Goal: Transaction & Acquisition: Purchase product/service

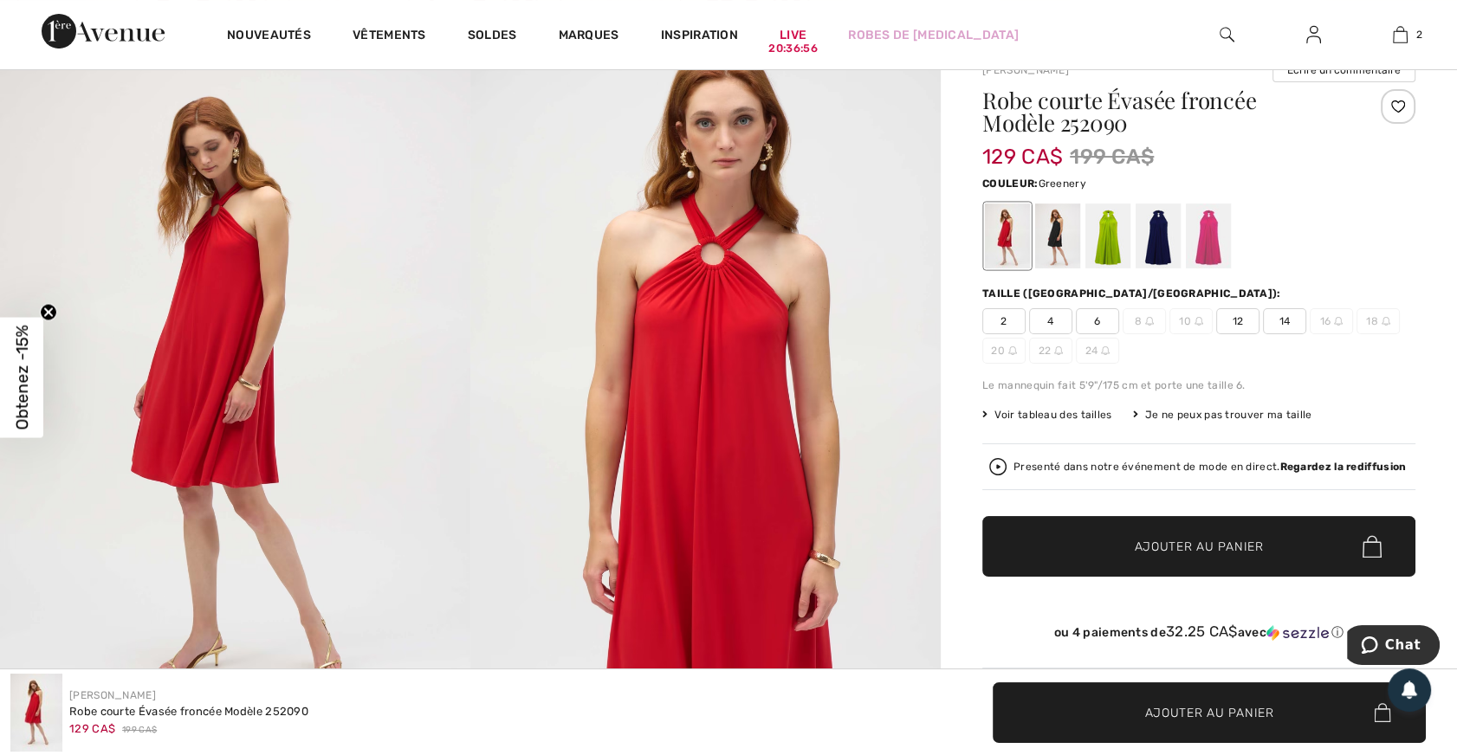
scroll to position [157, 0]
click at [1061, 237] on div at bounding box center [1057, 236] width 45 height 65
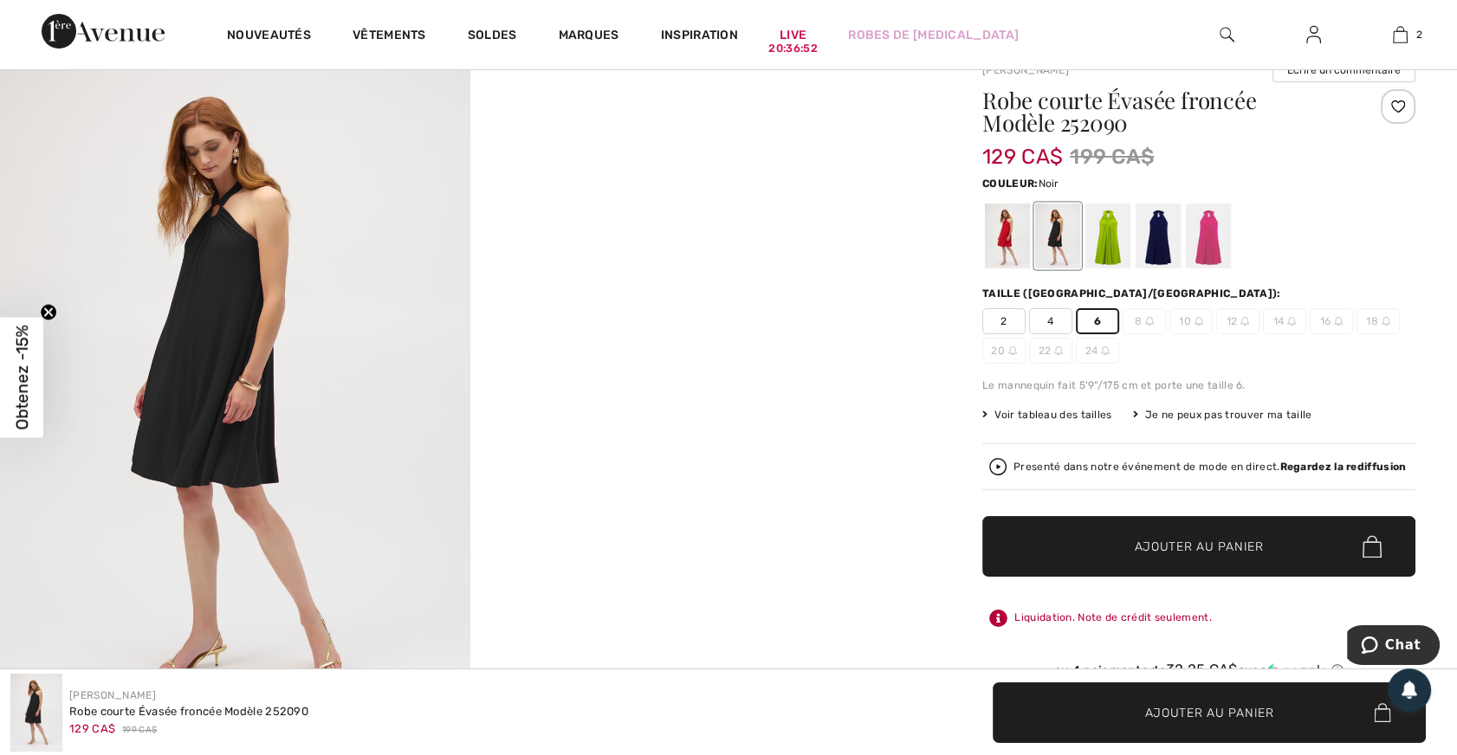
click at [1096, 314] on span "6" at bounding box center [1097, 321] width 43 height 26
click at [1241, 539] on span "Ajouter au panier" at bounding box center [1199, 547] width 129 height 18
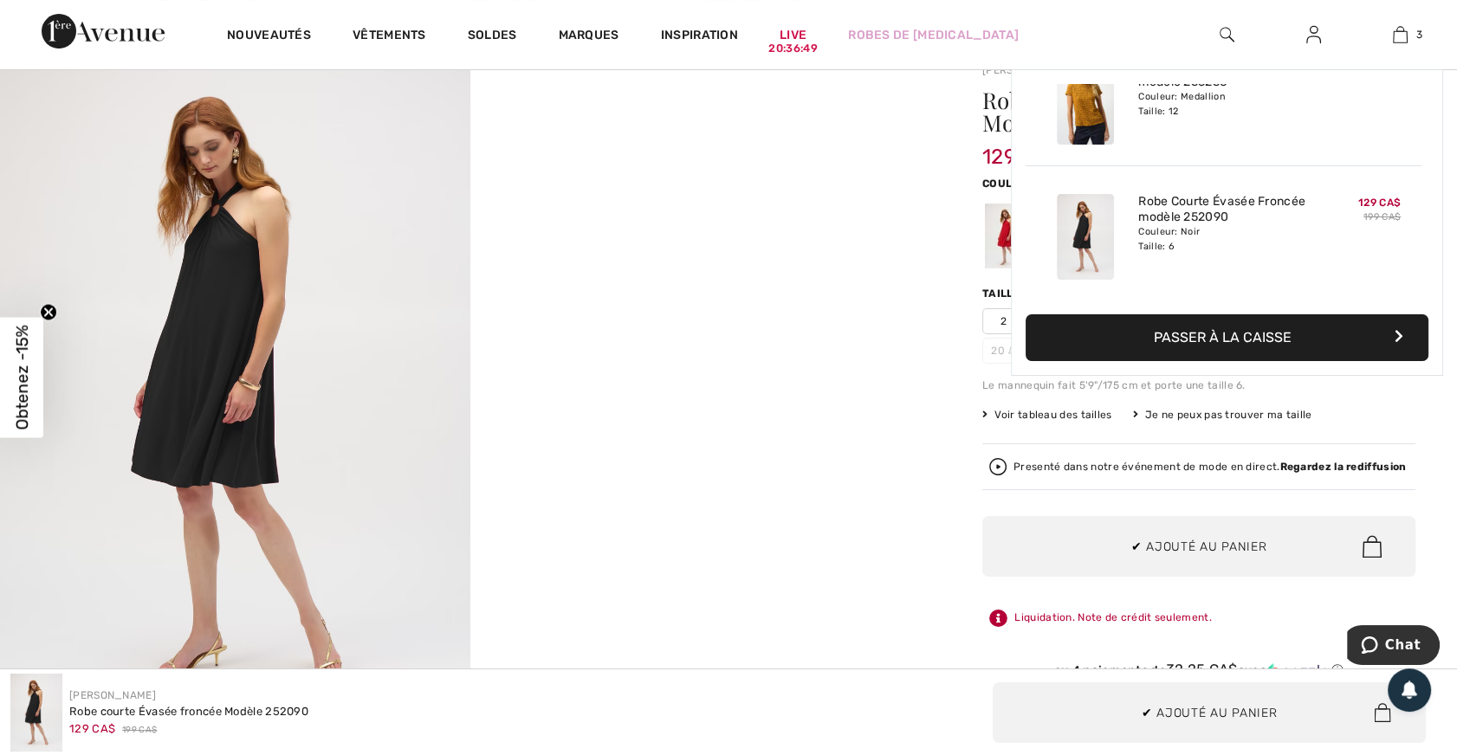
scroll to position [0, 0]
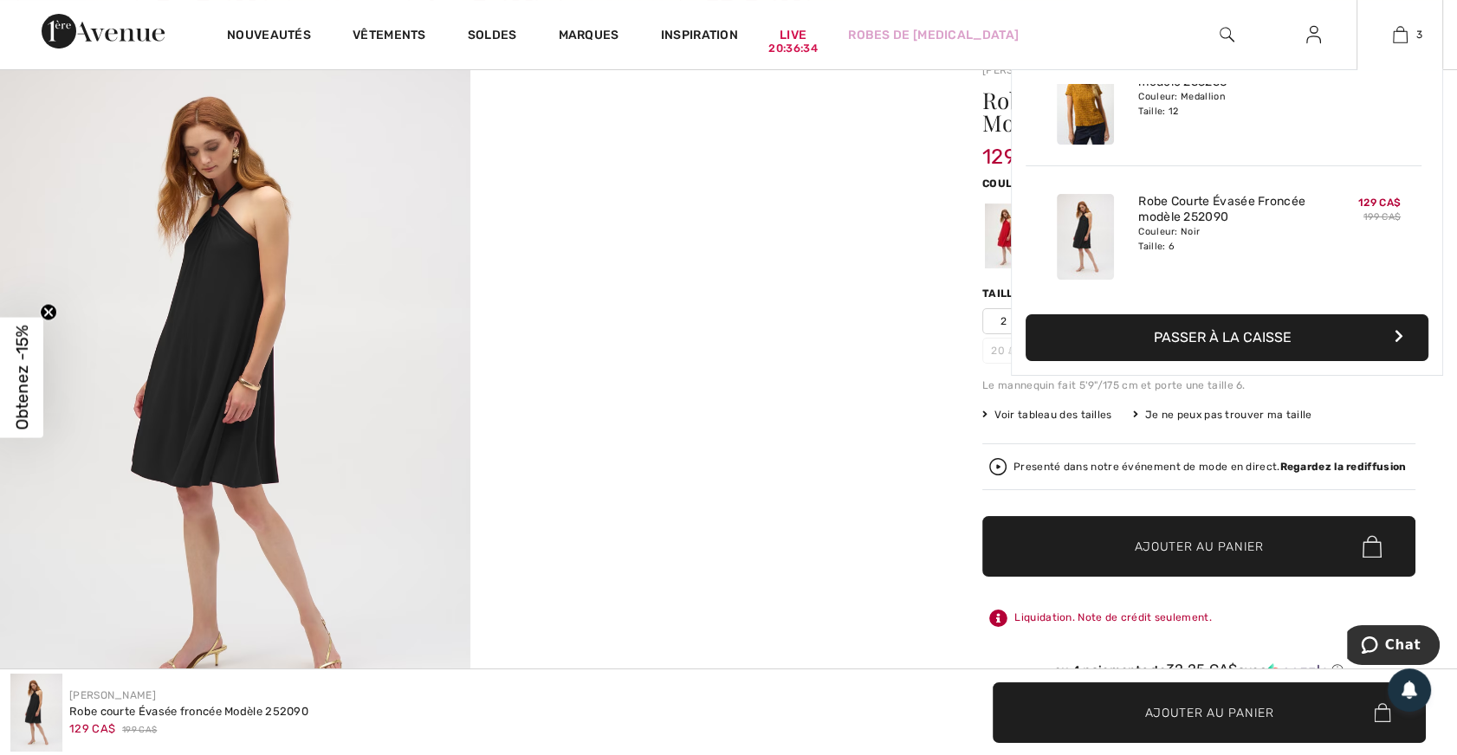
click at [1287, 334] on button "Passer à la caisse" at bounding box center [1227, 337] width 403 height 47
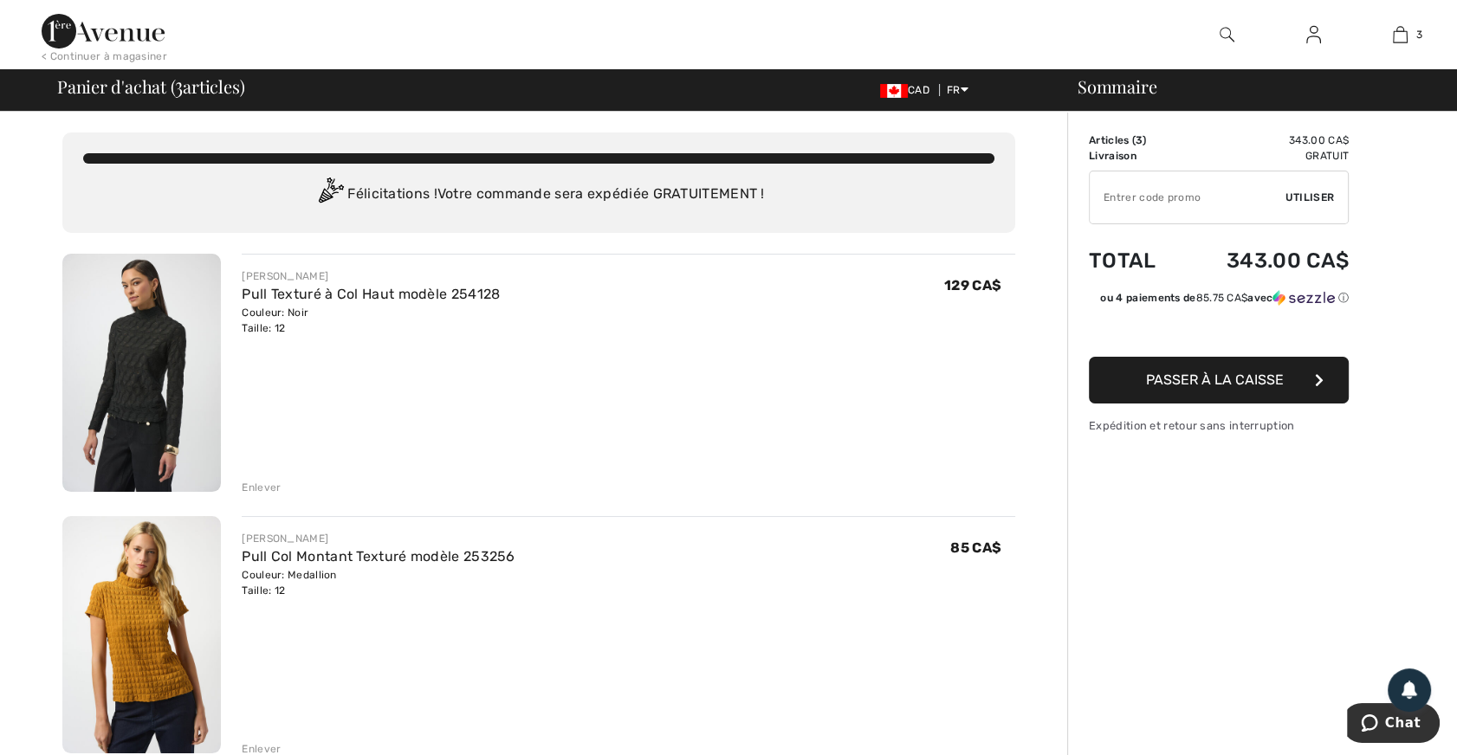
click at [1213, 202] on input "TEXT" at bounding box center [1188, 198] width 196 height 52
type input "SALEAVENUE"
click at [1320, 191] on span "Utiliser" at bounding box center [1310, 198] width 49 height 16
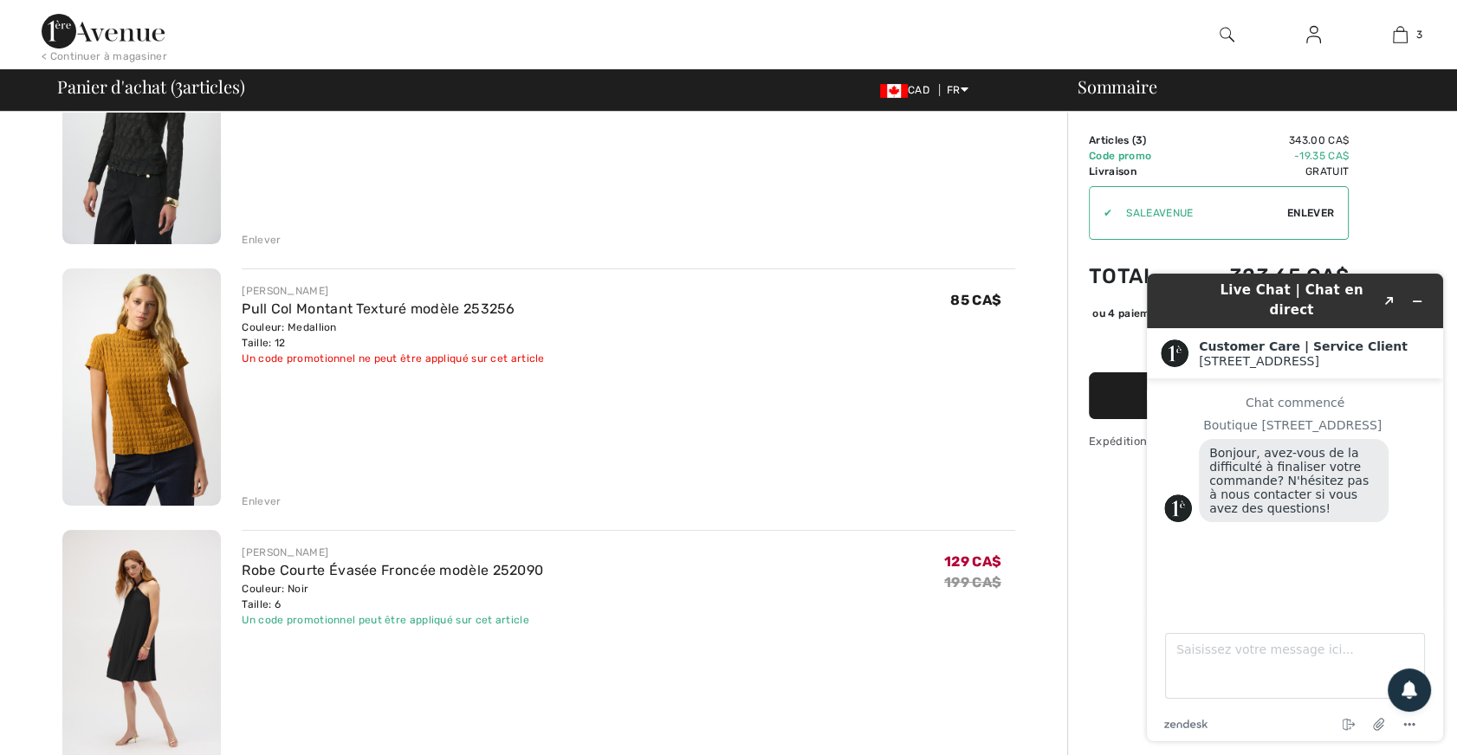
scroll to position [314, 0]
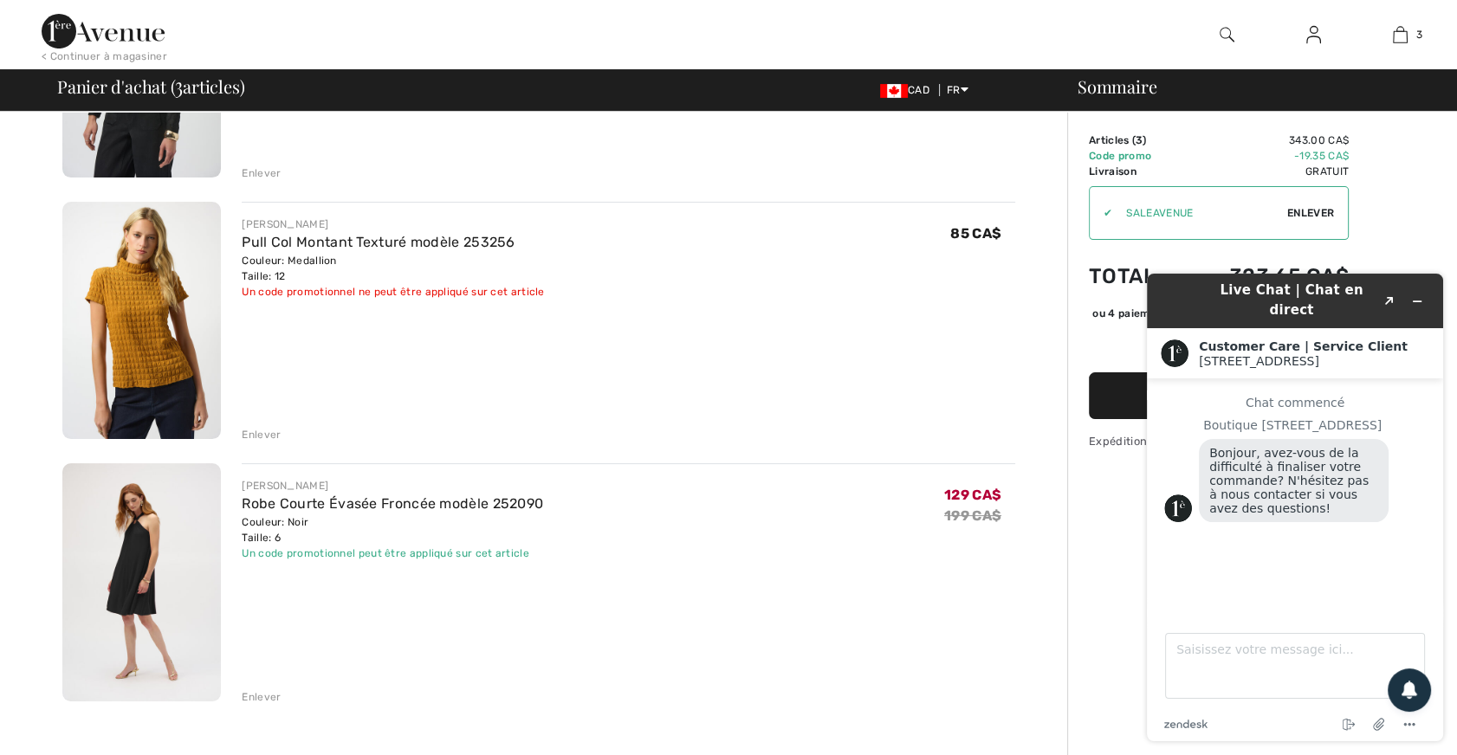
click at [265, 693] on div "Enlever" at bounding box center [261, 698] width 39 height 16
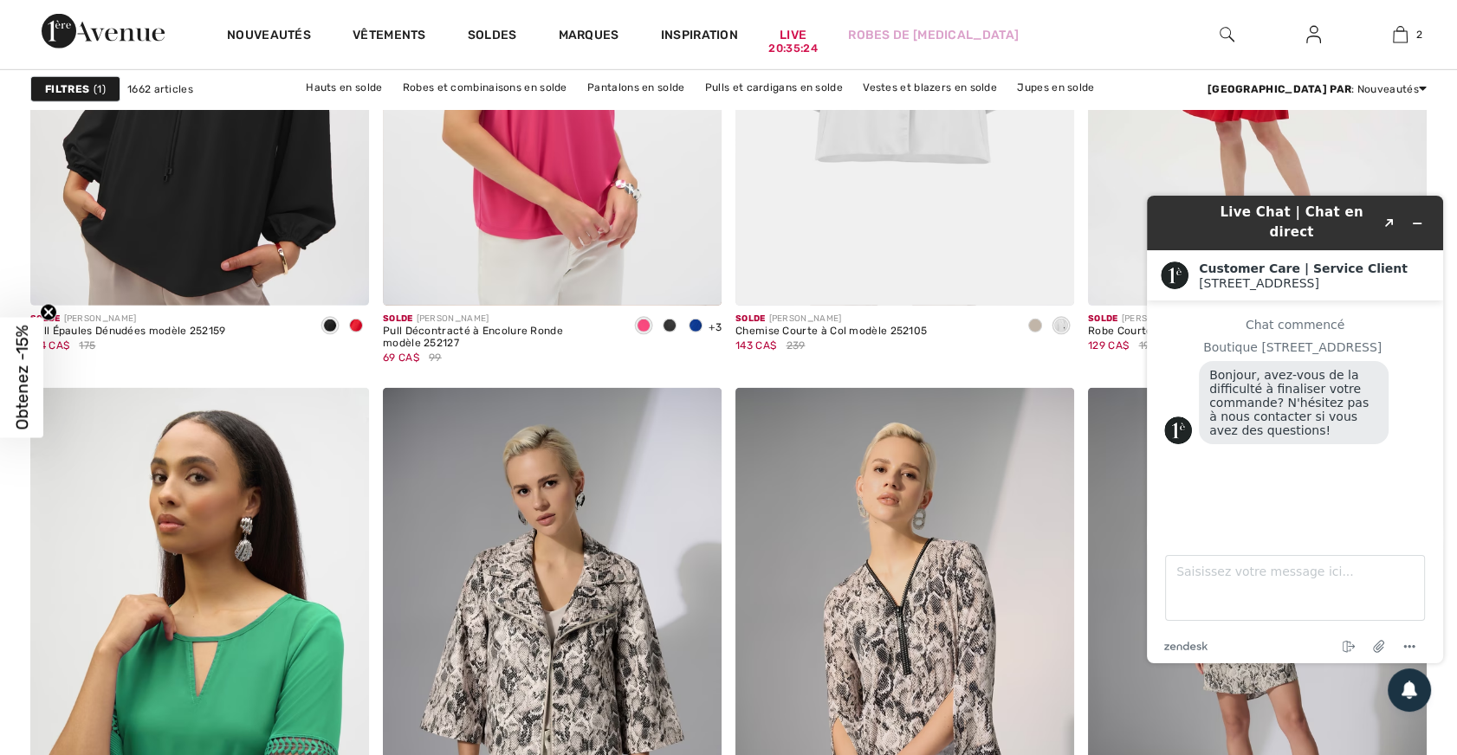
scroll to position [5796, 0]
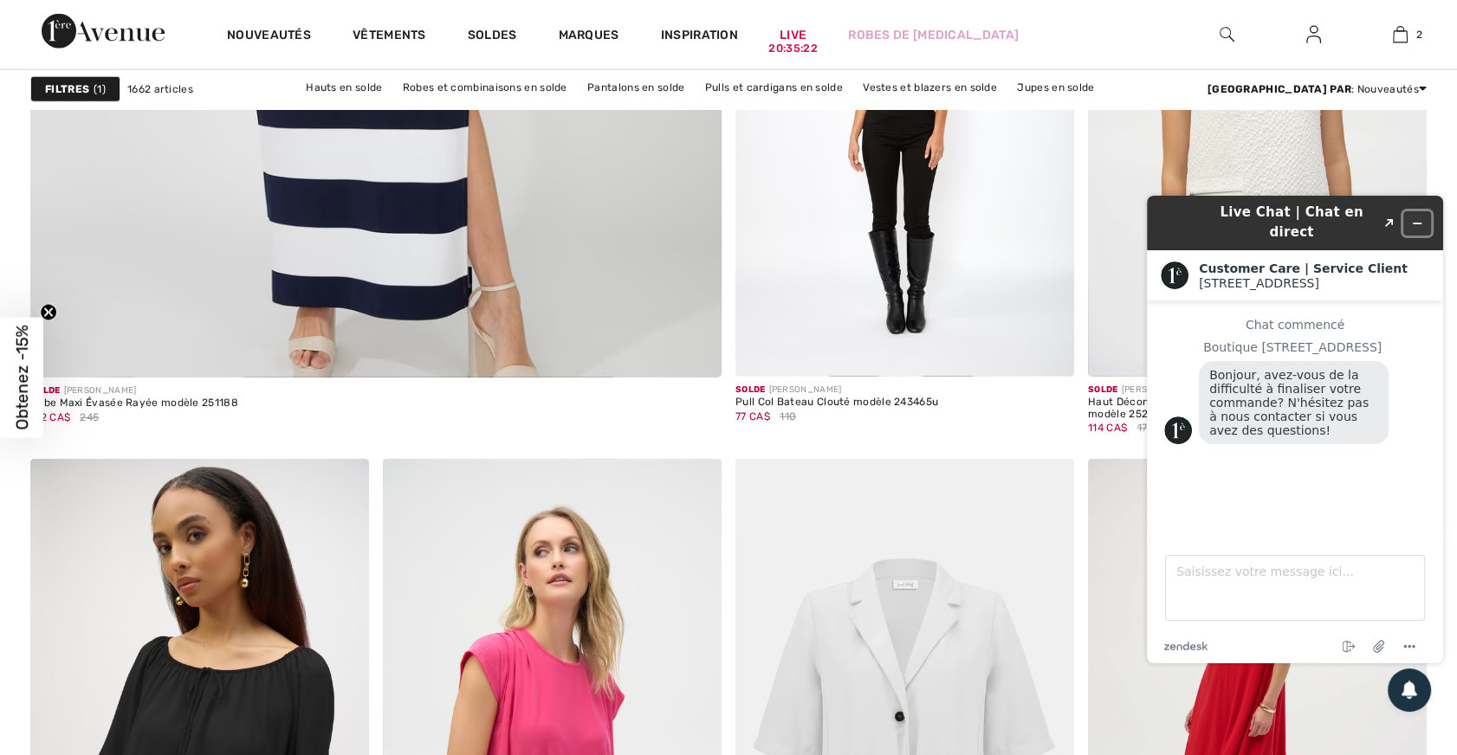
click at [1422, 211] on button "Réduire le widget" at bounding box center [1417, 223] width 28 height 24
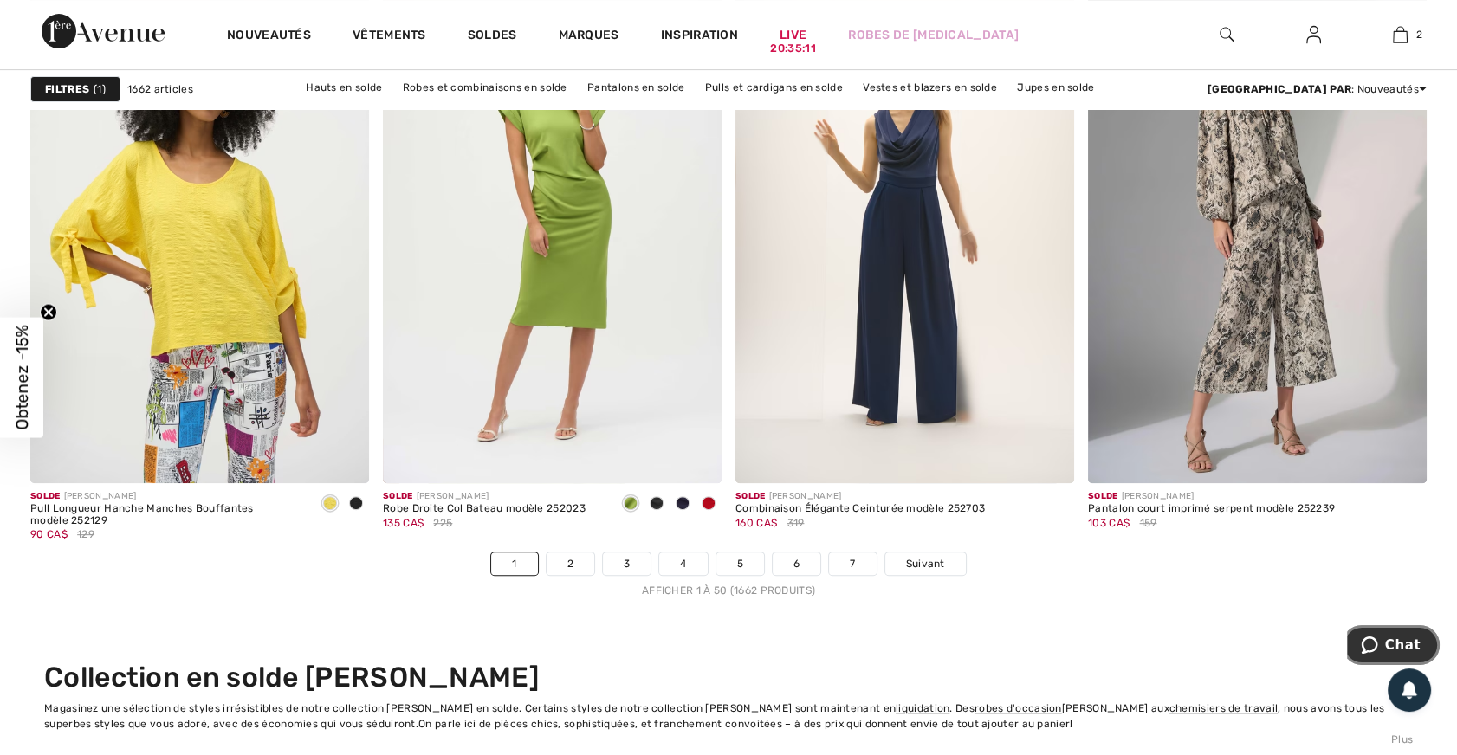
scroll to position [8868, 0]
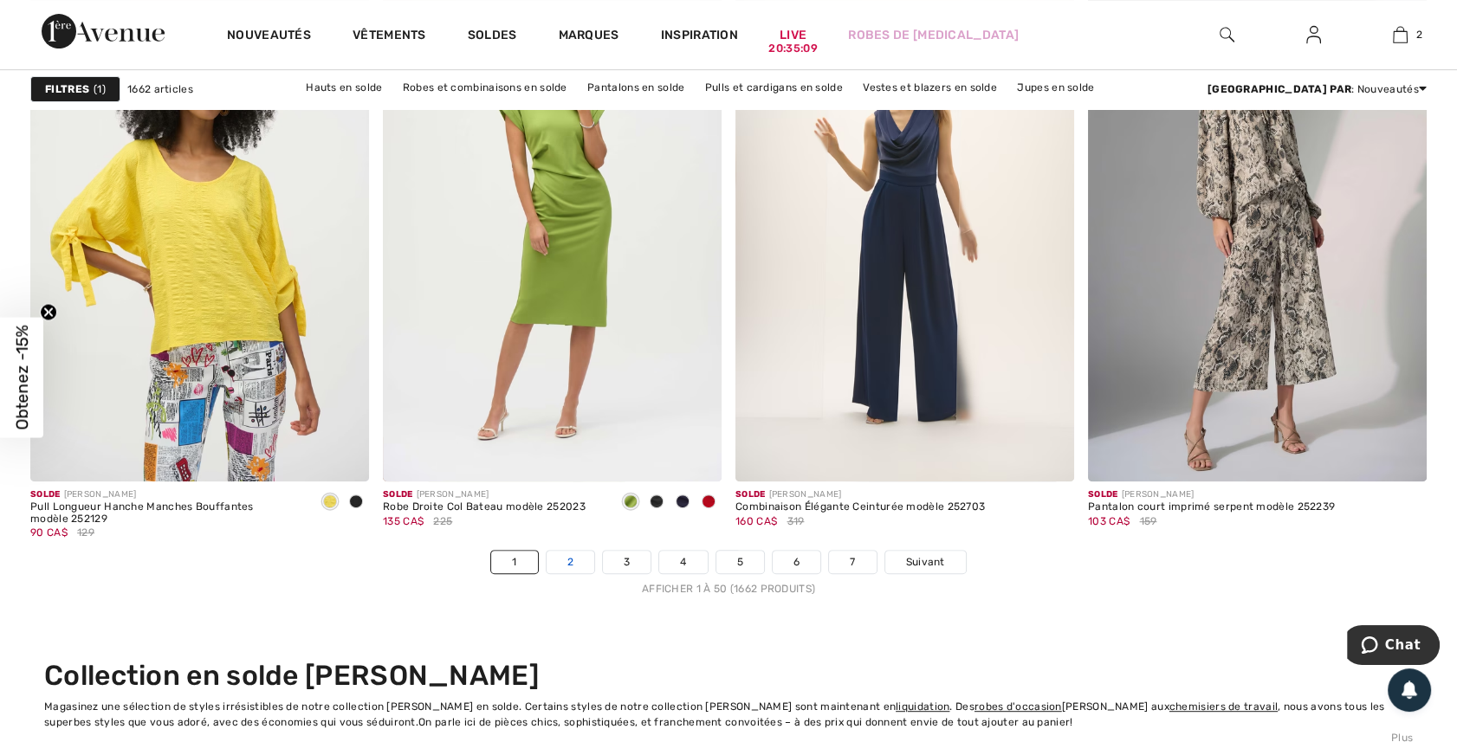
click at [563, 554] on link "2" at bounding box center [571, 562] width 48 height 23
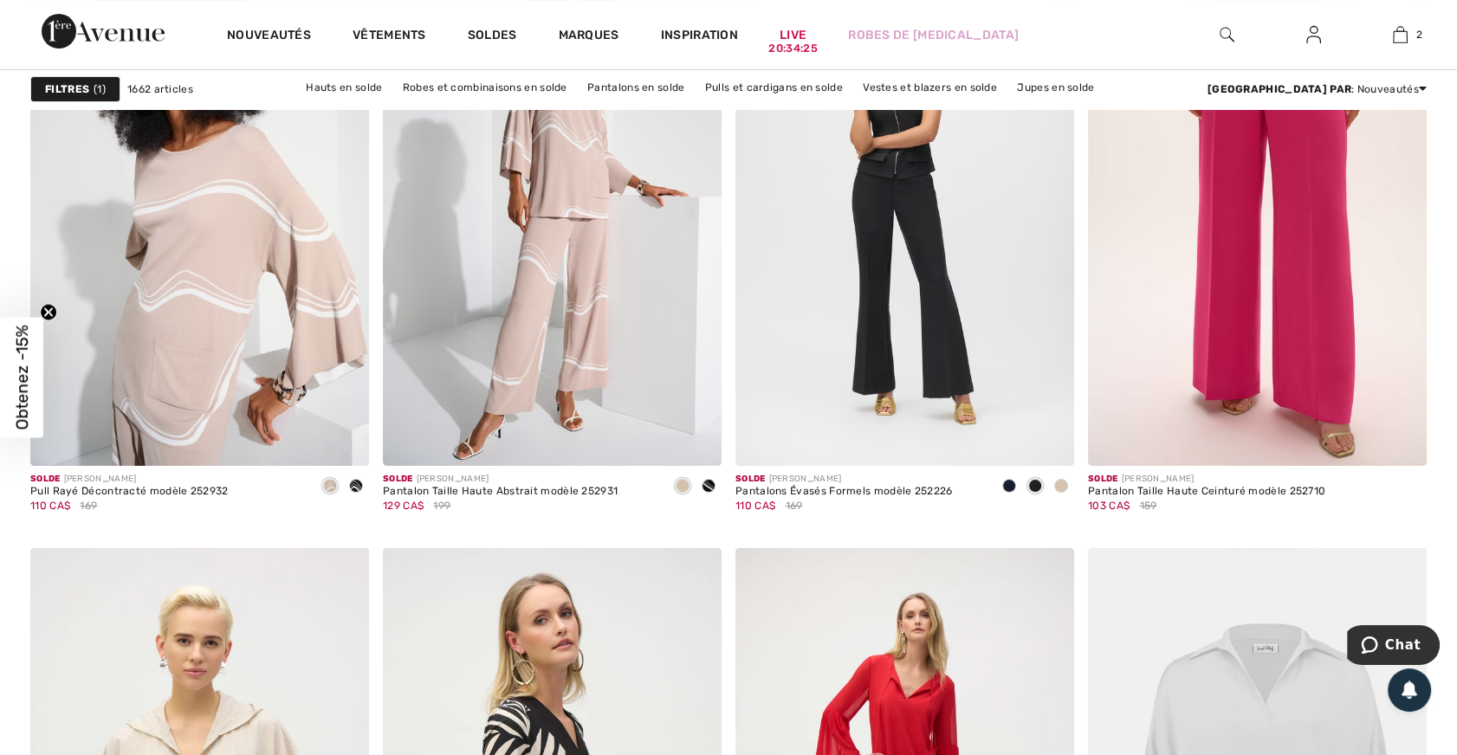
scroll to position [8268, 0]
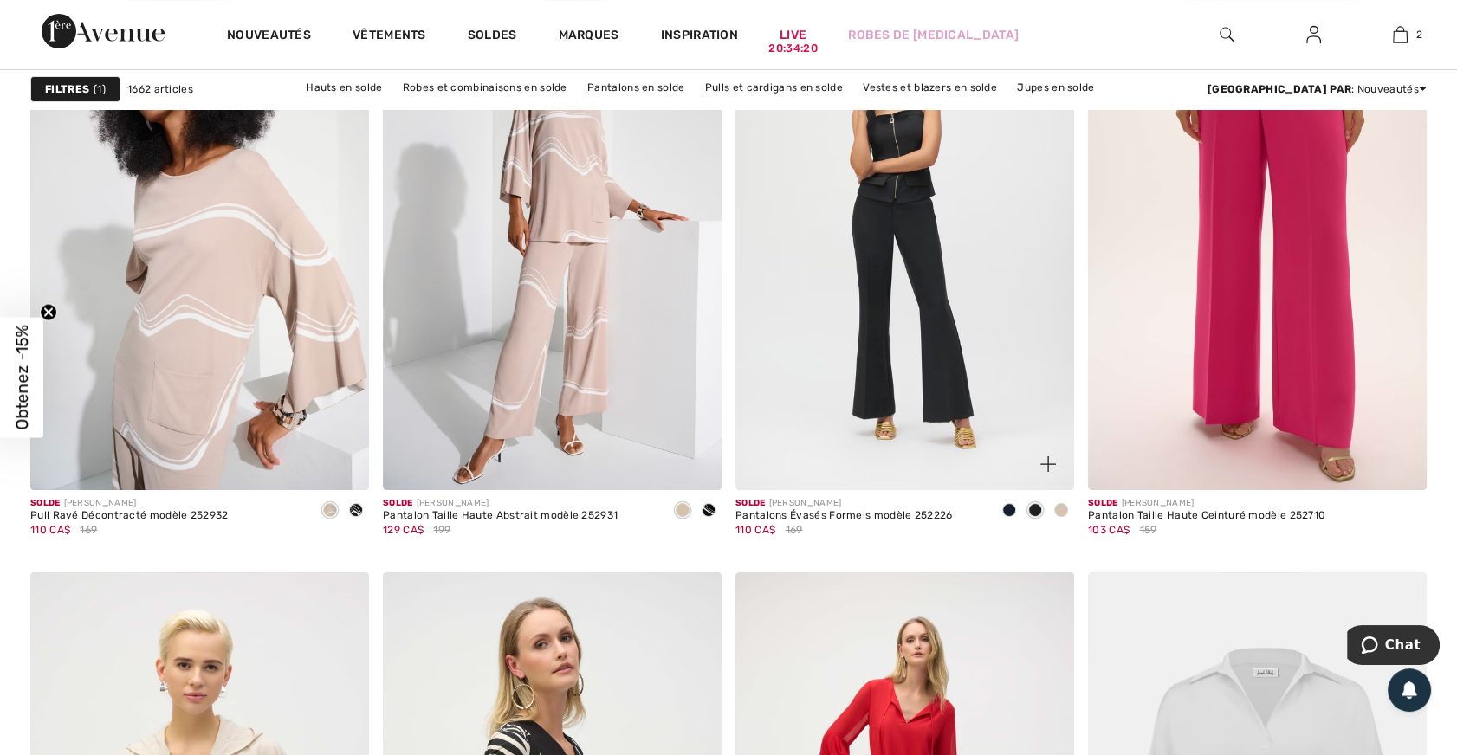
click at [1059, 508] on span at bounding box center [1061, 510] width 14 height 14
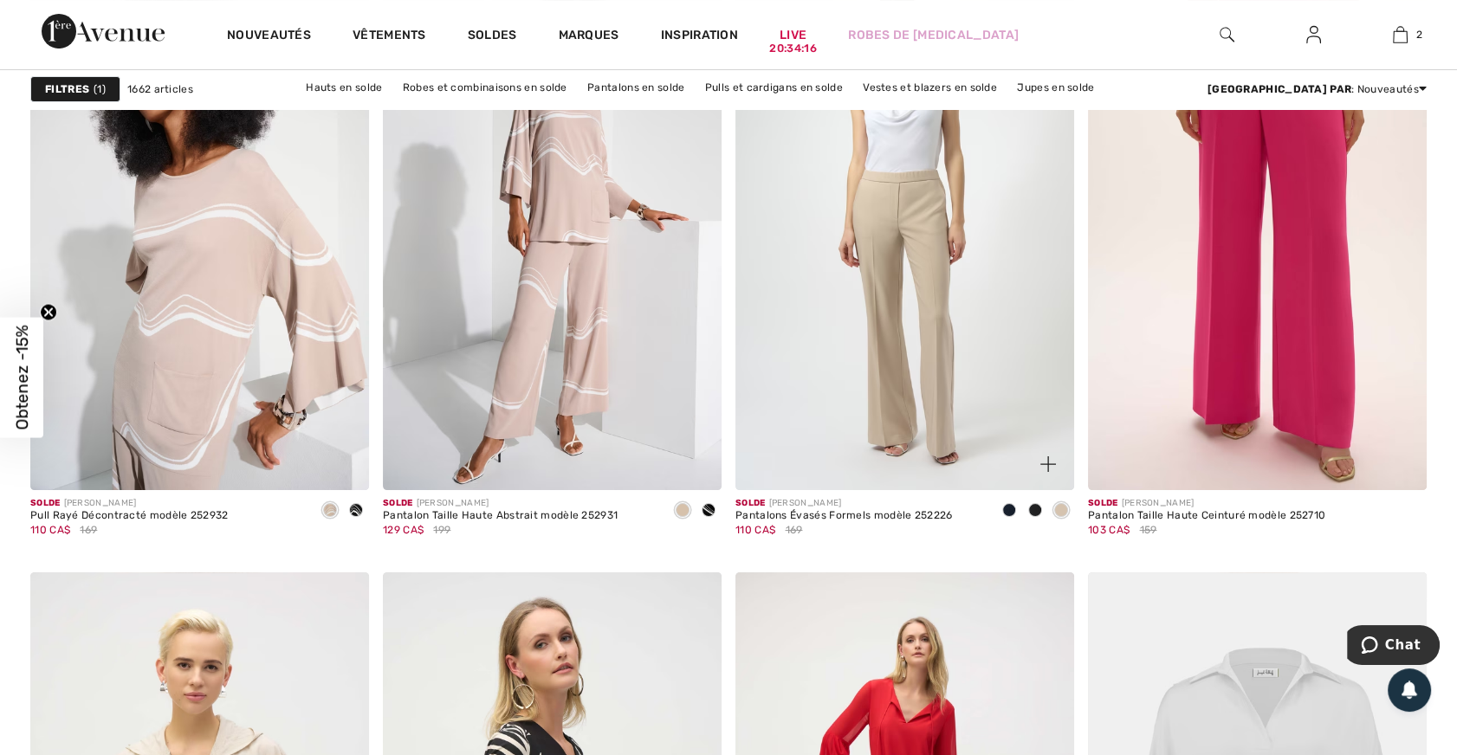
click at [1036, 511] on span at bounding box center [1035, 510] width 14 height 14
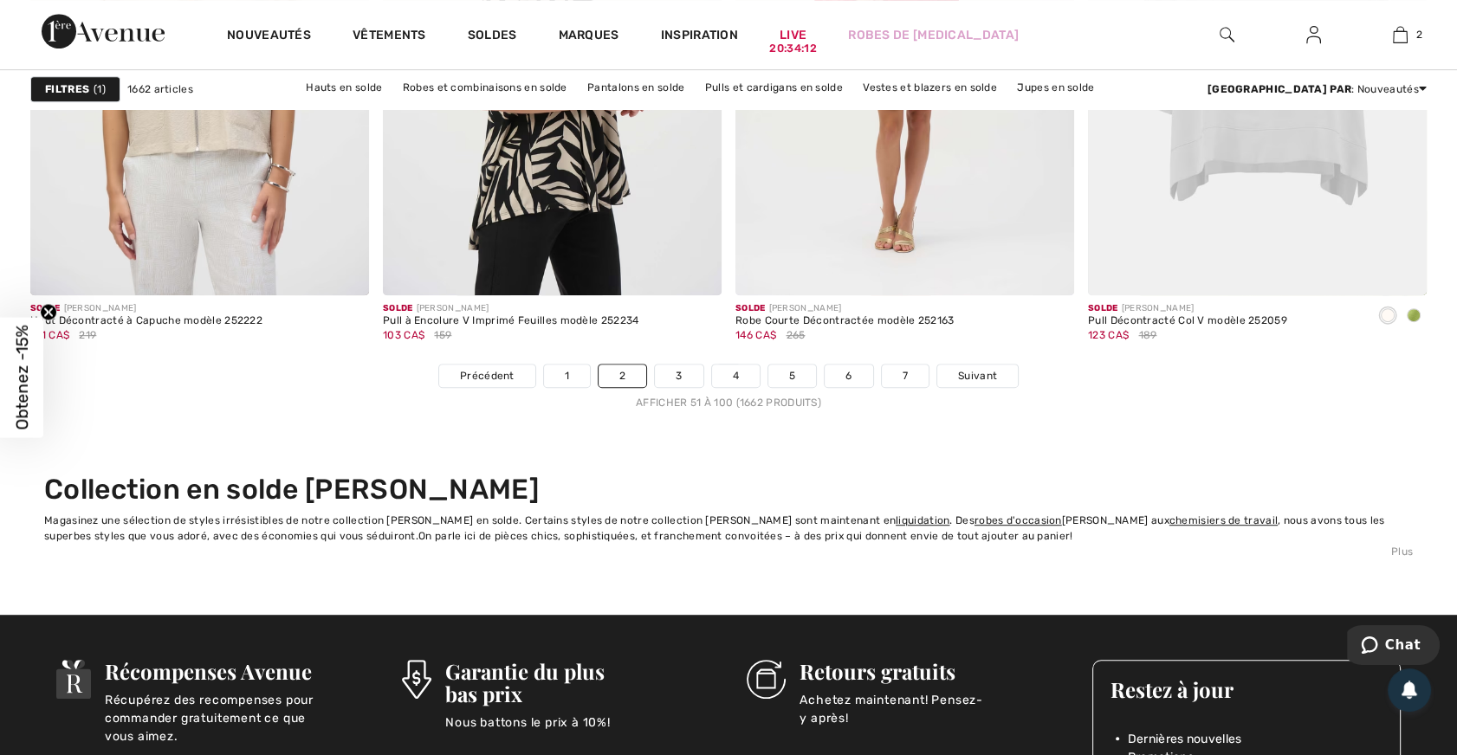
scroll to position [9056, 0]
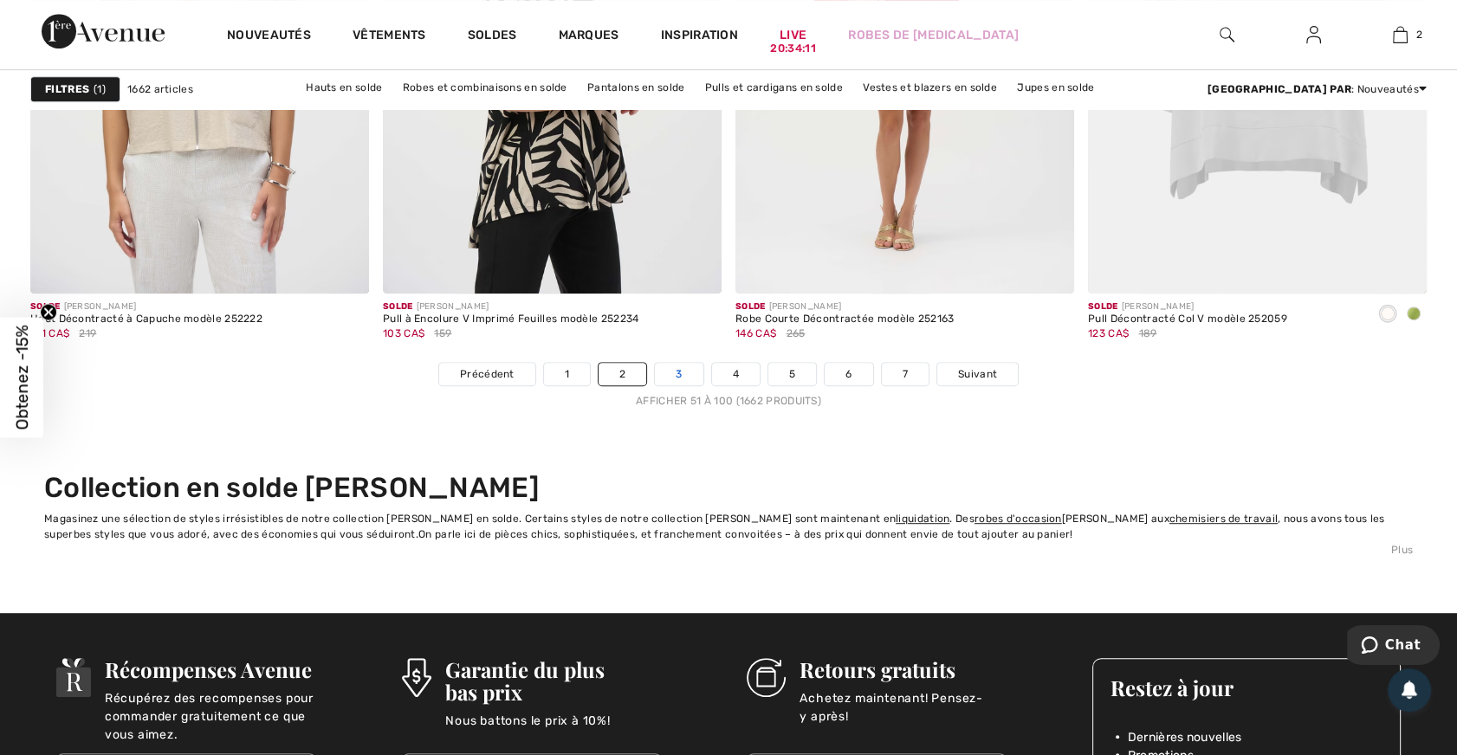
click at [684, 369] on link "3" at bounding box center [679, 374] width 48 height 23
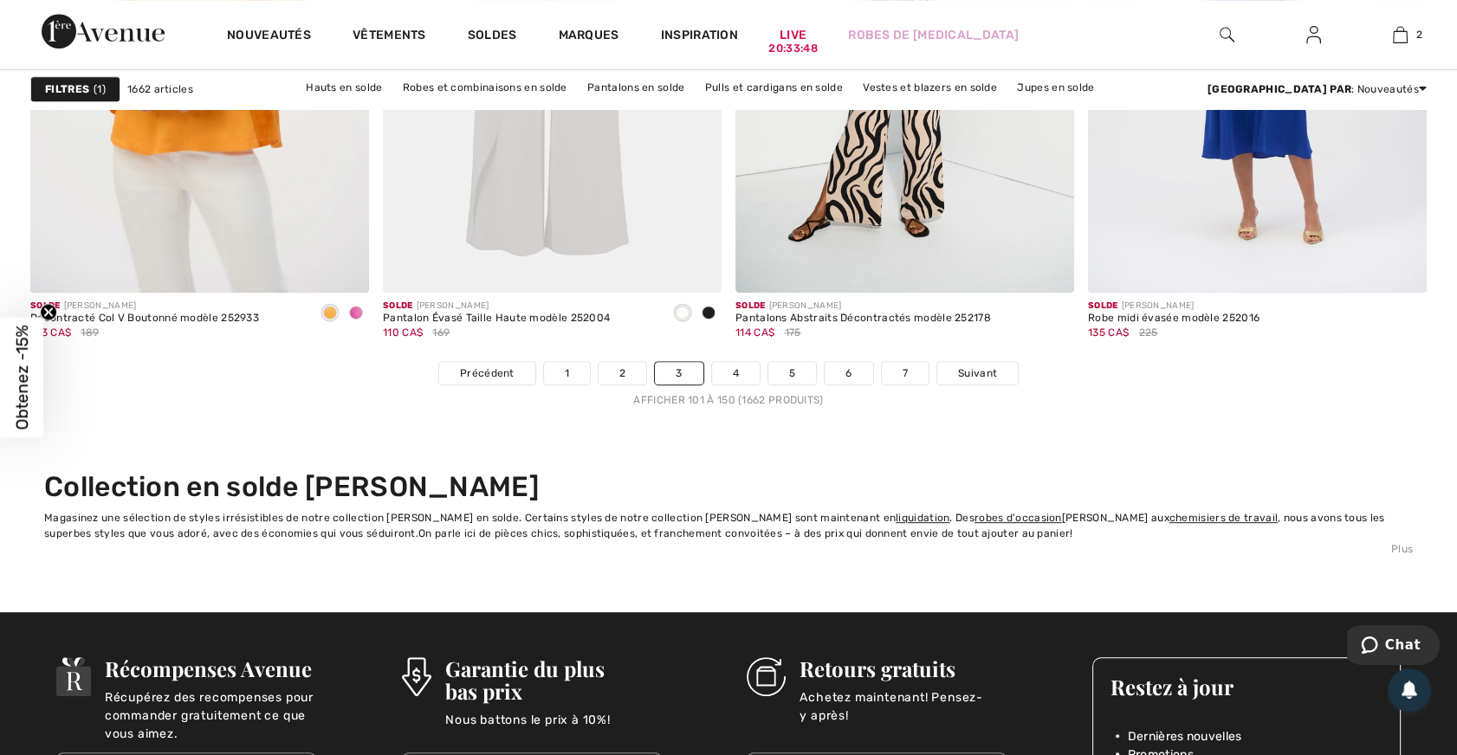
scroll to position [8910, 0]
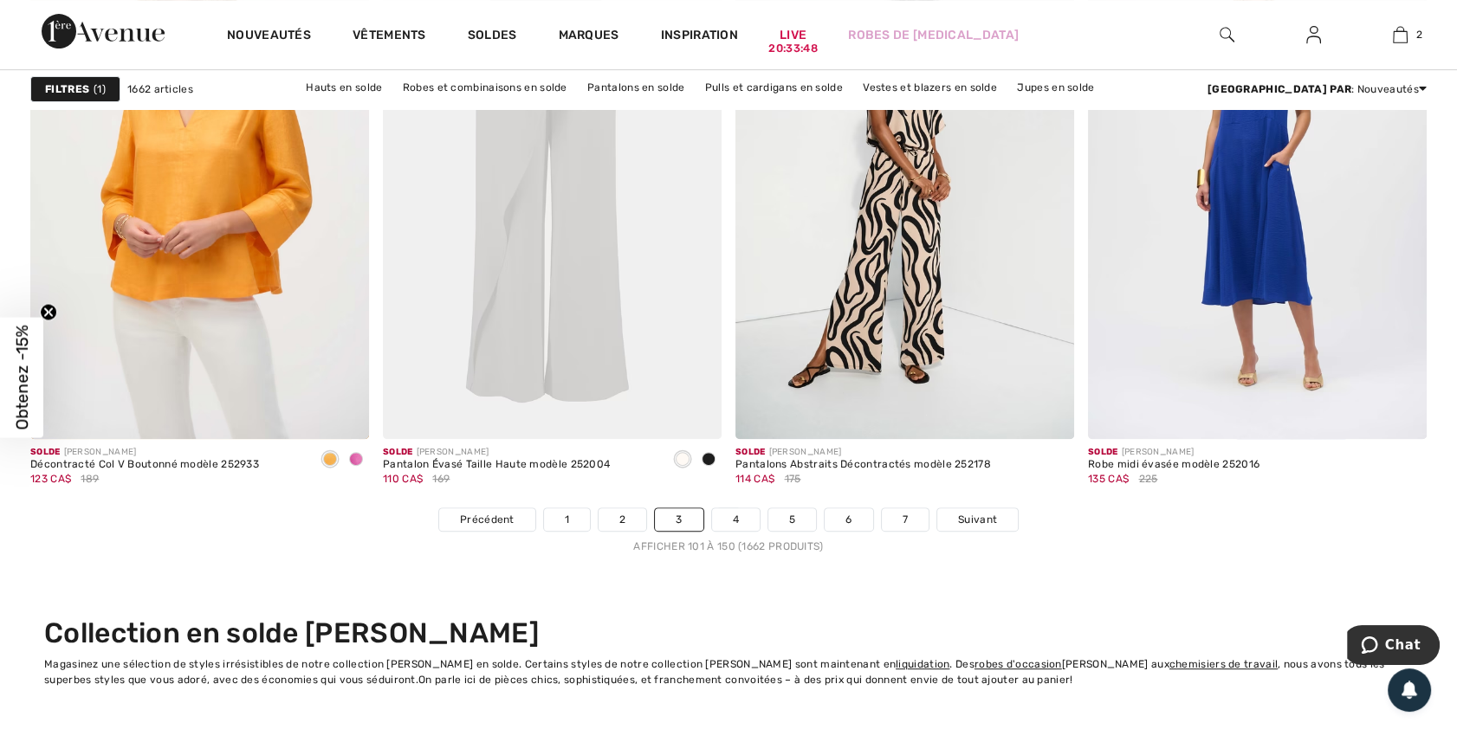
drag, startPoint x: 0, startPoint y: 0, endPoint x: 15, endPoint y: 10, distance: 18.0
click at [728, 508] on link "4" at bounding box center [736, 519] width 48 height 23
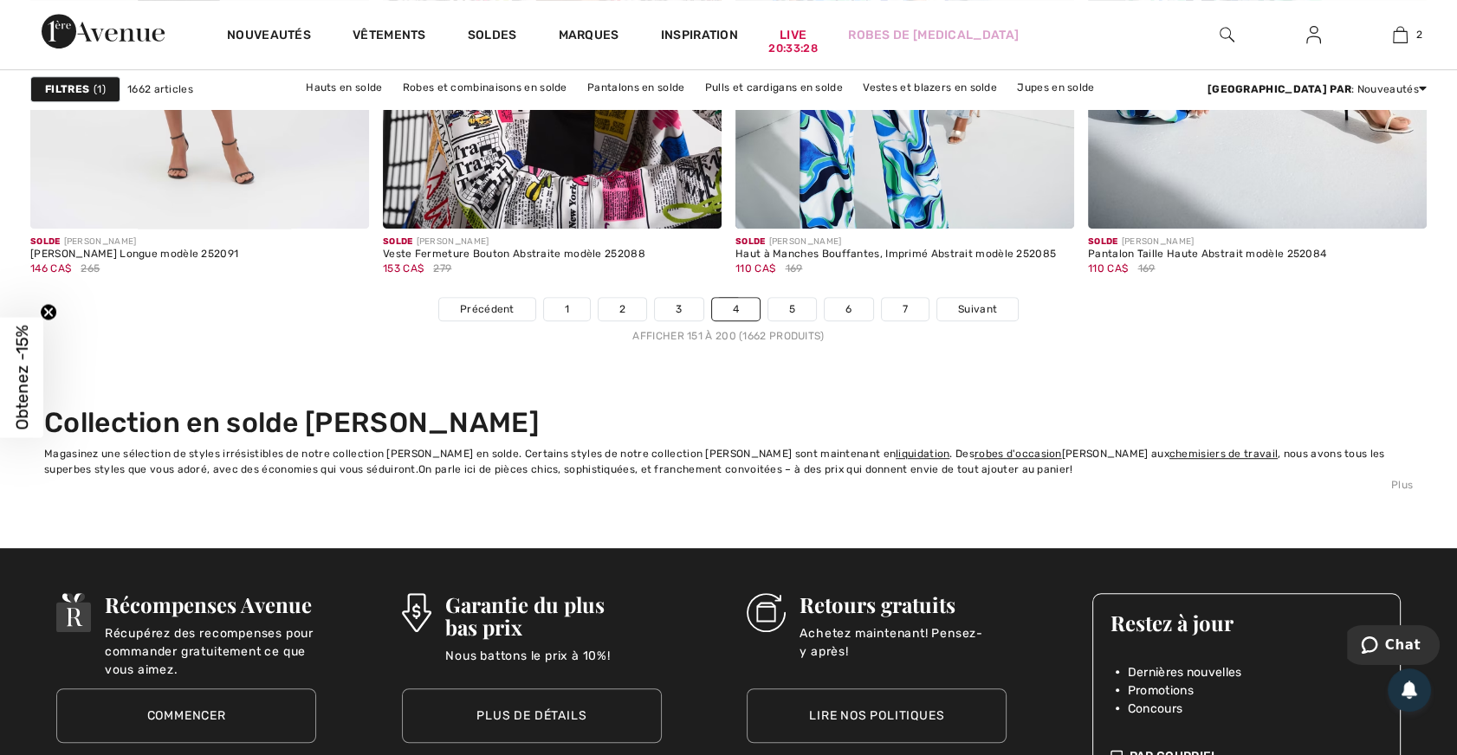
scroll to position [9109, 0]
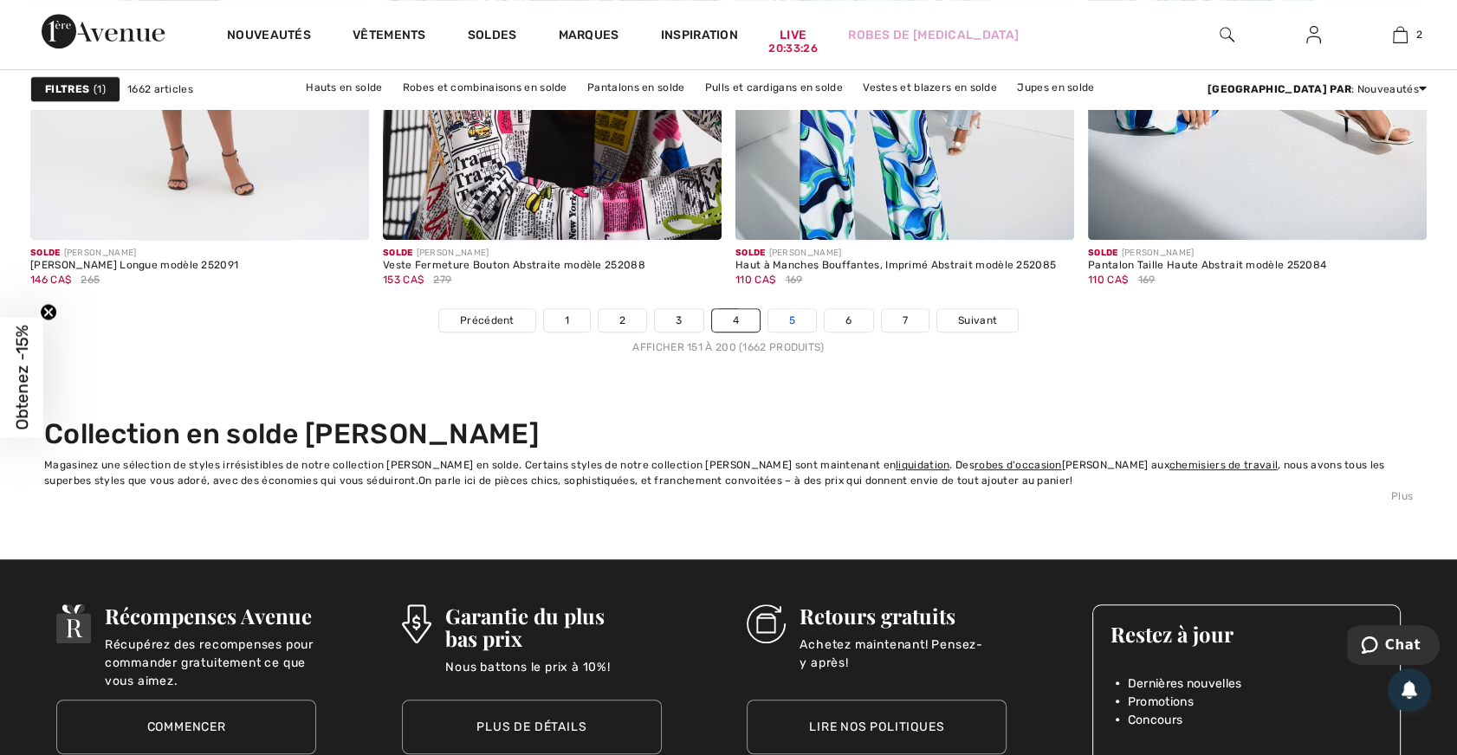
click at [789, 318] on link "5" at bounding box center [792, 320] width 48 height 23
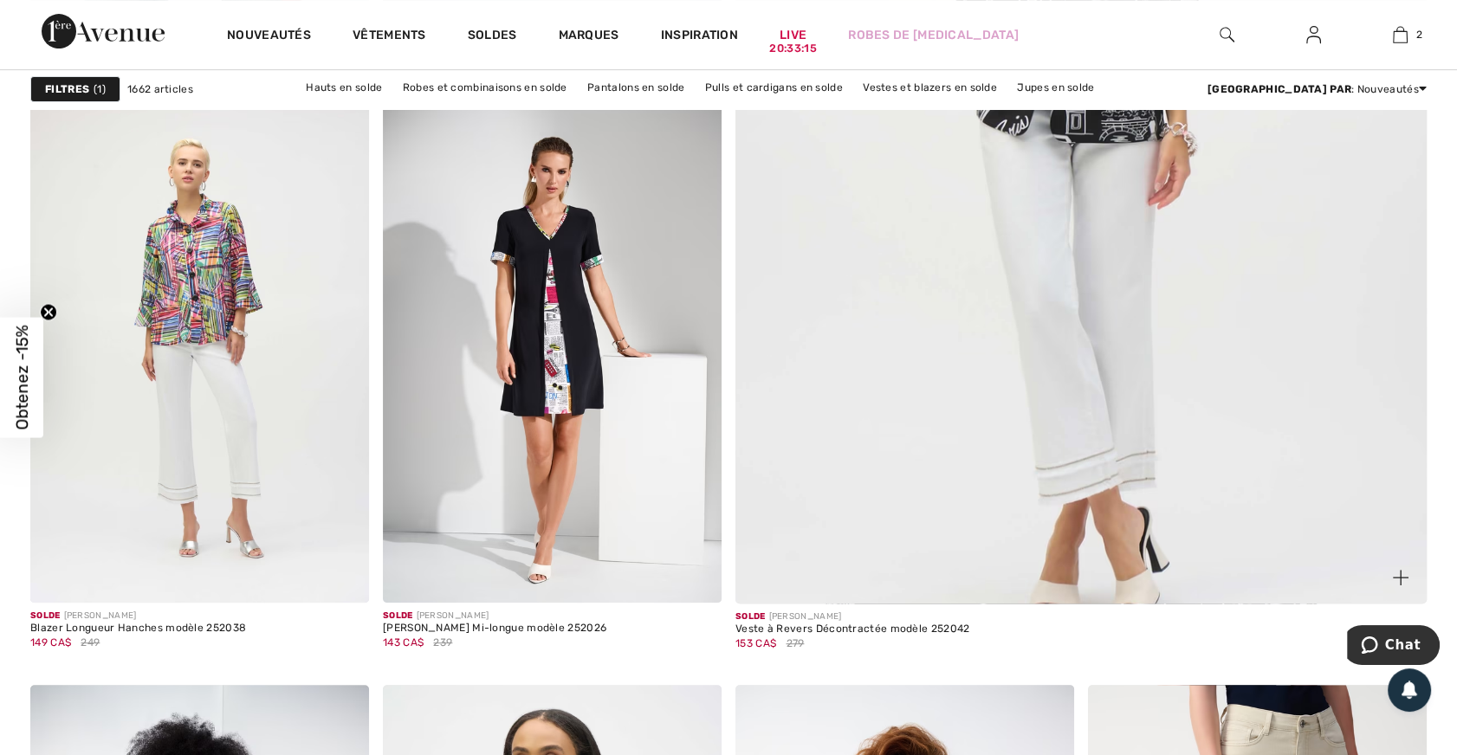
scroll to position [890, 0]
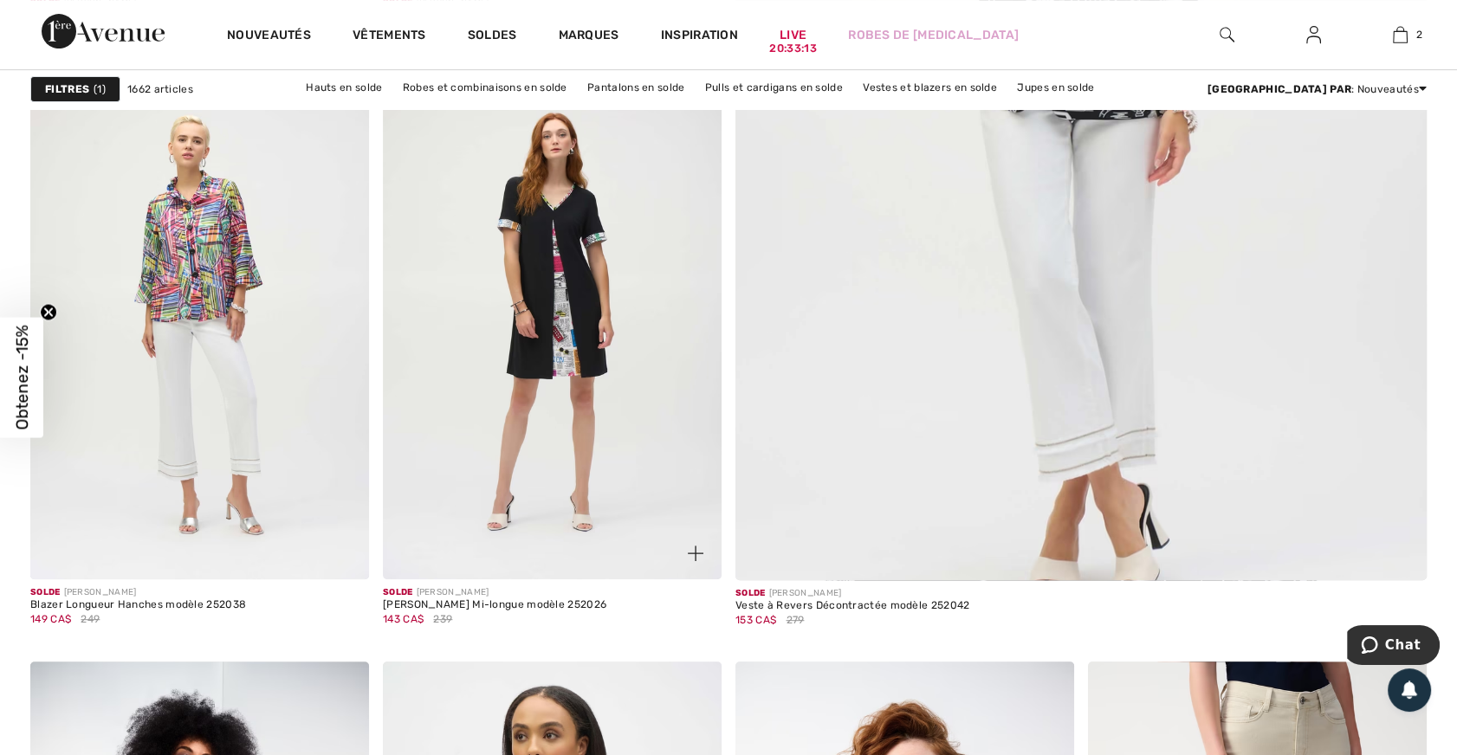
click at [569, 360] on img at bounding box center [552, 326] width 339 height 508
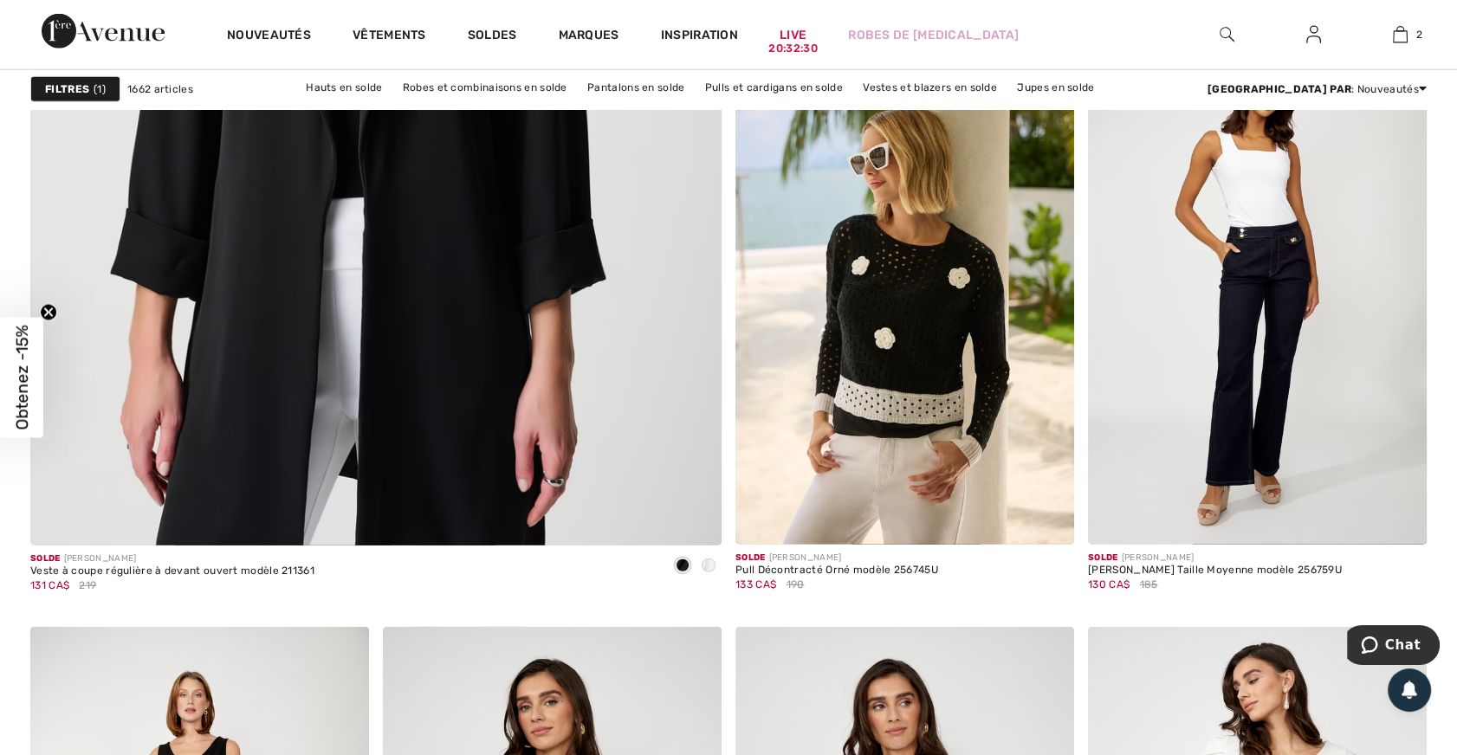
scroll to position [5614, 0]
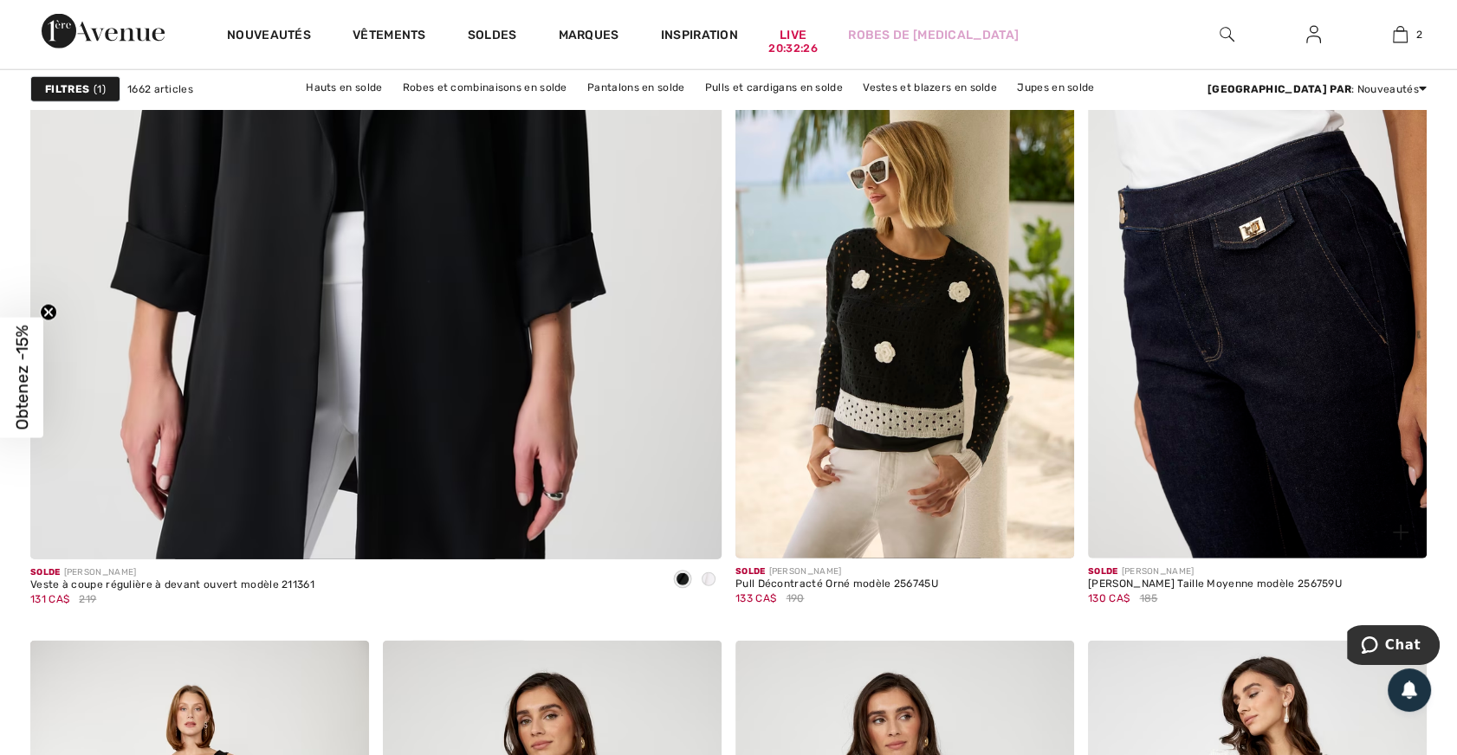
click at [1270, 447] on img at bounding box center [1257, 304] width 339 height 508
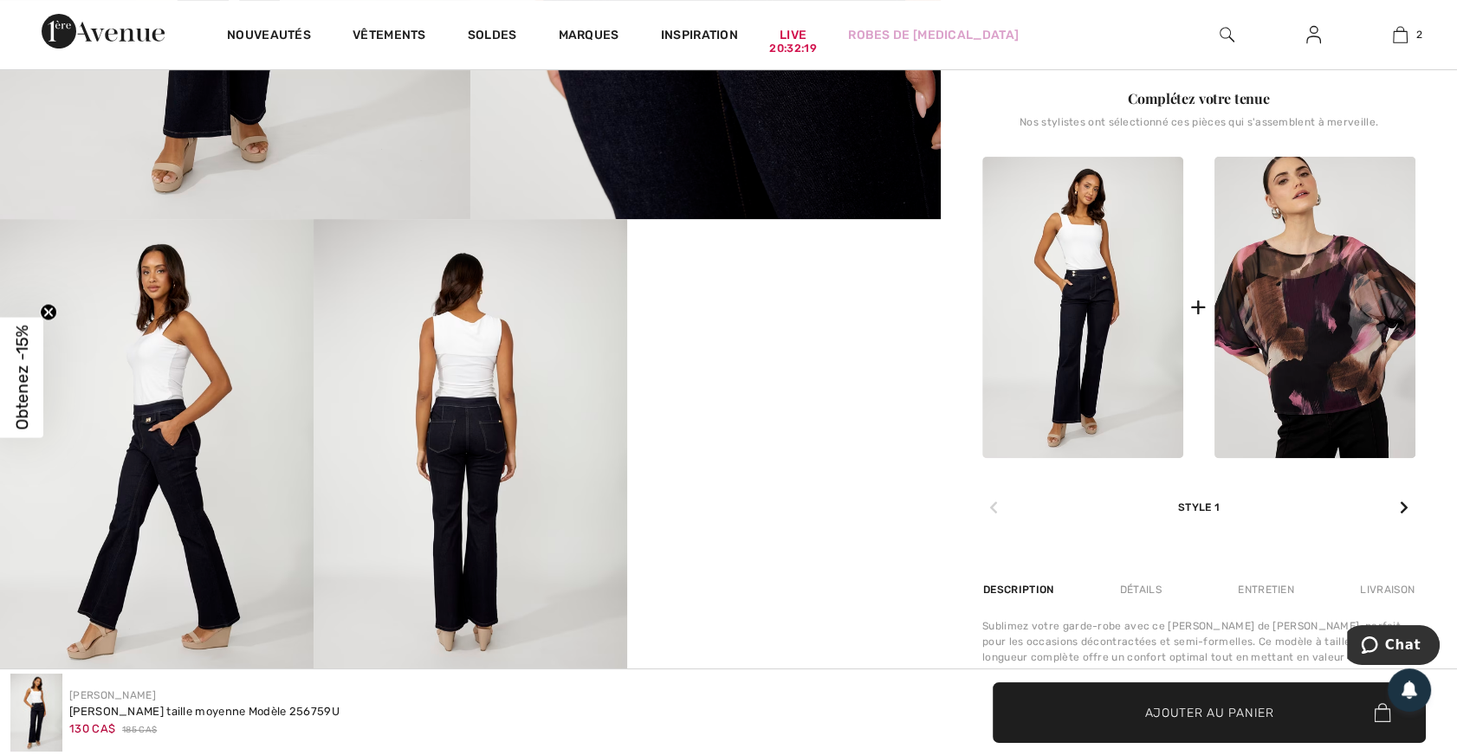
scroll to position [709, 0]
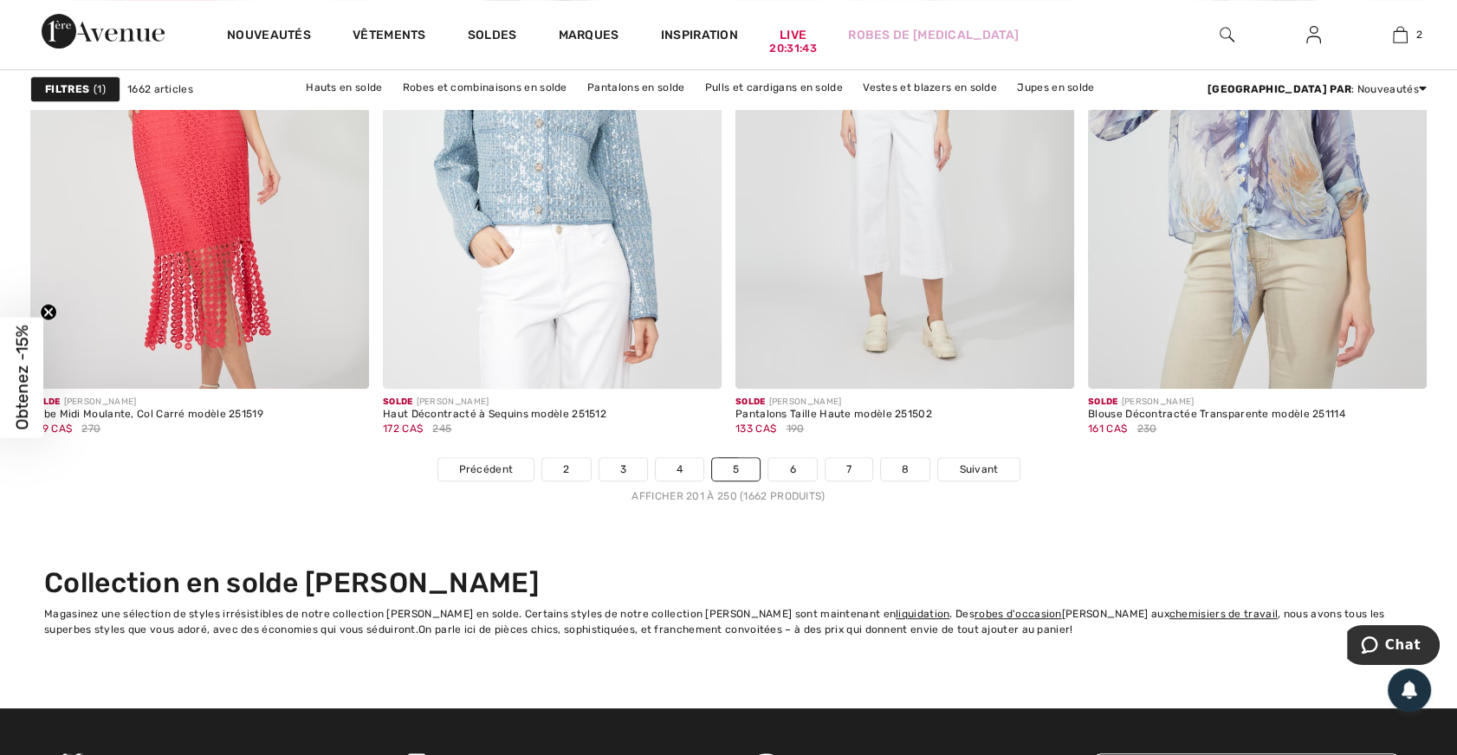
scroll to position [9000, 0]
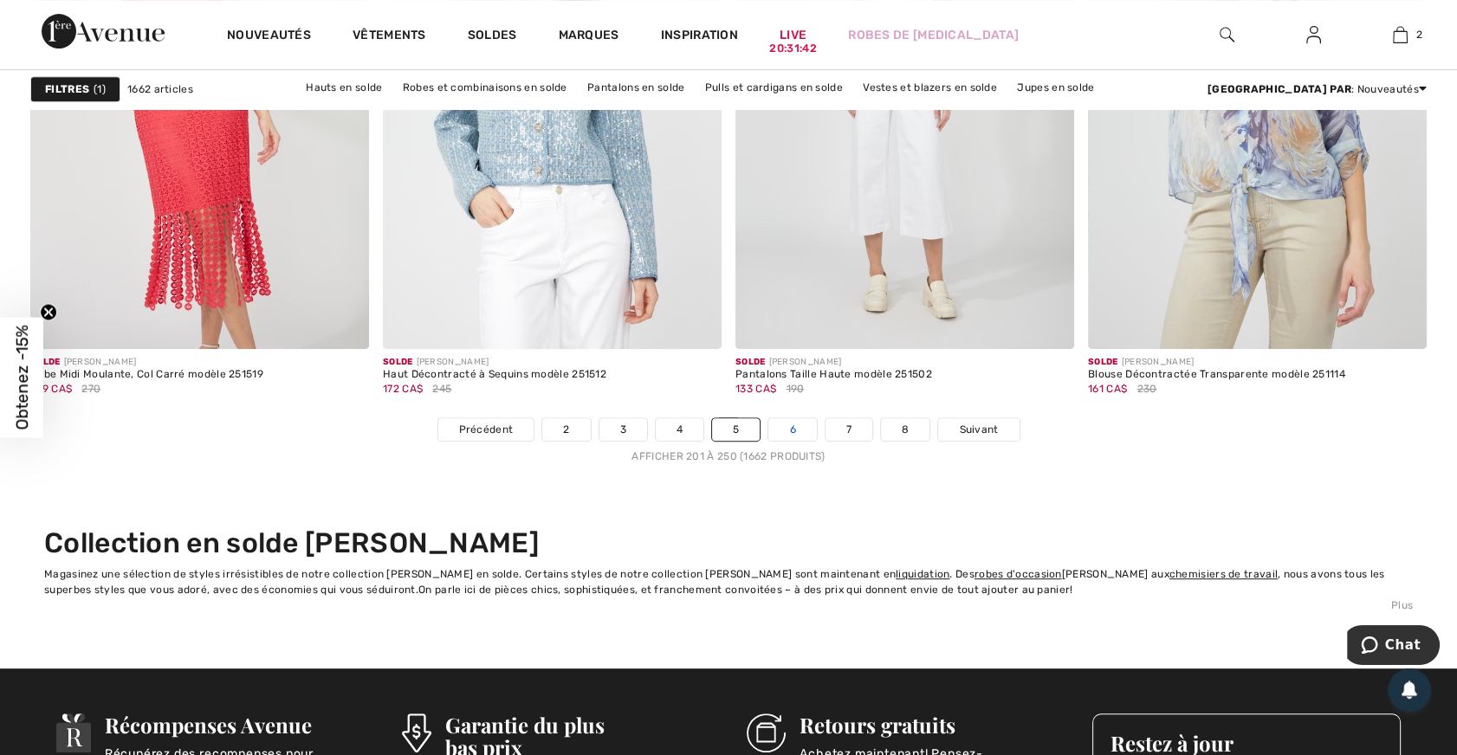
click at [805, 427] on link "6" at bounding box center [792, 429] width 48 height 23
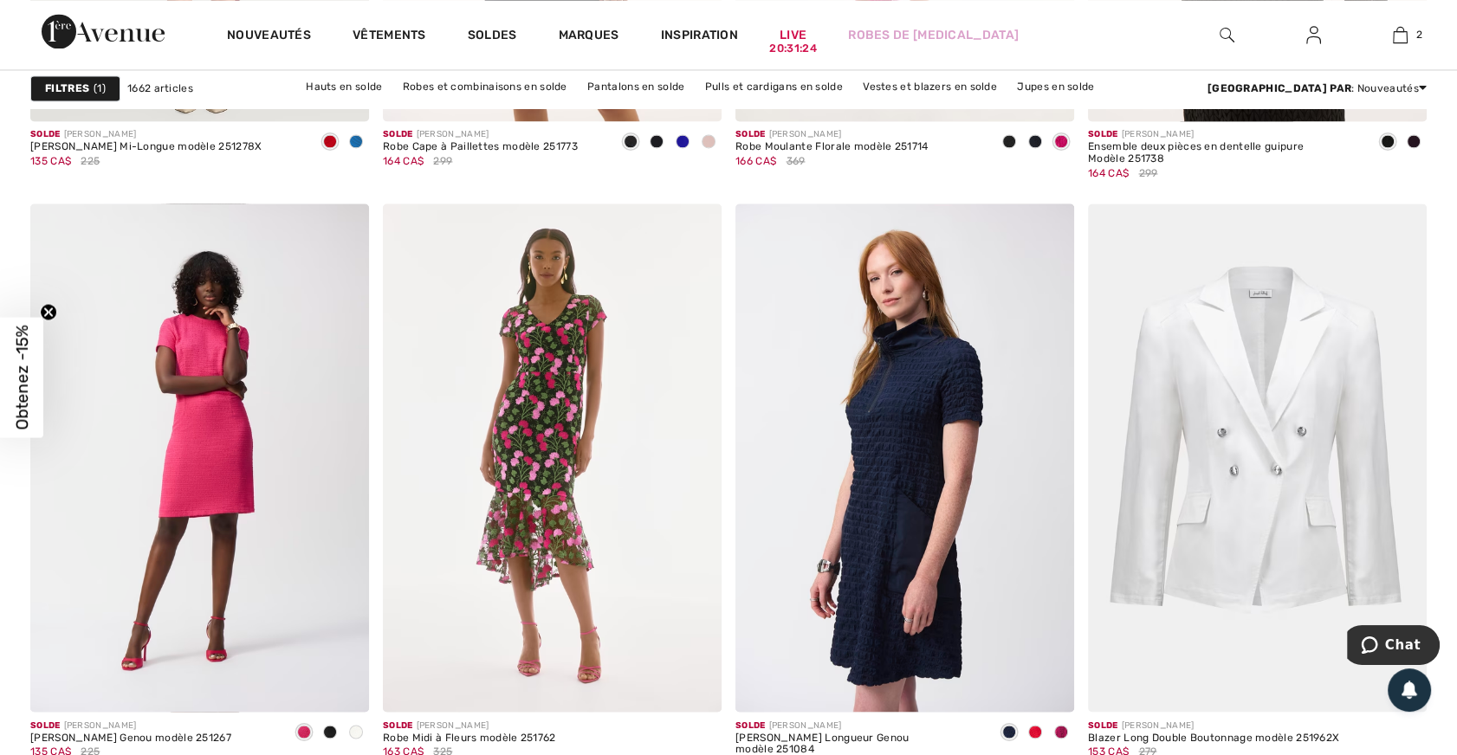
scroll to position [3543, 0]
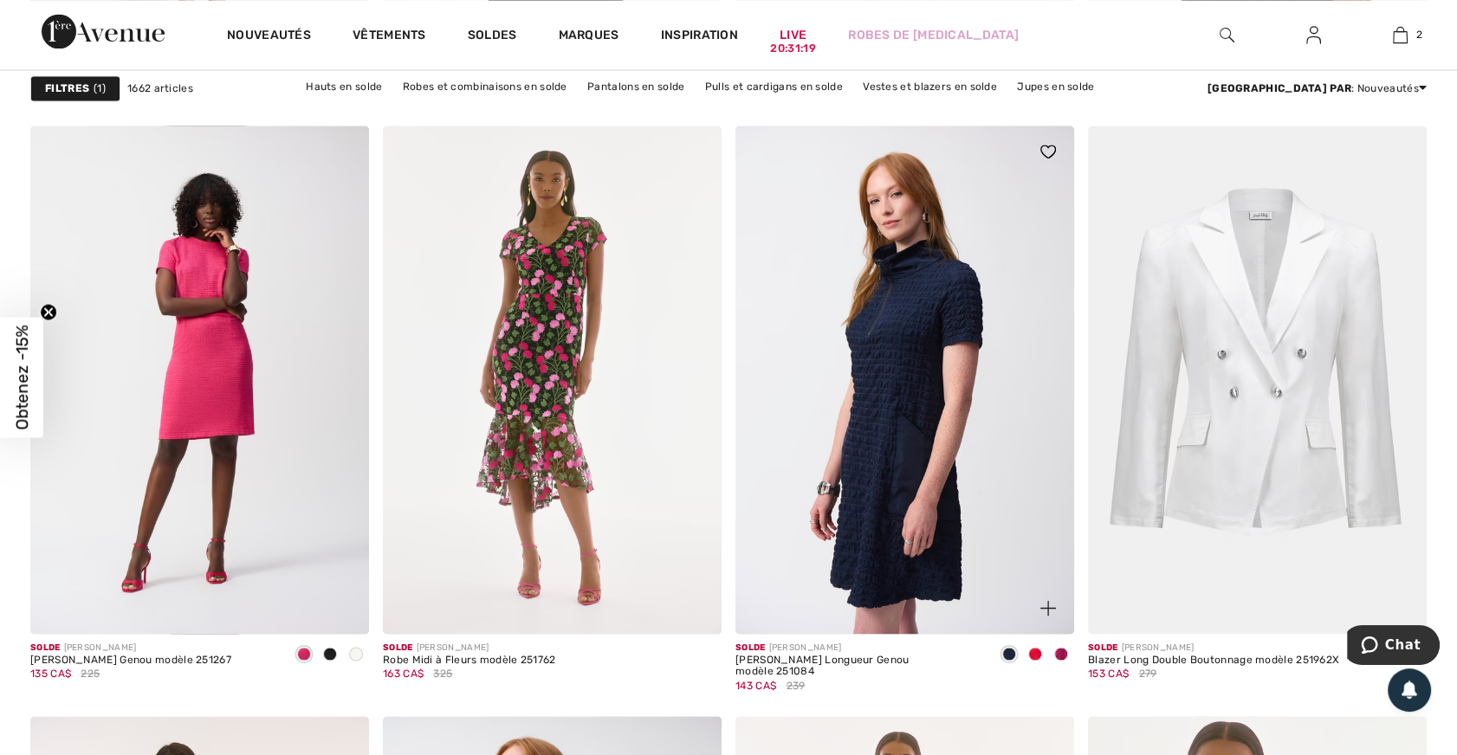
click at [1032, 653] on span at bounding box center [1035, 654] width 14 height 14
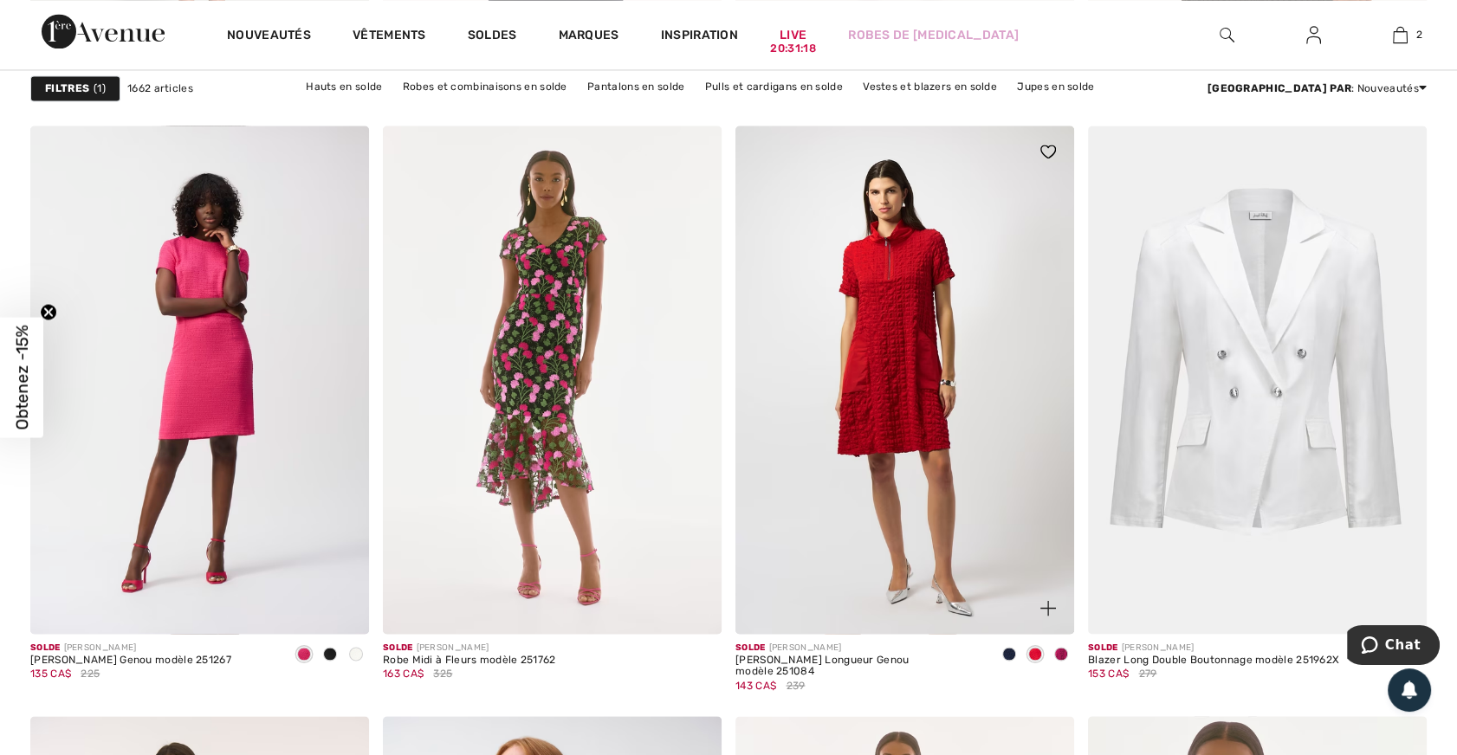
click at [1059, 650] on span at bounding box center [1061, 654] width 14 height 14
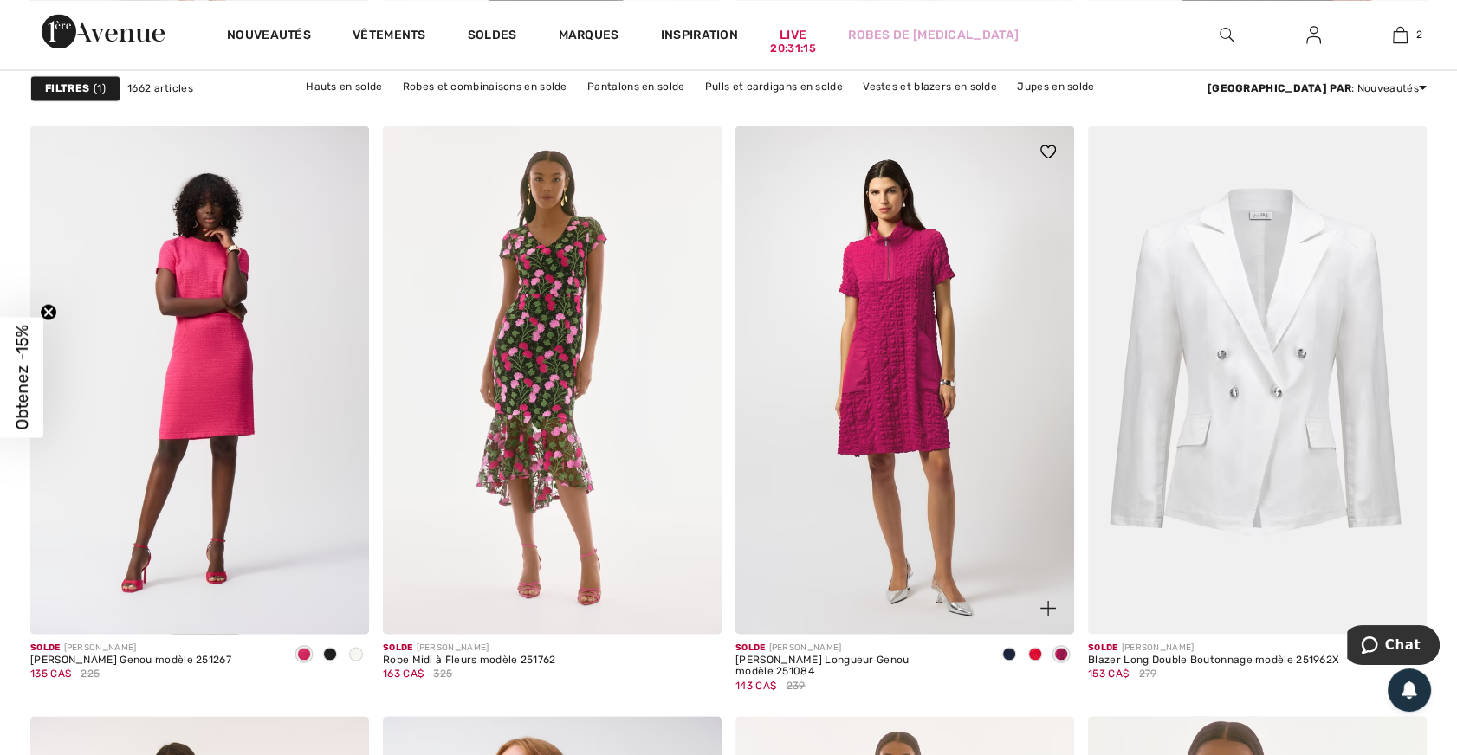
click at [1005, 651] on span at bounding box center [1009, 654] width 14 height 14
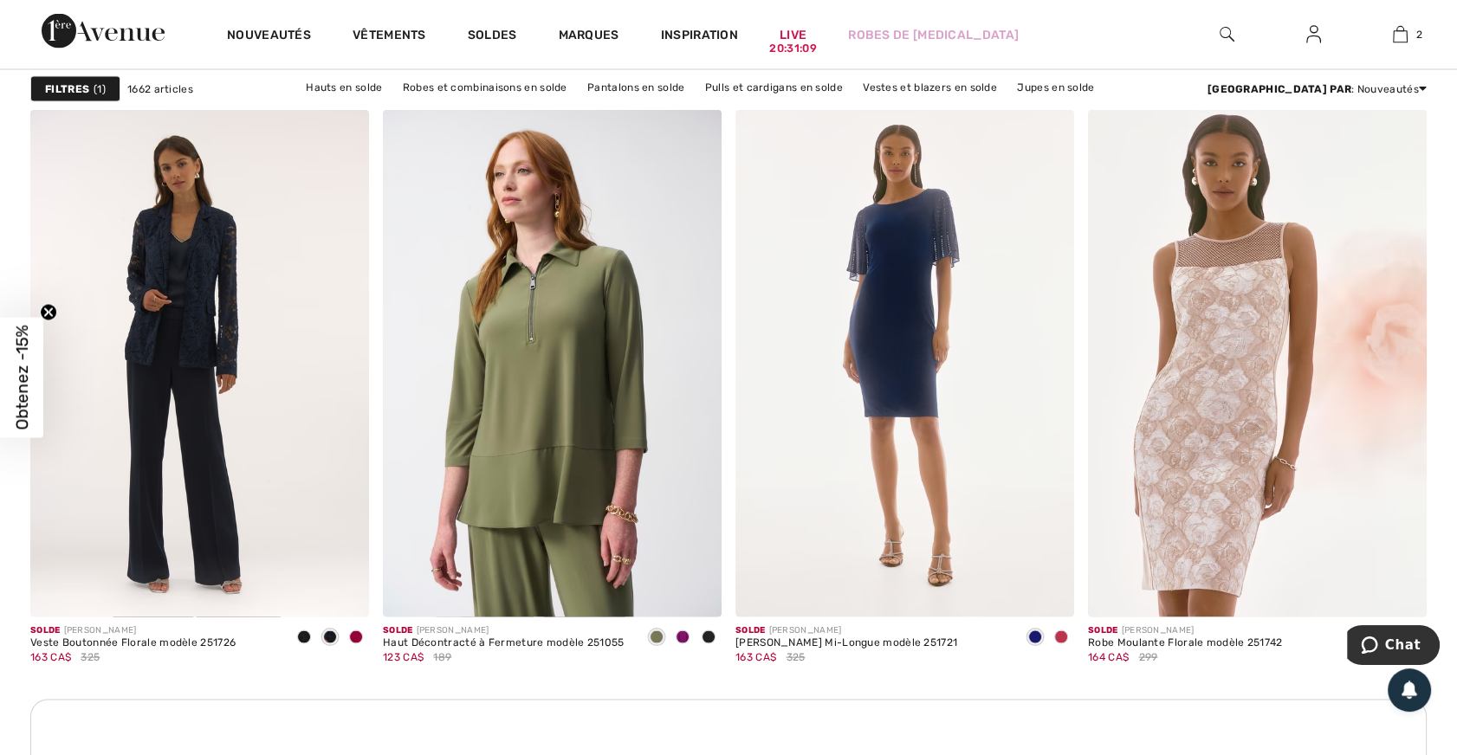
scroll to position [4174, 0]
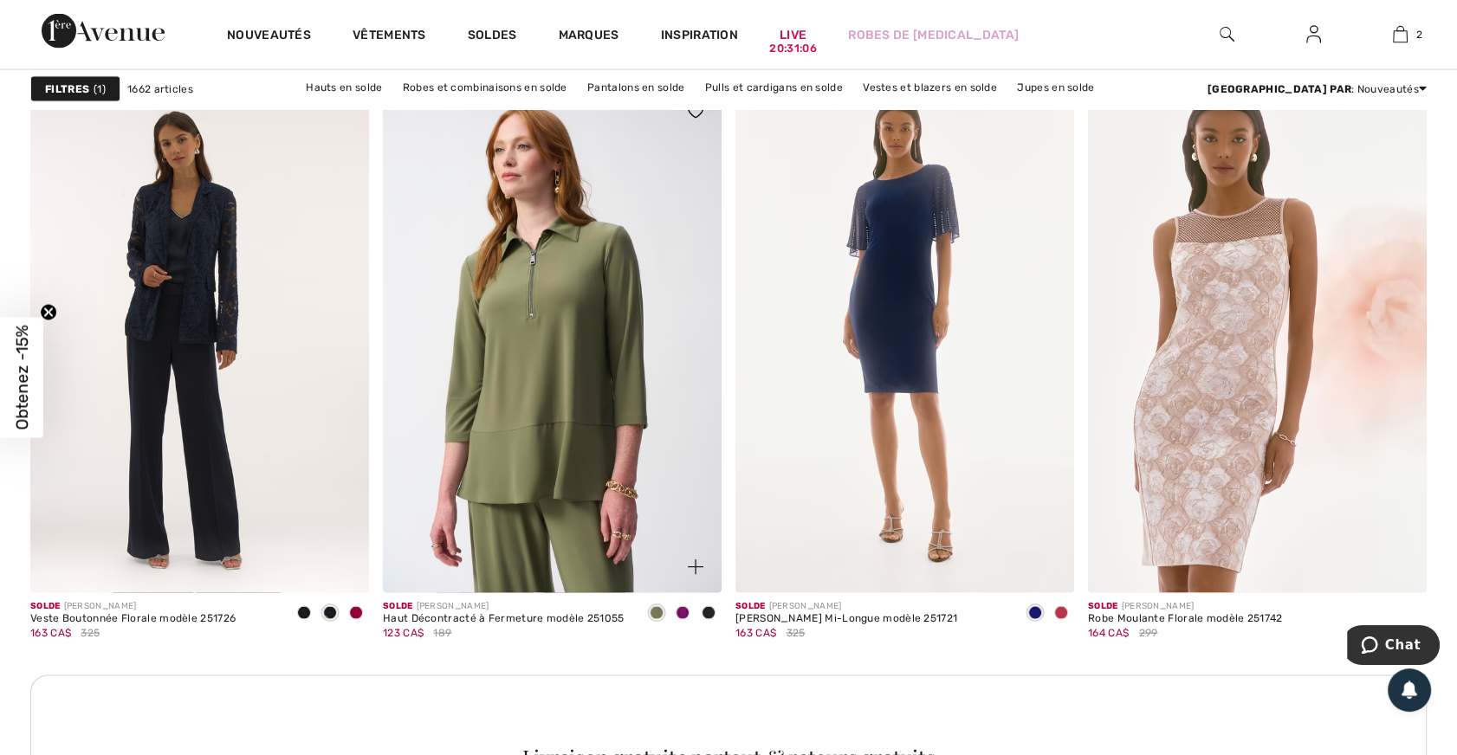
click at [684, 612] on span at bounding box center [683, 613] width 14 height 14
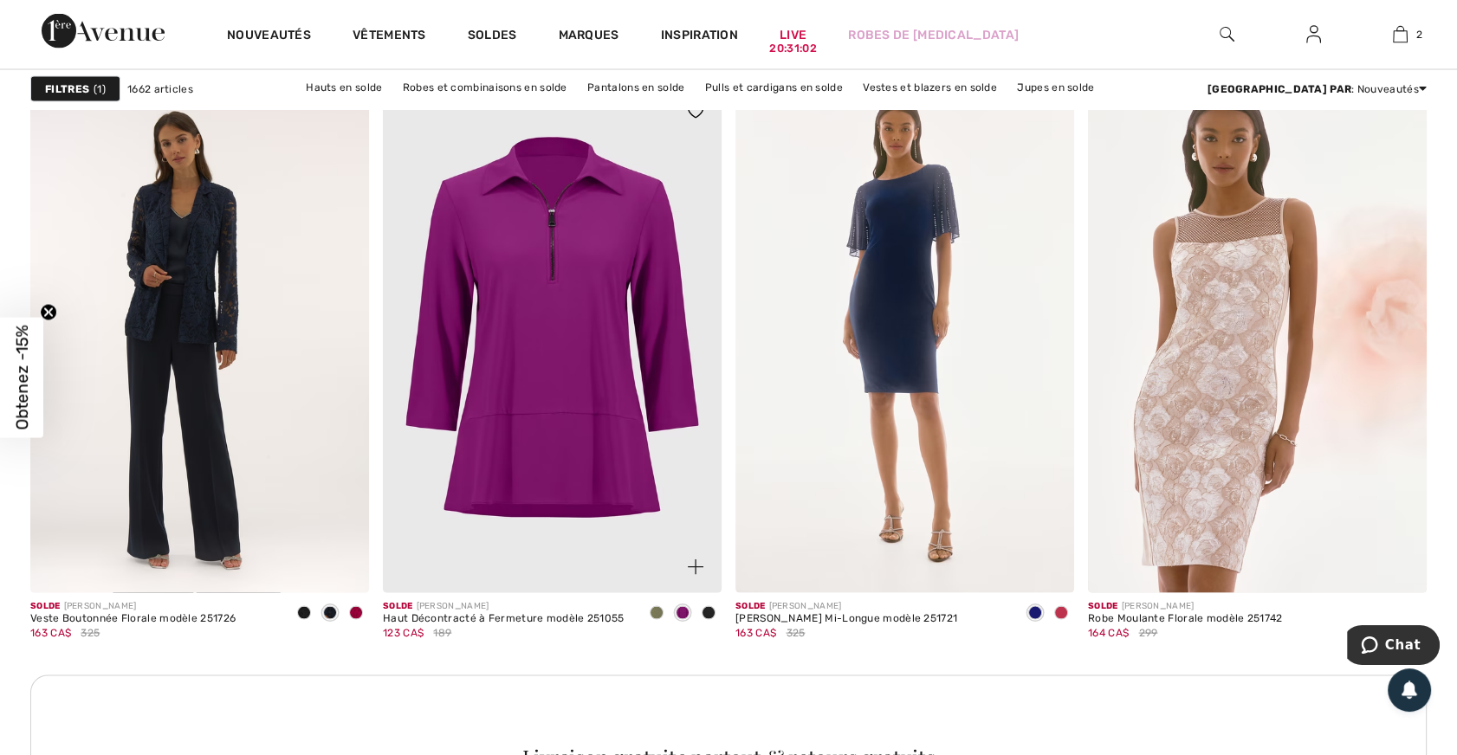
click at [709, 612] on span at bounding box center [709, 613] width 14 height 14
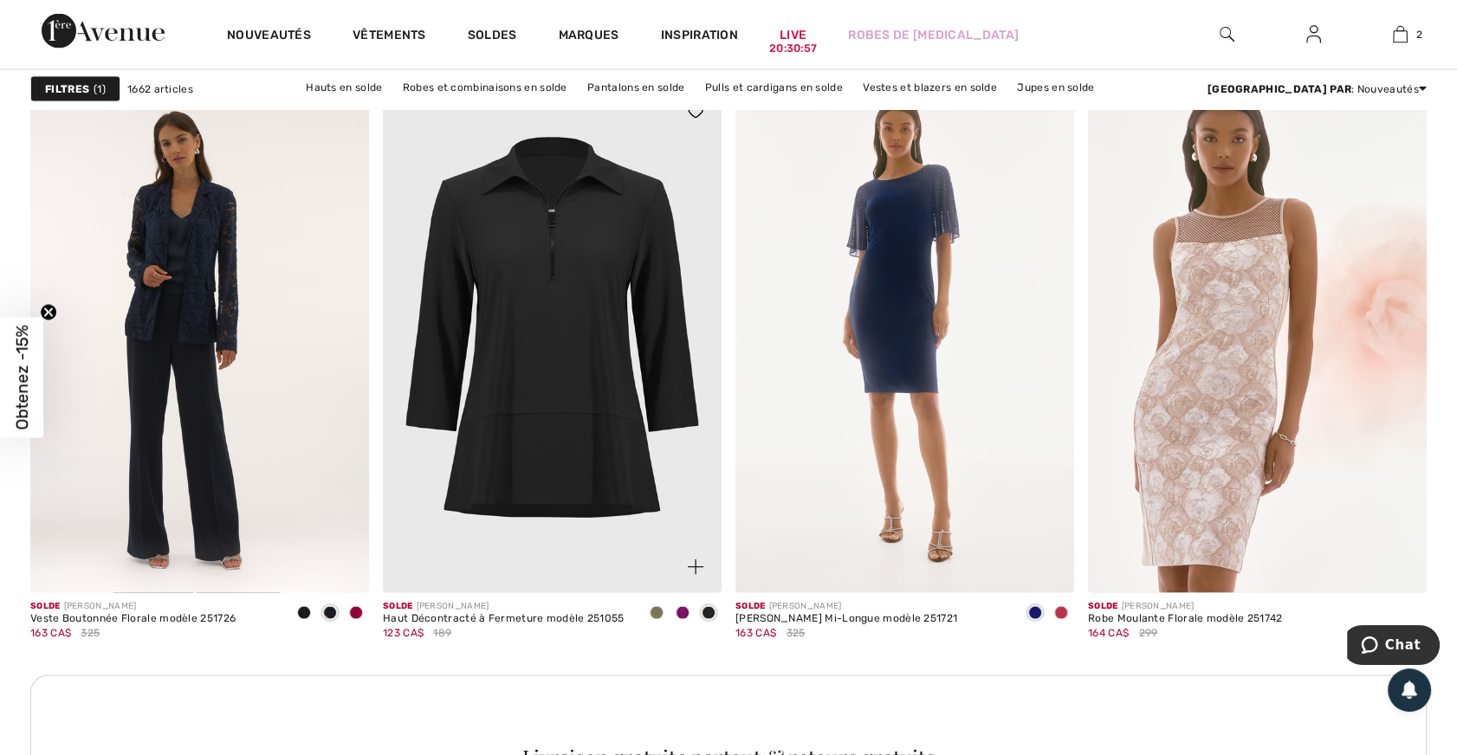
click at [658, 610] on span at bounding box center [657, 613] width 14 height 14
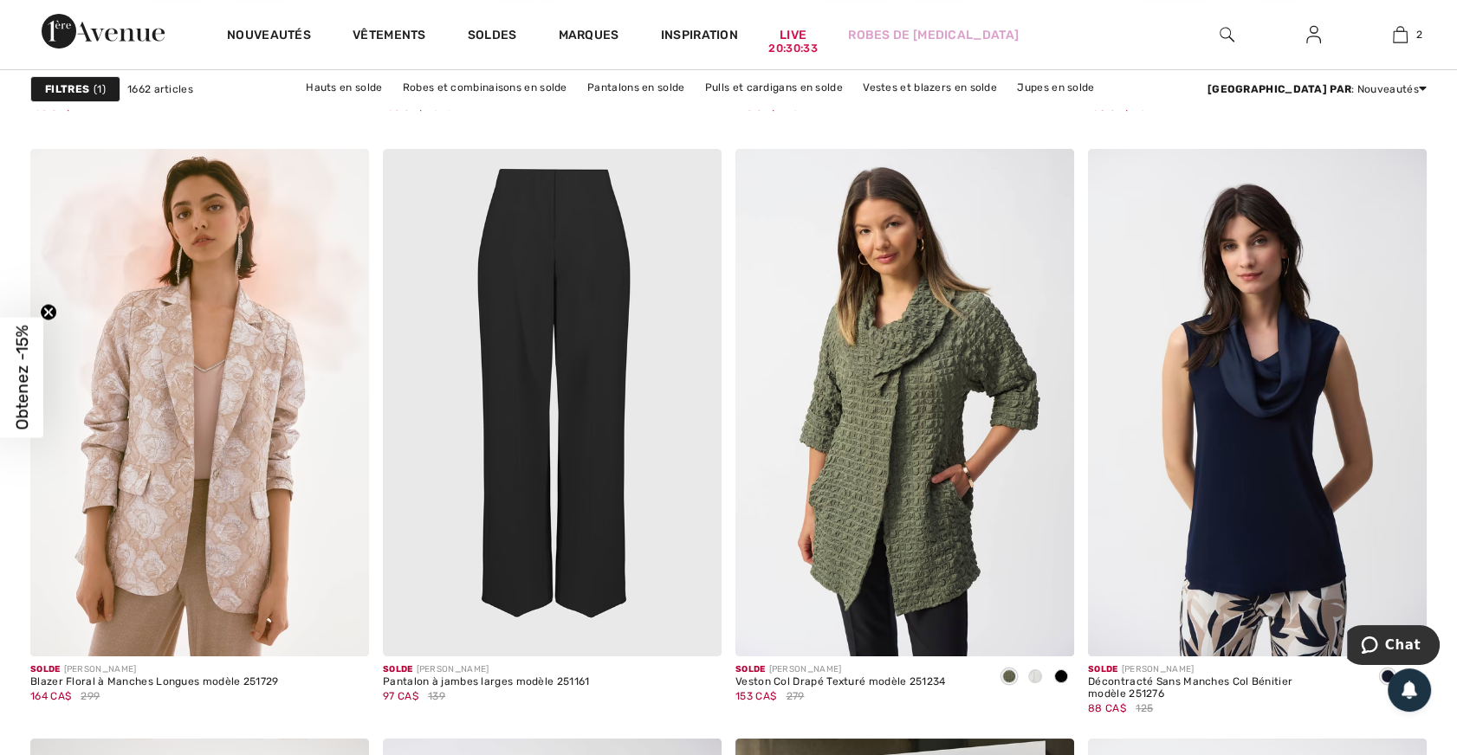
scroll to position [8111, 0]
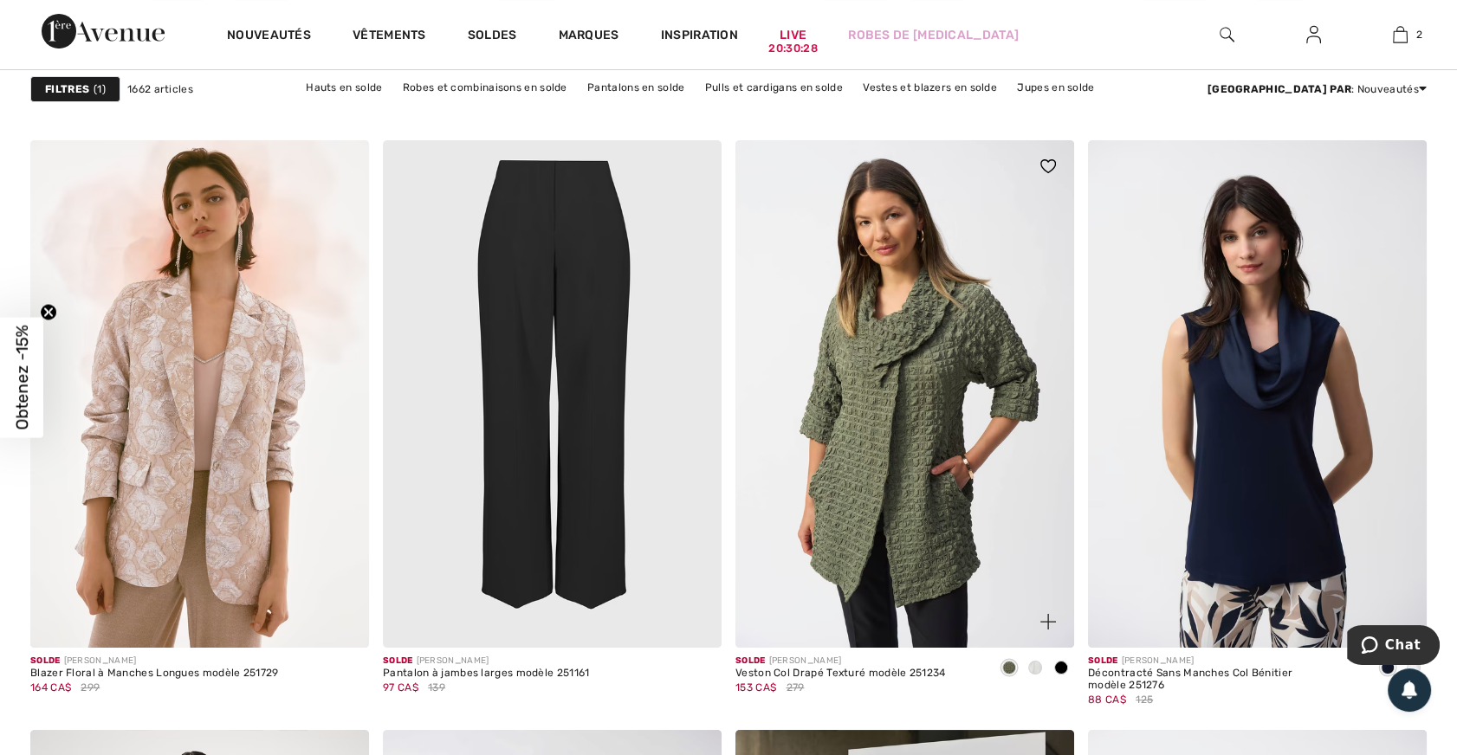
click at [1033, 661] on span at bounding box center [1035, 668] width 14 height 14
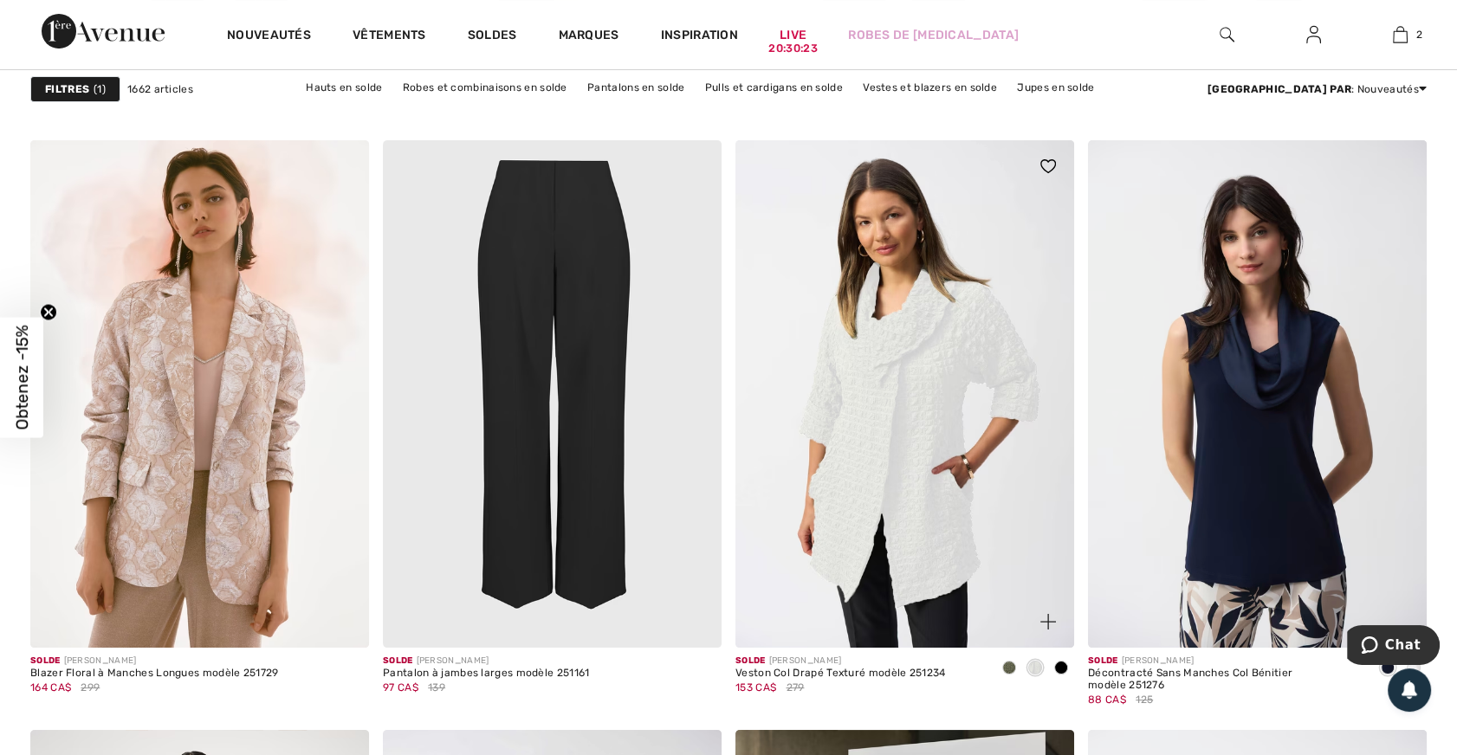
click at [1061, 665] on span at bounding box center [1061, 668] width 14 height 14
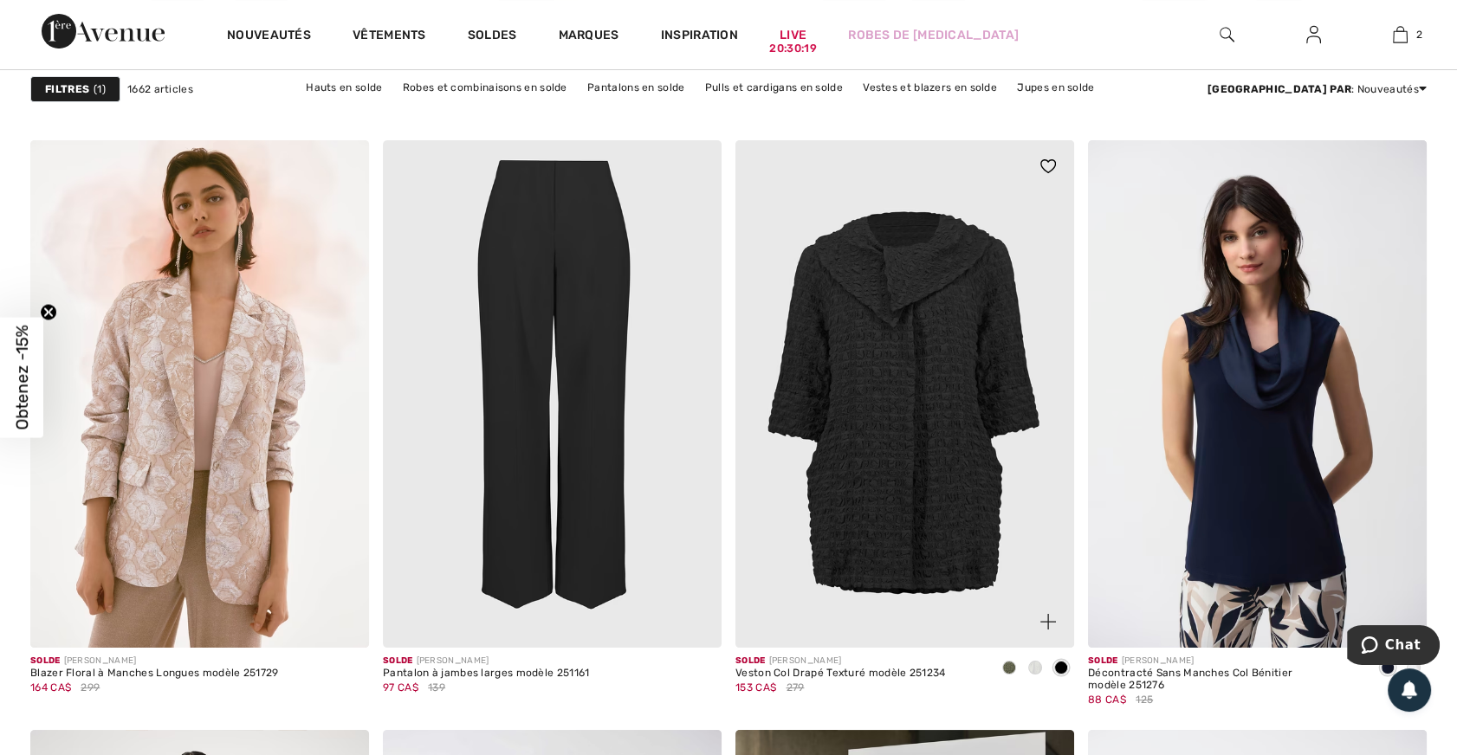
click at [1039, 667] on span at bounding box center [1035, 668] width 14 height 14
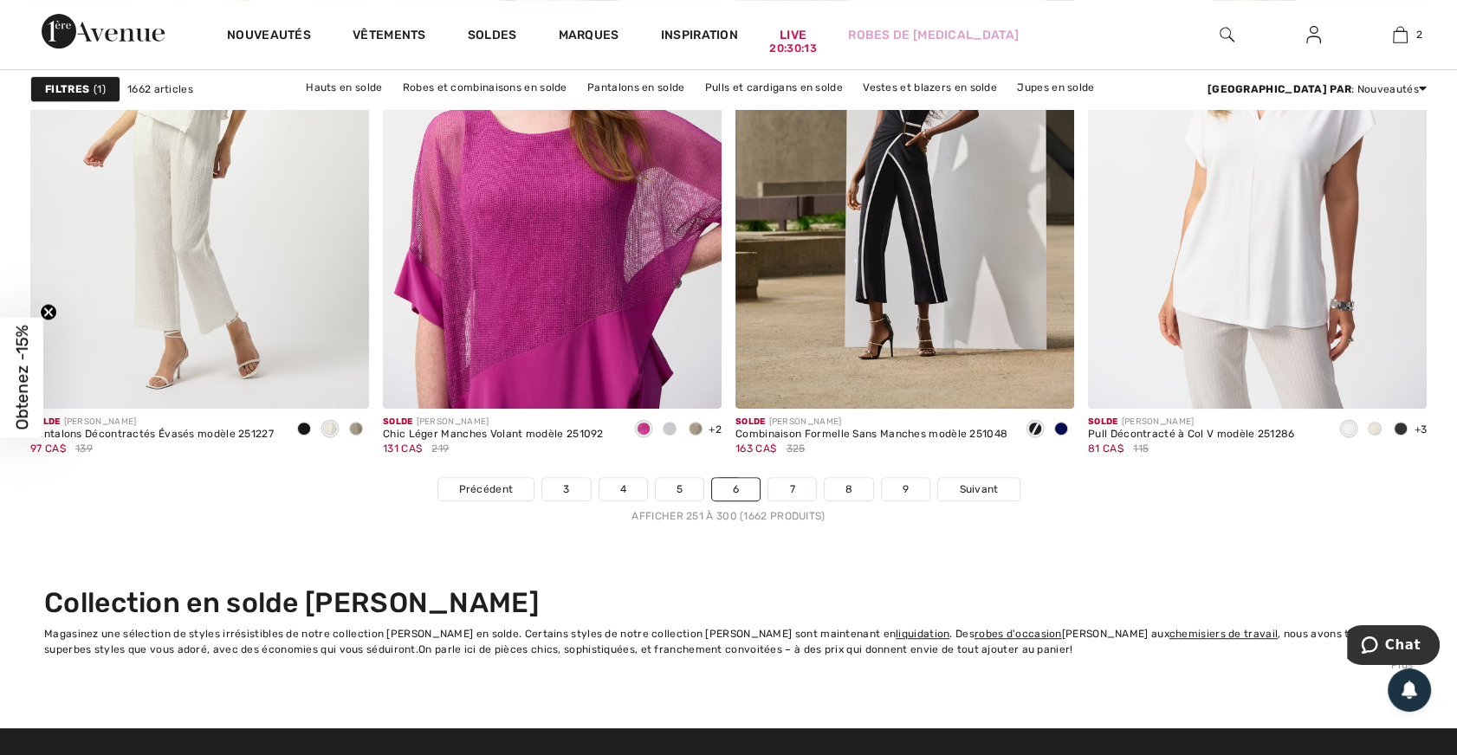
scroll to position [8977, 0]
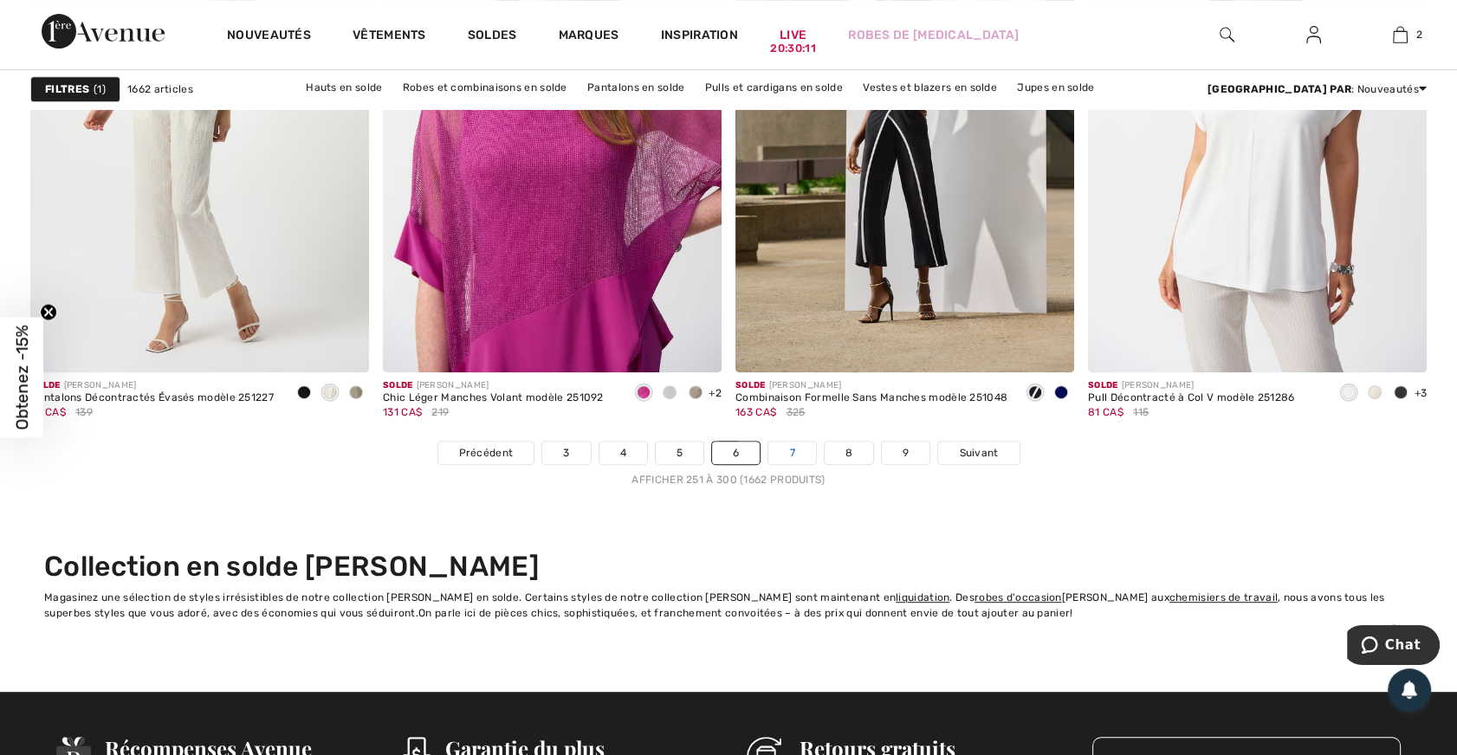
click at [793, 449] on link "7" at bounding box center [791, 453] width 47 height 23
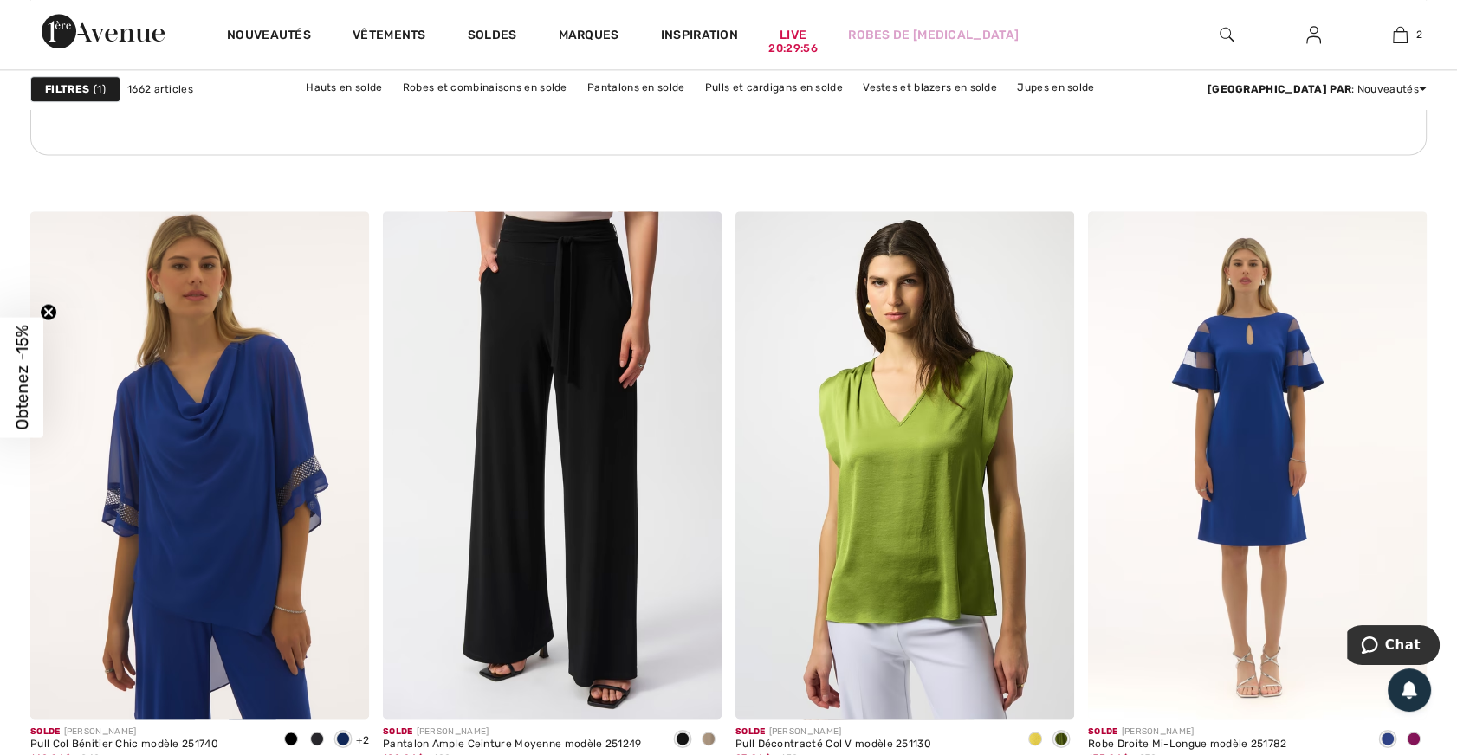
scroll to position [2913, 0]
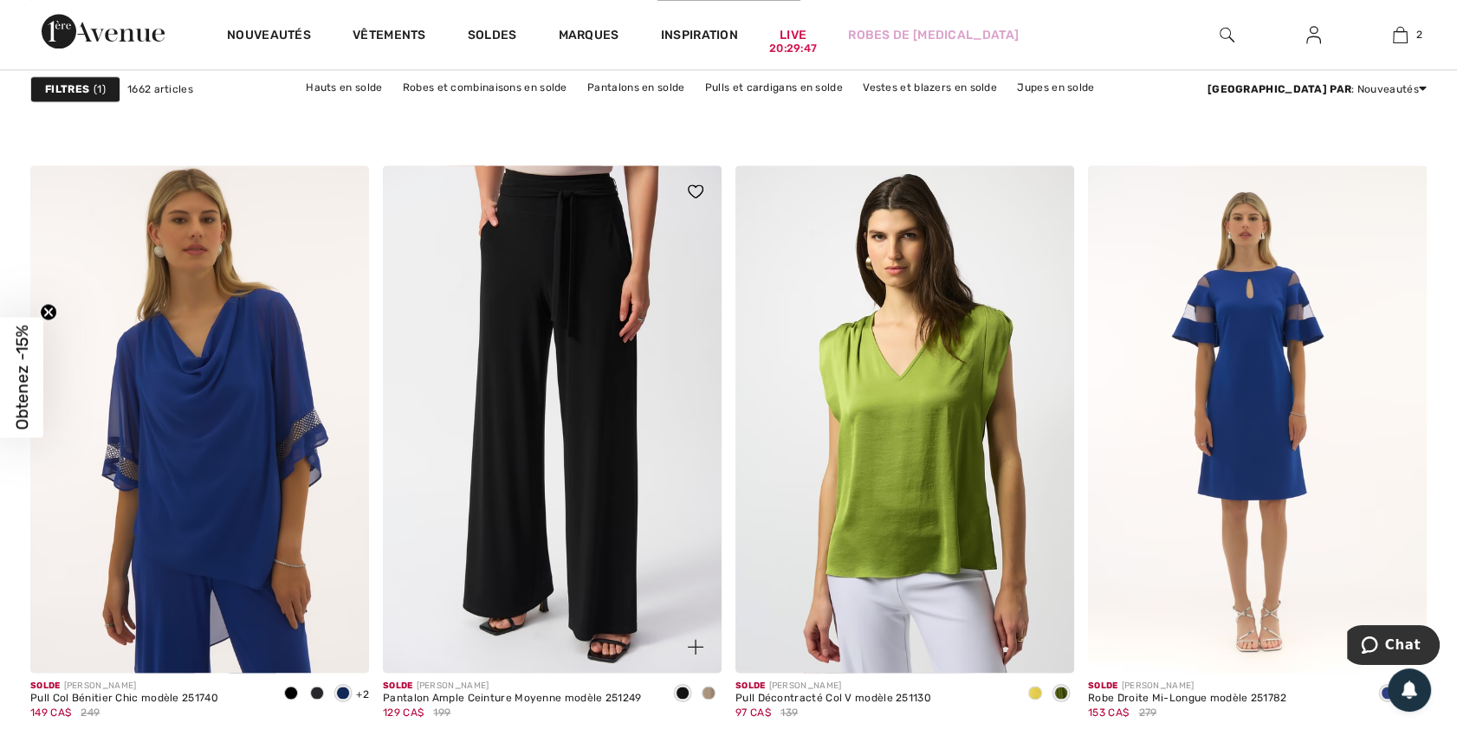
click at [704, 692] on span at bounding box center [709, 693] width 14 height 14
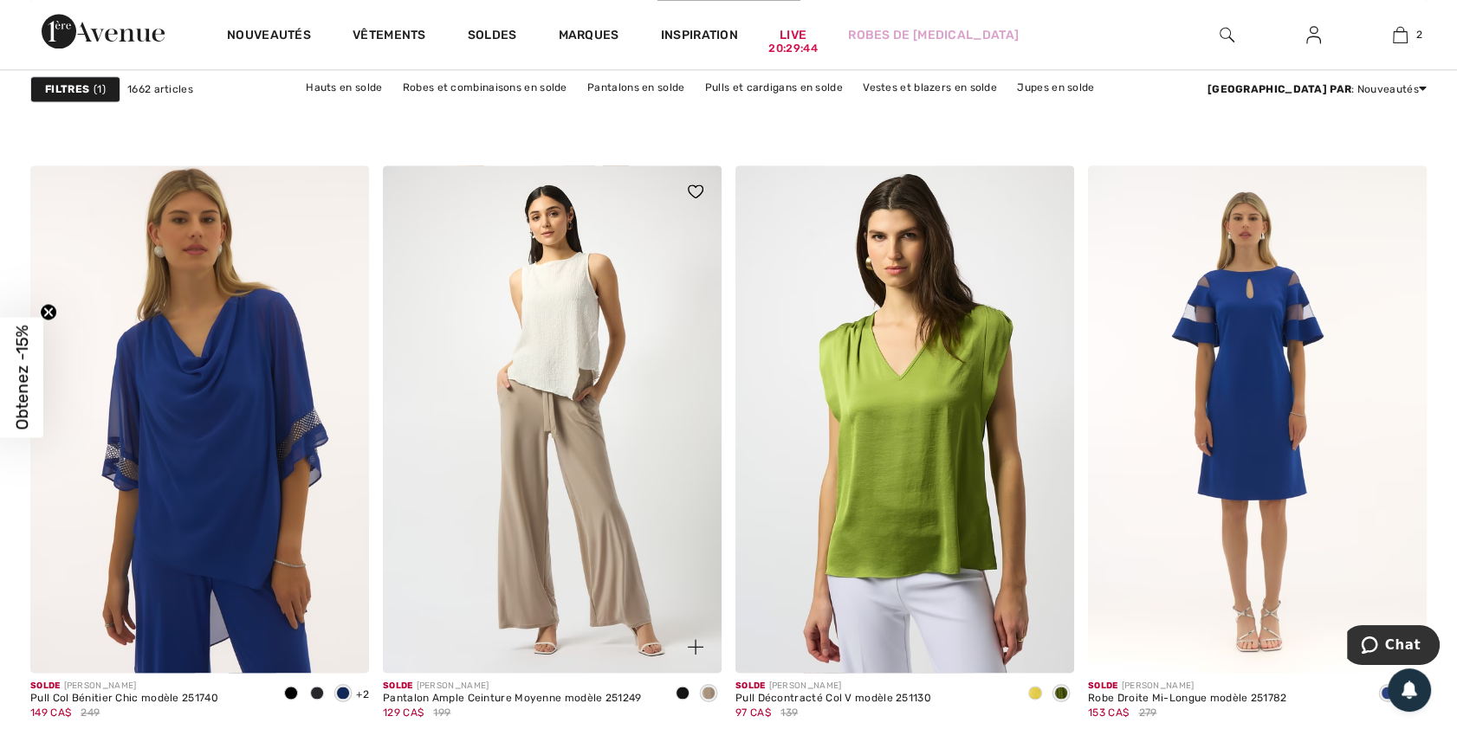
click at [680, 691] on span at bounding box center [683, 693] width 14 height 14
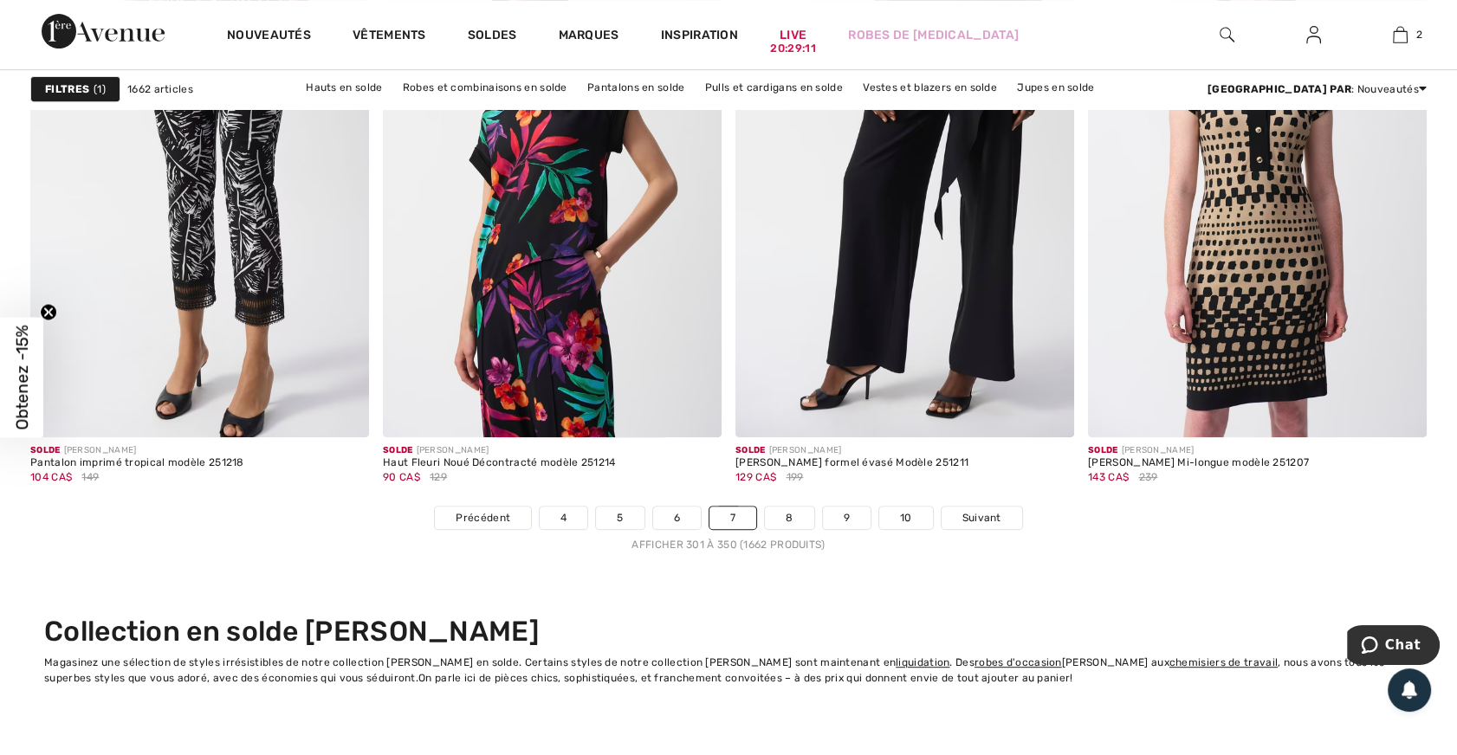
scroll to position [9056, 0]
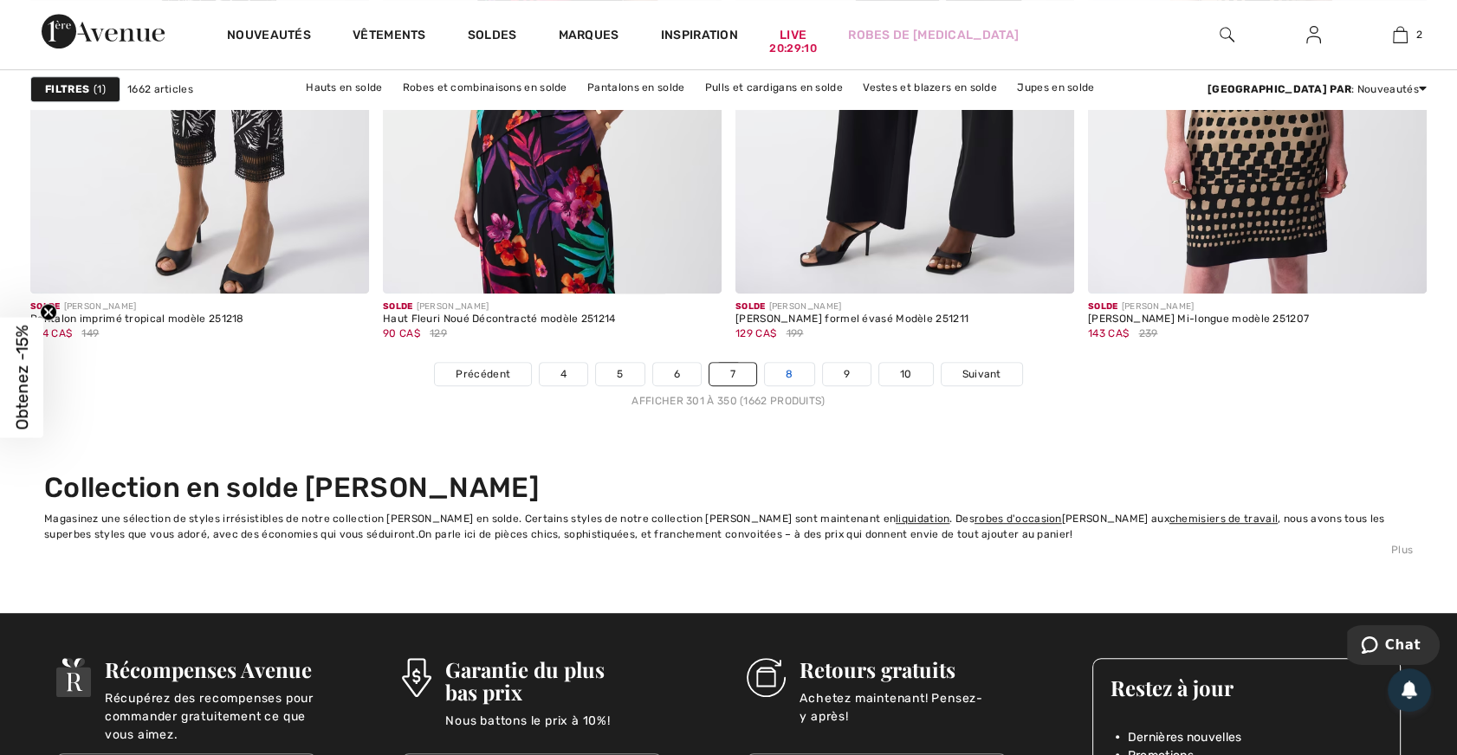
click at [787, 365] on link "8" at bounding box center [789, 374] width 49 height 23
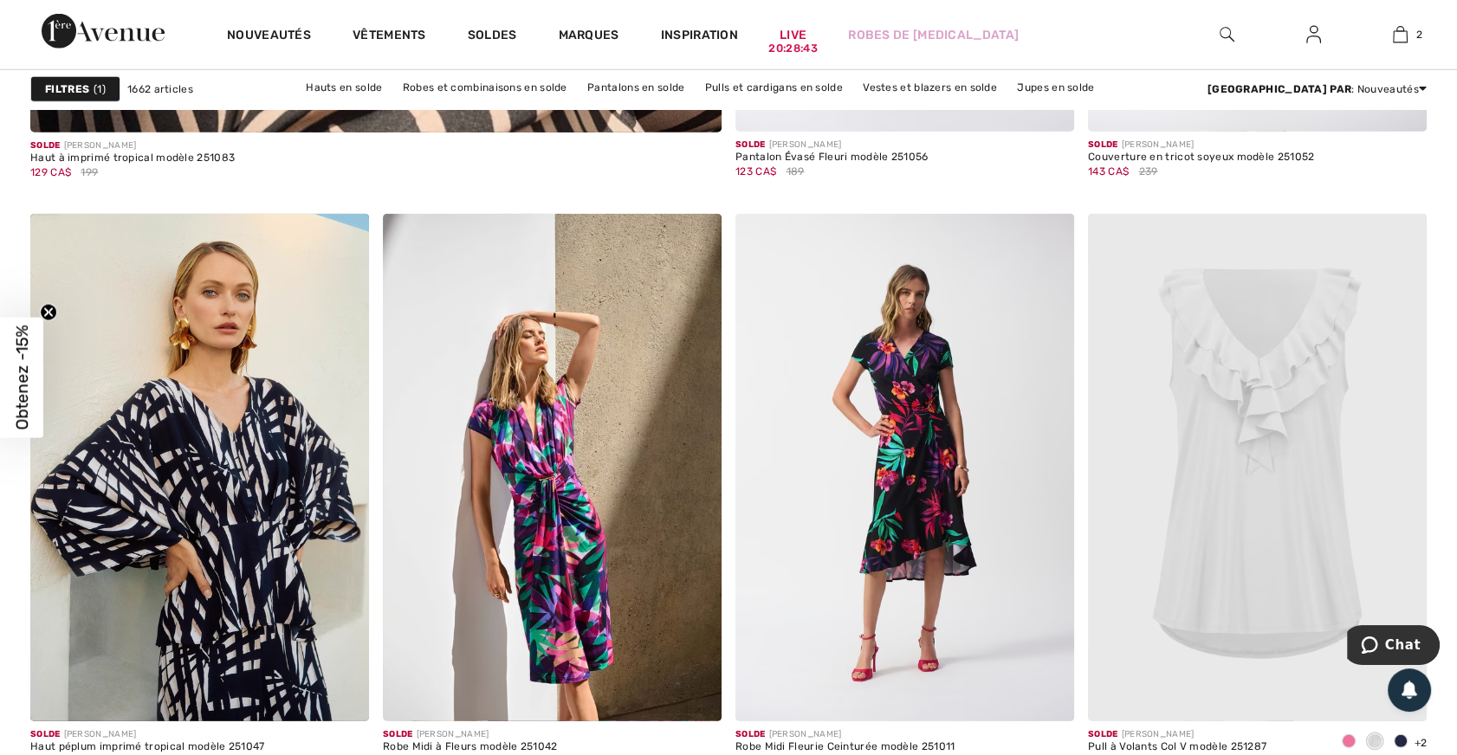
scroll to position [6064, 0]
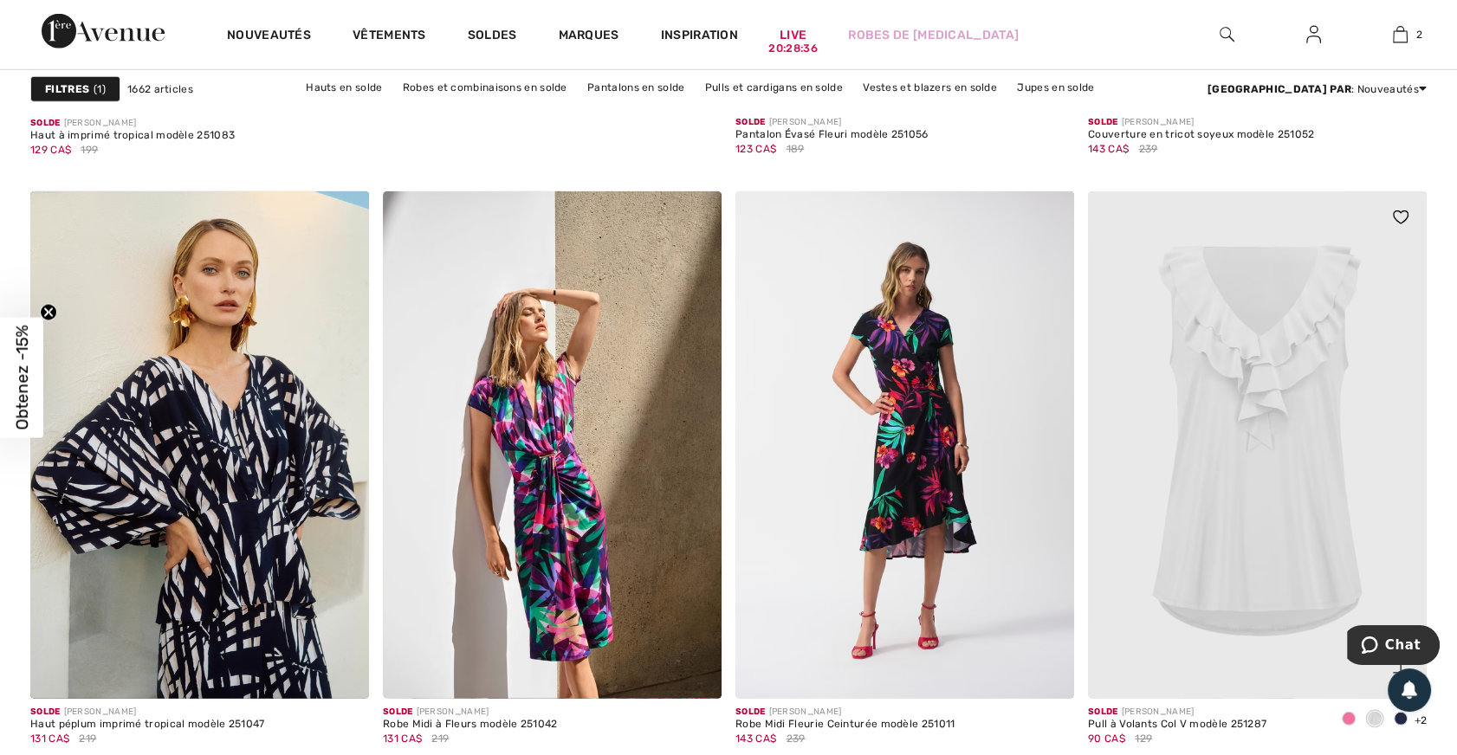
click at [1397, 718] on span at bounding box center [1401, 719] width 14 height 14
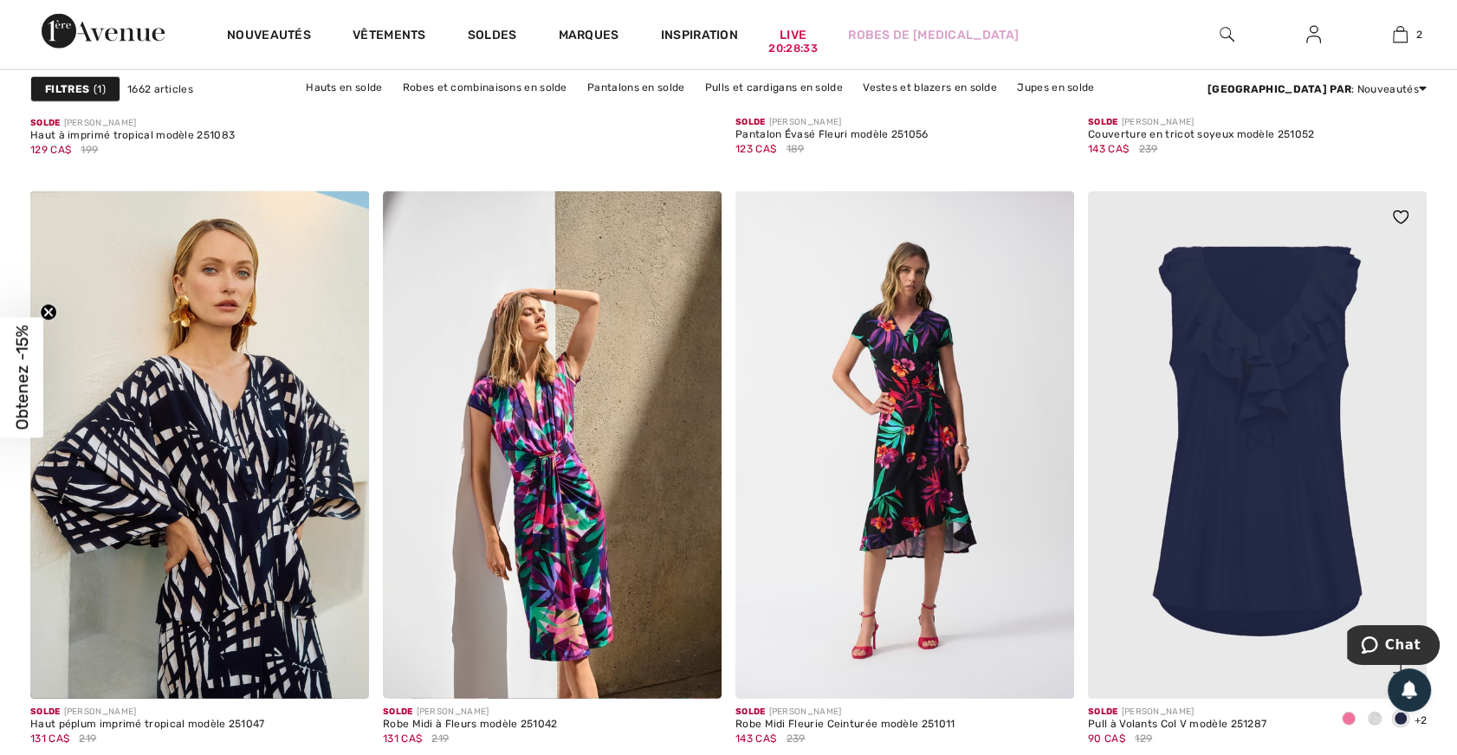
click at [1372, 715] on span at bounding box center [1375, 719] width 14 height 14
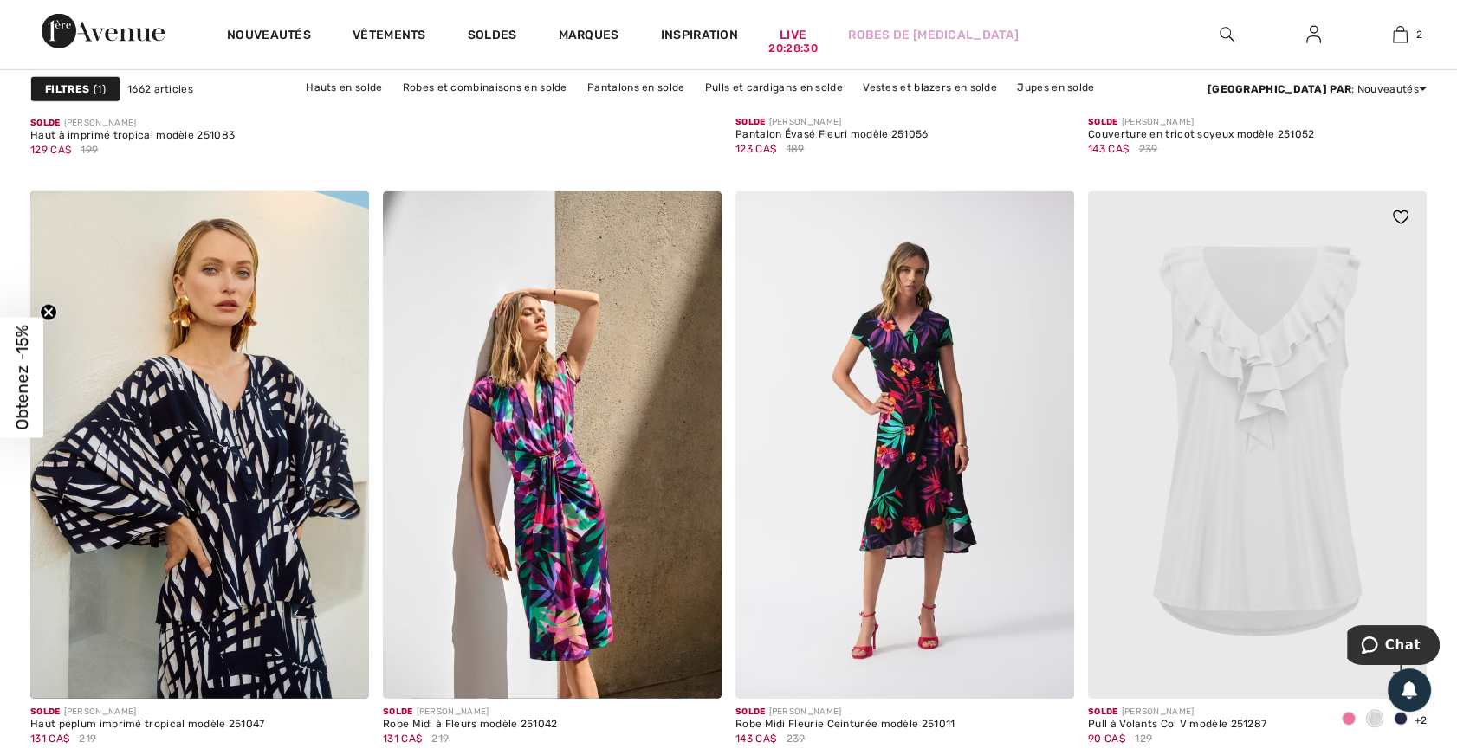
click at [1348, 713] on span at bounding box center [1349, 719] width 14 height 14
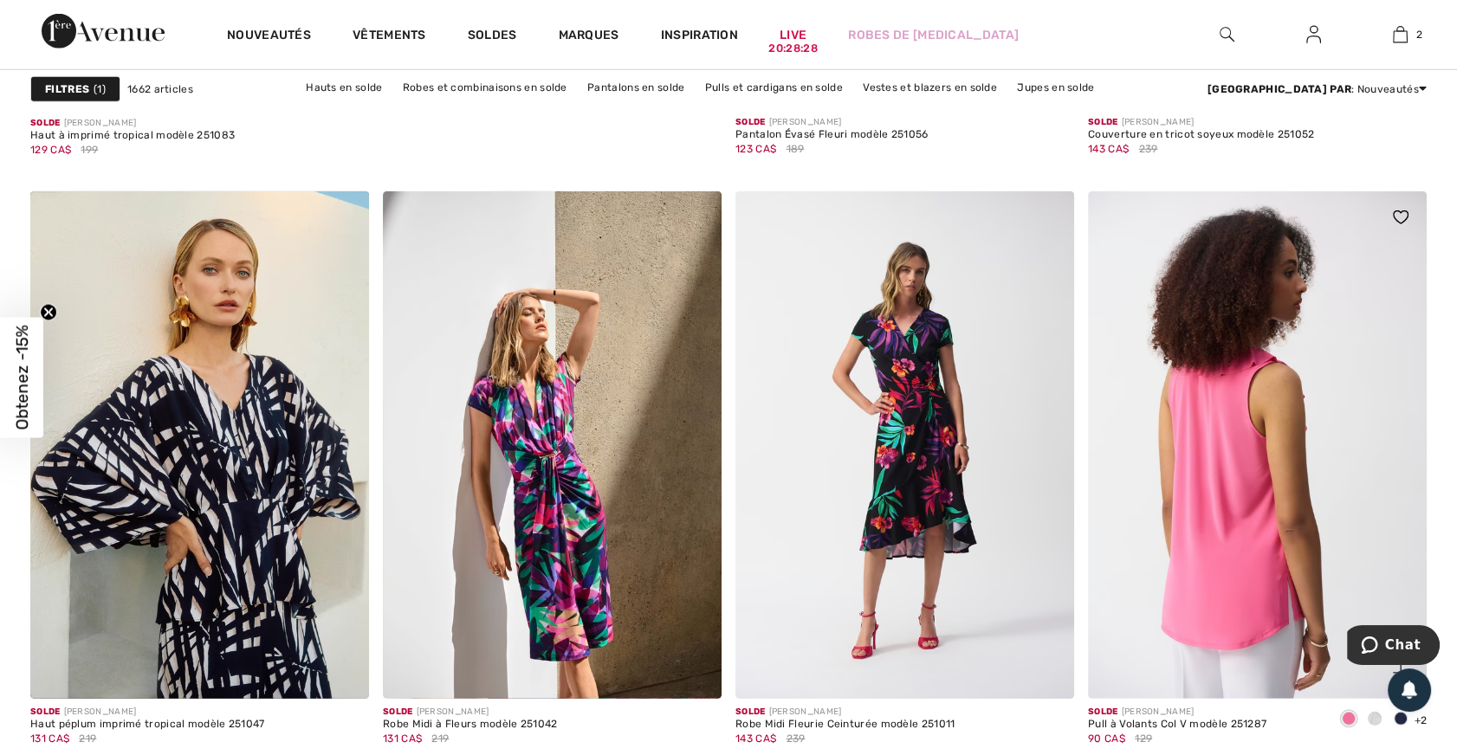
click at [1241, 580] on img at bounding box center [1257, 445] width 339 height 508
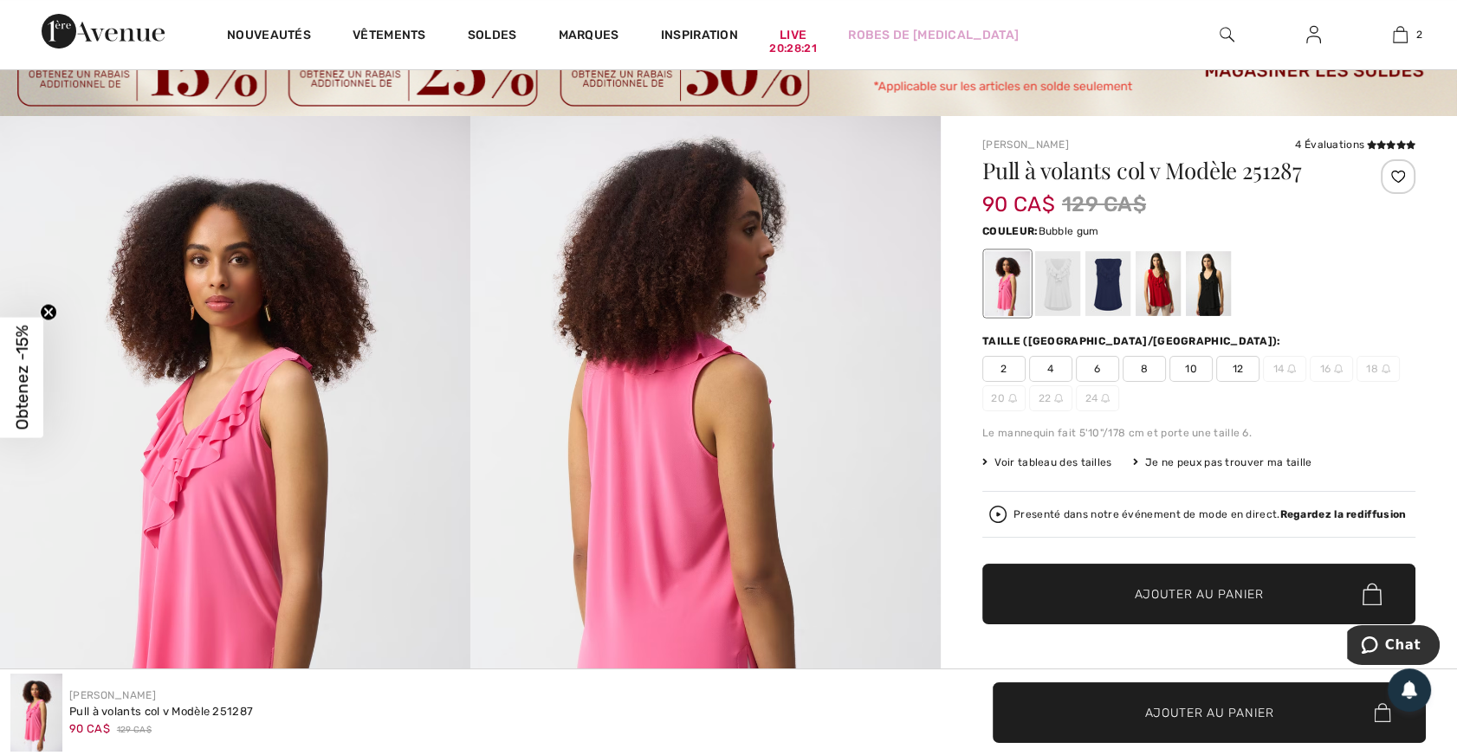
scroll to position [157, 0]
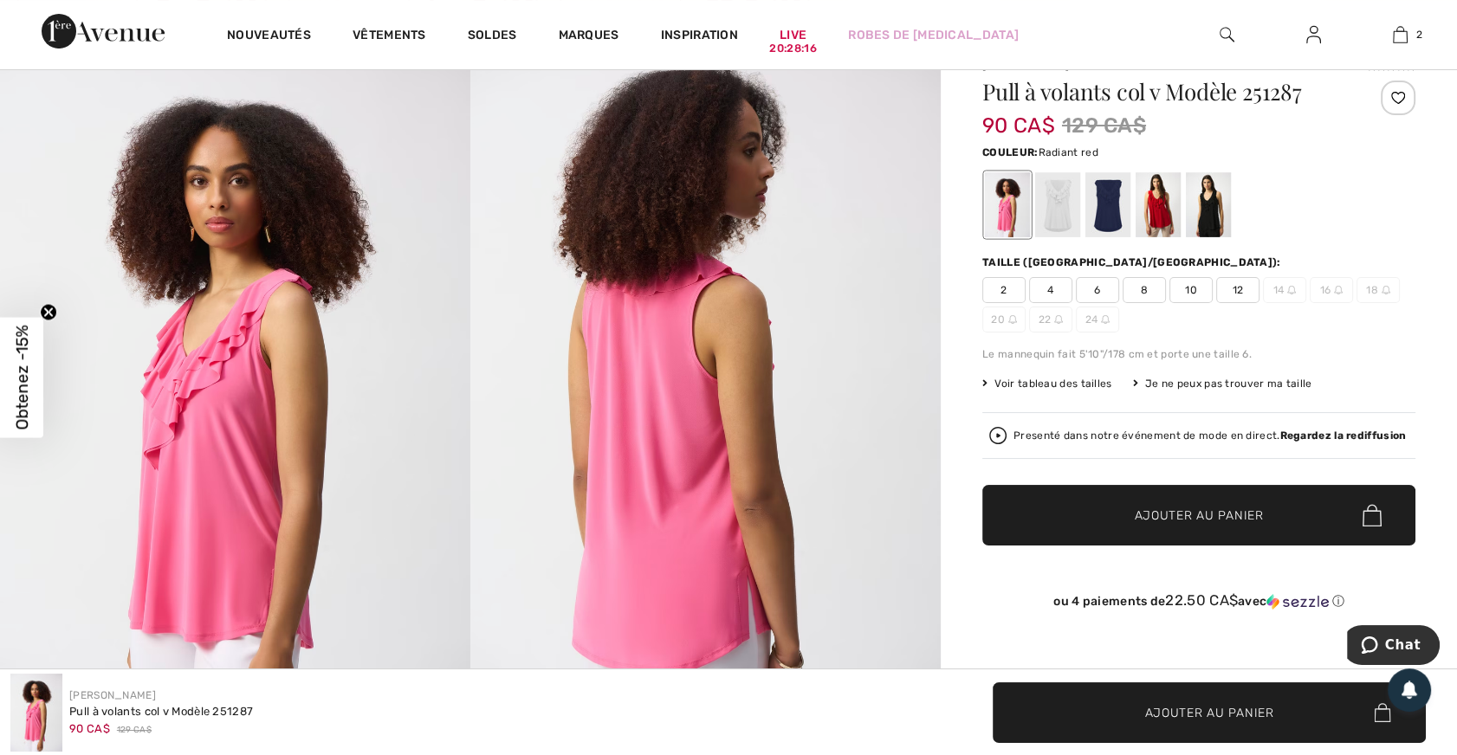
click at [1160, 198] on div at bounding box center [1158, 204] width 45 height 65
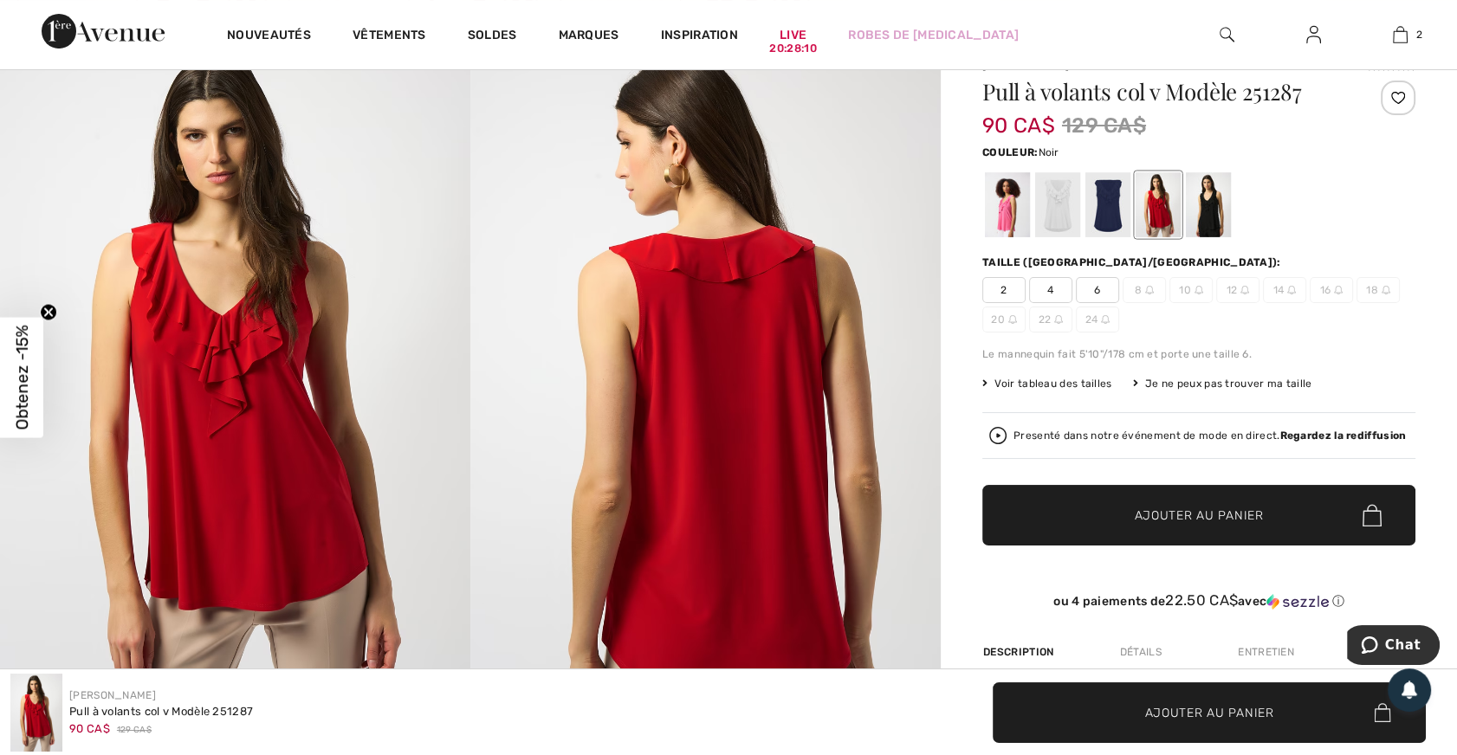
click at [1208, 199] on div at bounding box center [1208, 204] width 45 height 65
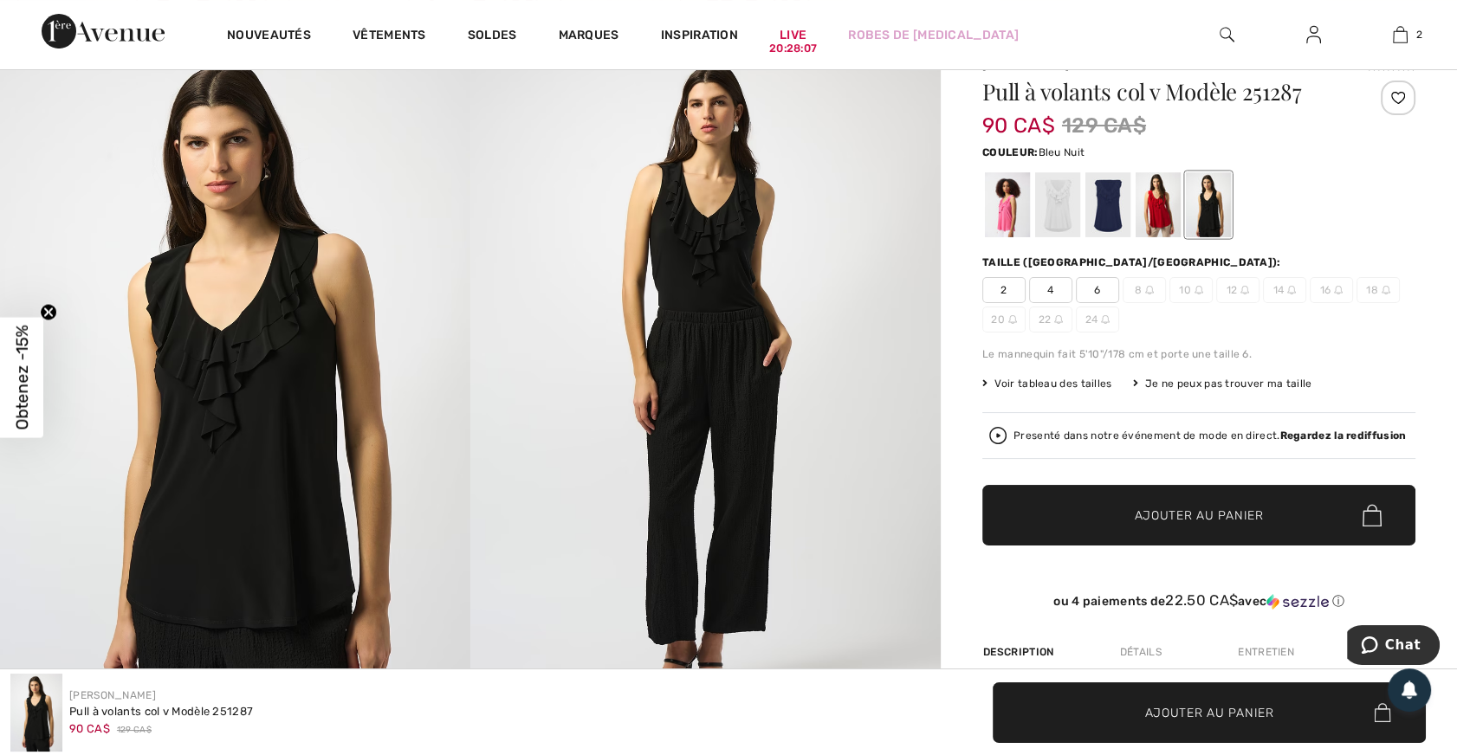
click at [1104, 204] on div at bounding box center [1107, 204] width 45 height 65
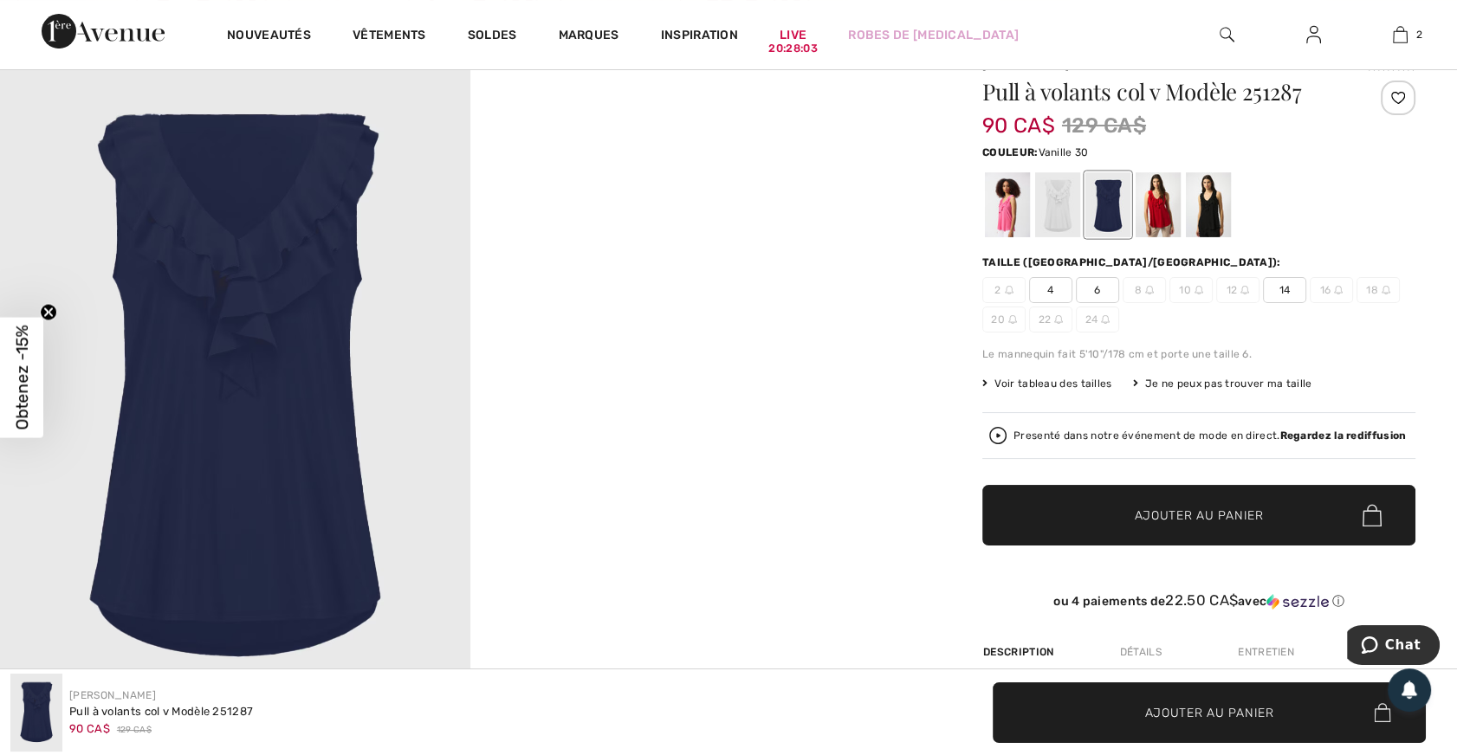
click at [1051, 198] on div at bounding box center [1057, 204] width 45 height 65
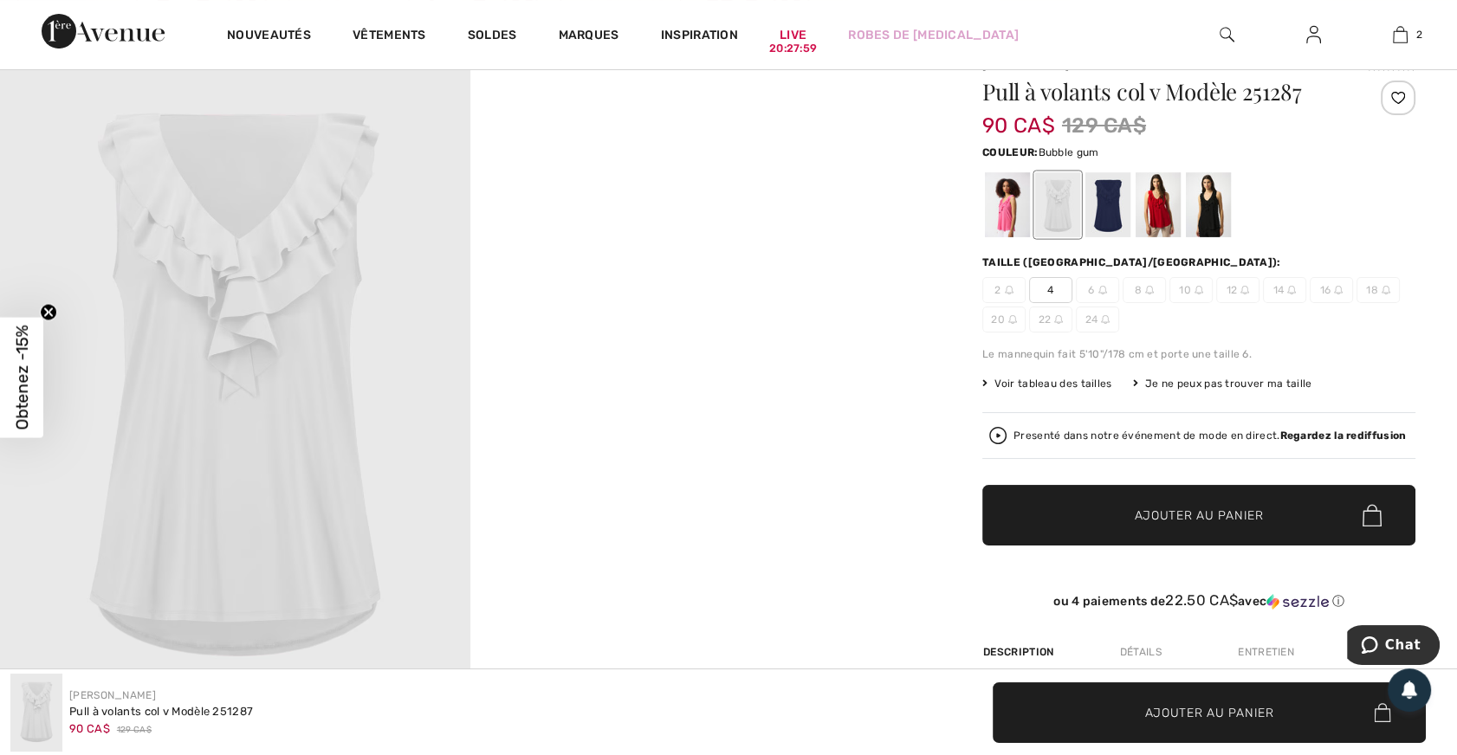
click at [1016, 201] on div at bounding box center [1007, 204] width 45 height 65
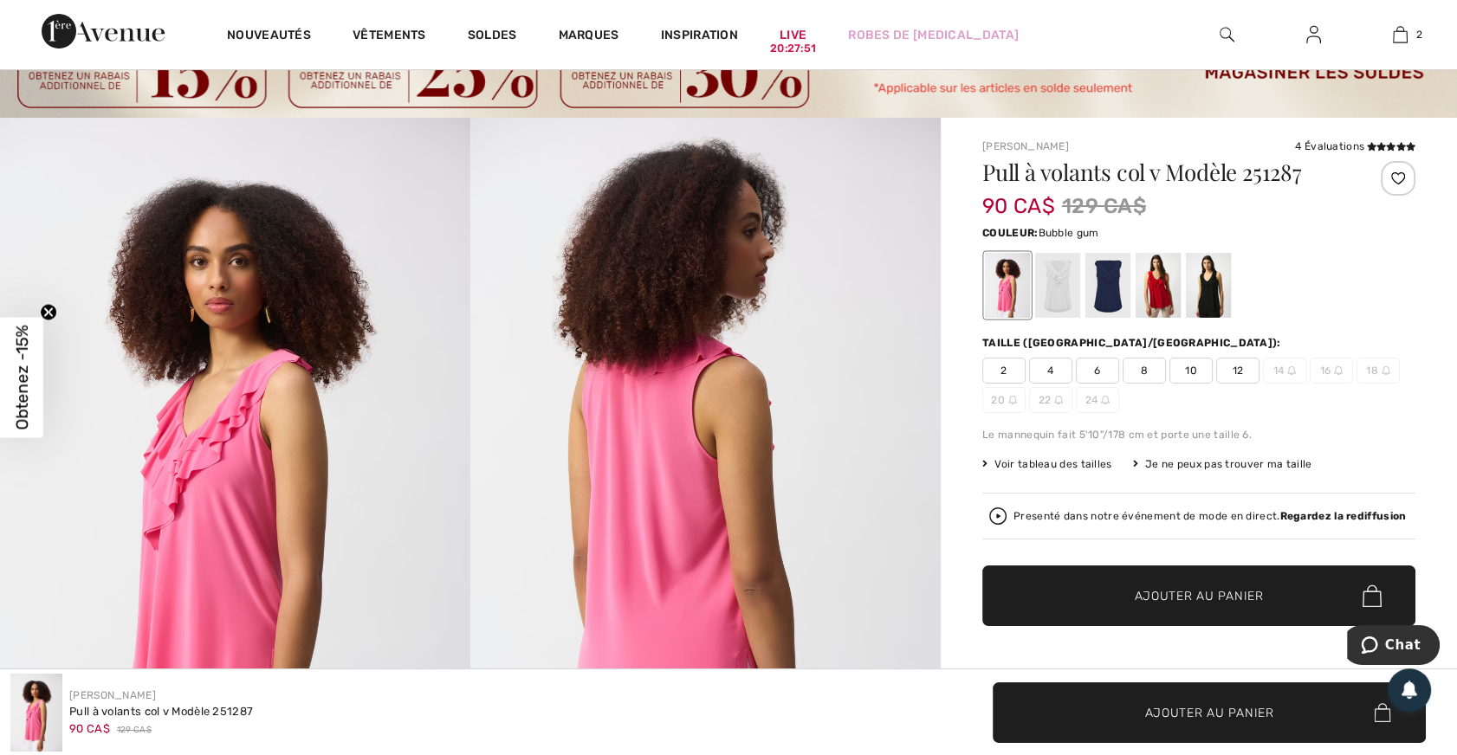
scroll to position [0, 0]
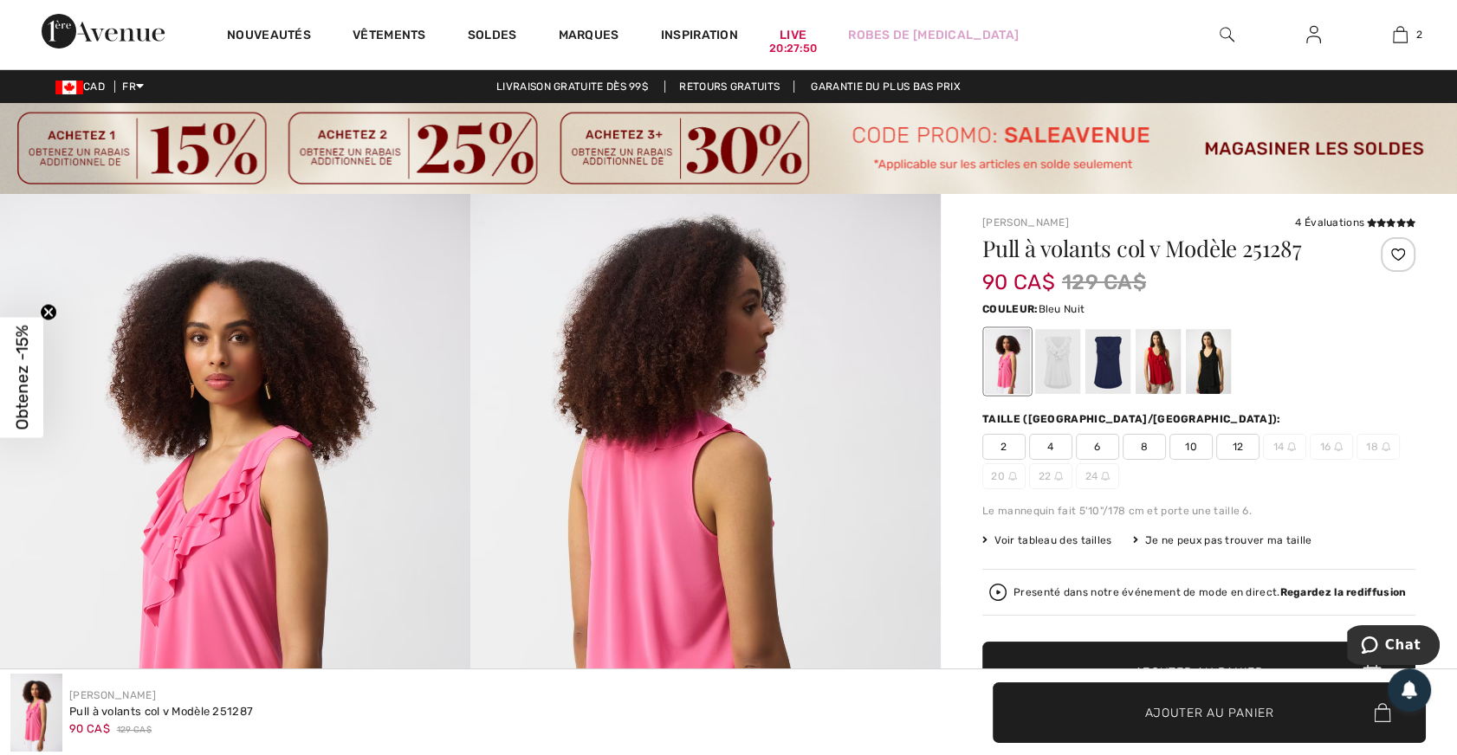
click at [1109, 369] on div at bounding box center [1107, 361] width 45 height 65
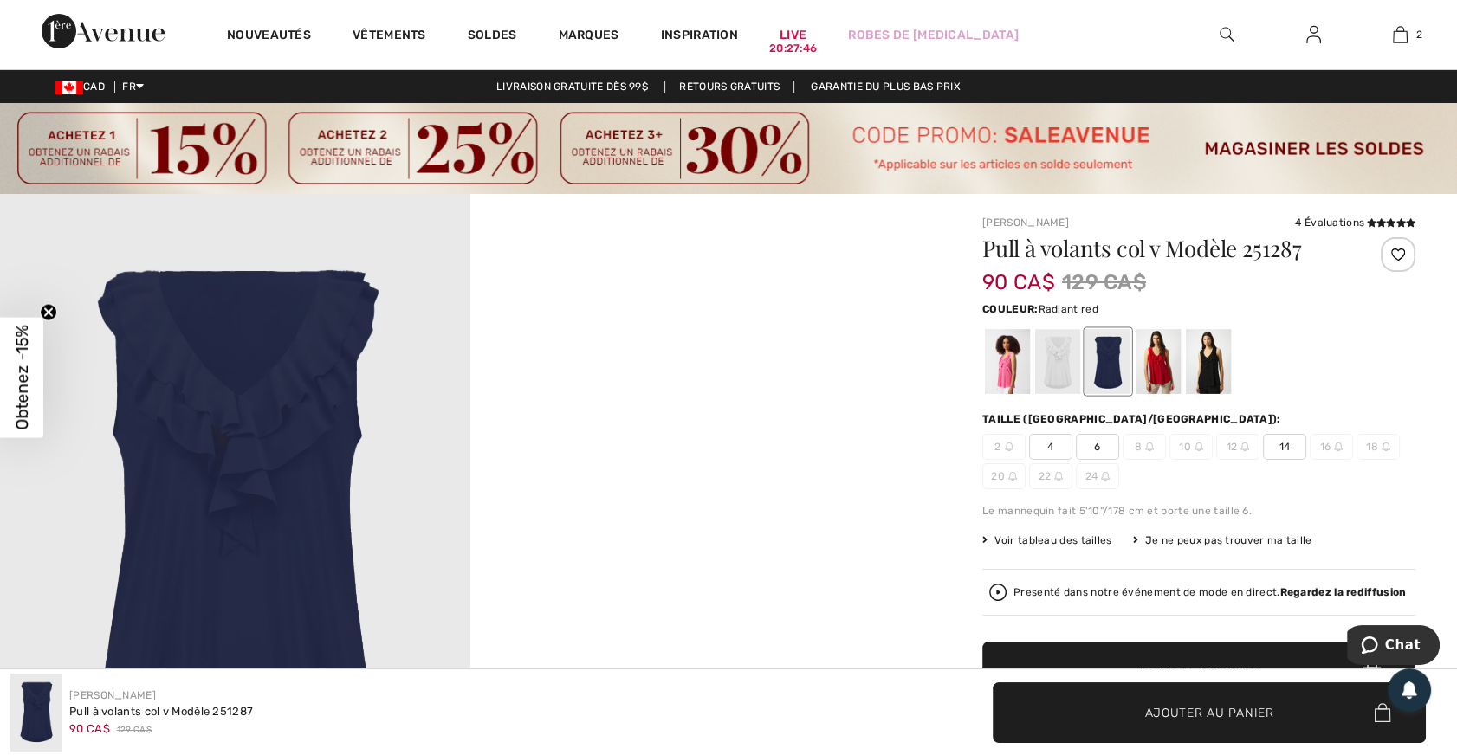
click at [1163, 373] on div at bounding box center [1158, 361] width 45 height 65
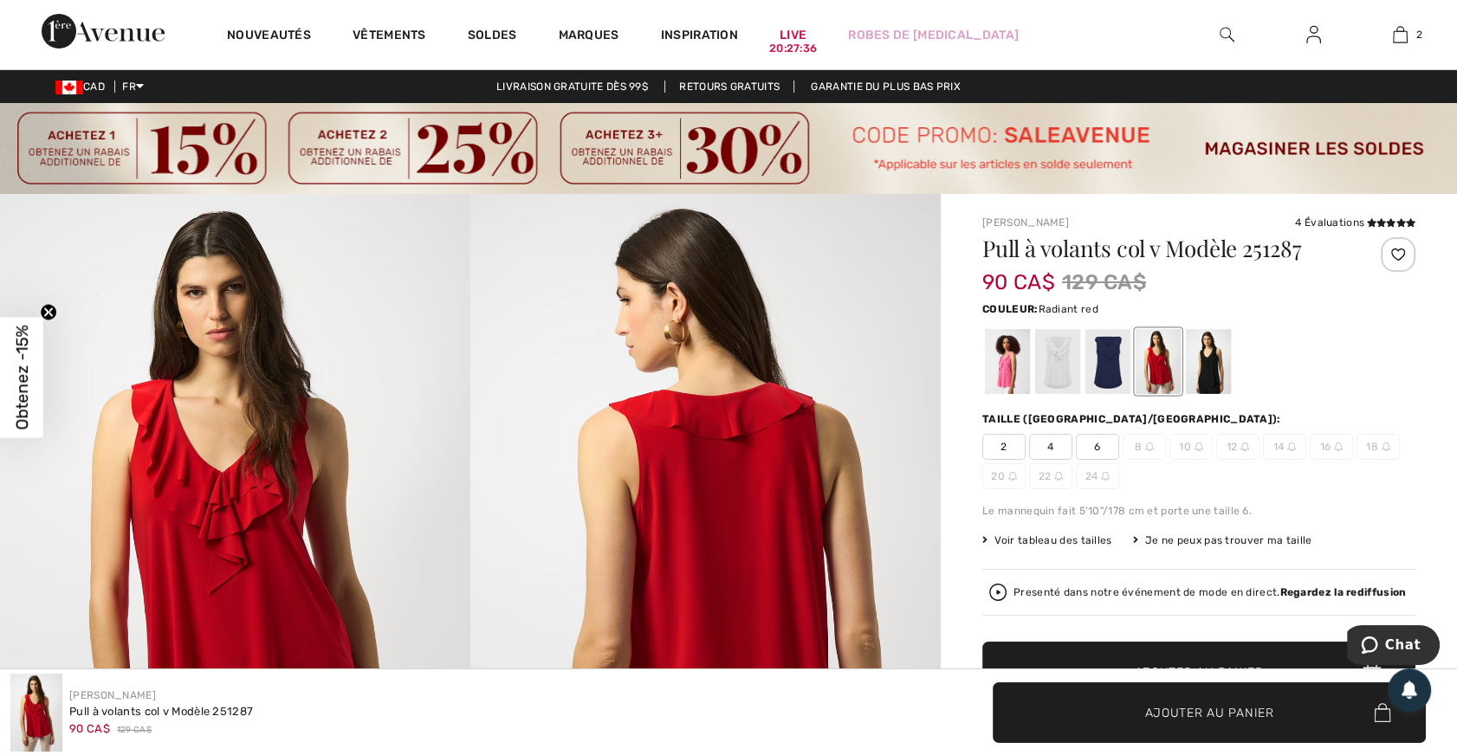
click at [1025, 533] on span "Voir tableau des tailles" at bounding box center [1047, 541] width 130 height 16
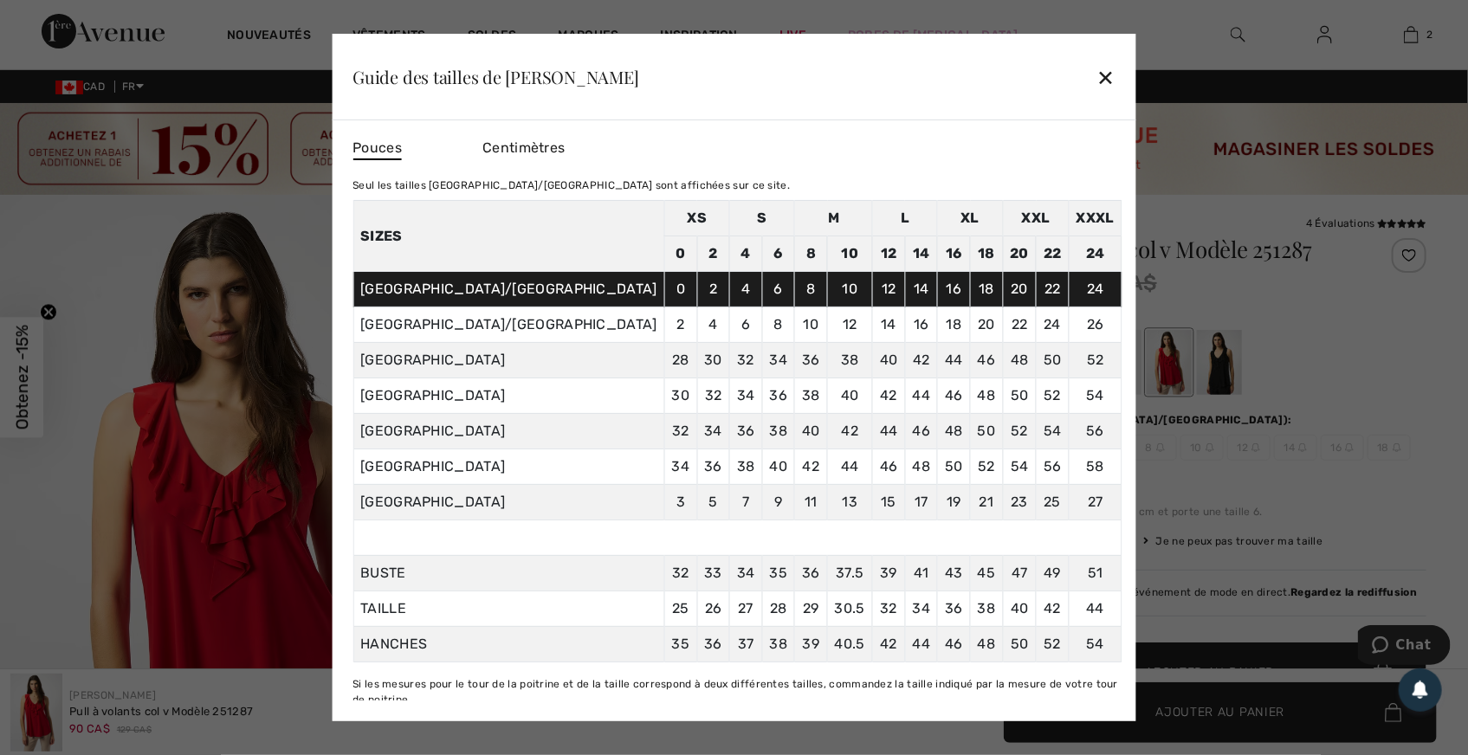
click at [1097, 76] on div "✕" at bounding box center [1106, 77] width 18 height 36
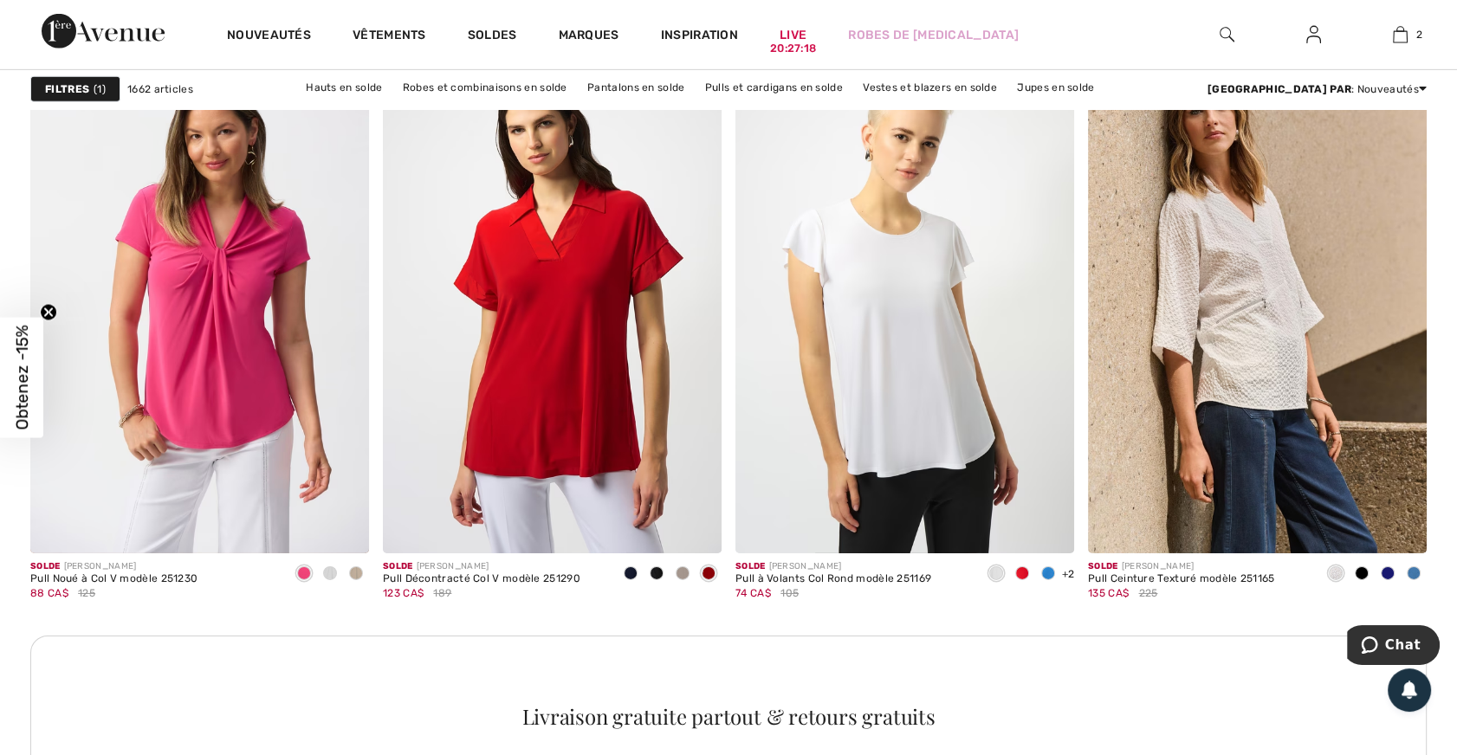
scroll to position [6772, 0]
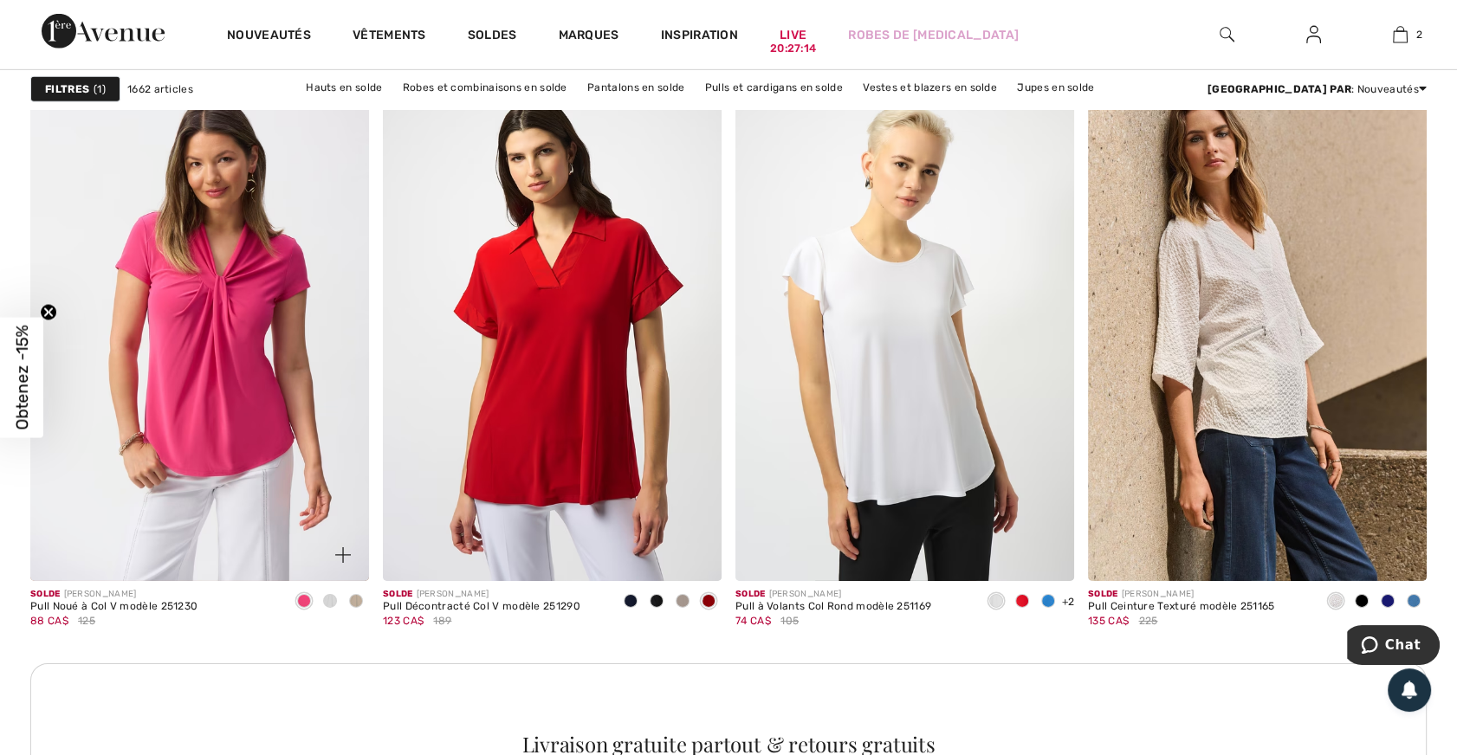
click at [330, 599] on span at bounding box center [330, 601] width 14 height 14
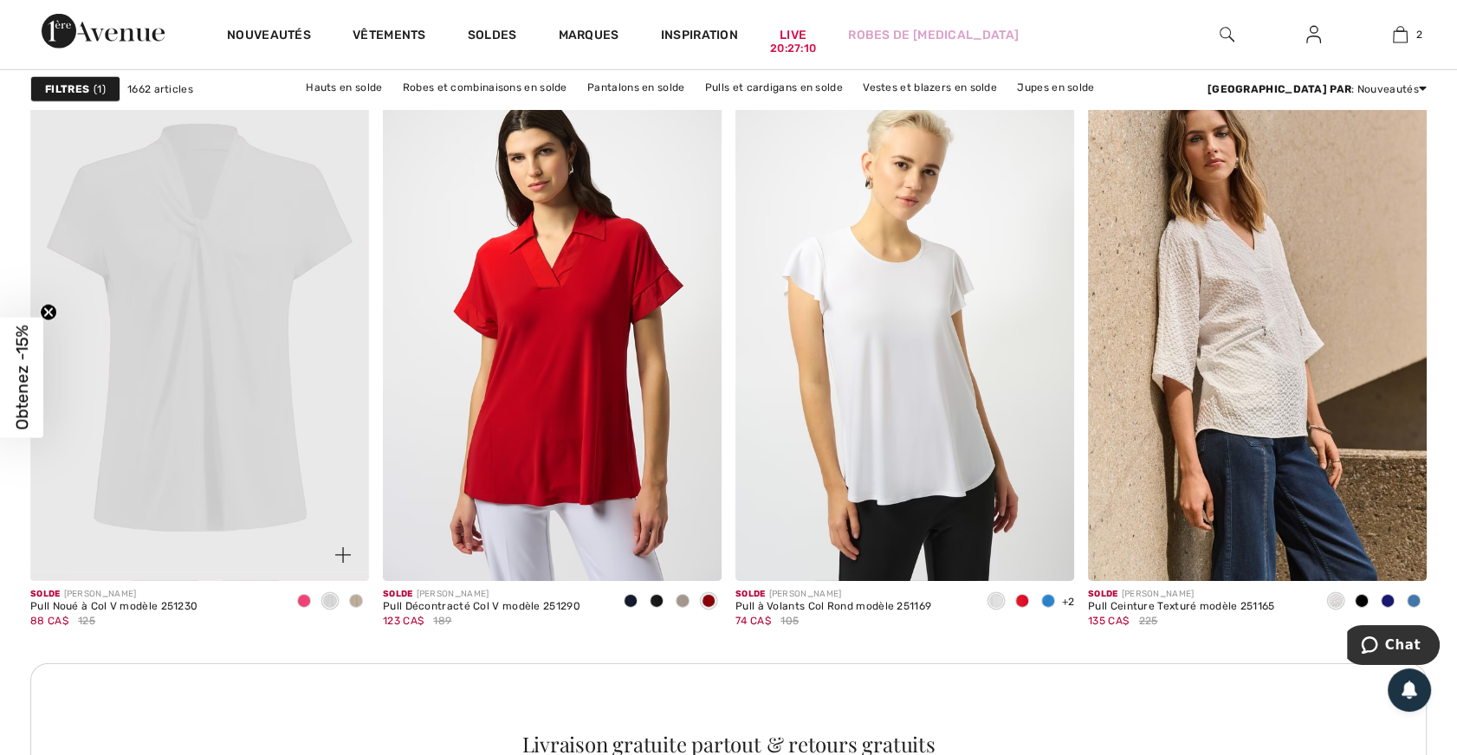
click at [355, 597] on span at bounding box center [356, 601] width 14 height 14
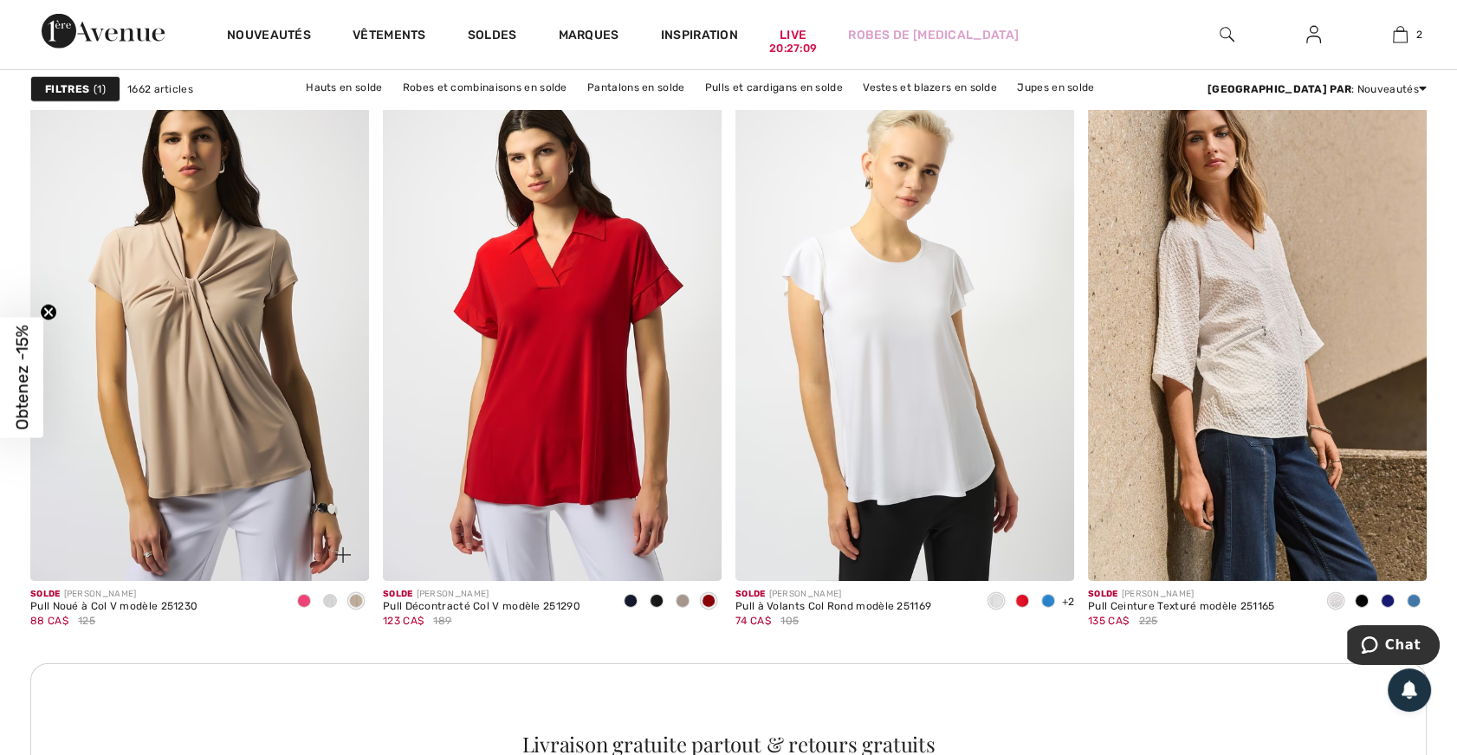
click at [300, 598] on span at bounding box center [304, 601] width 14 height 14
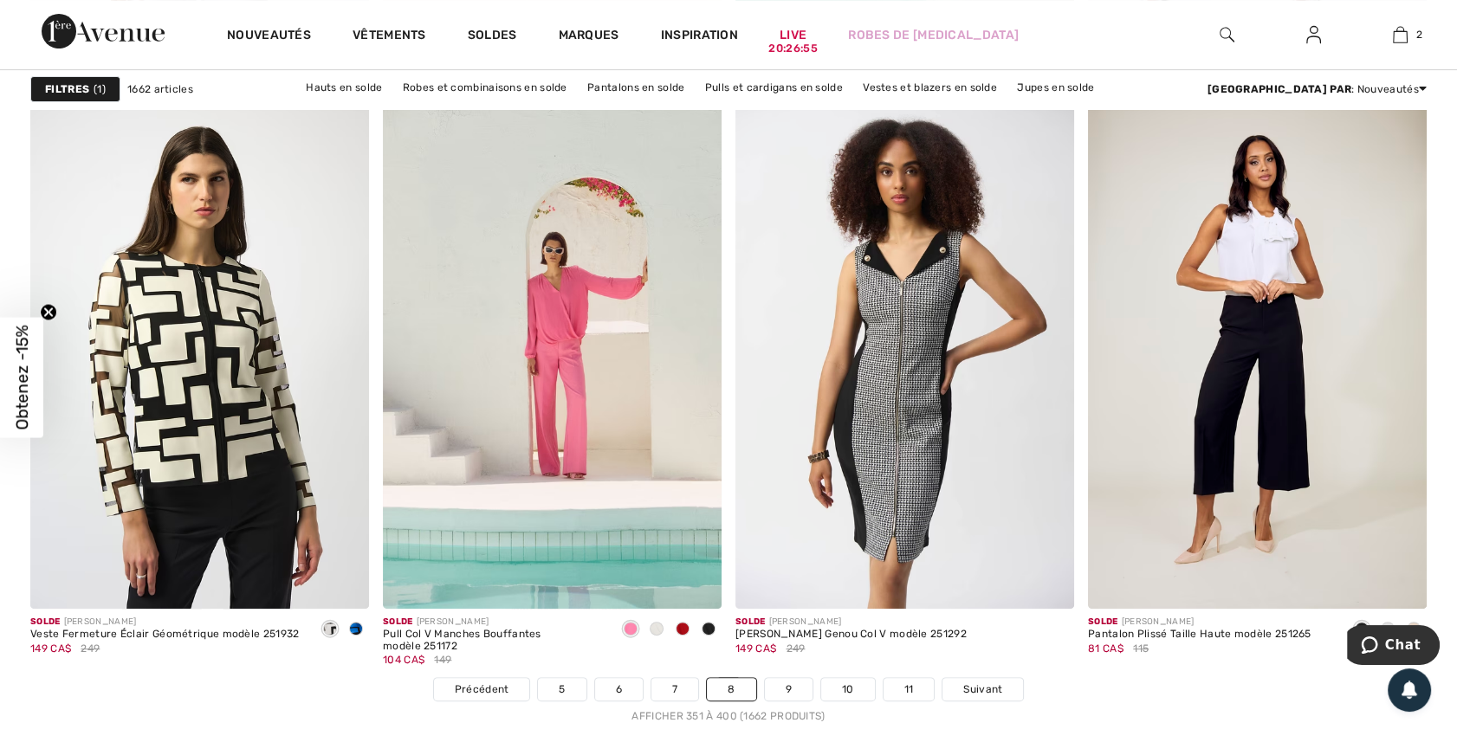
scroll to position [8898, 0]
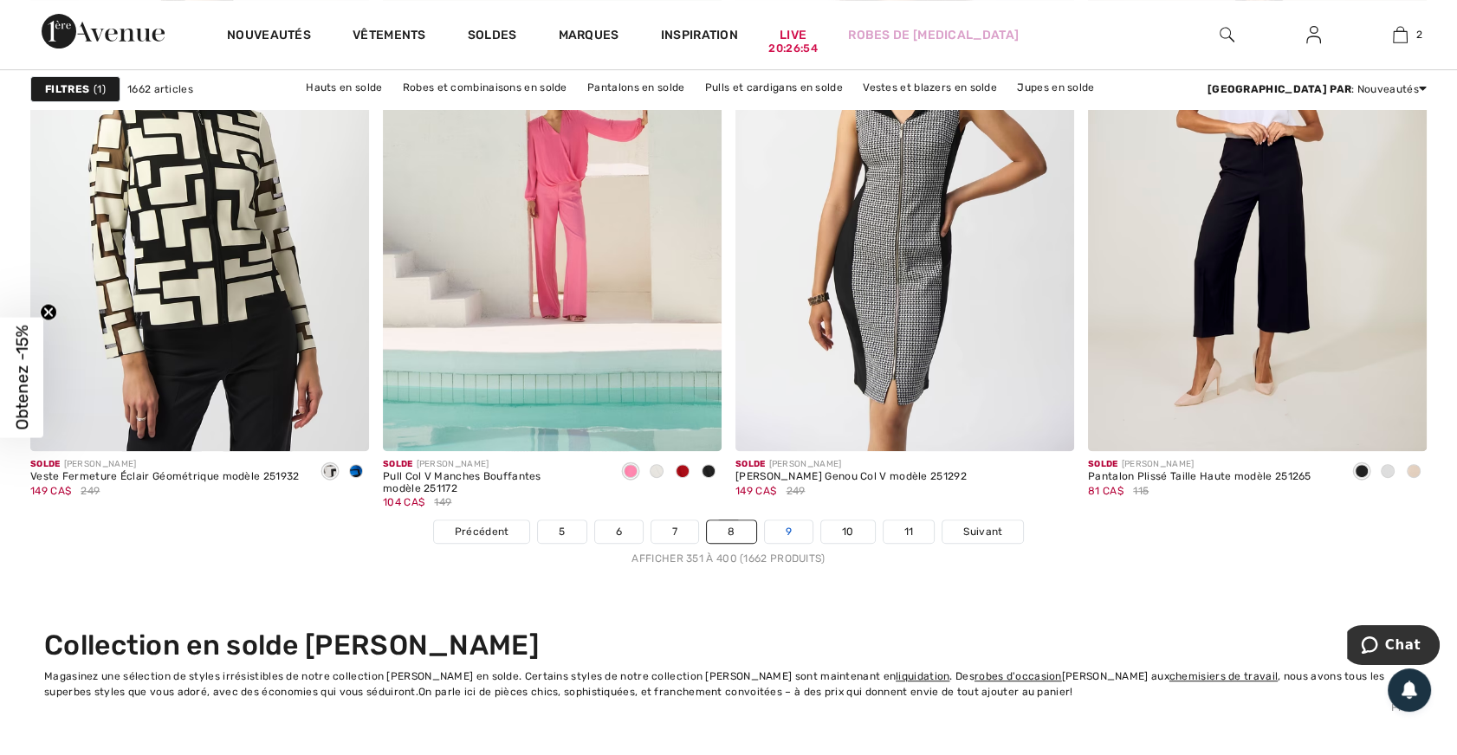
click at [784, 522] on link "9" at bounding box center [789, 532] width 48 height 23
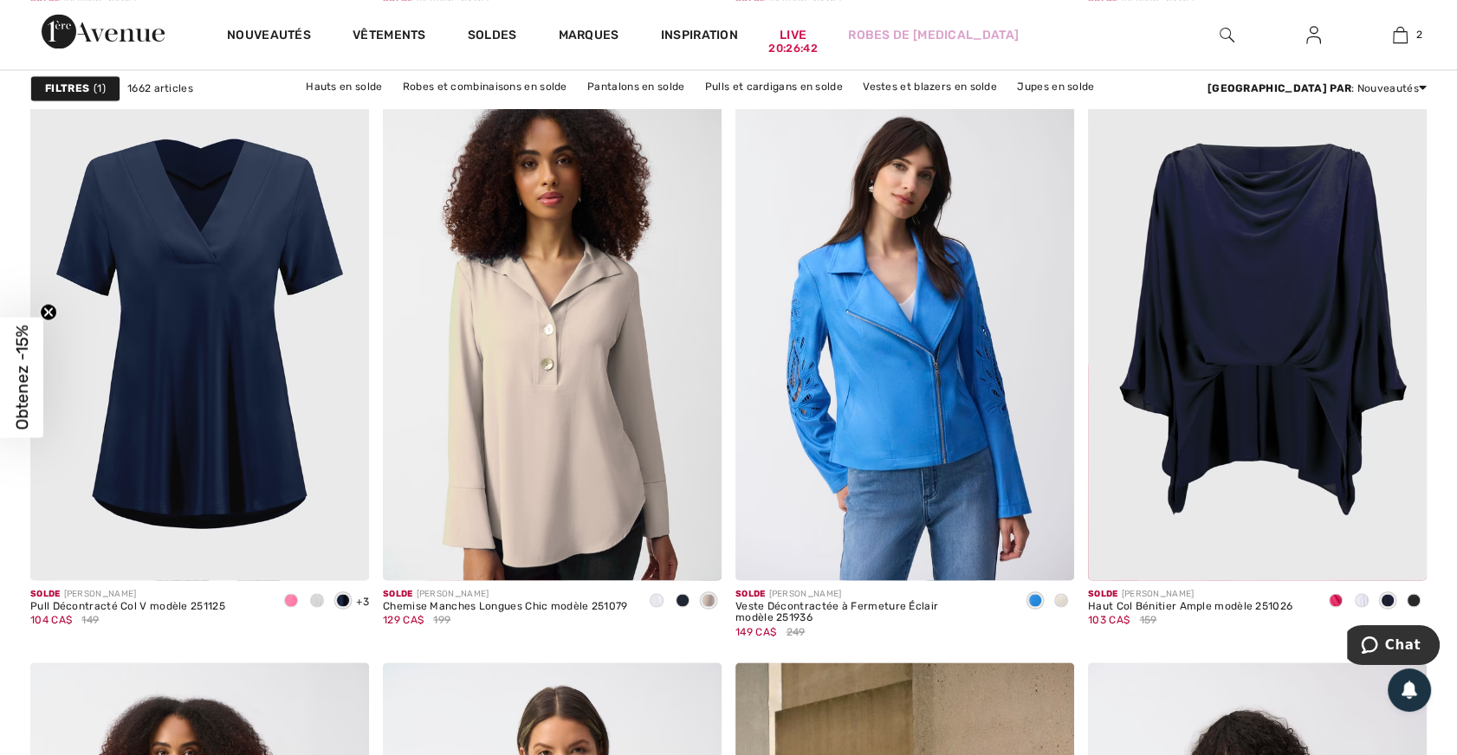
scroll to position [3543, 0]
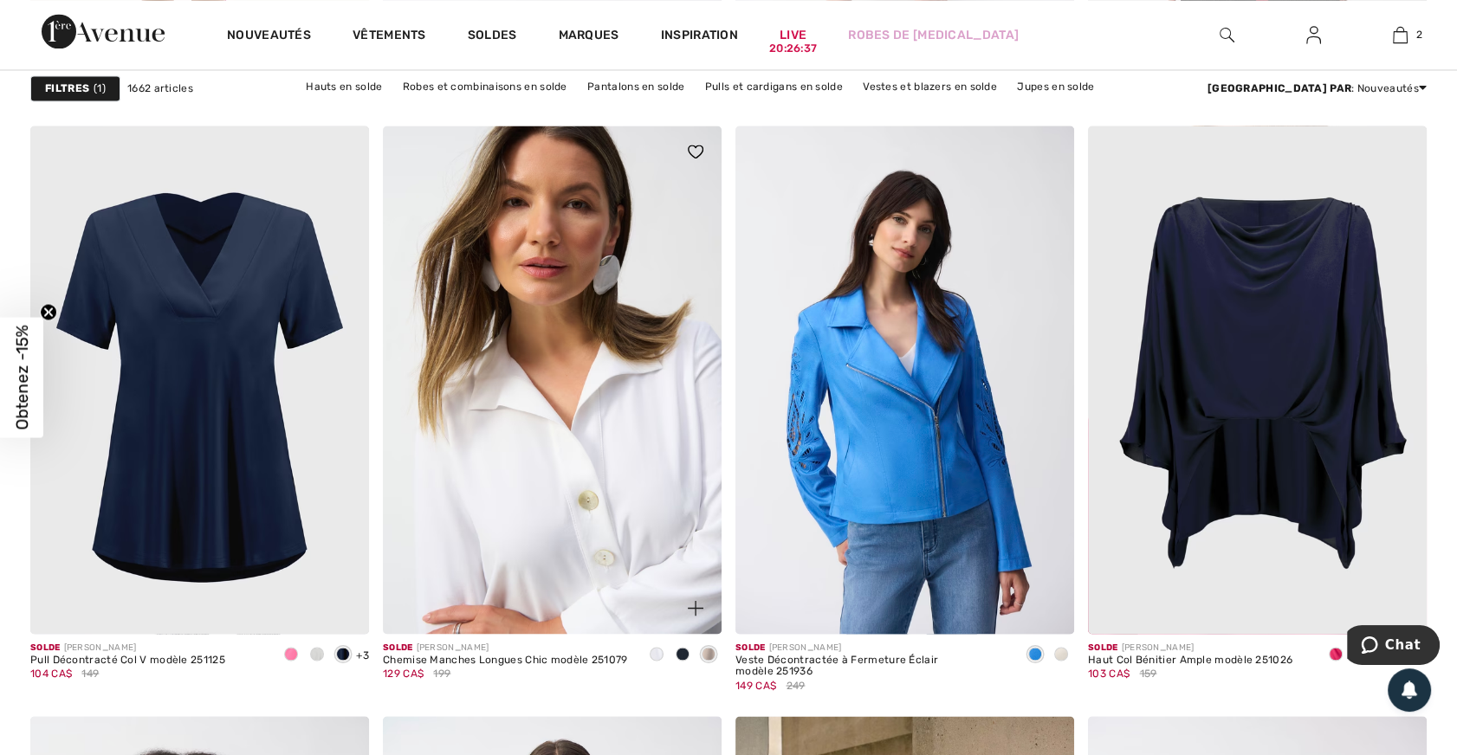
click at [593, 420] on img at bounding box center [552, 380] width 339 height 508
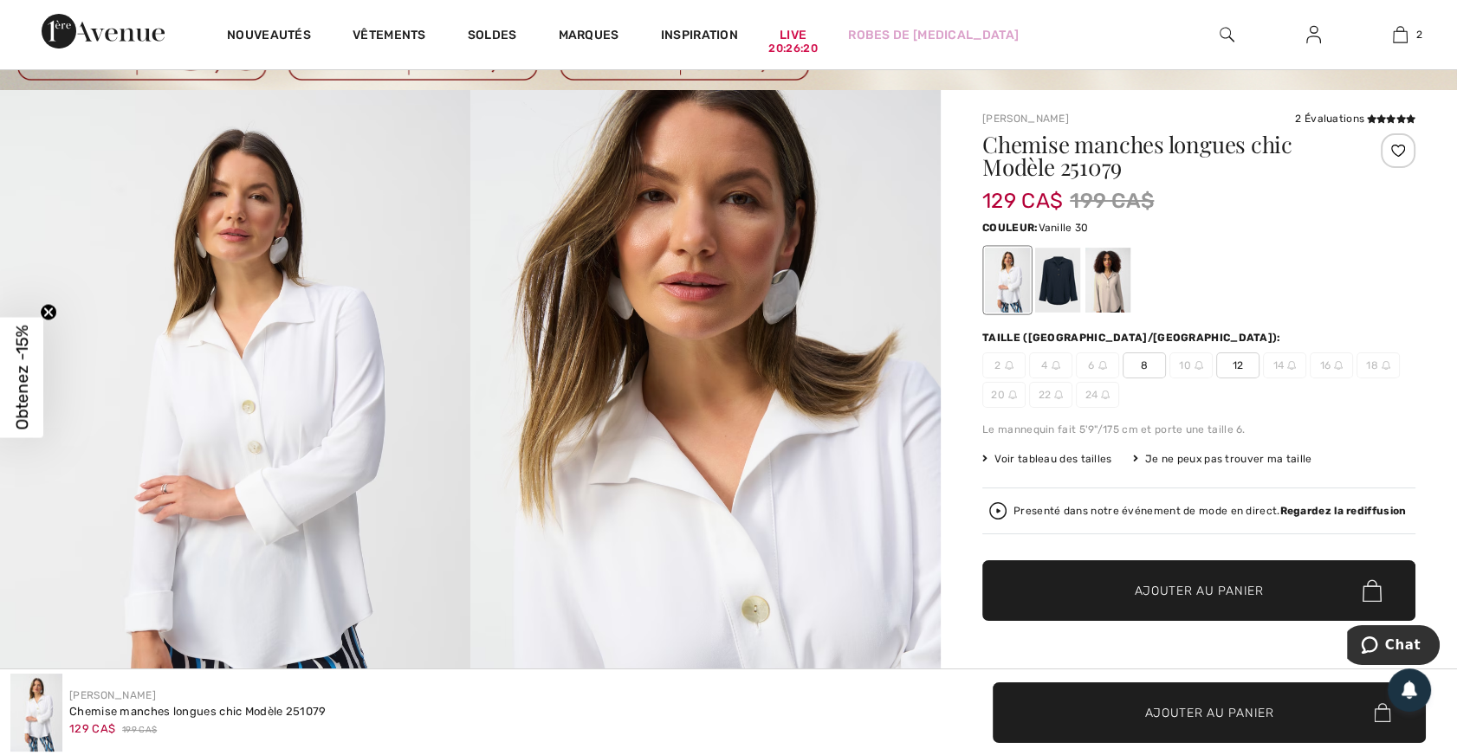
scroll to position [78, 0]
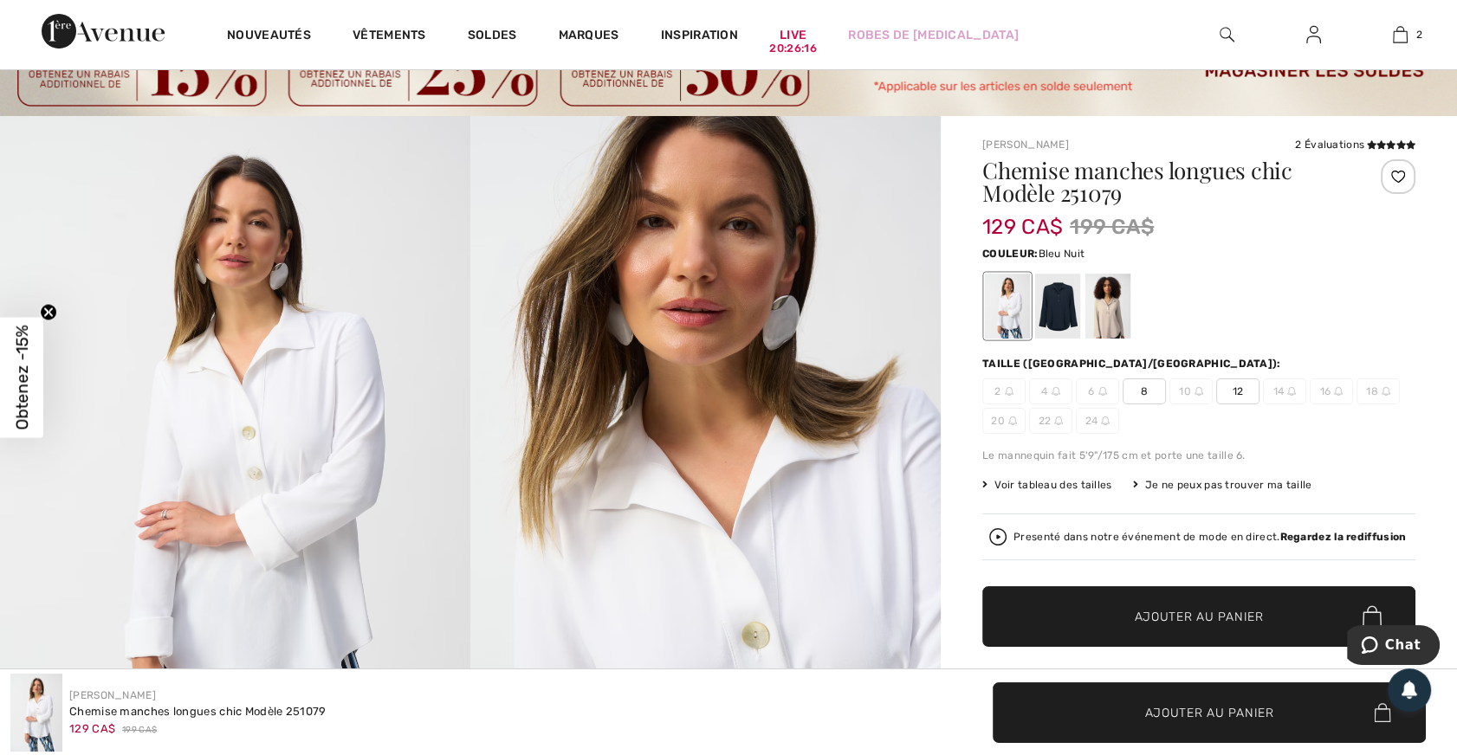
click at [1057, 302] on div at bounding box center [1057, 306] width 45 height 65
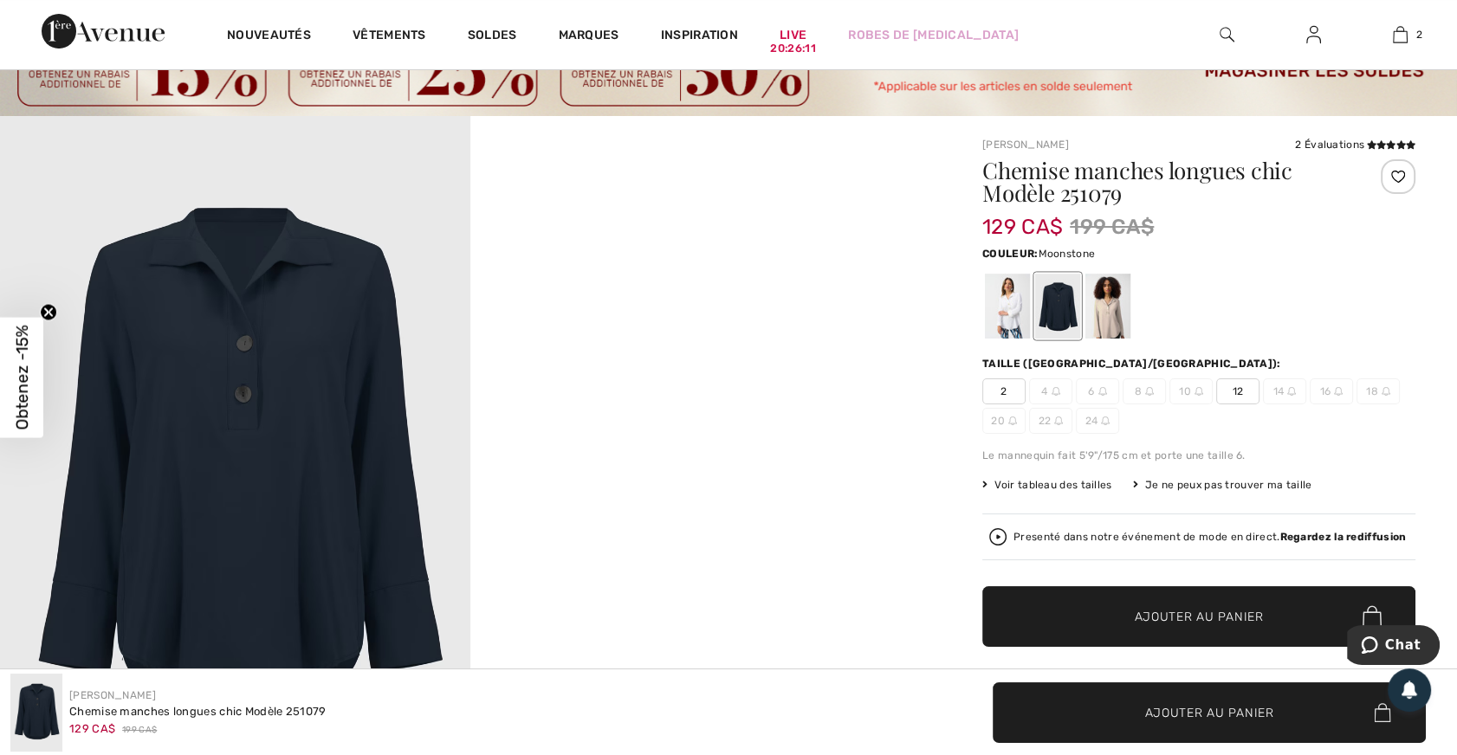
click at [1109, 308] on div at bounding box center [1107, 306] width 45 height 65
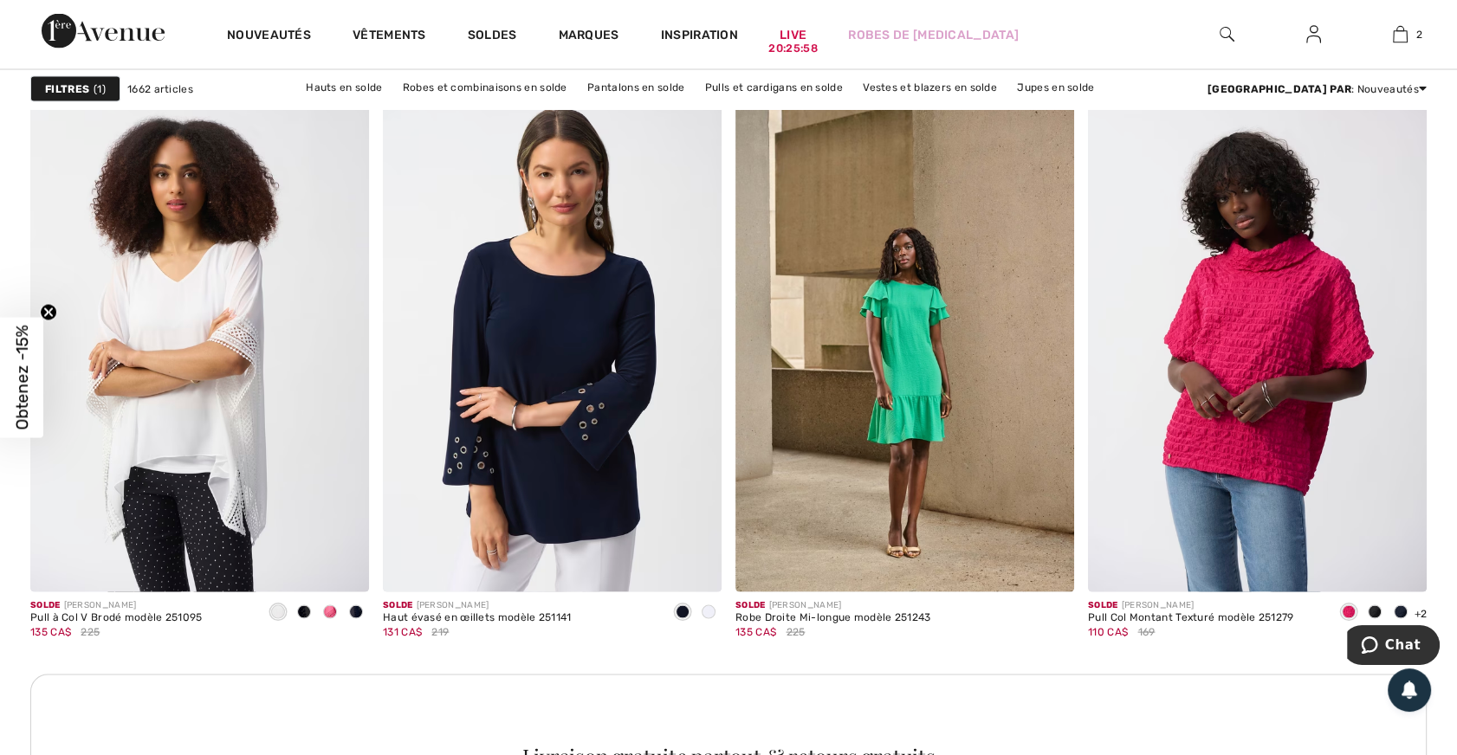
scroll to position [4174, 0]
click at [704, 610] on span at bounding box center [709, 613] width 14 height 14
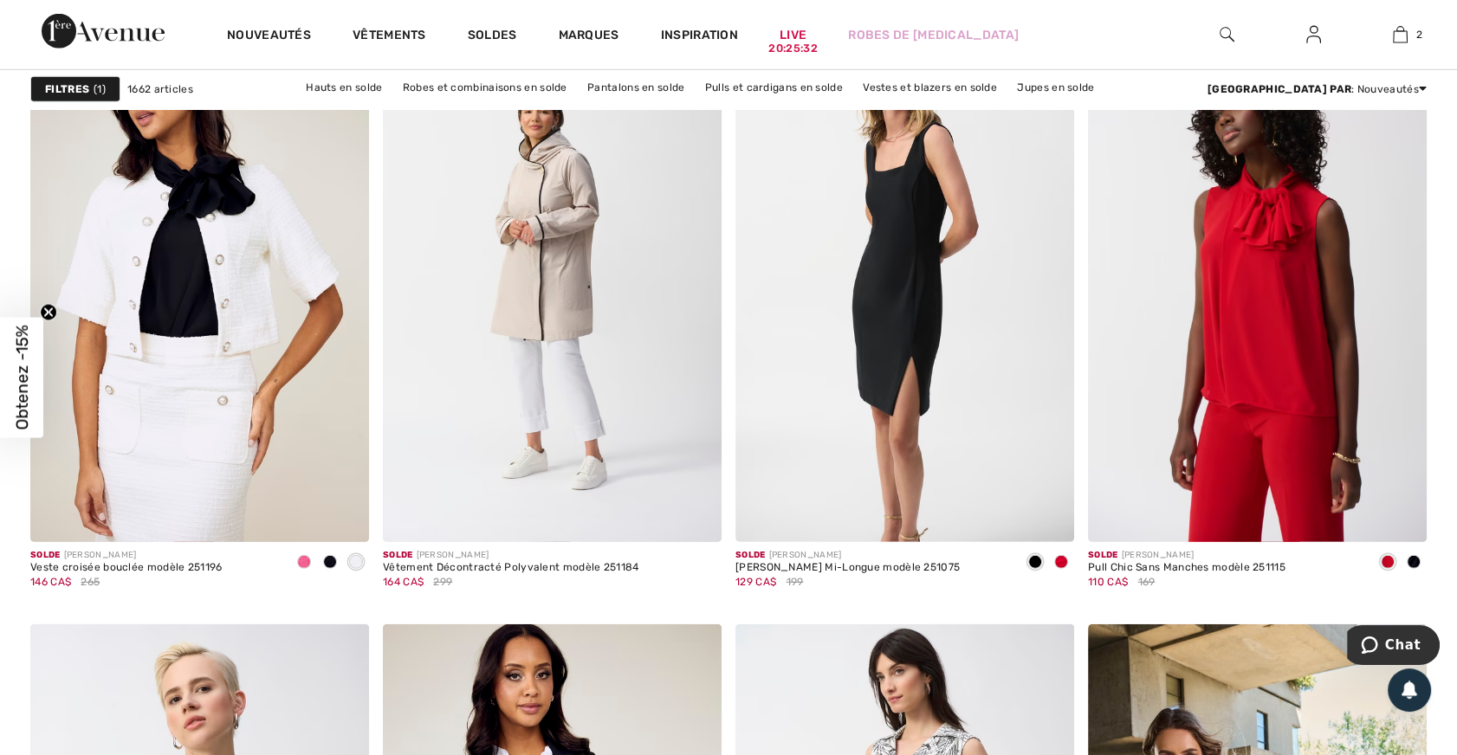
scroll to position [6299, 0]
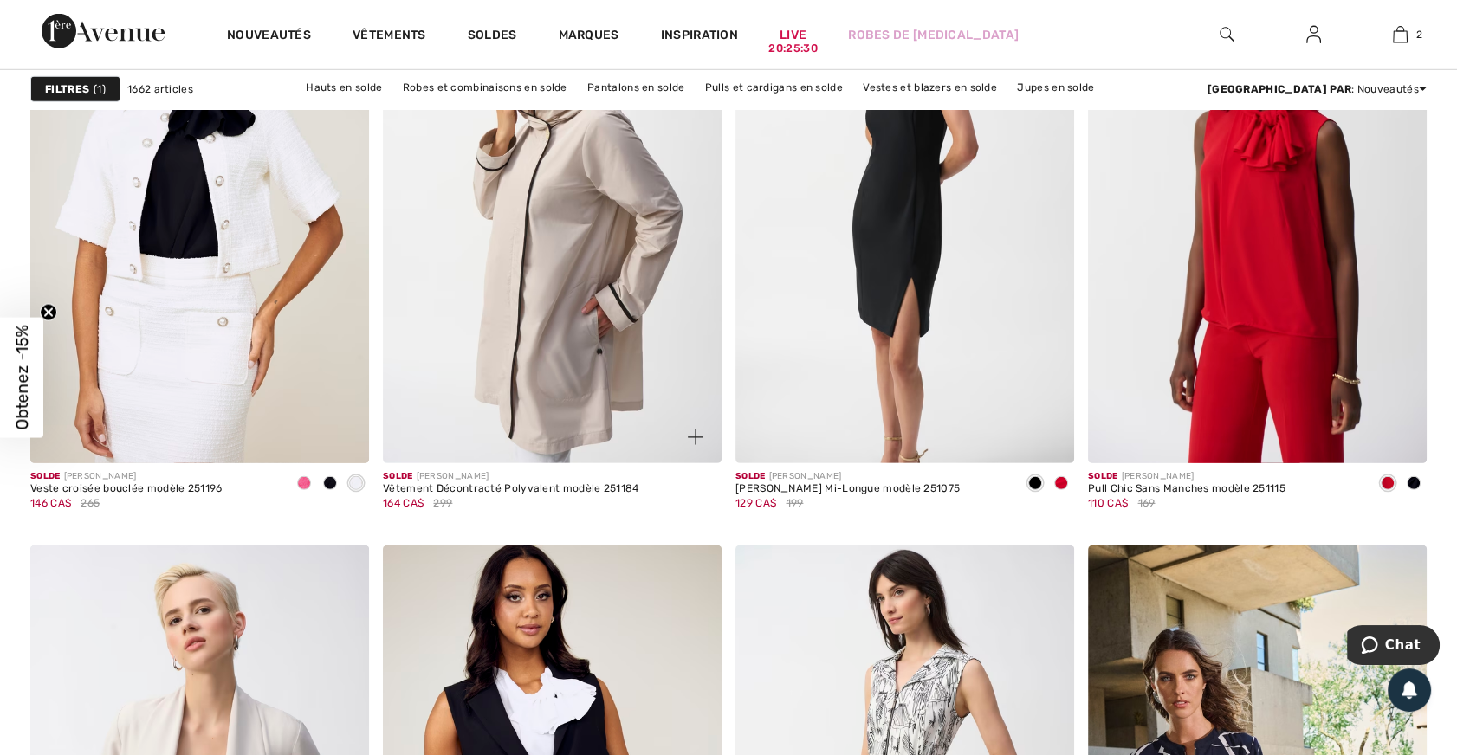
click at [598, 379] on img at bounding box center [552, 210] width 339 height 508
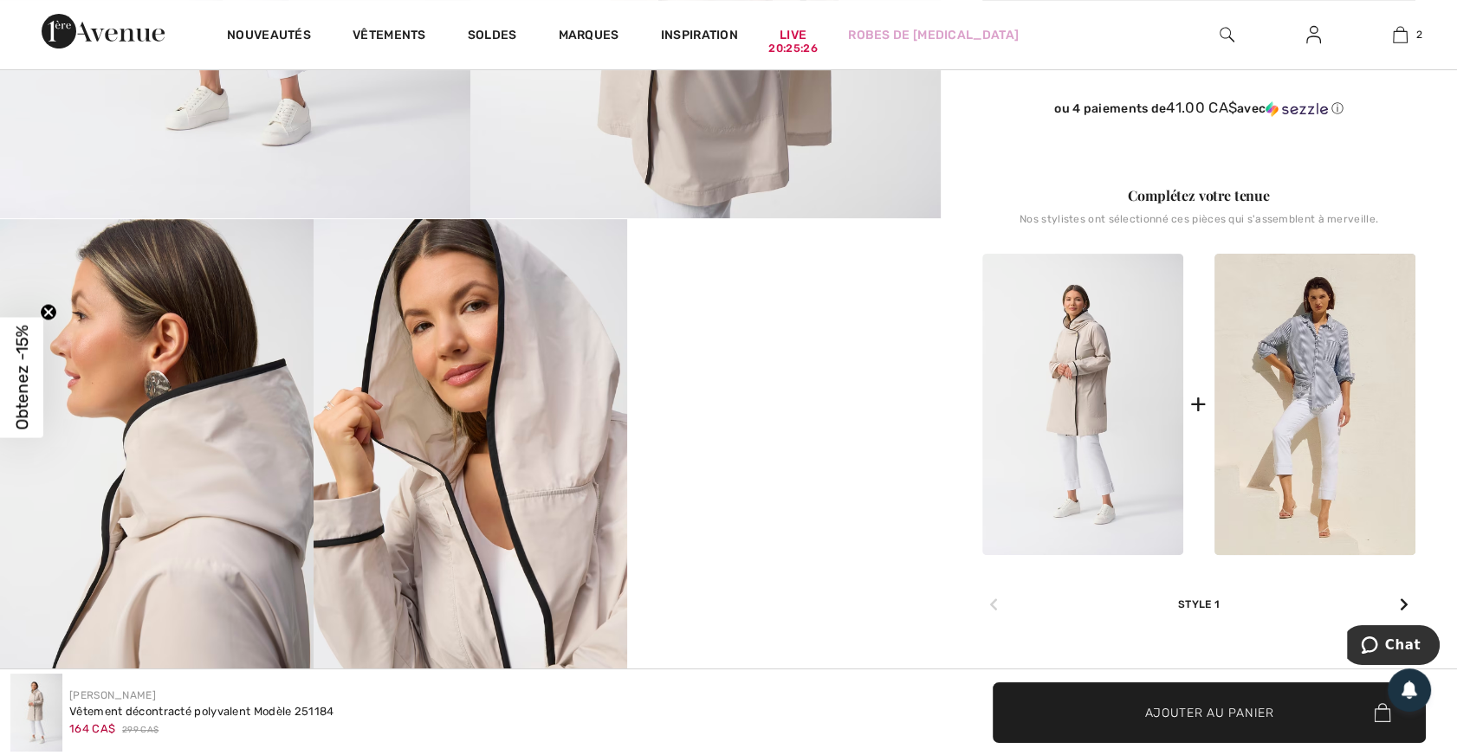
scroll to position [709, 0]
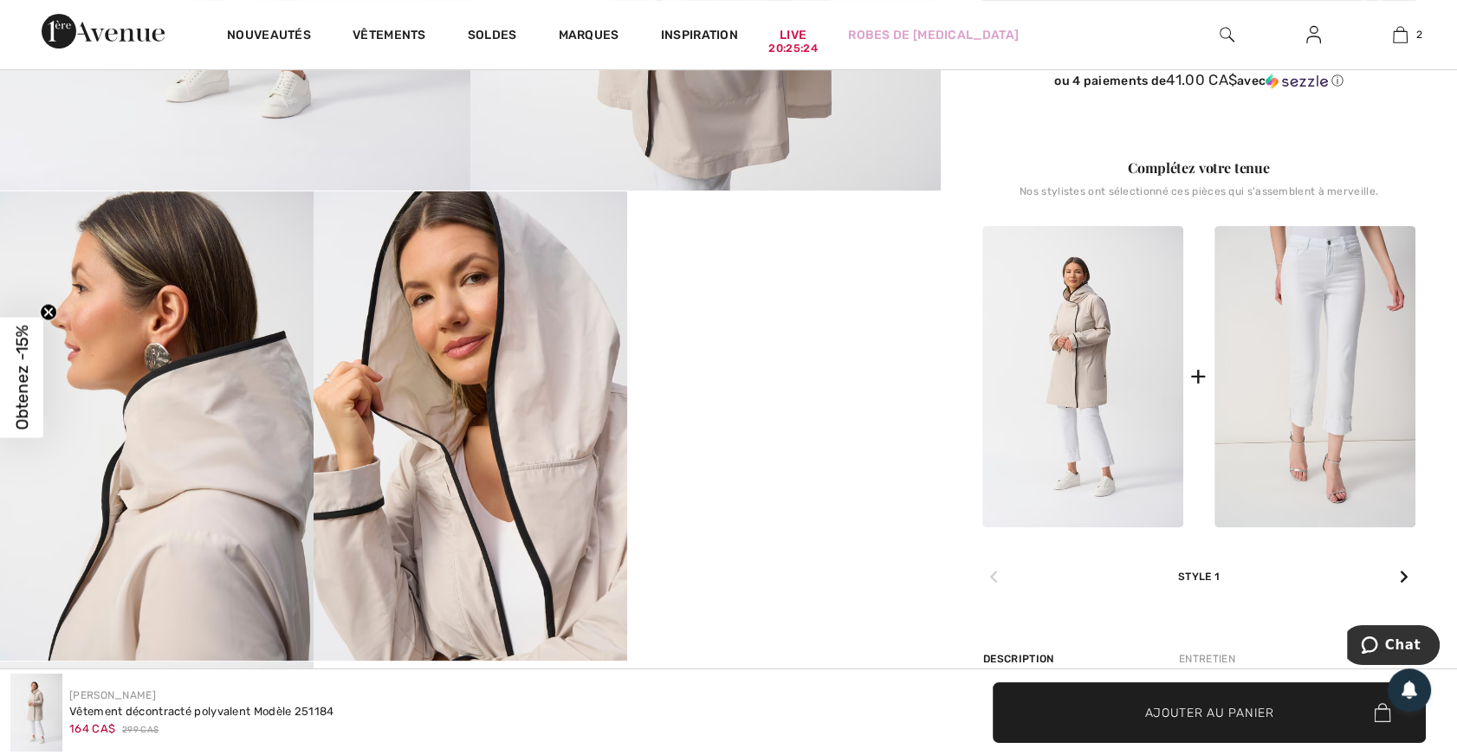
click at [1334, 388] on img at bounding box center [1314, 377] width 201 height 302
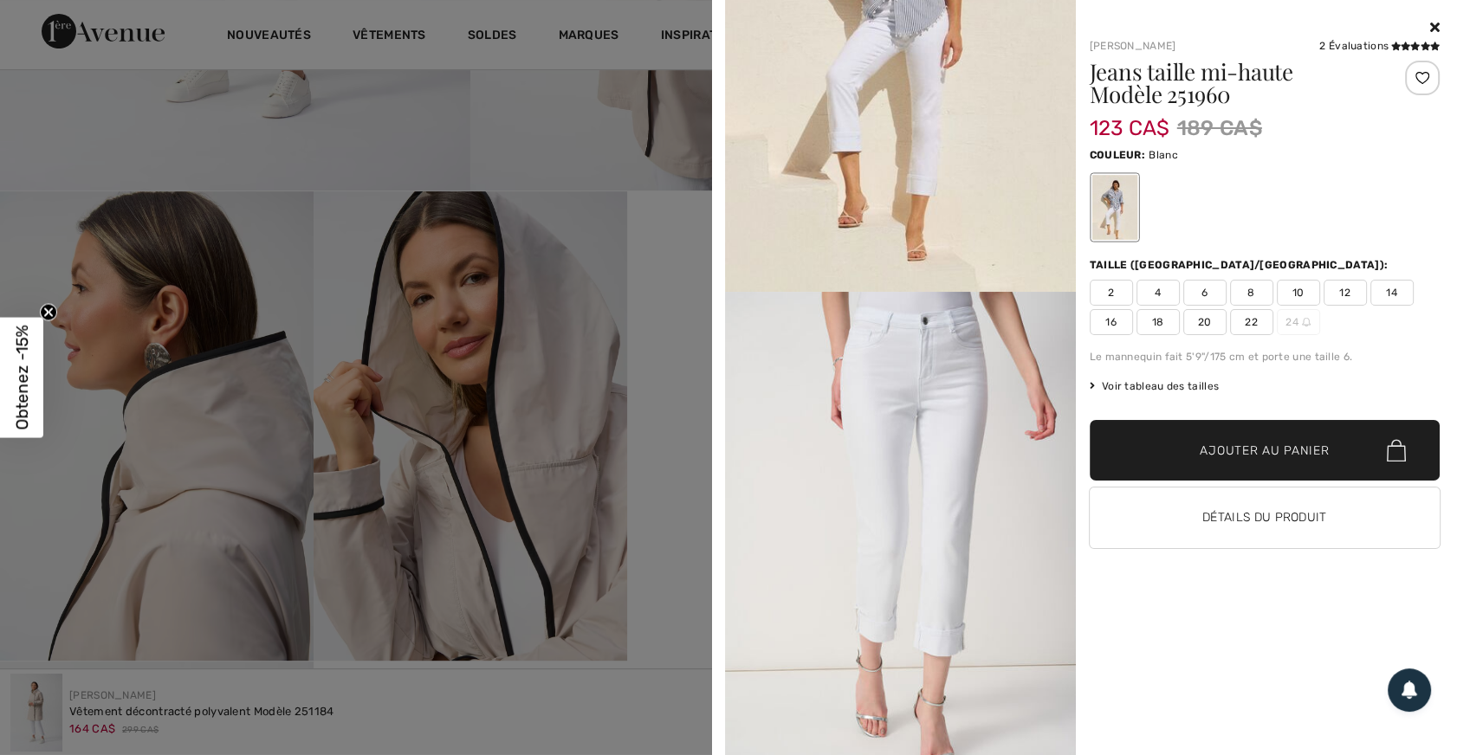
scroll to position [236, 0]
click at [1434, 25] on icon at bounding box center [1435, 27] width 10 height 14
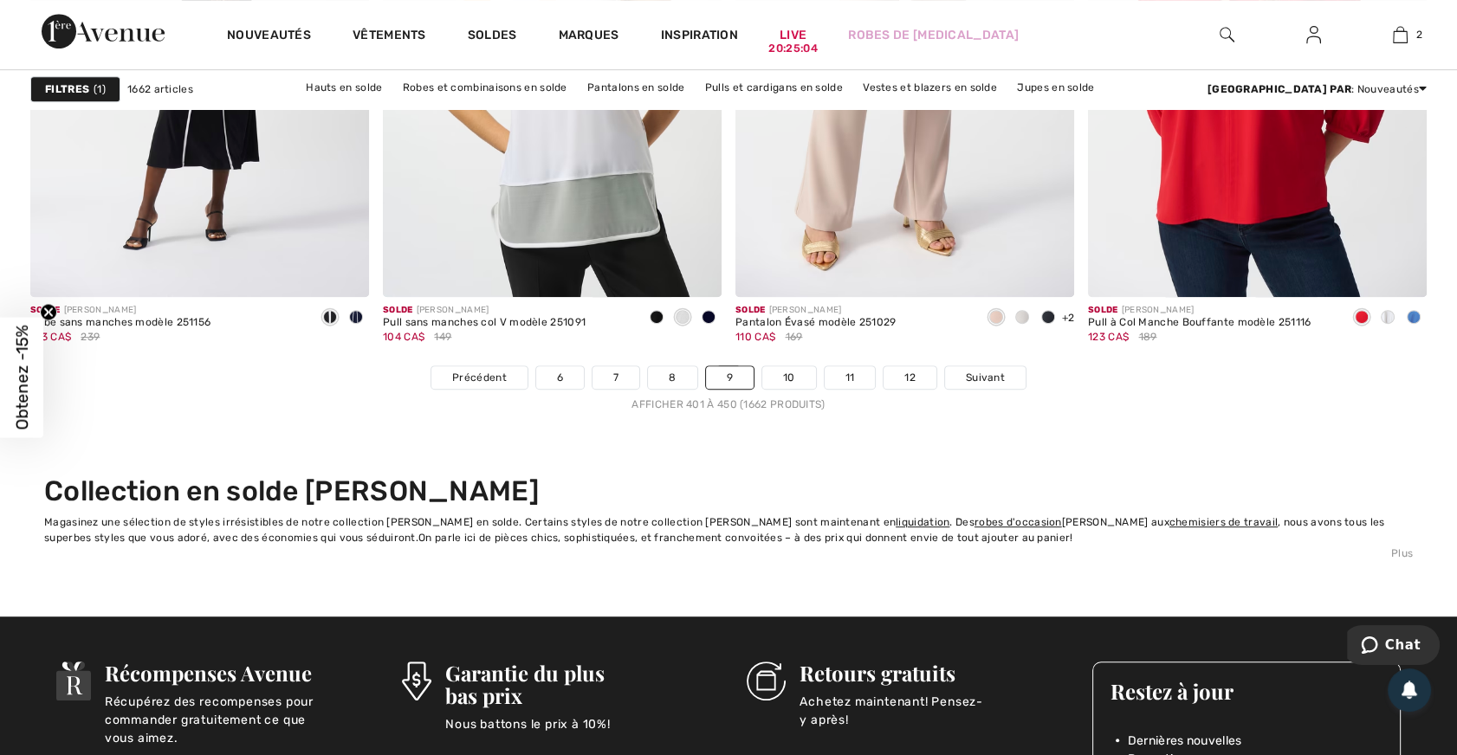
scroll to position [9056, 0]
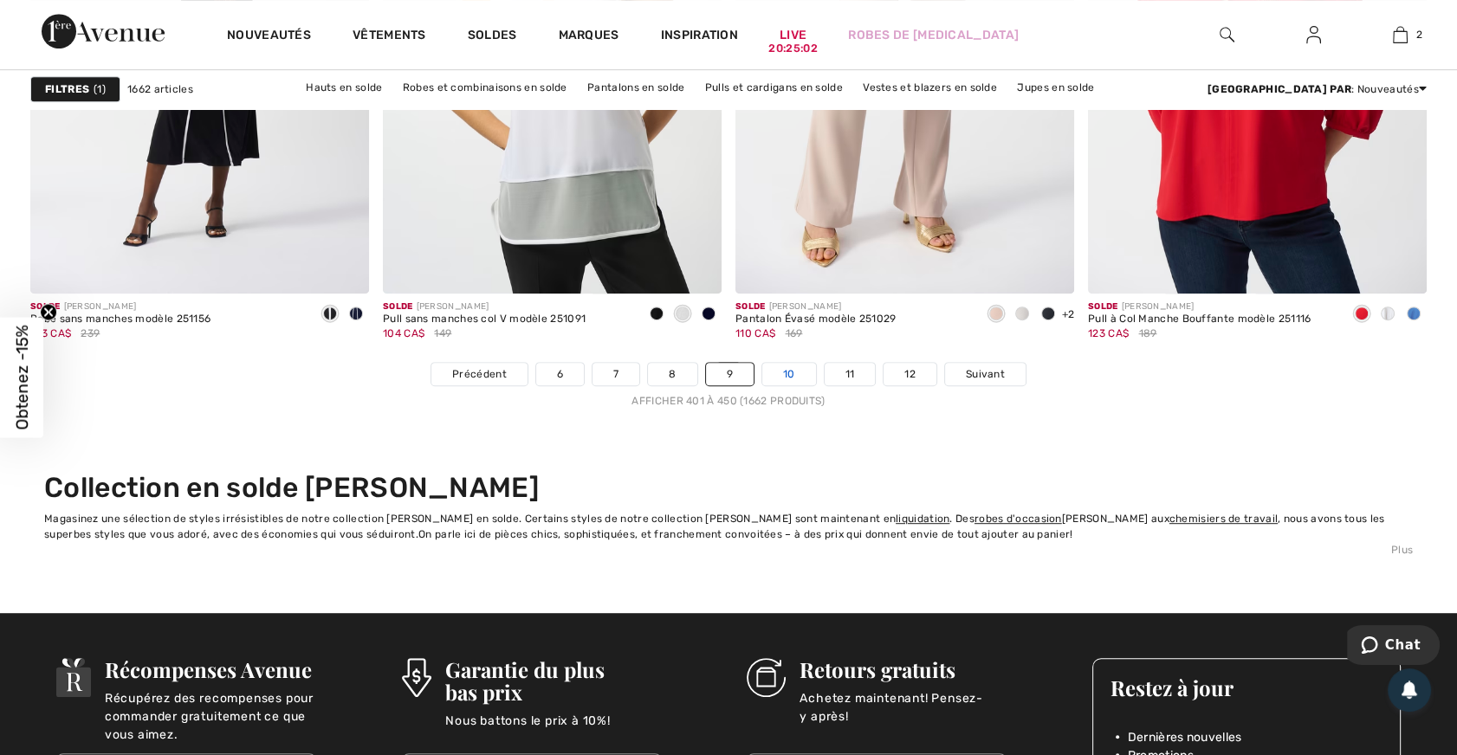
click at [789, 366] on link "10" at bounding box center [789, 374] width 54 height 23
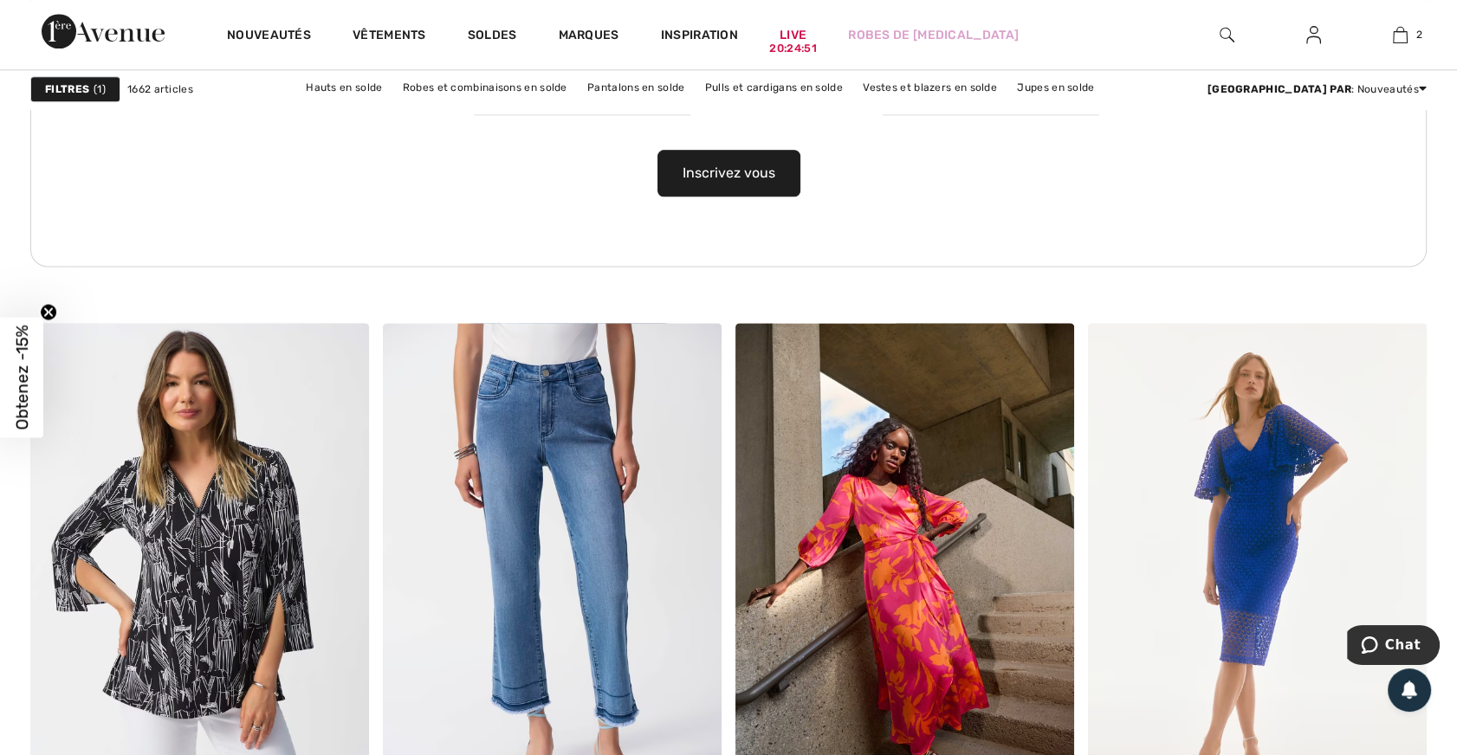
scroll to position [2992, 0]
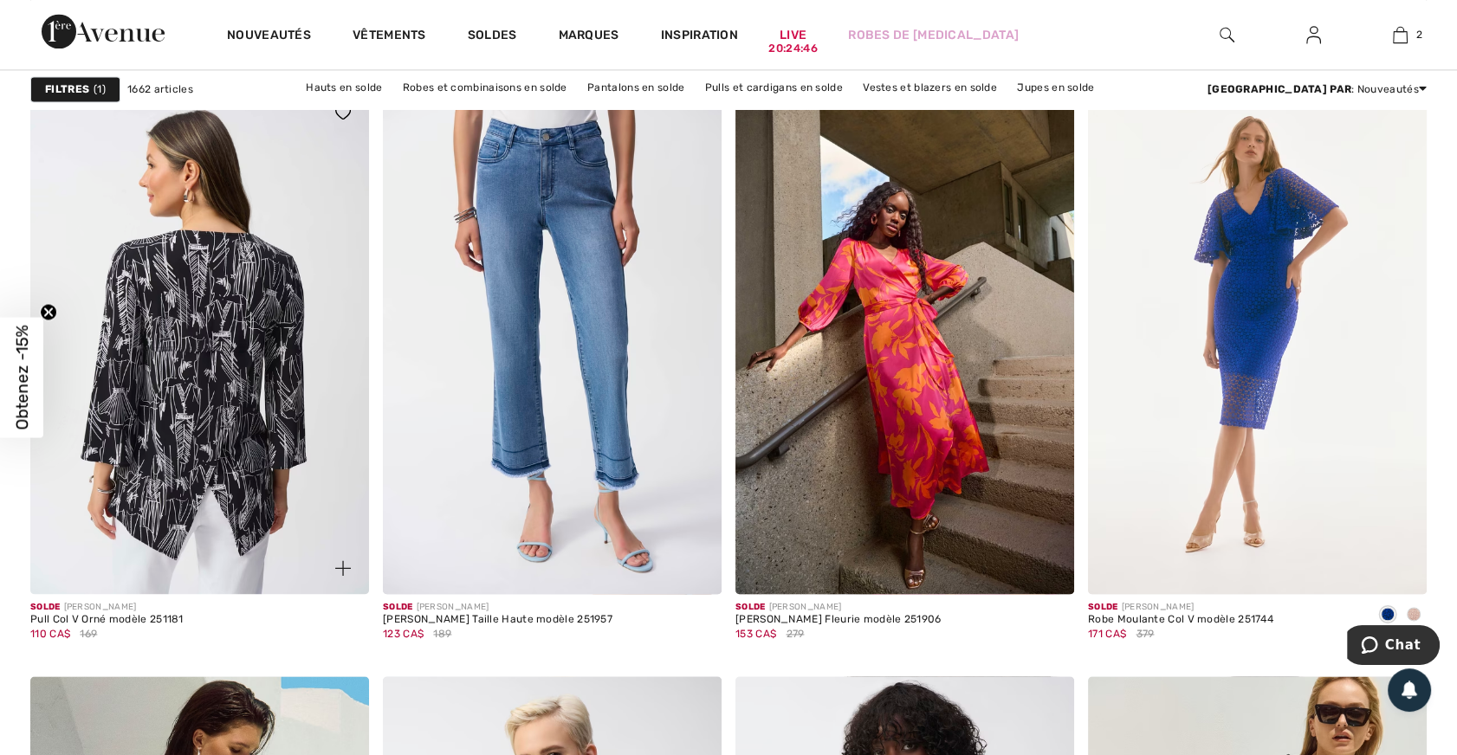
click at [171, 392] on img at bounding box center [199, 341] width 339 height 508
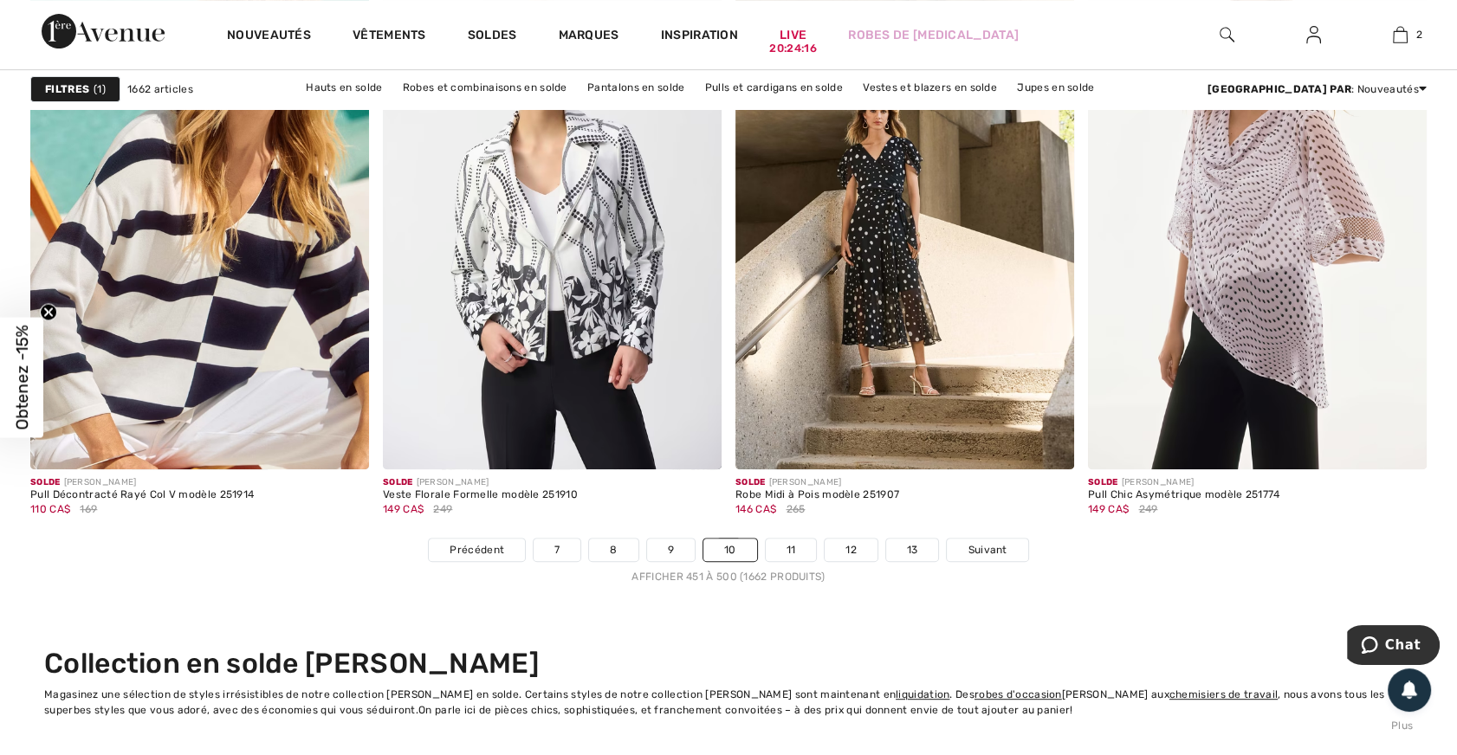
scroll to position [8977, 0]
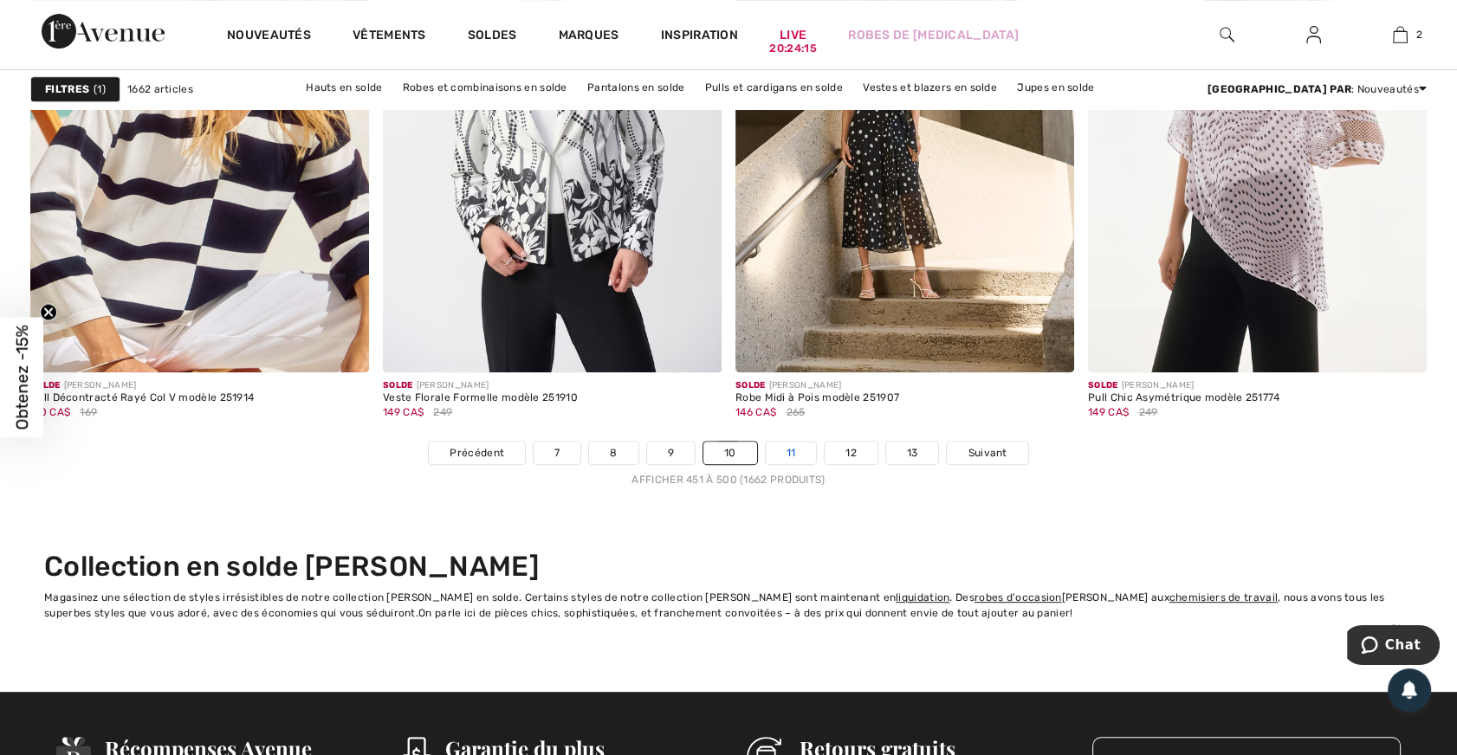
click at [797, 451] on link "11" at bounding box center [791, 453] width 51 height 23
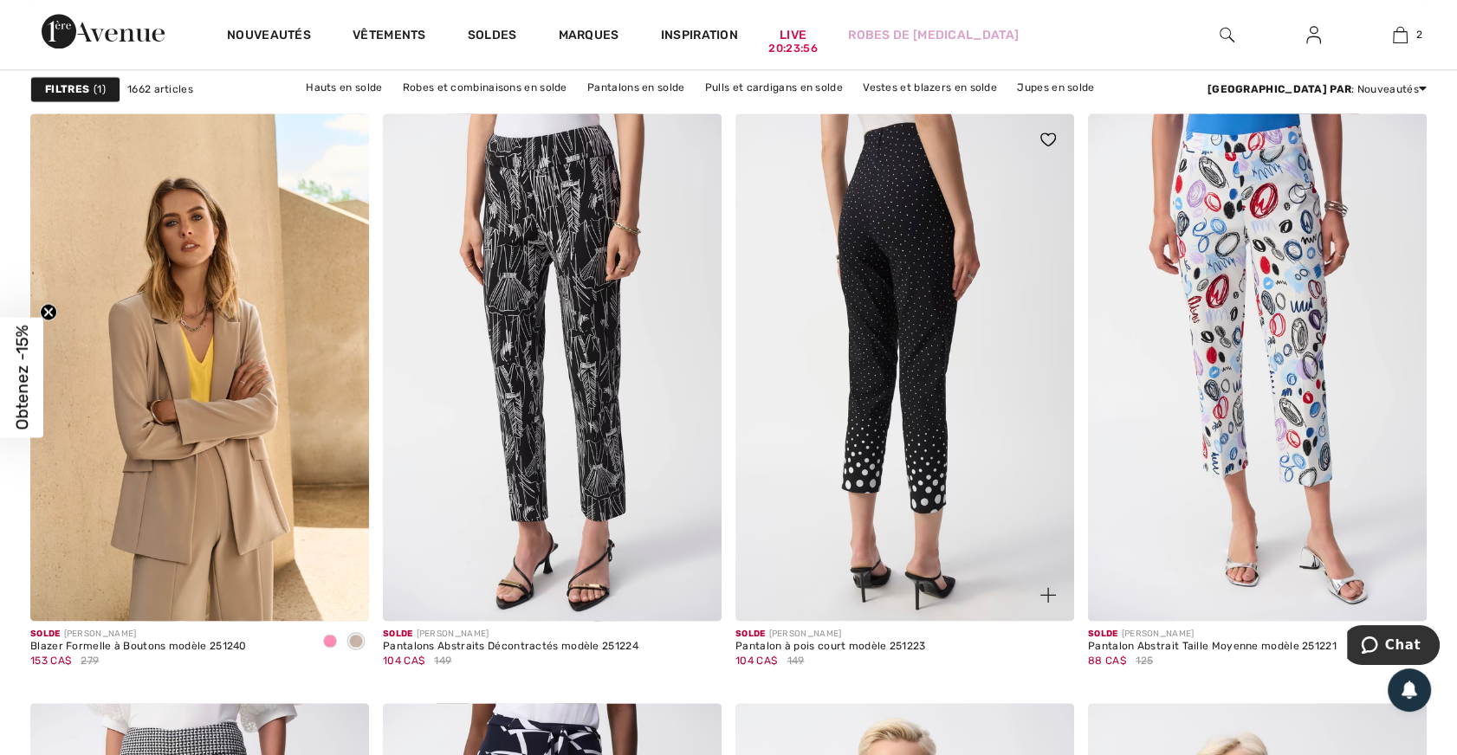
scroll to position [2992, 0]
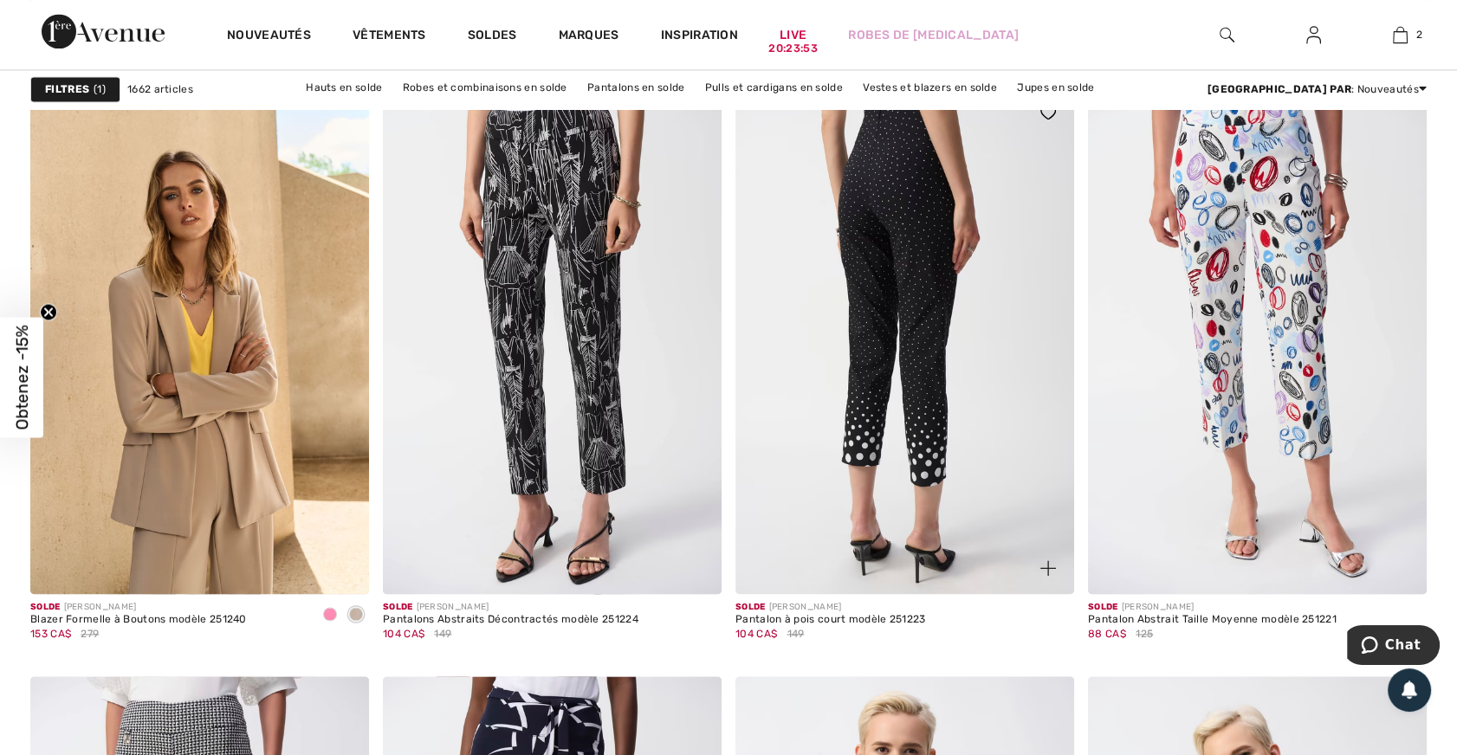
click at [889, 326] on img at bounding box center [904, 341] width 339 height 508
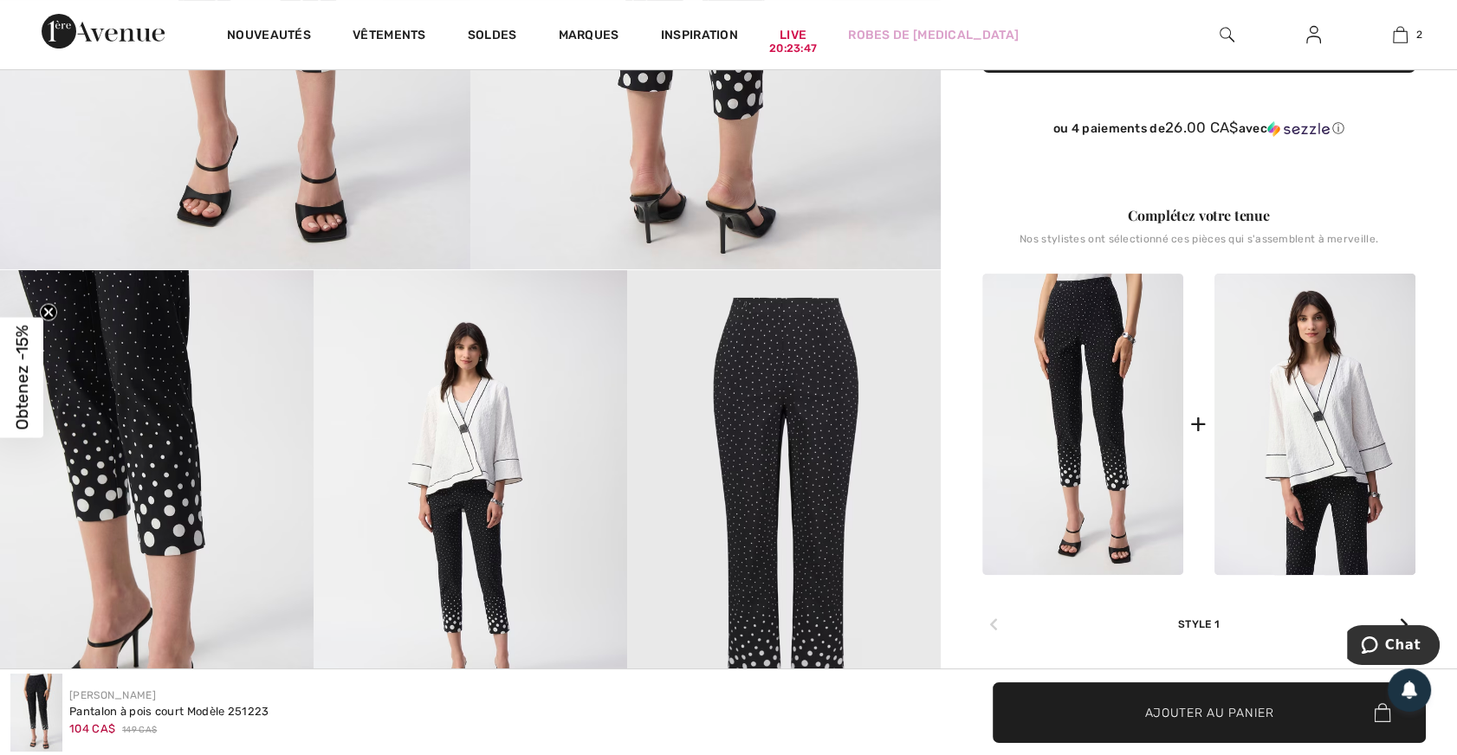
scroll to position [709, 0]
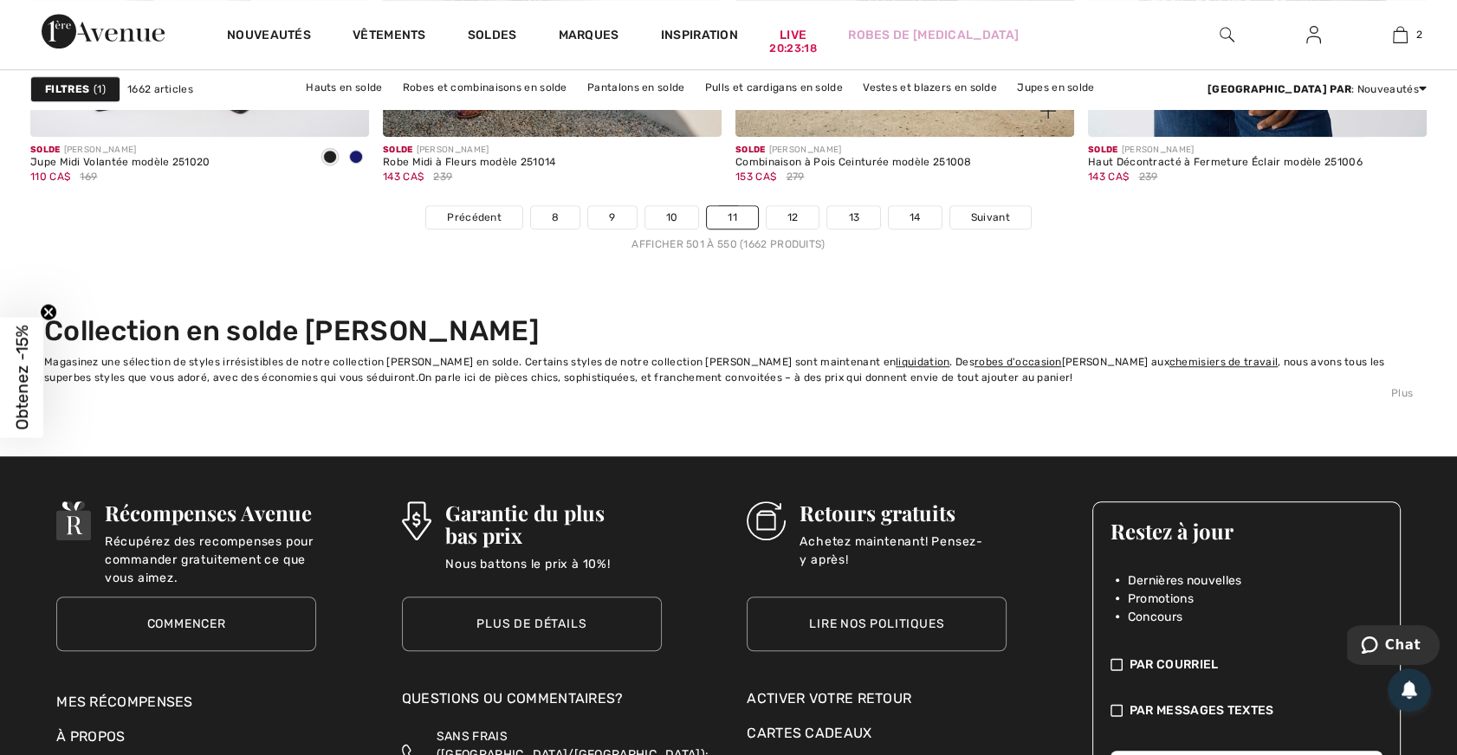
scroll to position [9213, 0]
click at [792, 207] on link "12" at bounding box center [793, 216] width 53 height 23
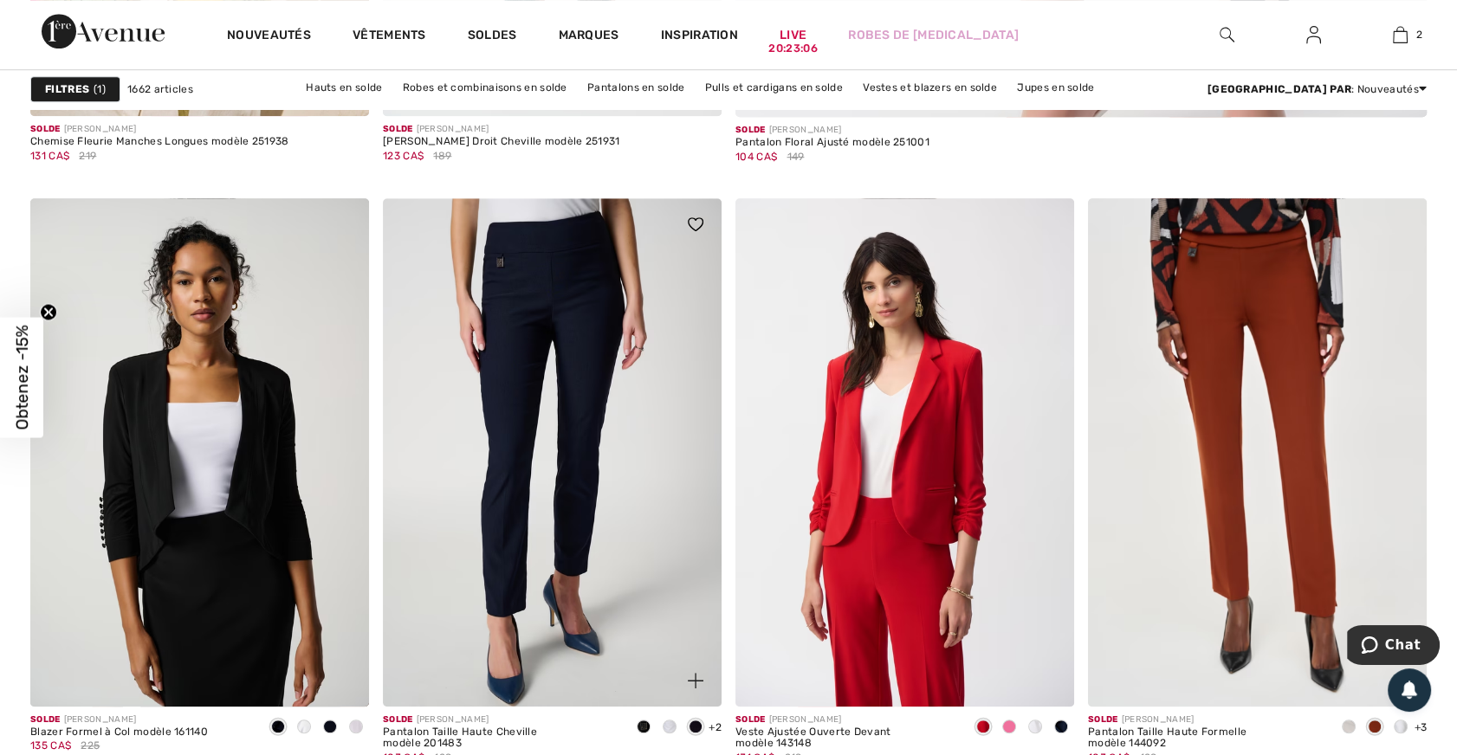
scroll to position [1181, 0]
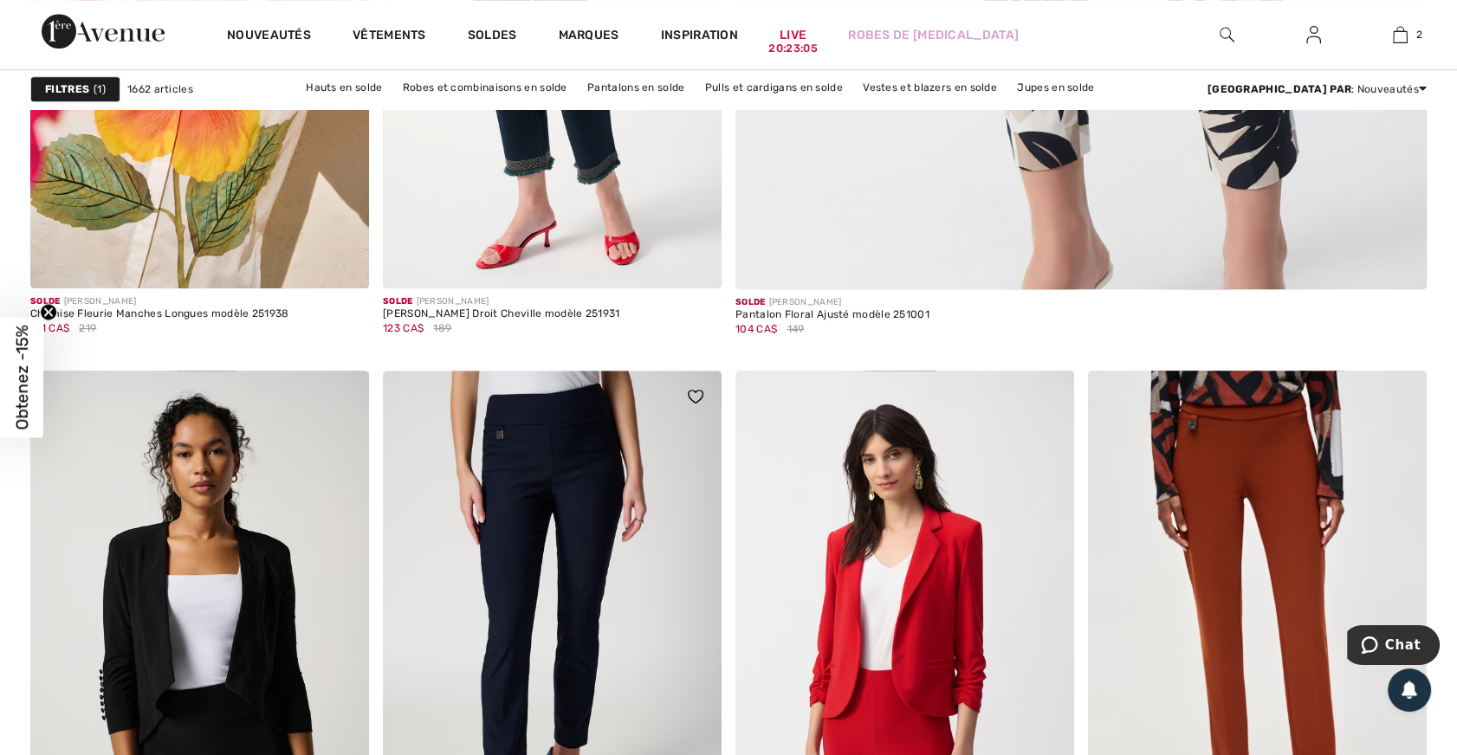
click at [593, 452] on img at bounding box center [552, 625] width 339 height 508
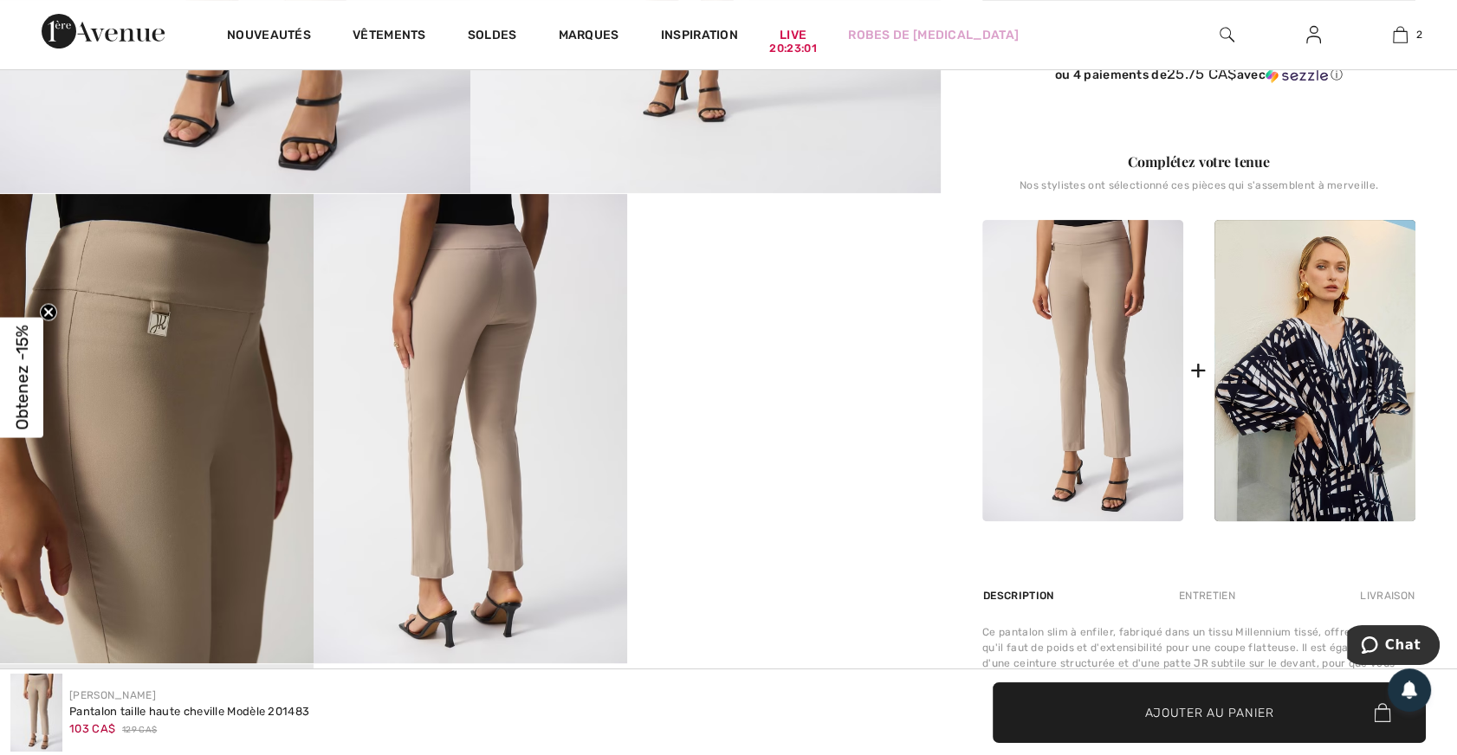
scroll to position [709, 0]
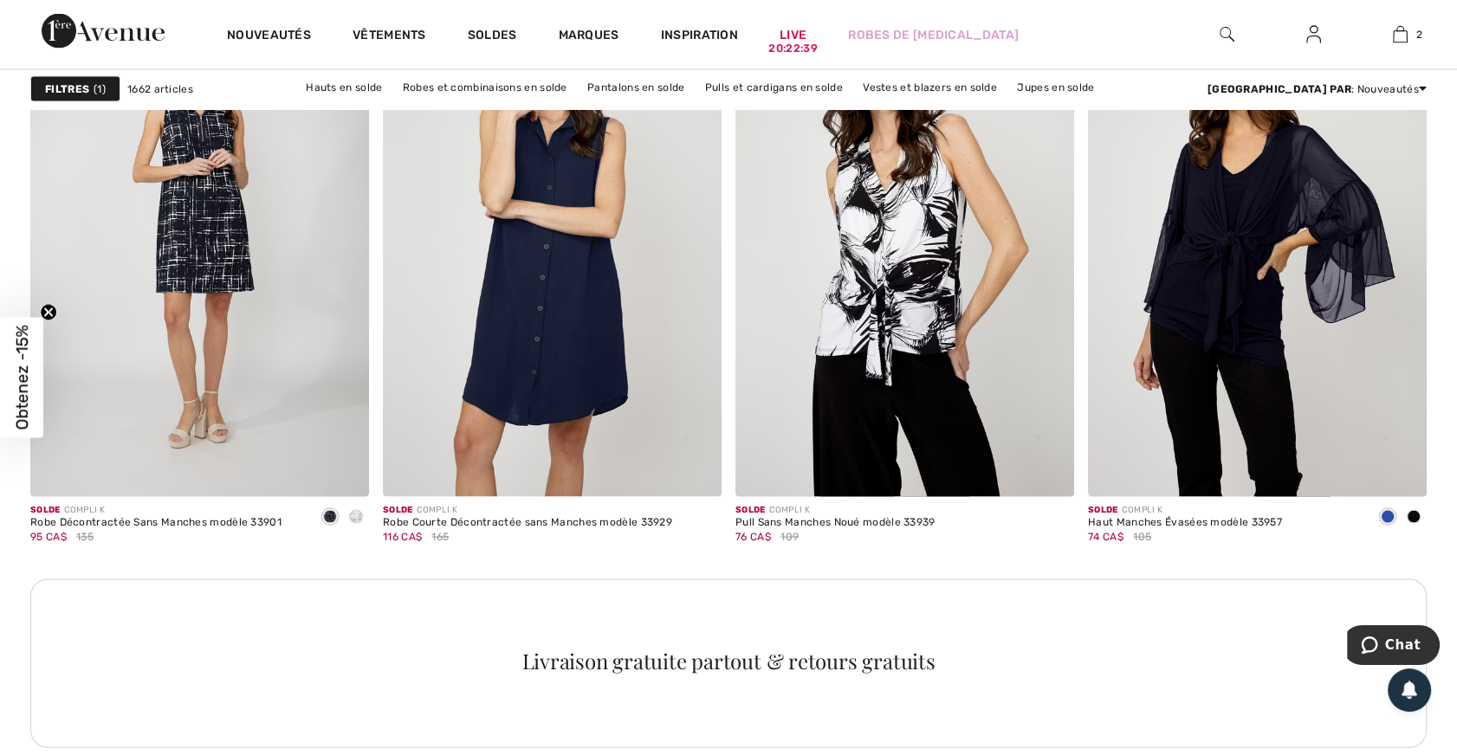
scroll to position [4174, 0]
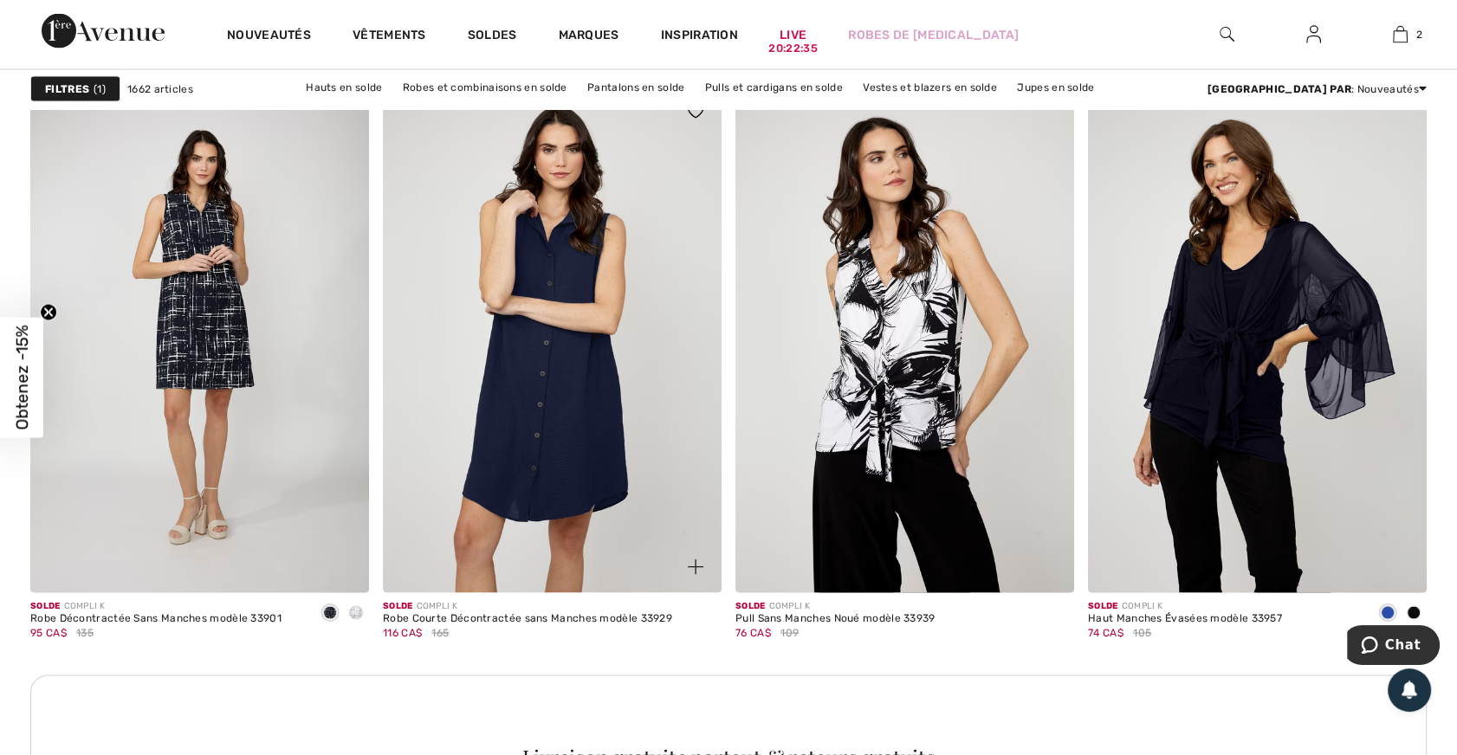
click at [590, 437] on img at bounding box center [552, 340] width 339 height 508
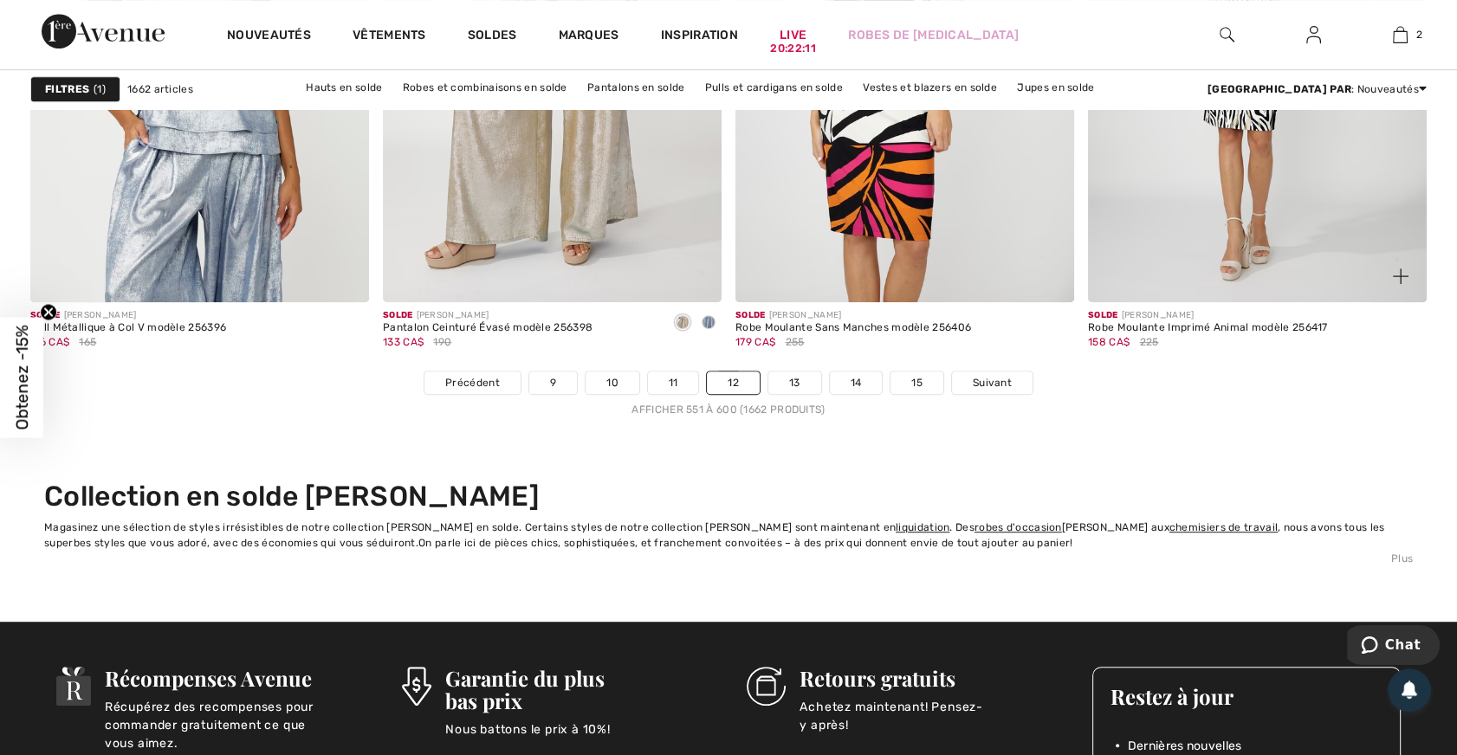
scroll to position [9056, 0]
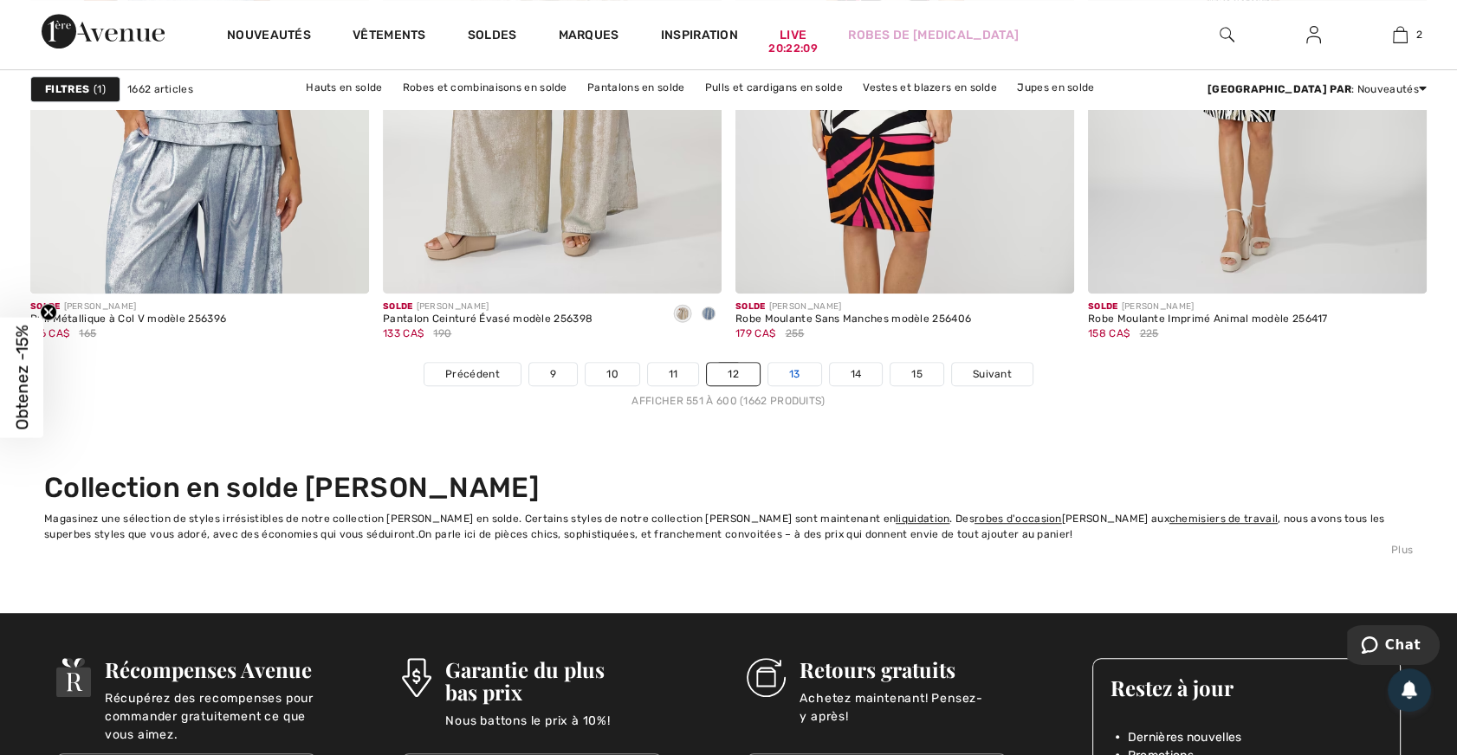
click at [789, 363] on link "13" at bounding box center [794, 374] width 53 height 23
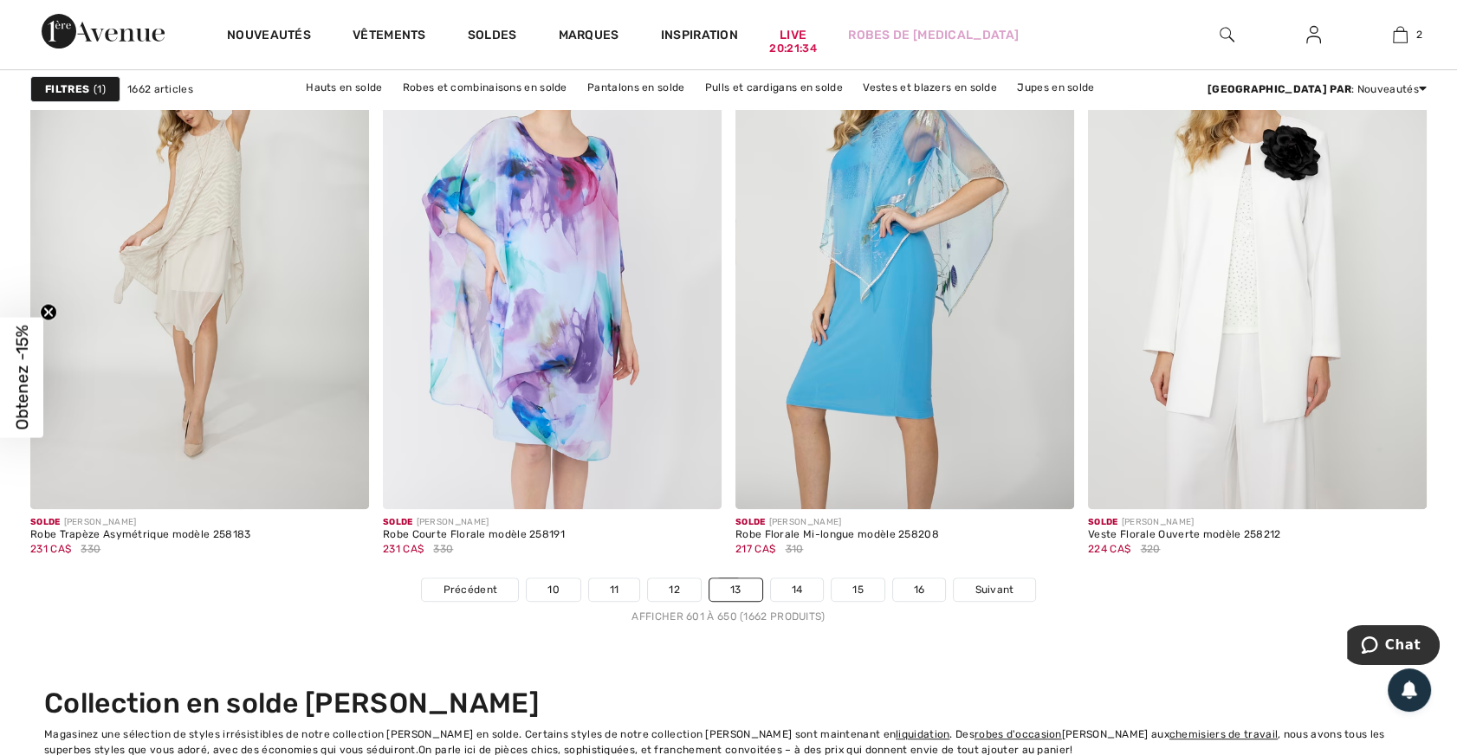
scroll to position [8898, 0]
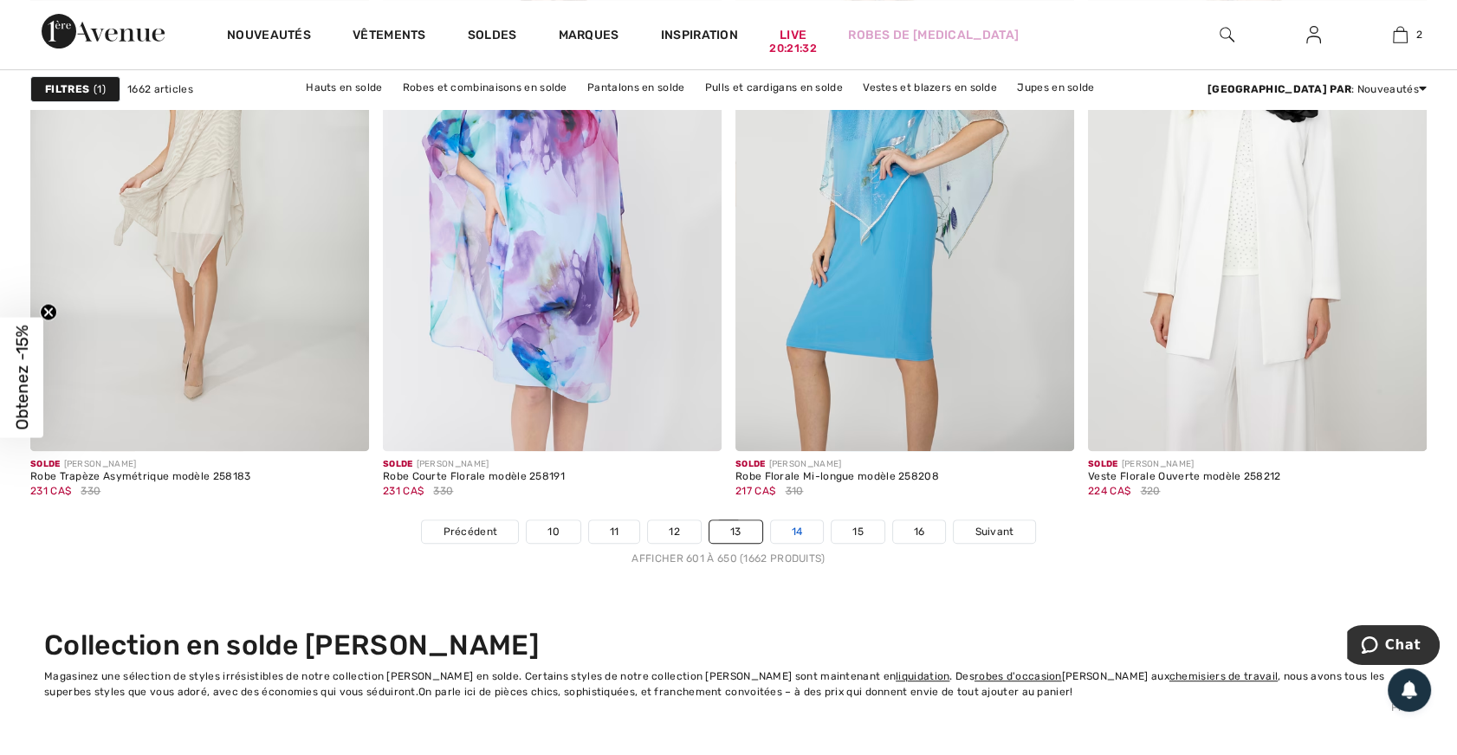
click at [798, 521] on link "14" at bounding box center [797, 532] width 53 height 23
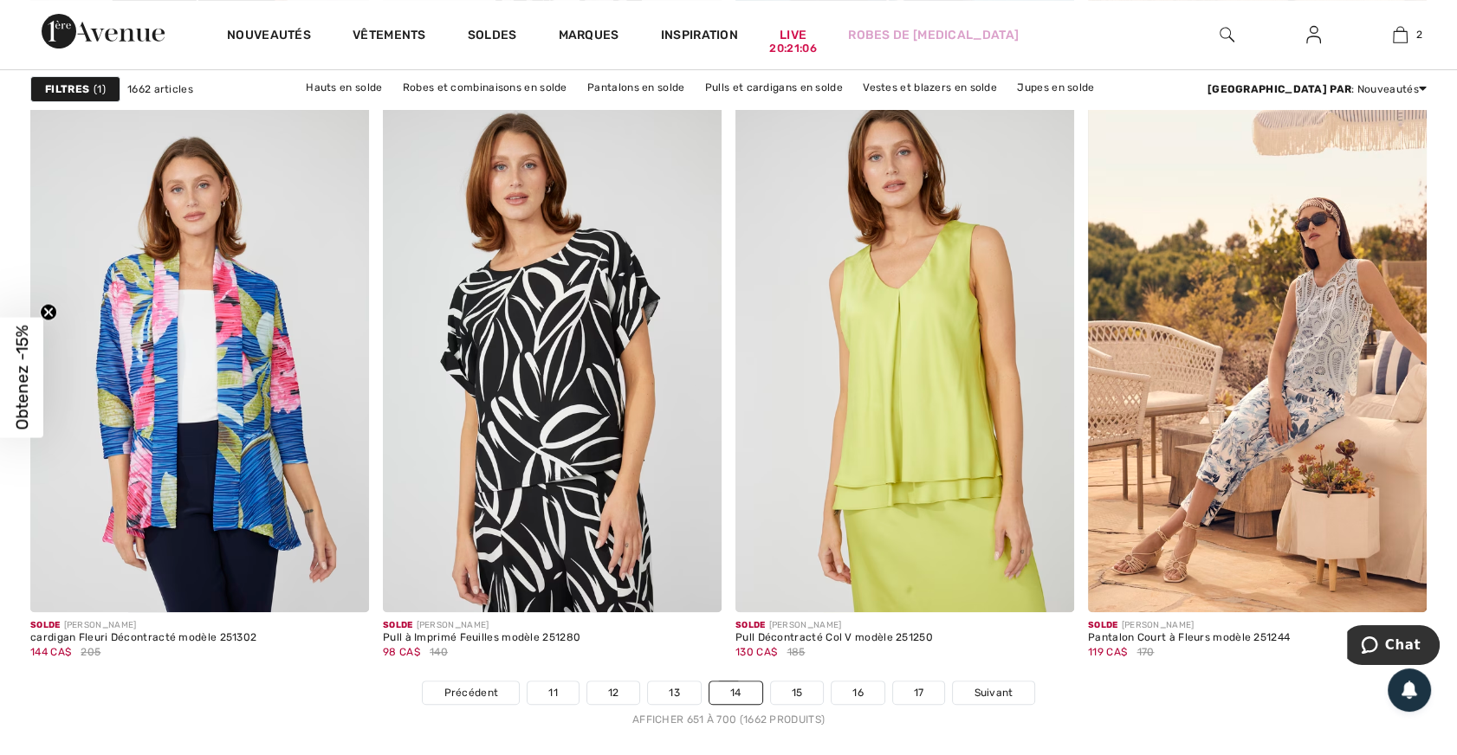
scroll to position [8917, 0]
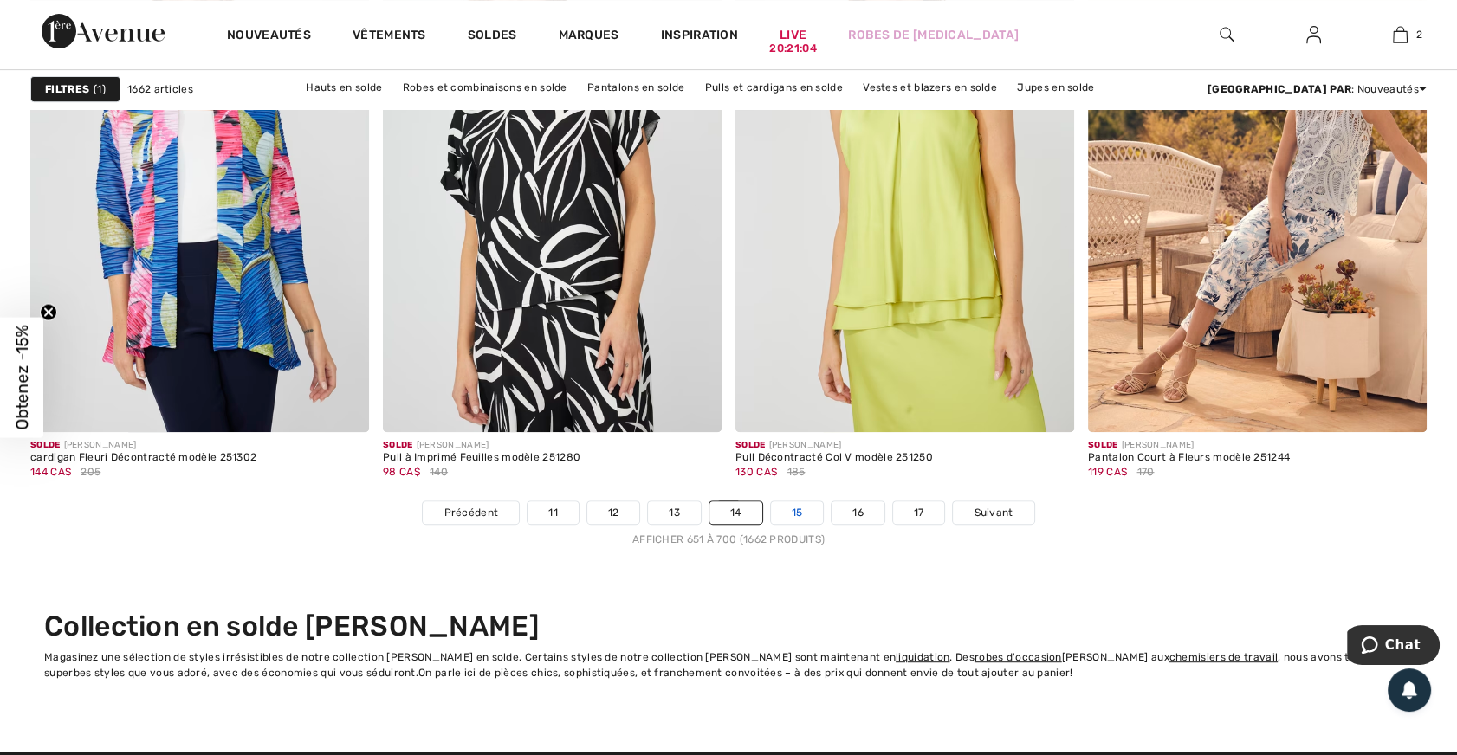
click at [795, 502] on link "15" at bounding box center [797, 513] width 53 height 23
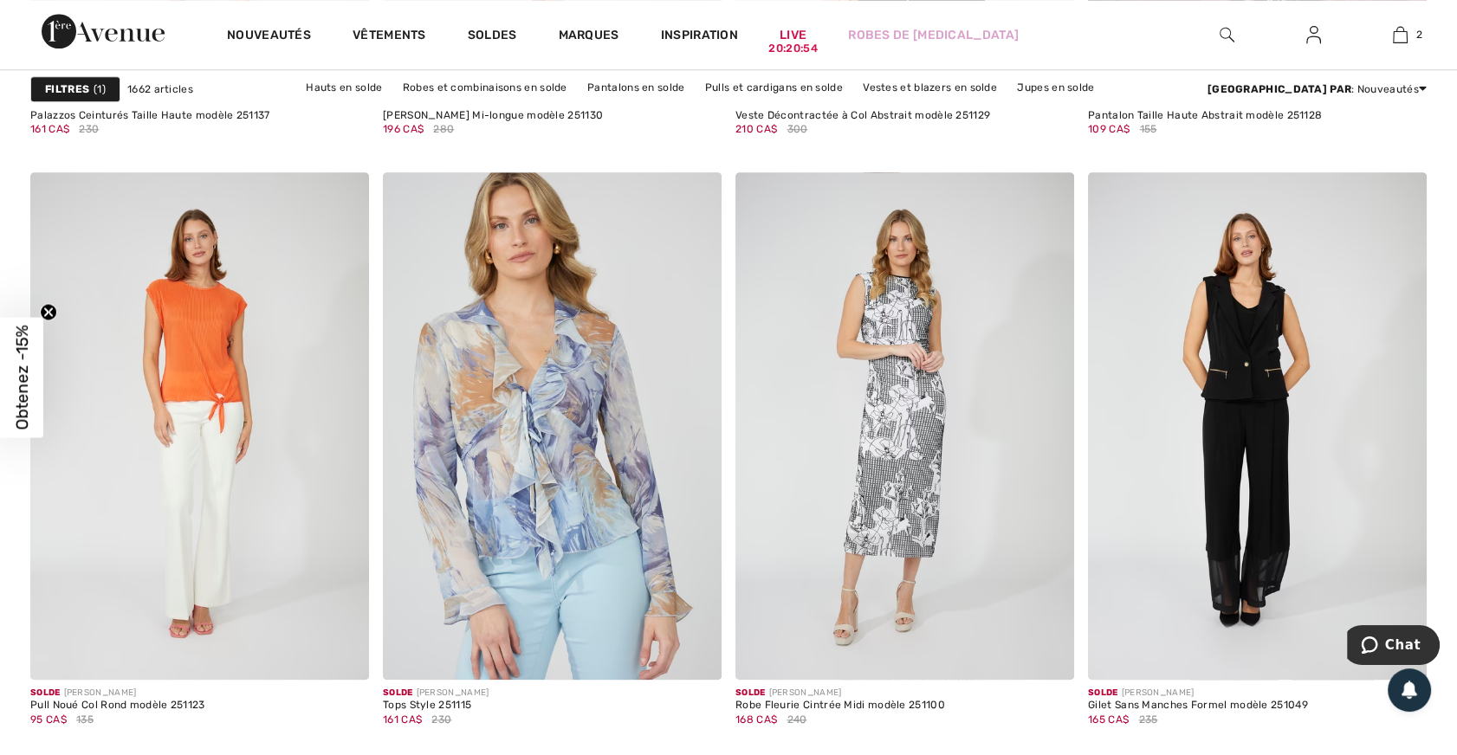
scroll to position [1968, 0]
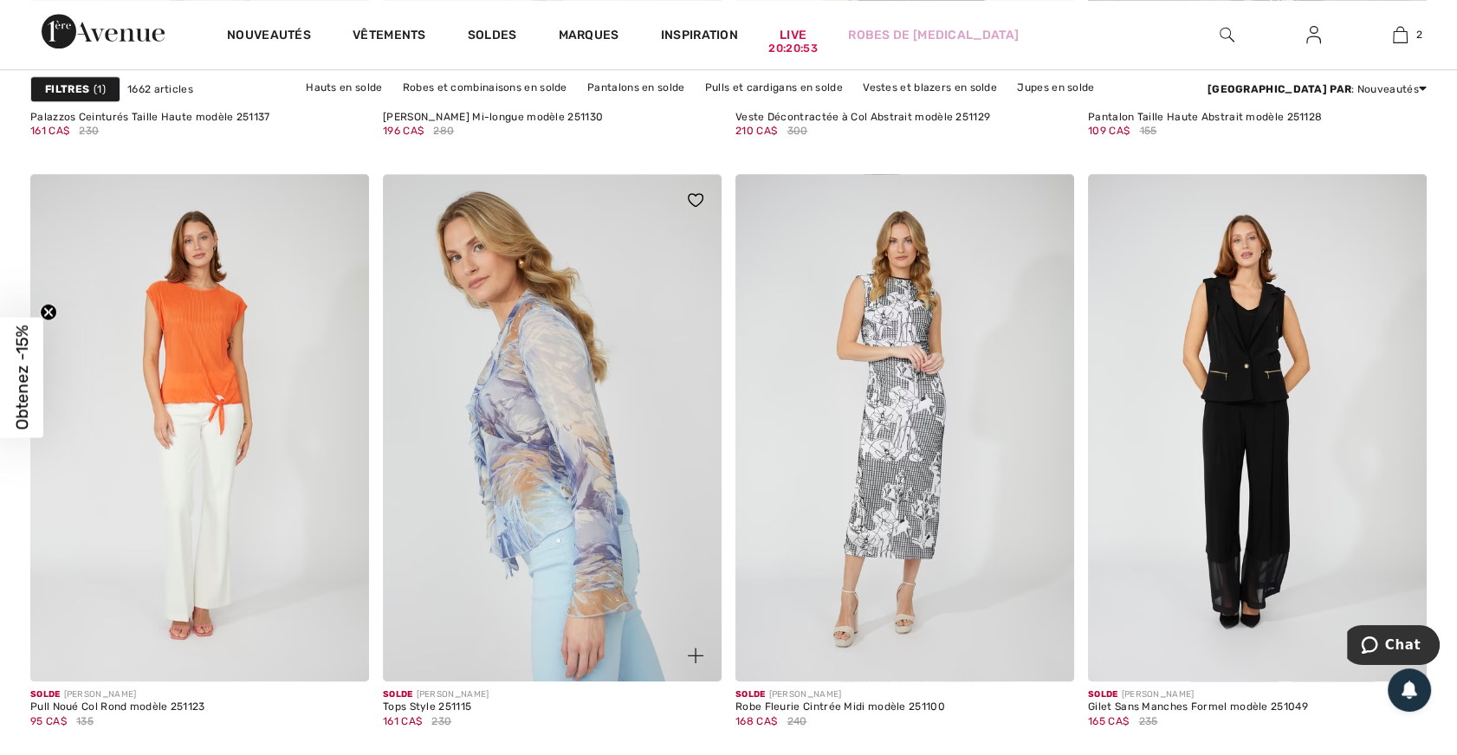
click at [586, 481] on img at bounding box center [552, 428] width 339 height 508
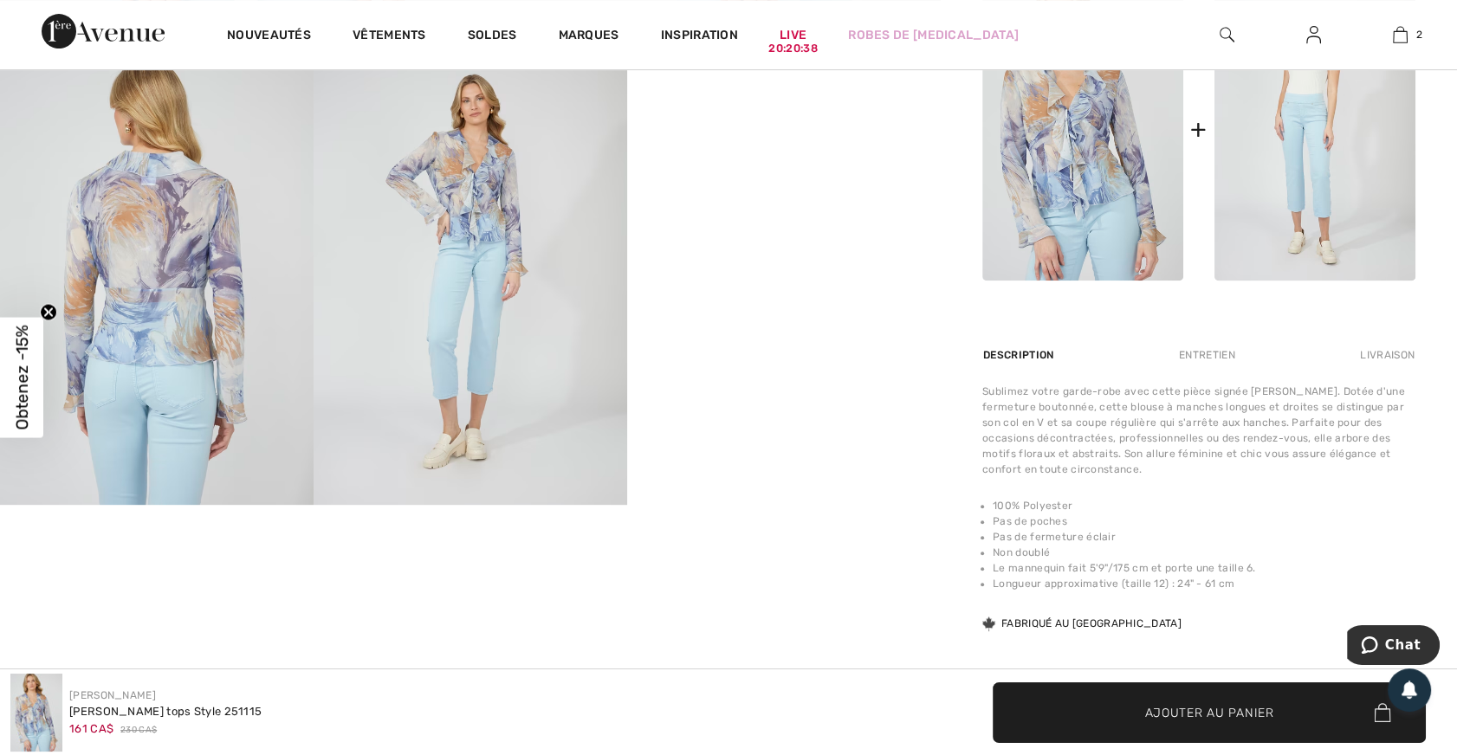
scroll to position [866, 0]
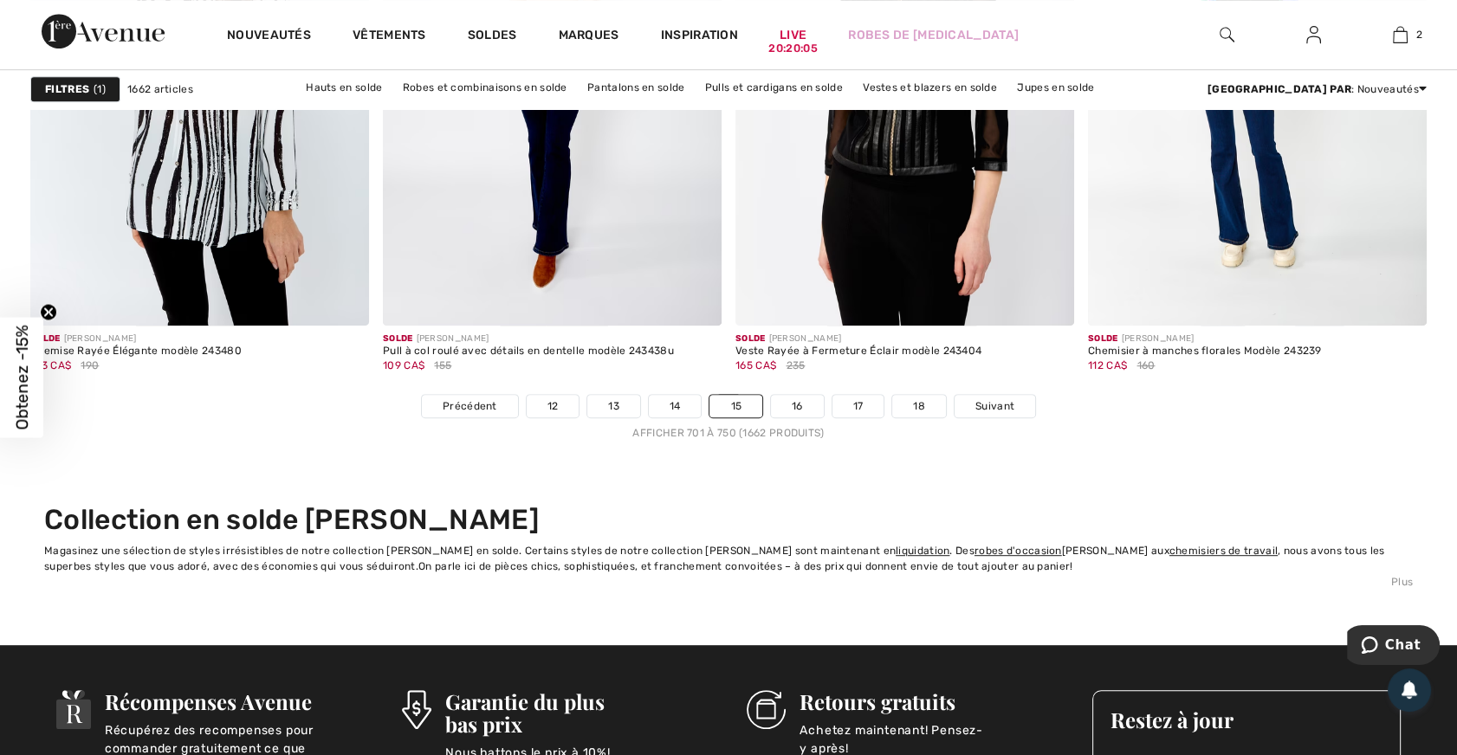
scroll to position [9056, 0]
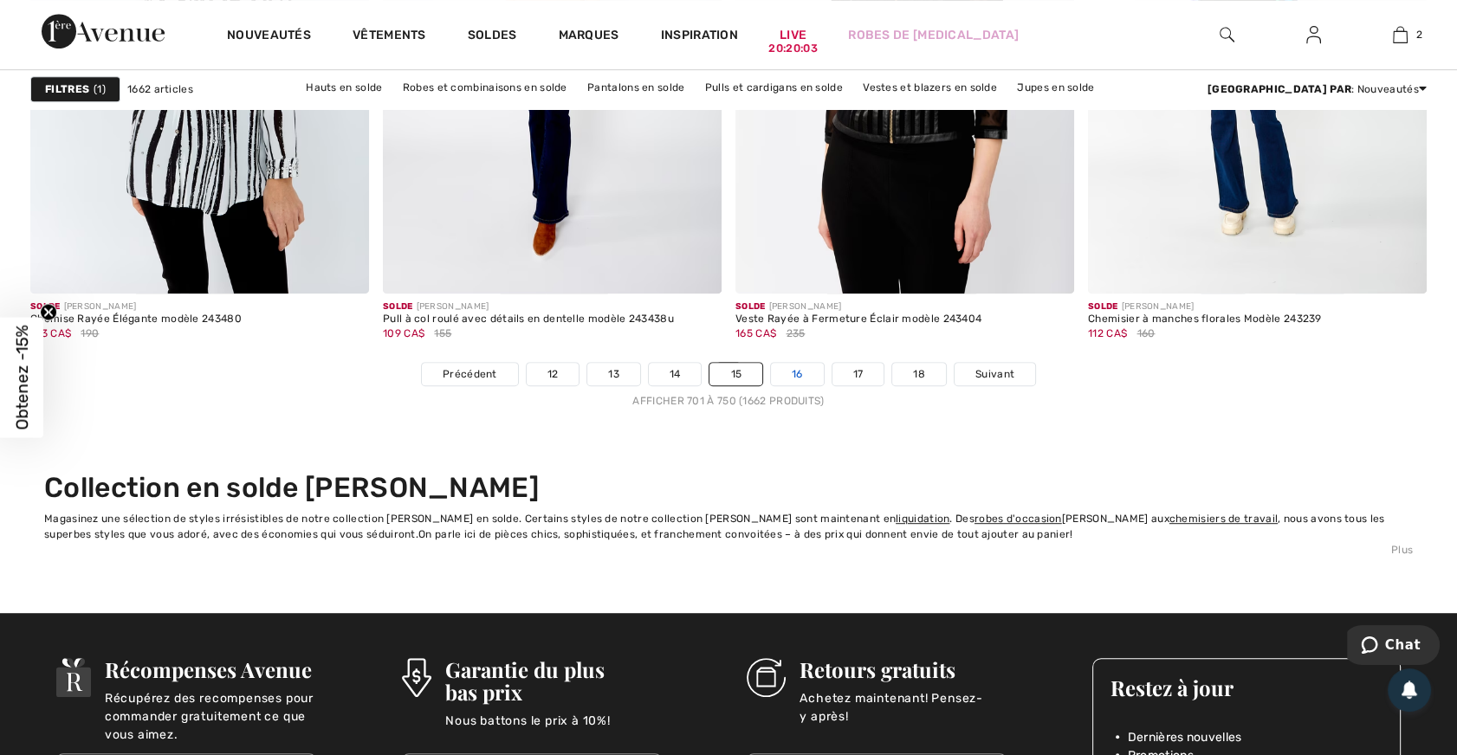
click at [798, 371] on link "16" at bounding box center [797, 374] width 53 height 23
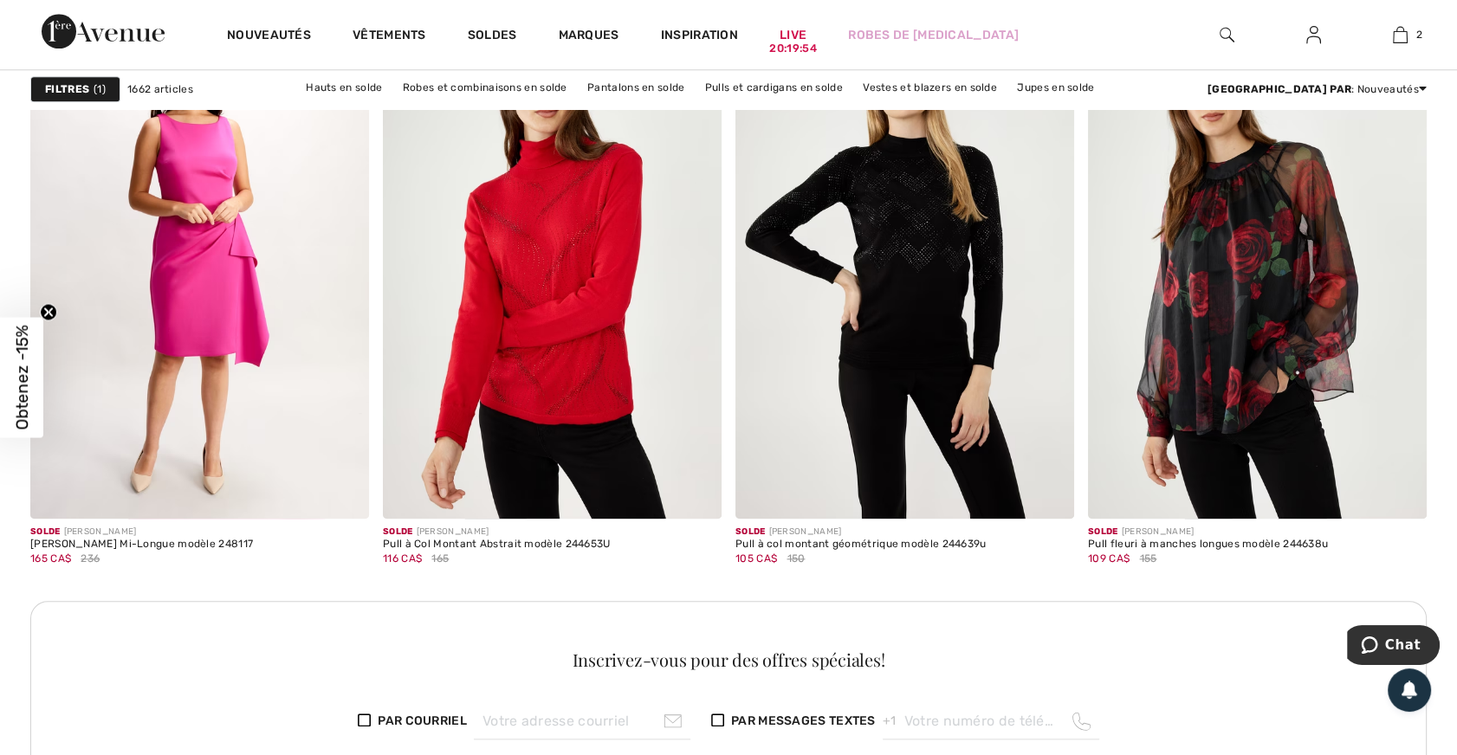
scroll to position [2047, 0]
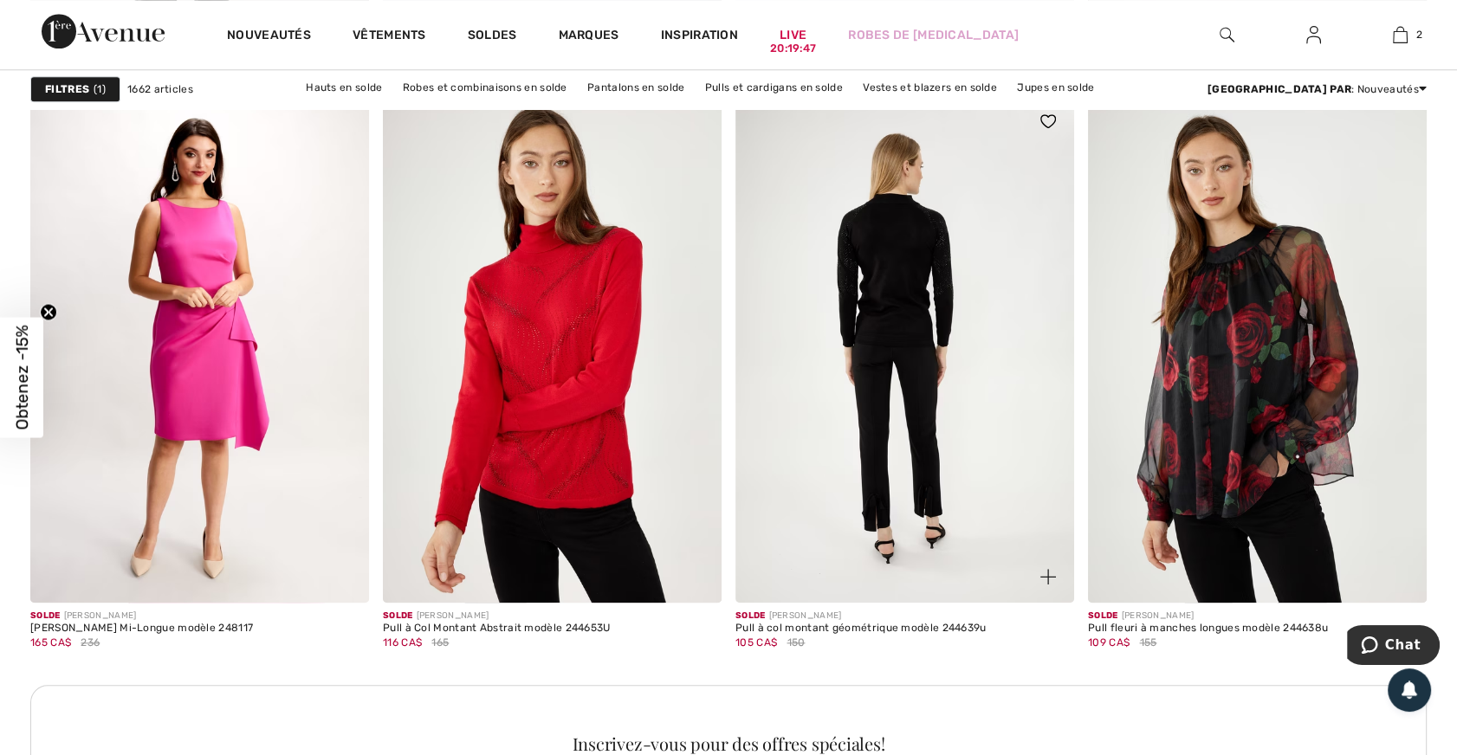
click at [900, 395] on img at bounding box center [904, 349] width 339 height 508
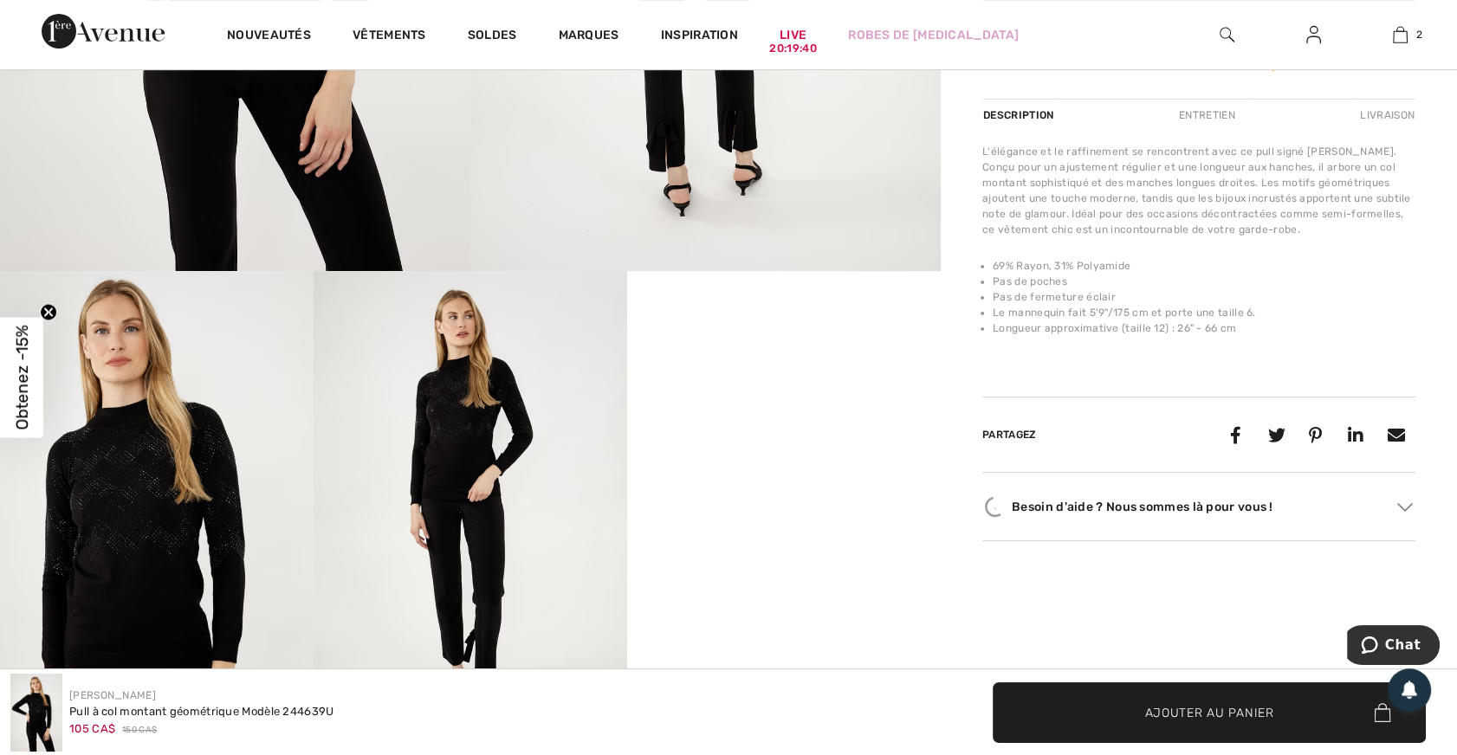
scroll to position [630, 0]
click at [147, 490] on img at bounding box center [157, 505] width 314 height 470
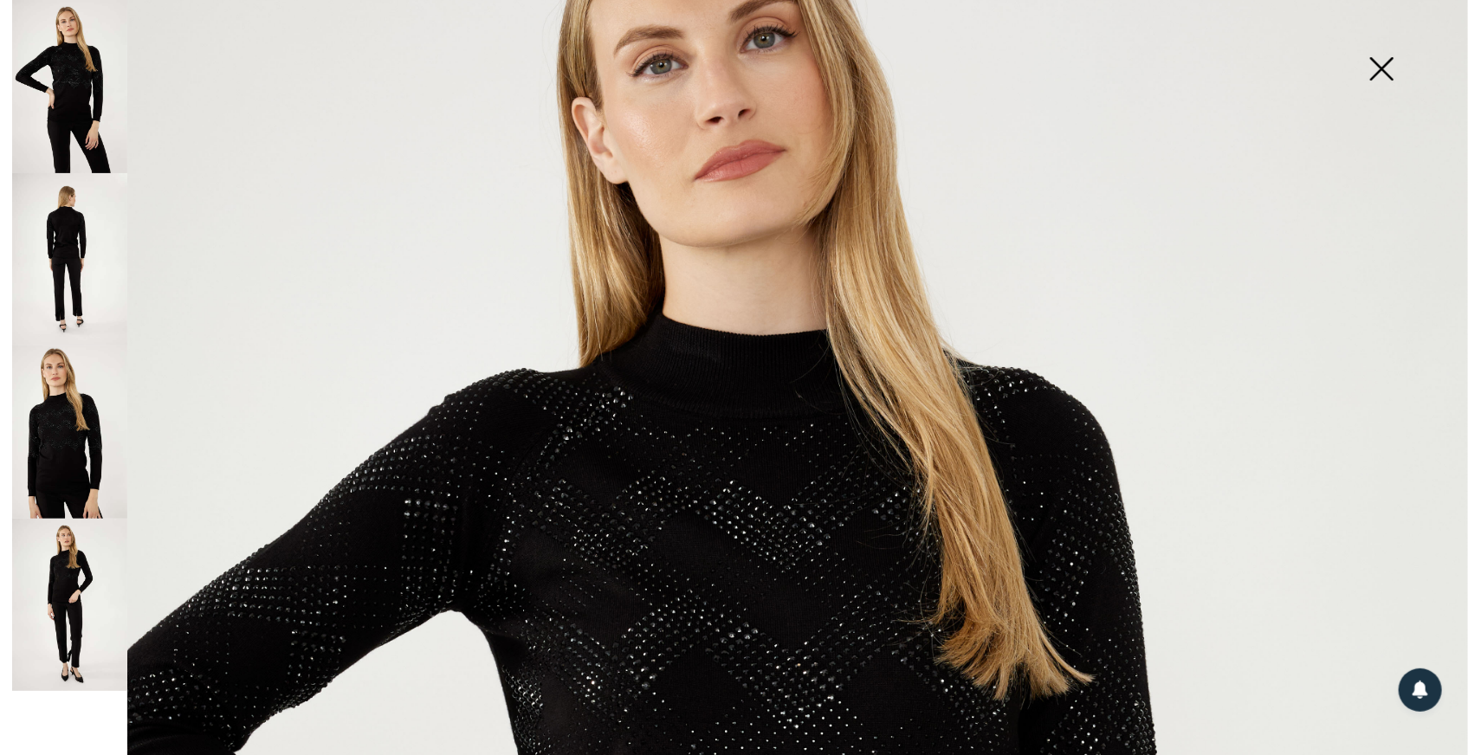
scroll to position [314, 0]
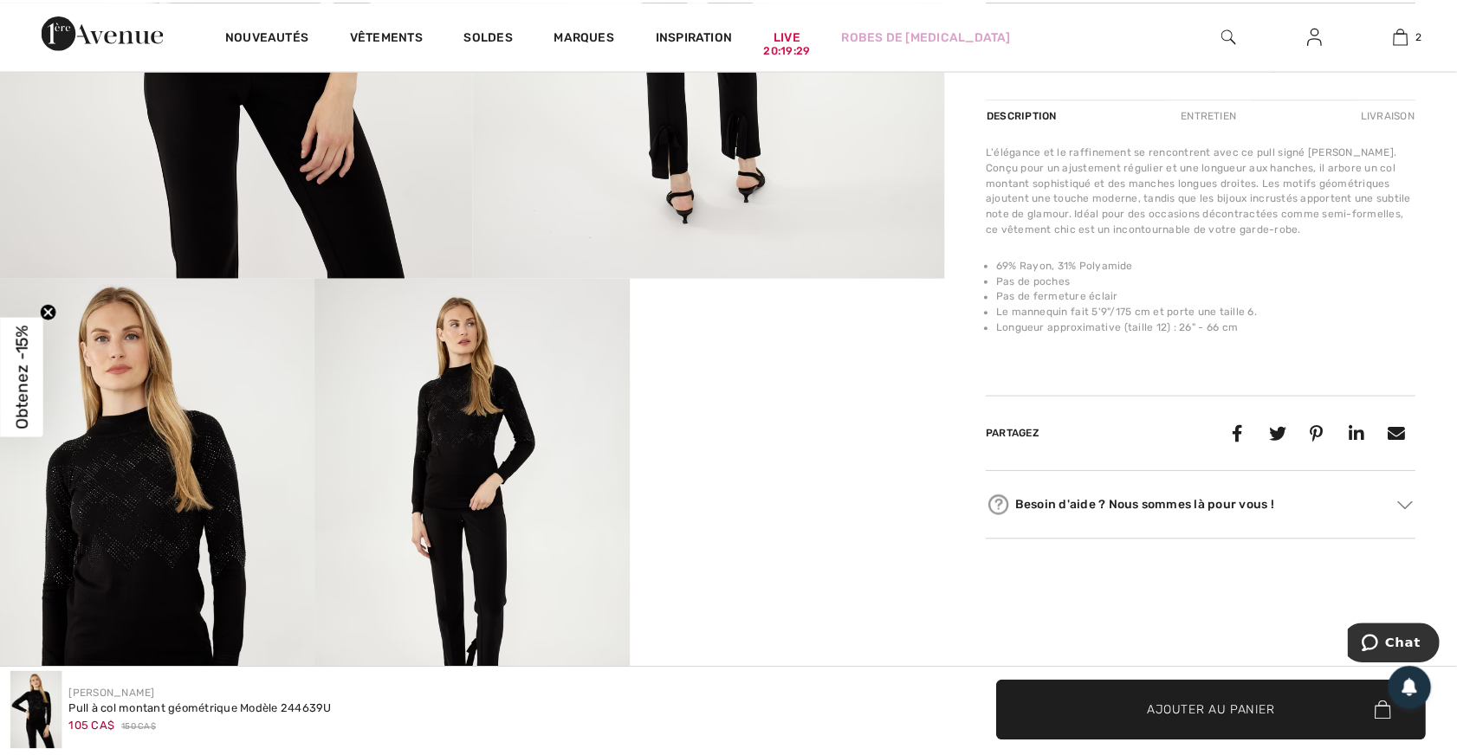
scroll to position [630, 0]
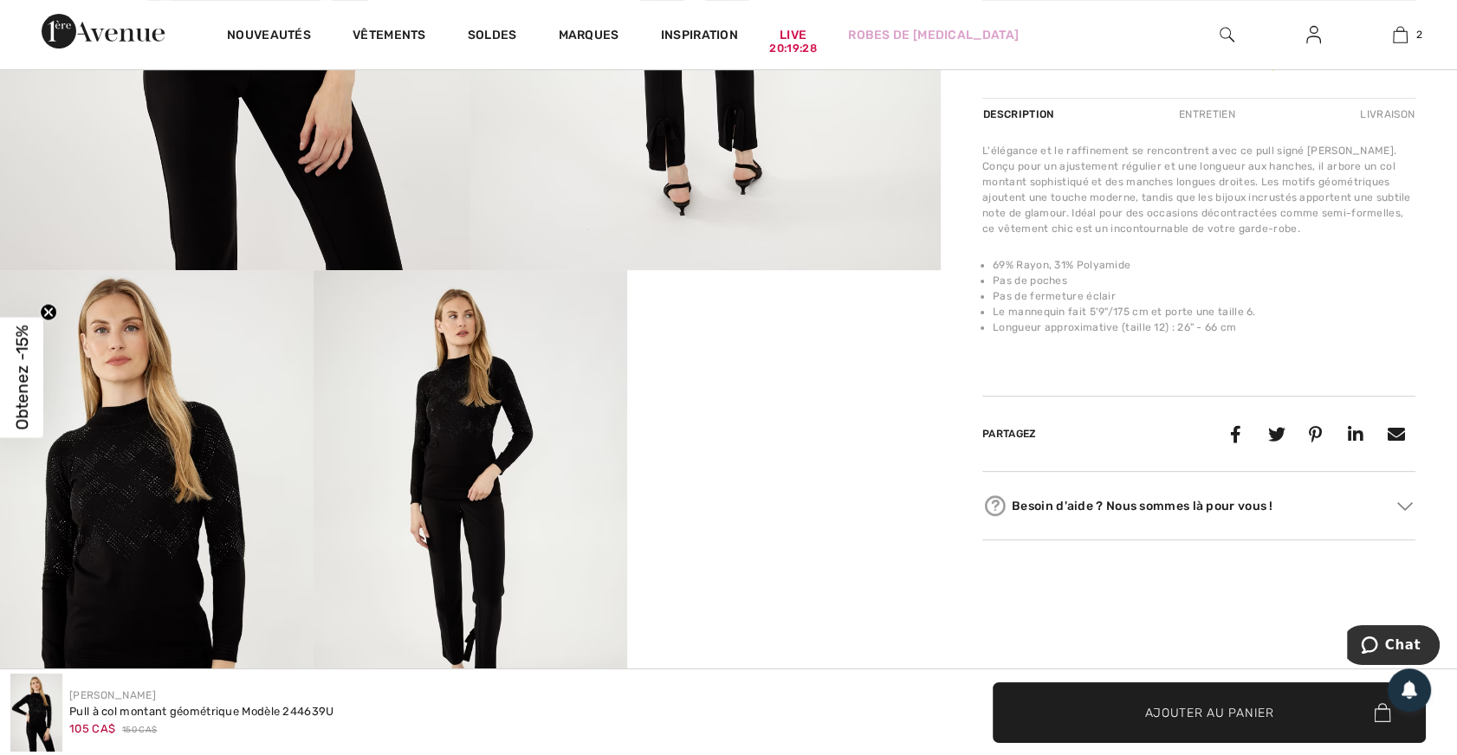
click at [78, 448] on img at bounding box center [157, 505] width 314 height 470
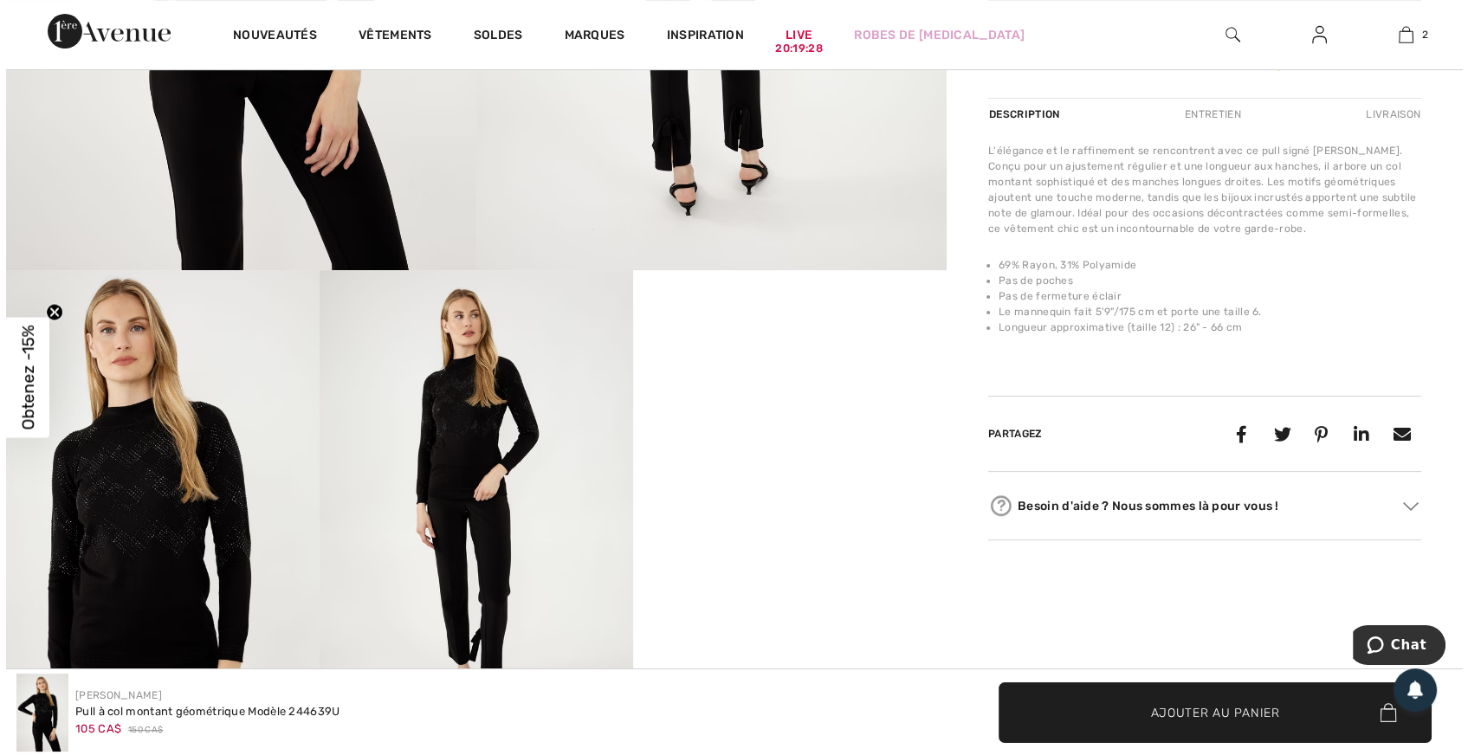
scroll to position [631, 0]
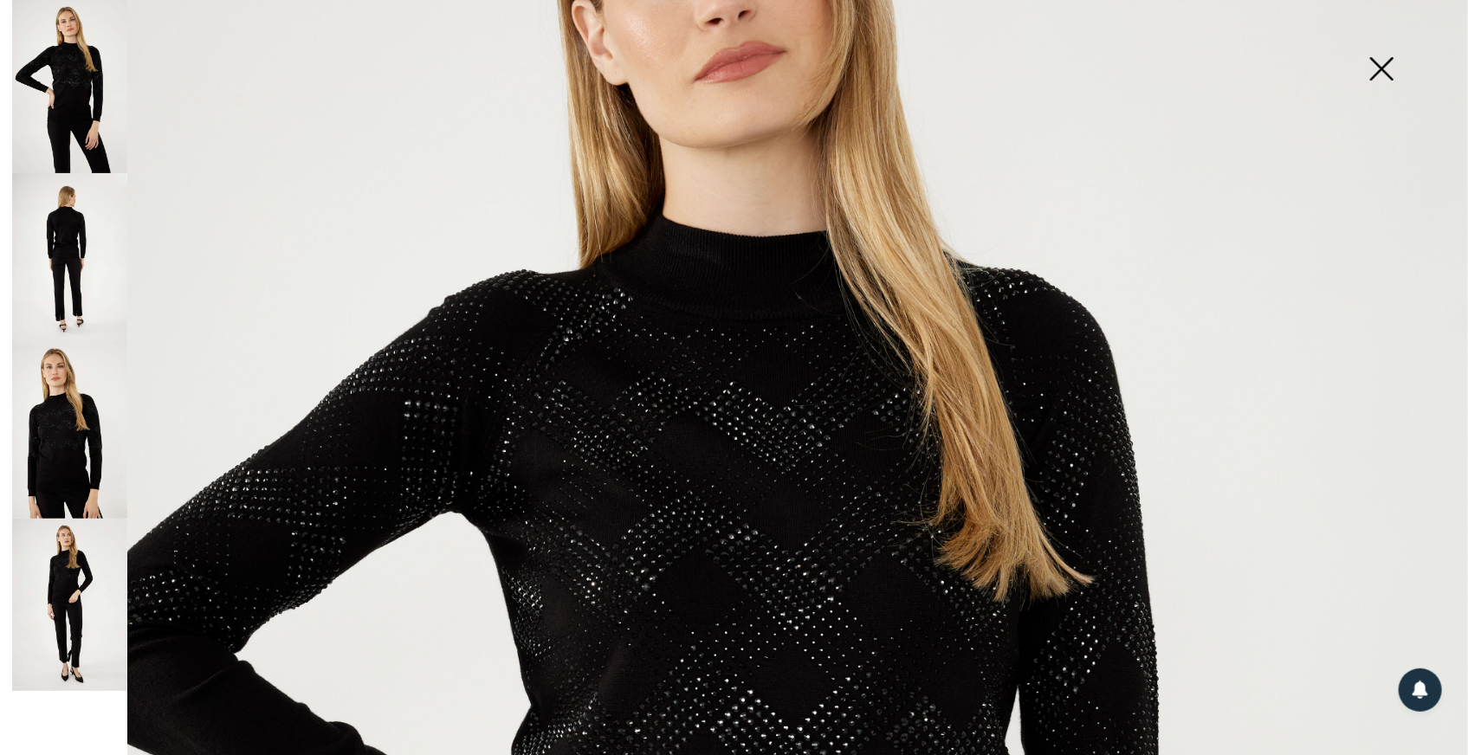
click at [72, 275] on img at bounding box center [69, 259] width 115 height 173
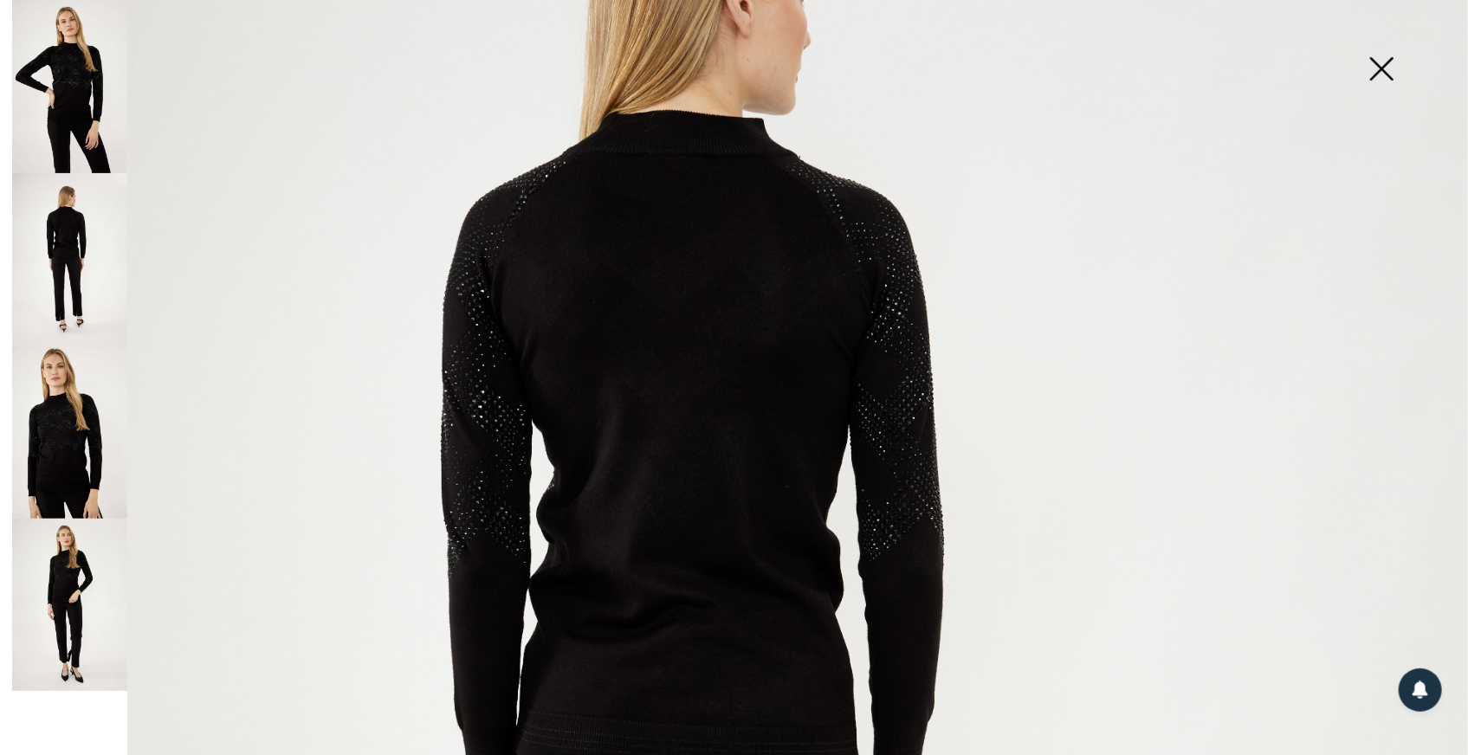
click at [38, 599] on img at bounding box center [69, 605] width 115 height 173
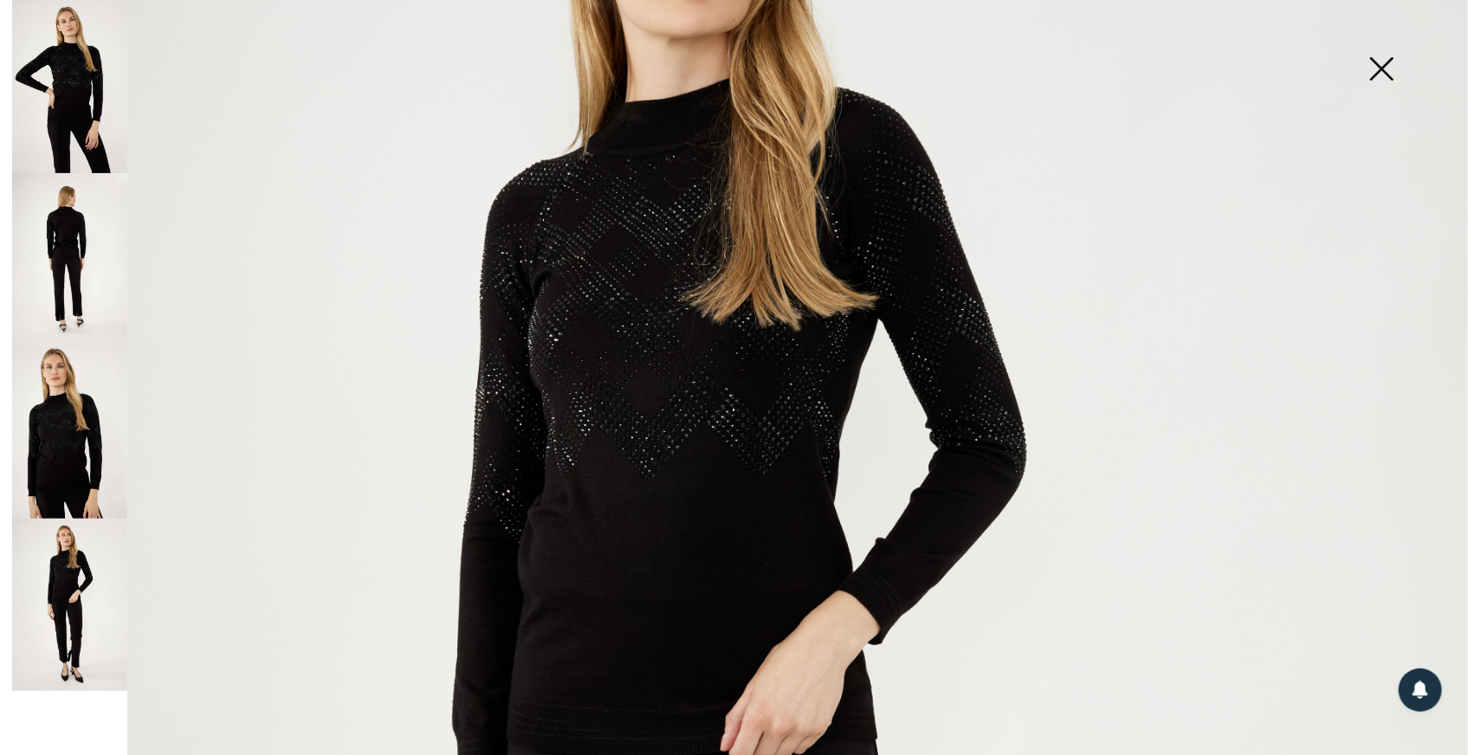
click at [43, 422] on img at bounding box center [69, 432] width 115 height 173
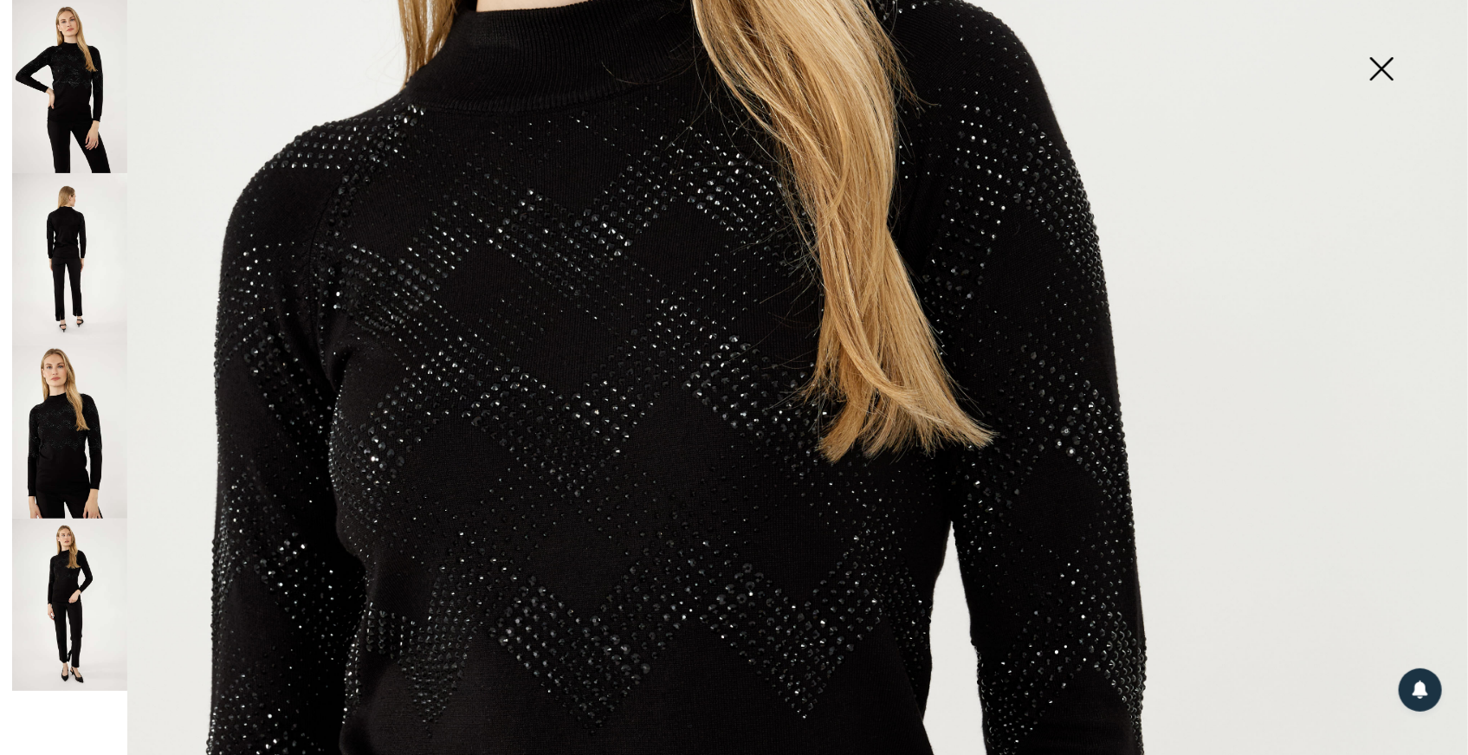
scroll to position [709, 0]
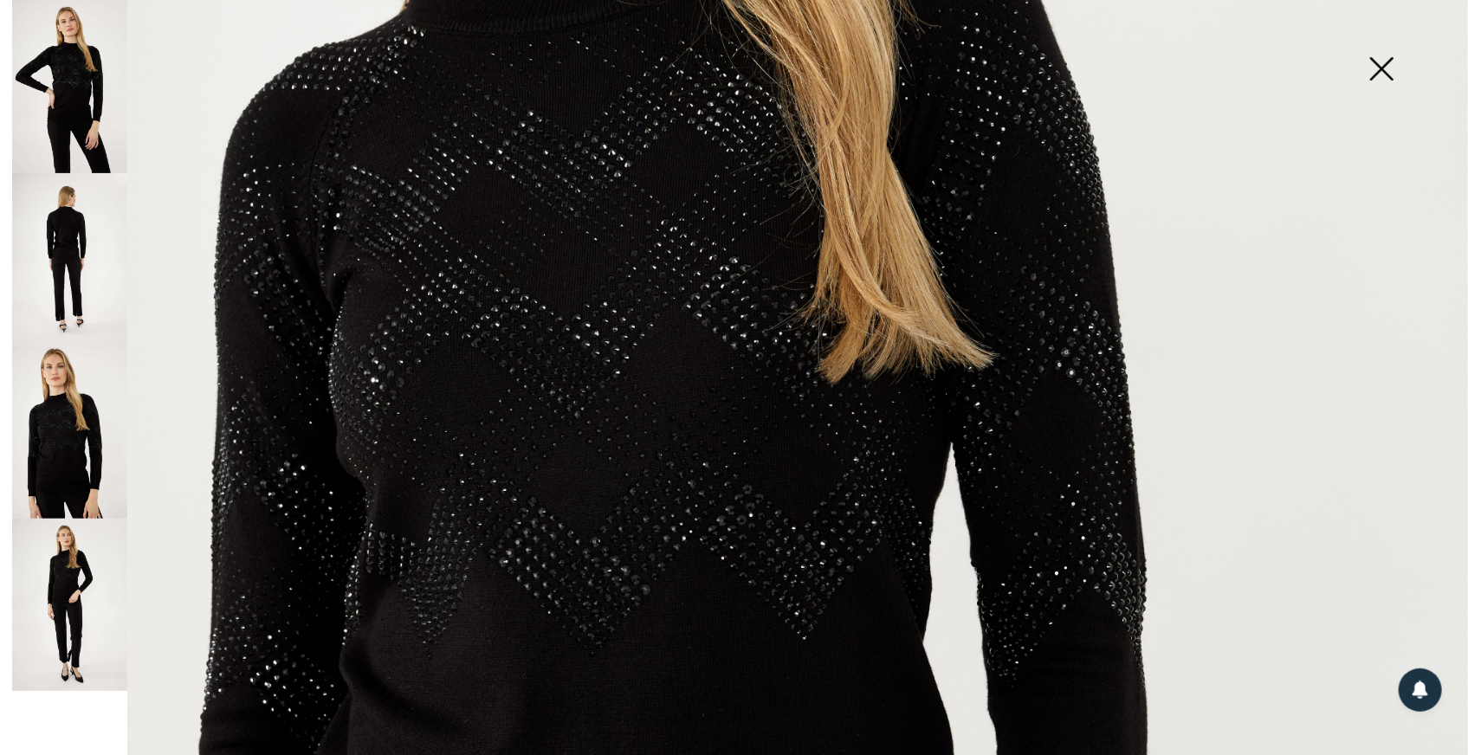
click at [1386, 66] on img at bounding box center [1381, 70] width 87 height 89
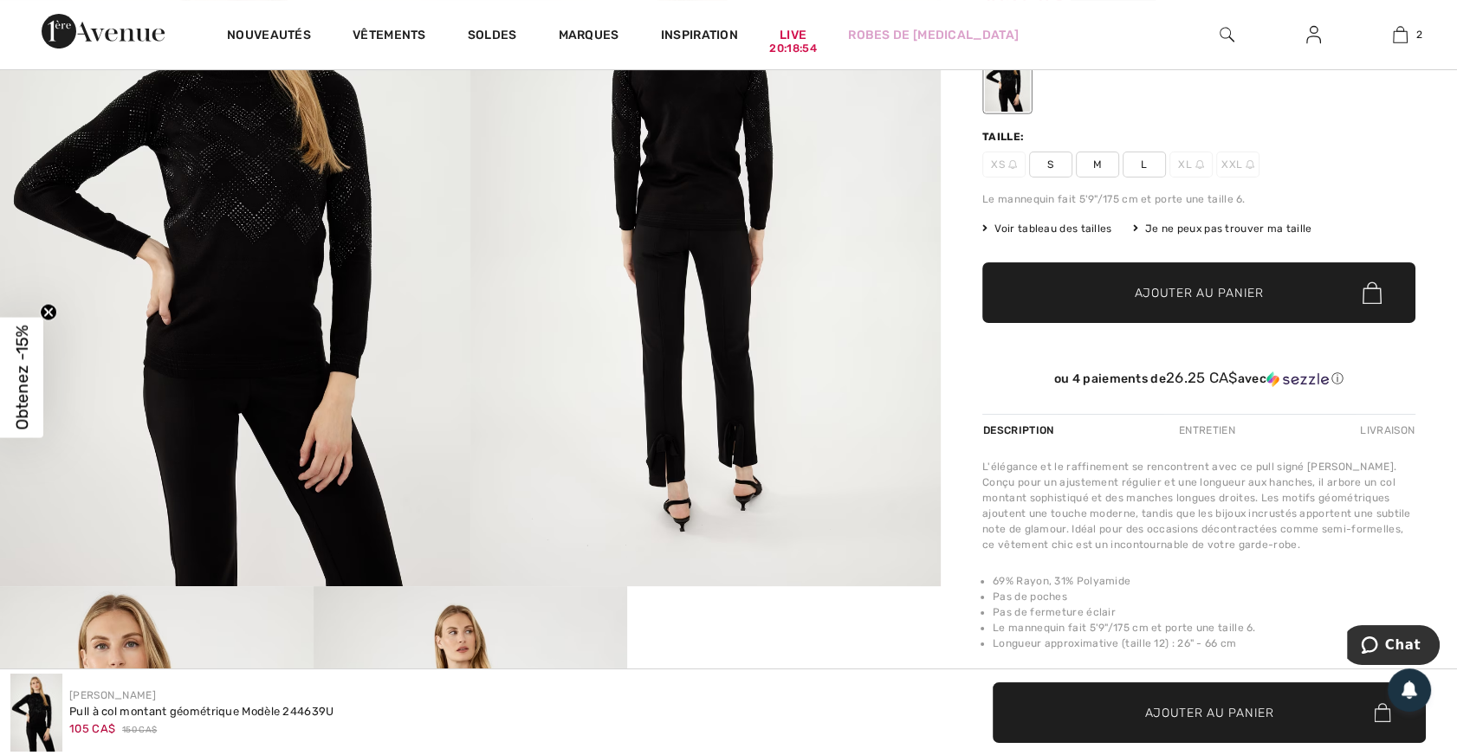
scroll to position [314, 0]
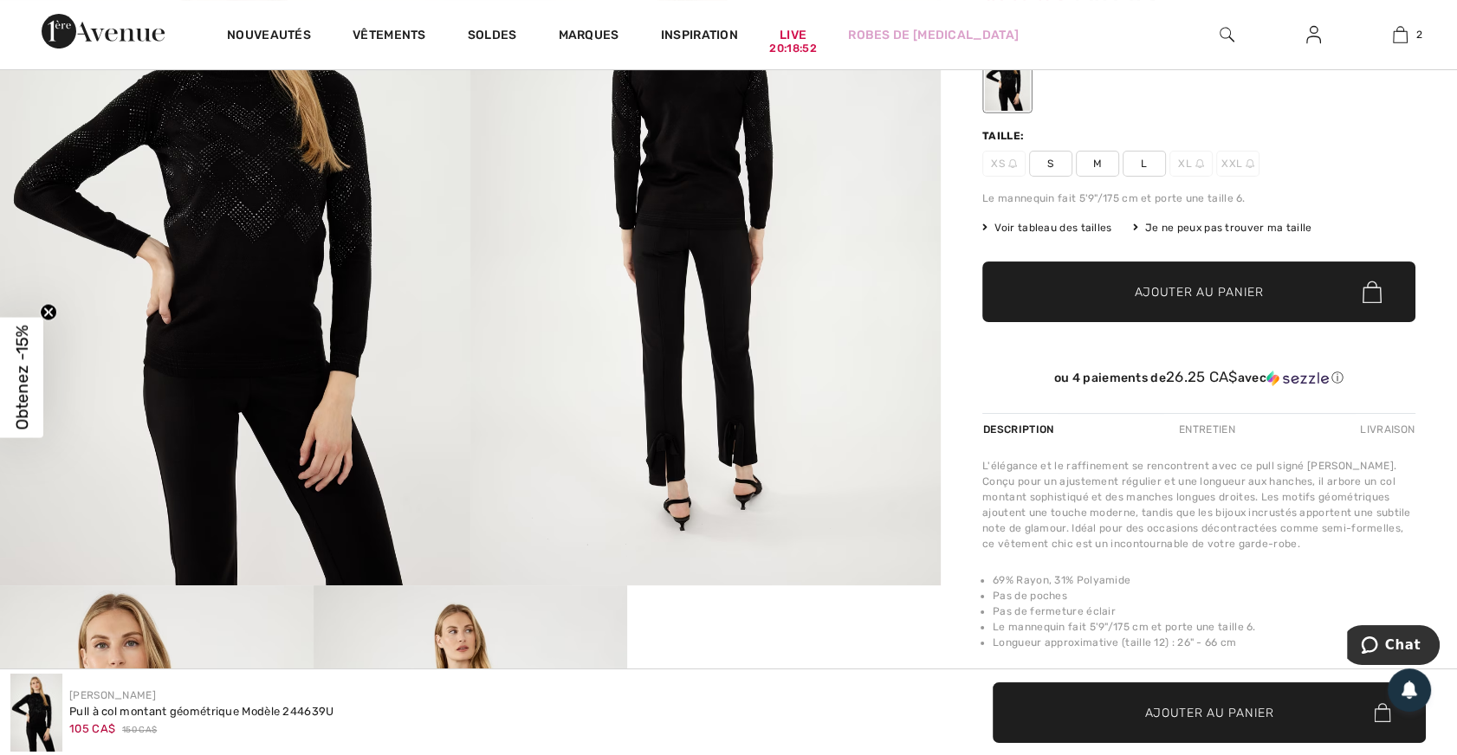
click at [1065, 222] on span "Voir tableau des tailles" at bounding box center [1047, 228] width 130 height 16
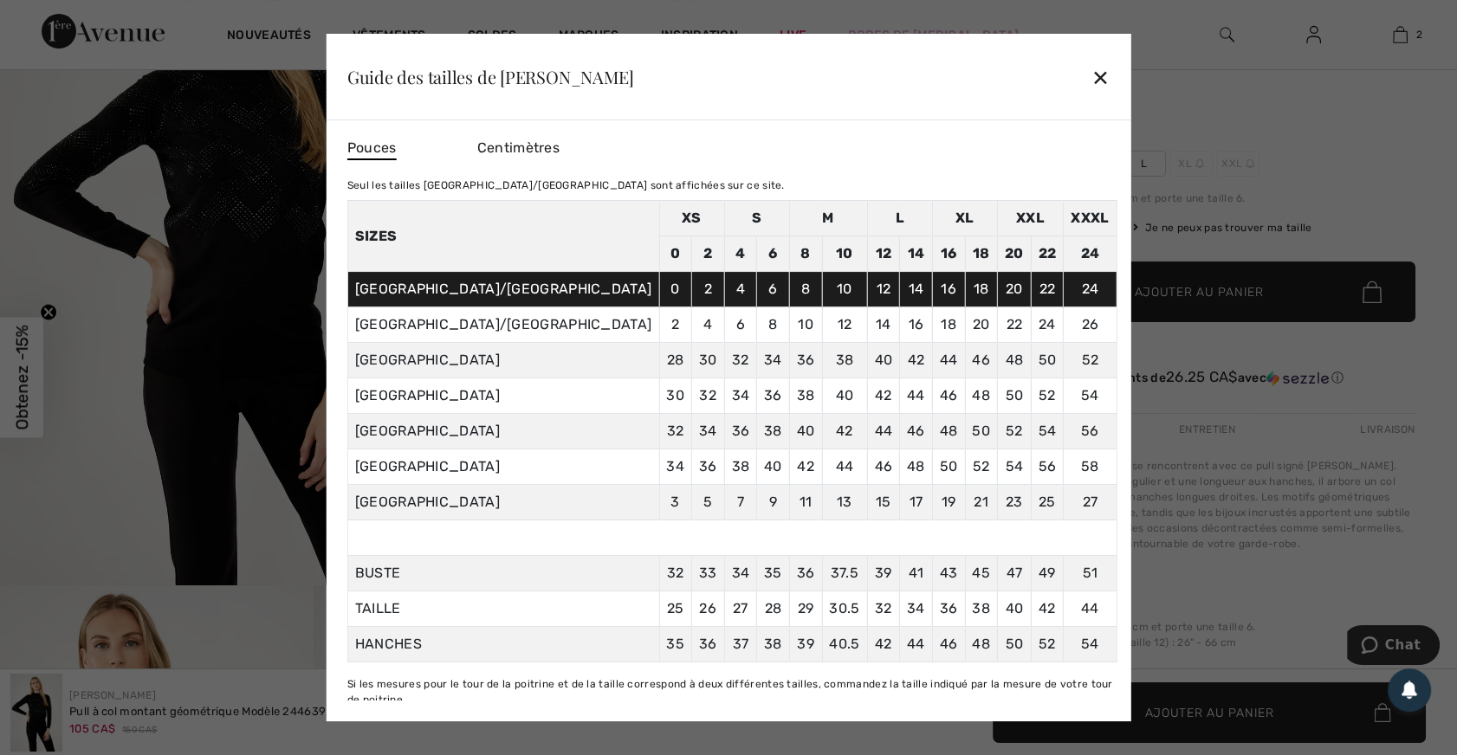
click at [1091, 77] on div "✕" at bounding box center [1100, 77] width 18 height 36
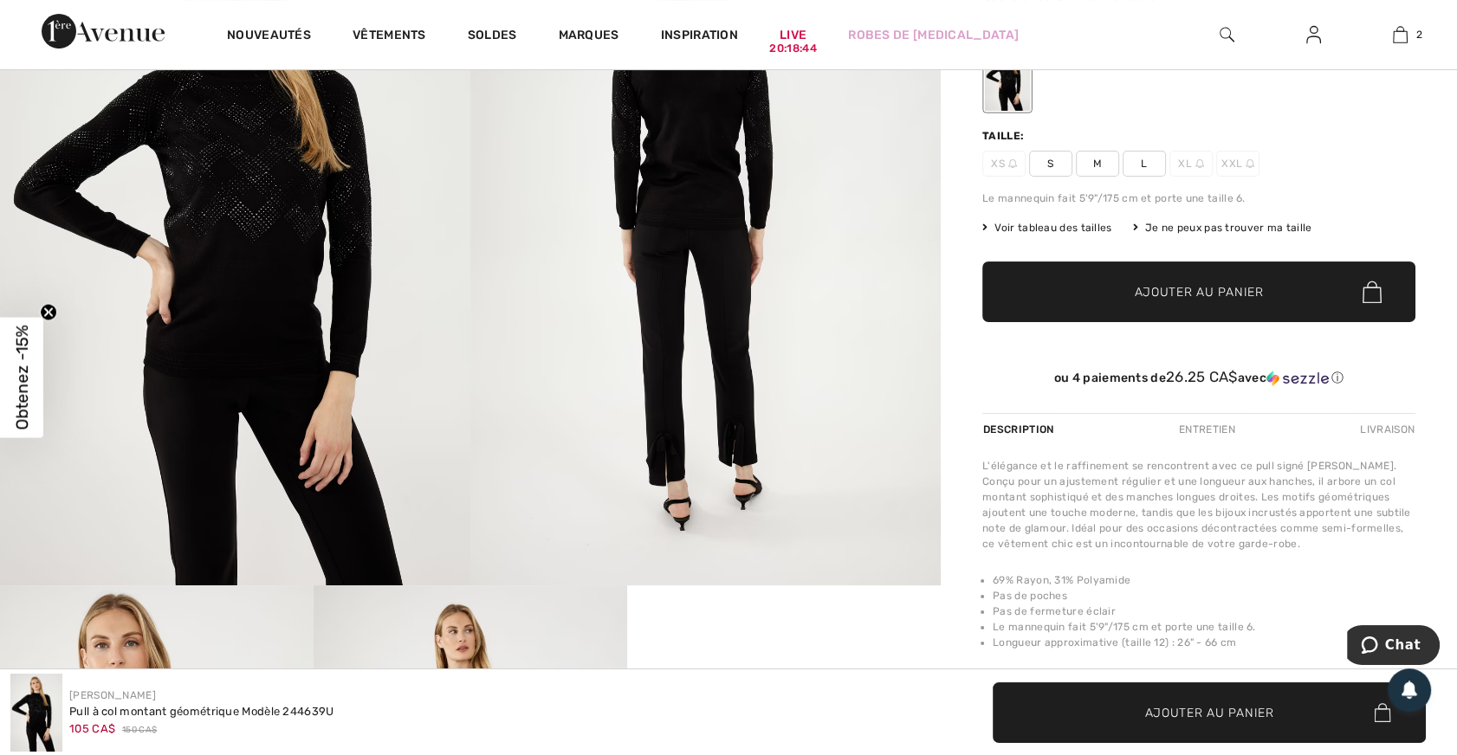
click at [1140, 153] on span "L" at bounding box center [1144, 164] width 43 height 26
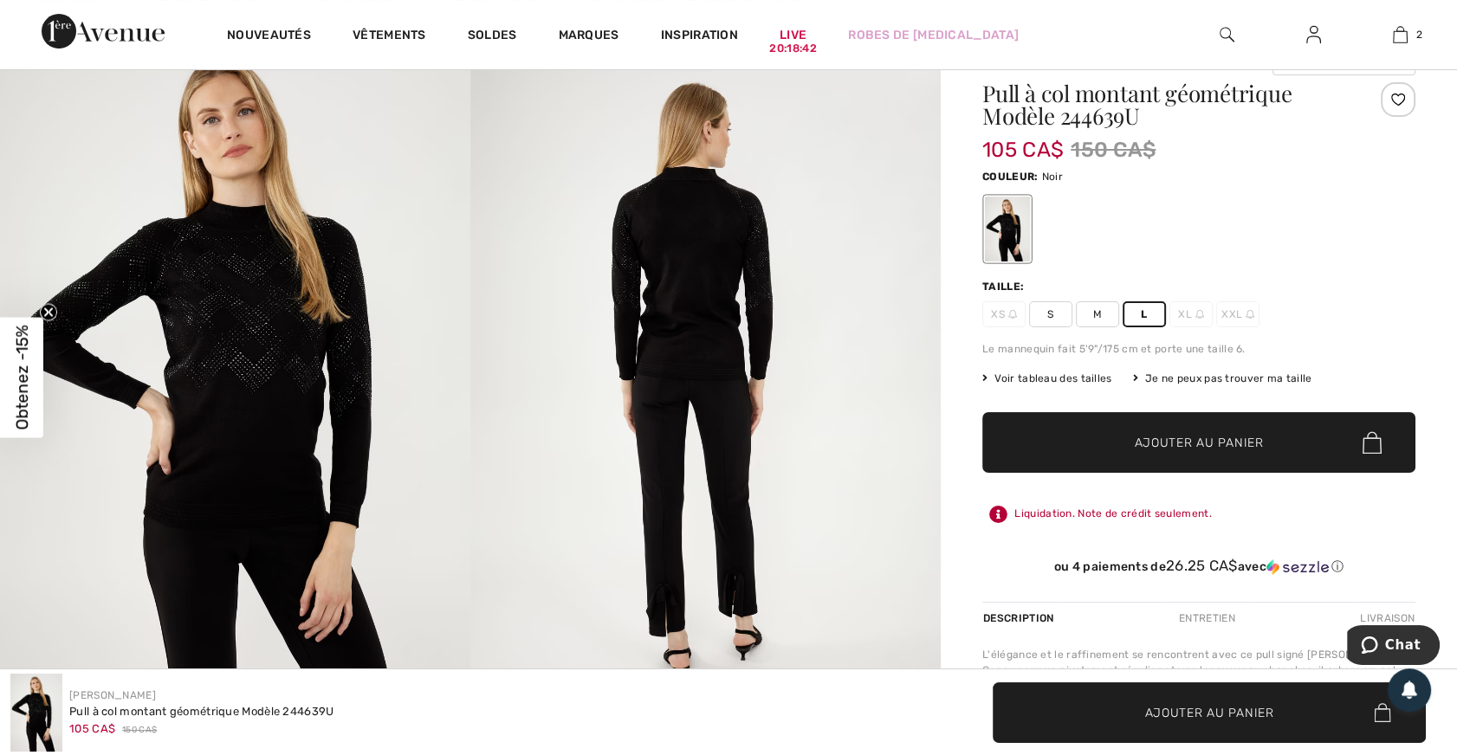
scroll to position [157, 0]
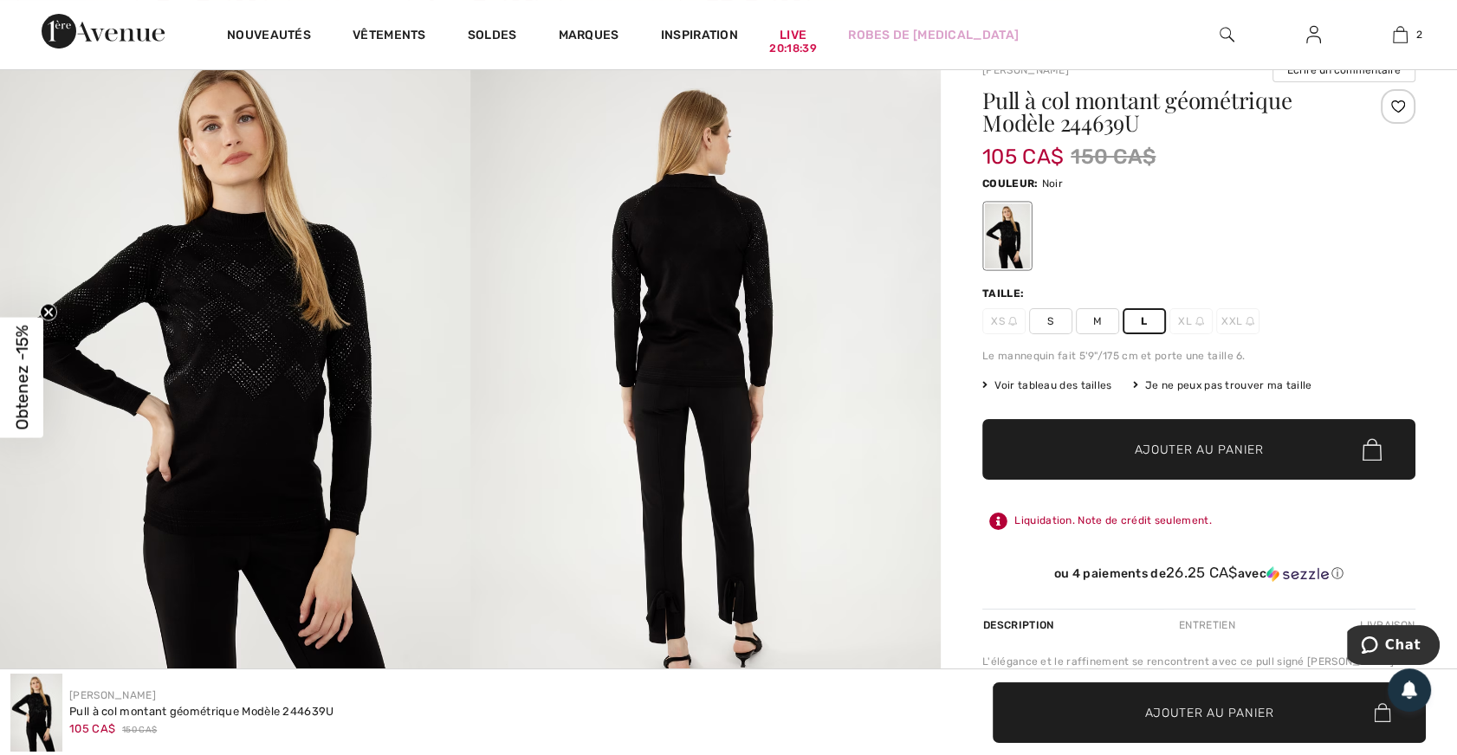
click at [1205, 433] on span "✔ Ajouté au panier Ajouter au panier" at bounding box center [1198, 449] width 433 height 61
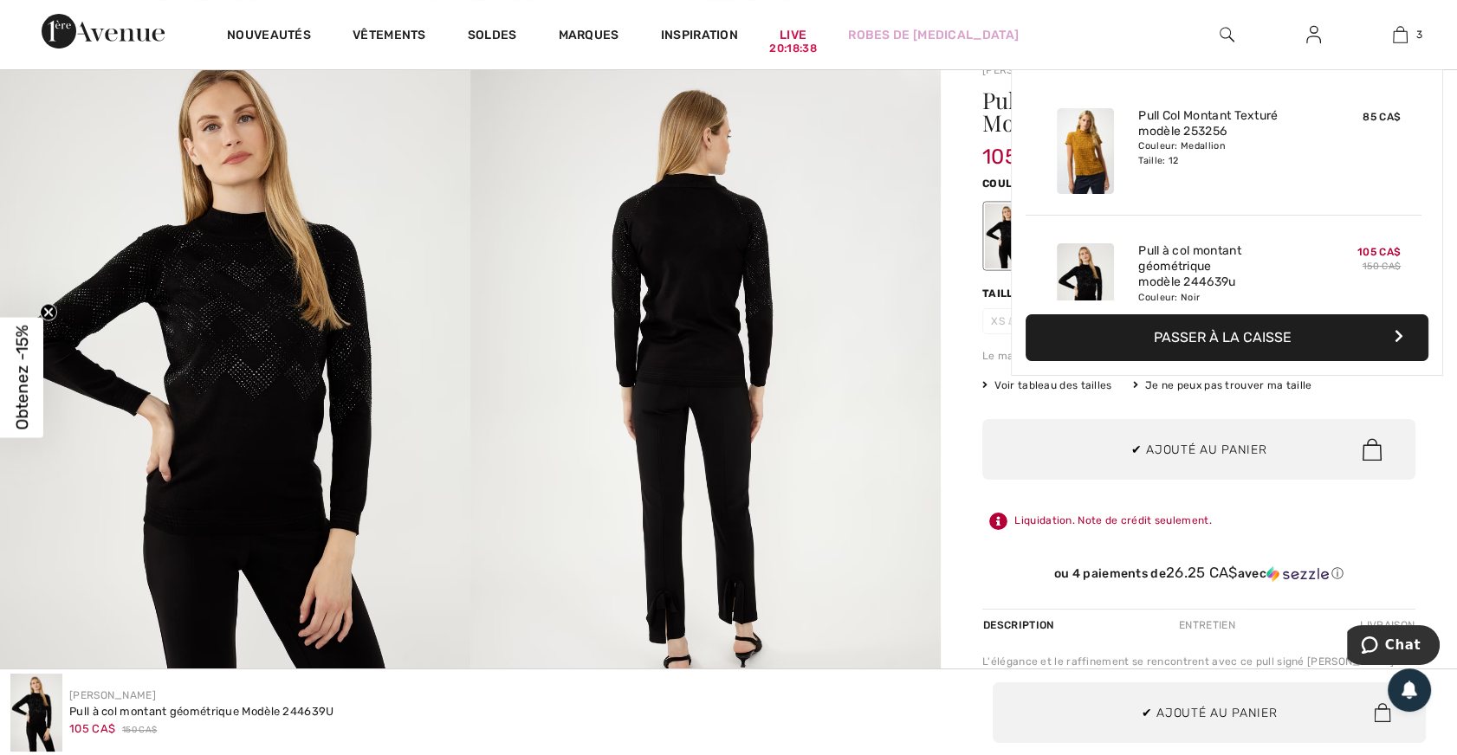
scroll to position [188, 0]
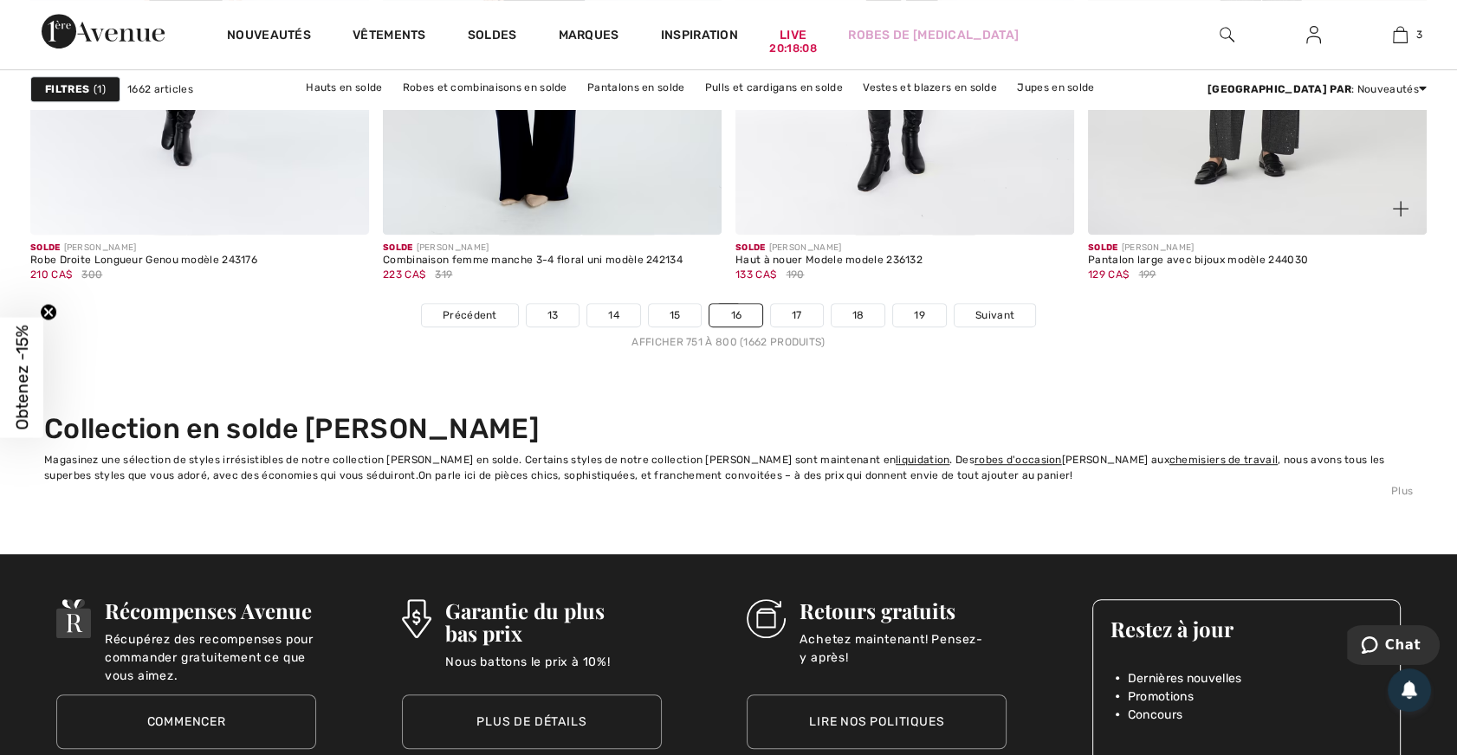
scroll to position [9135, 0]
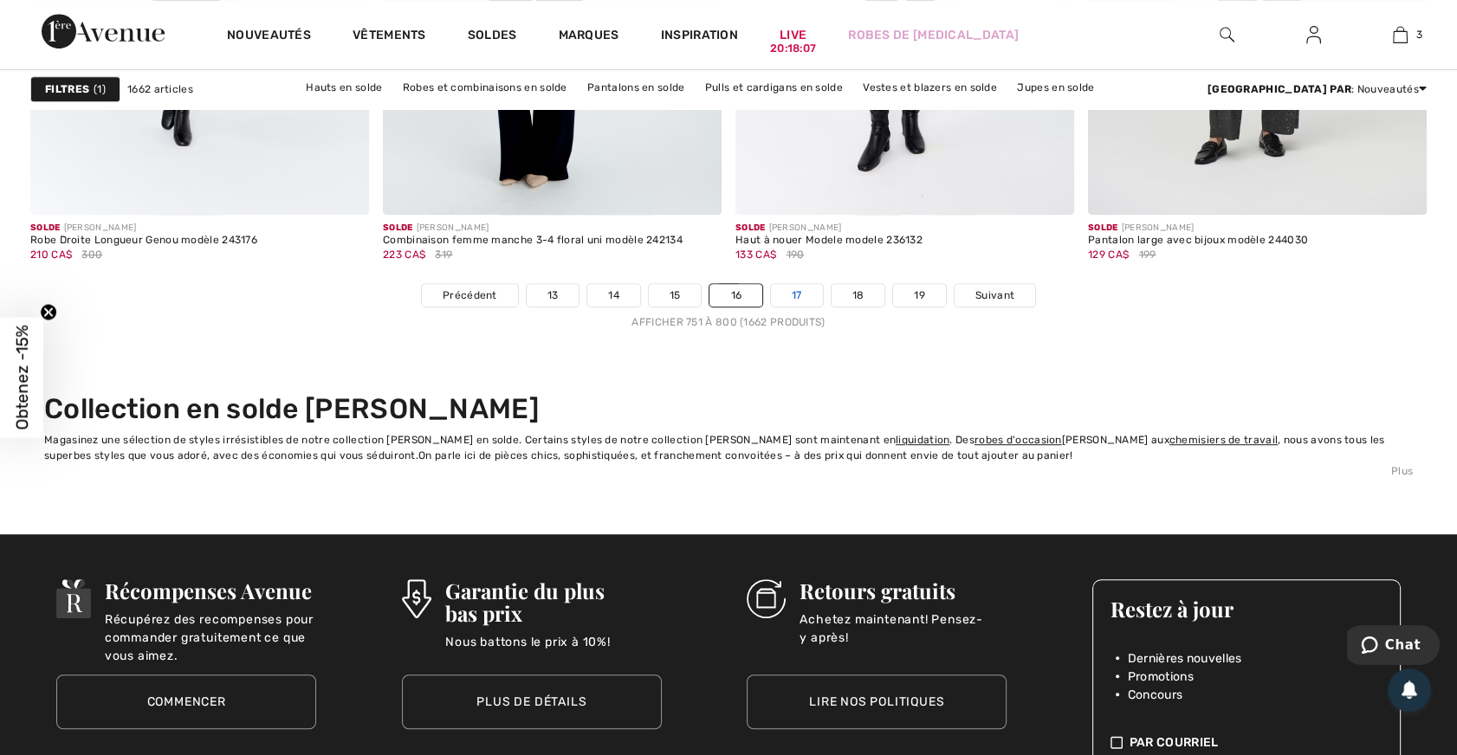
click at [803, 288] on link "17" at bounding box center [797, 295] width 52 height 23
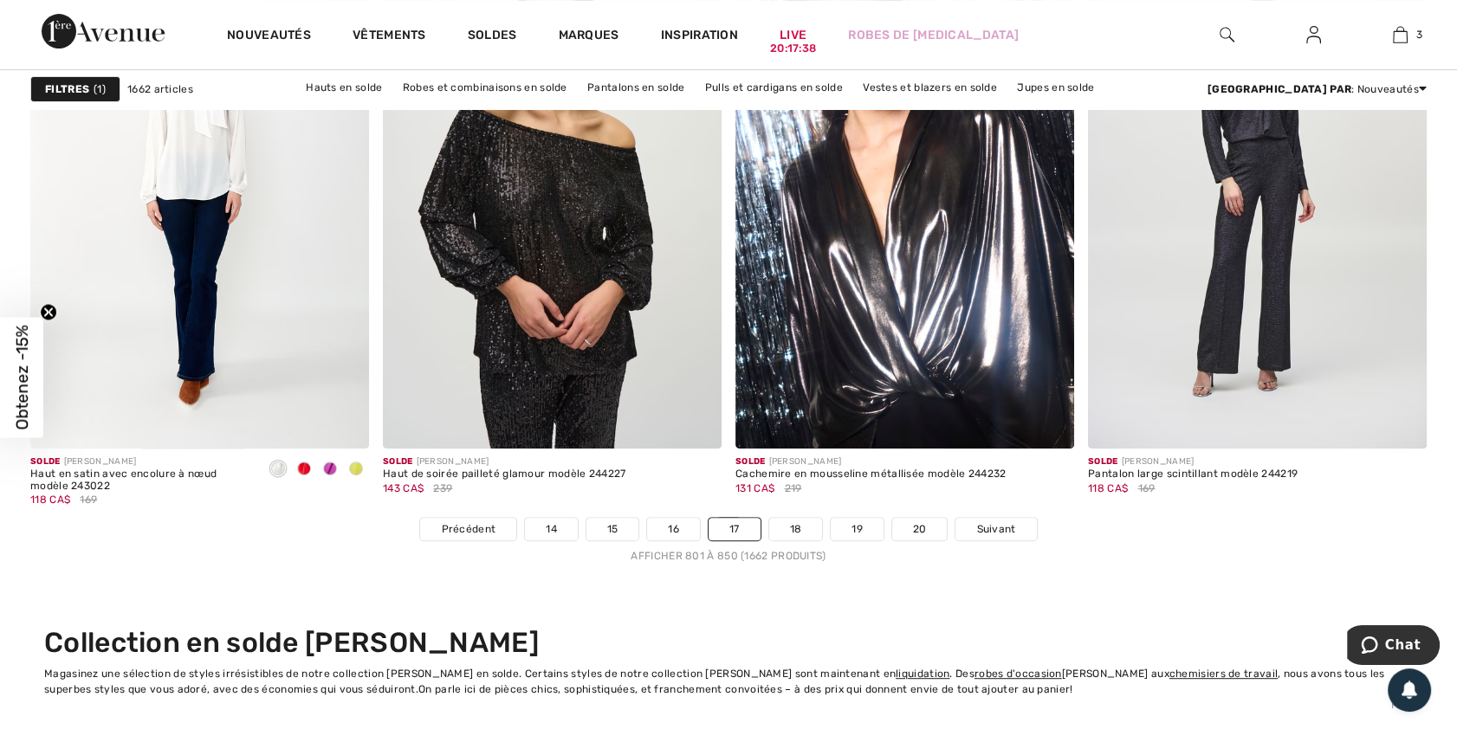
scroll to position [8902, 0]
click at [791, 520] on link "18" at bounding box center [796, 528] width 54 height 23
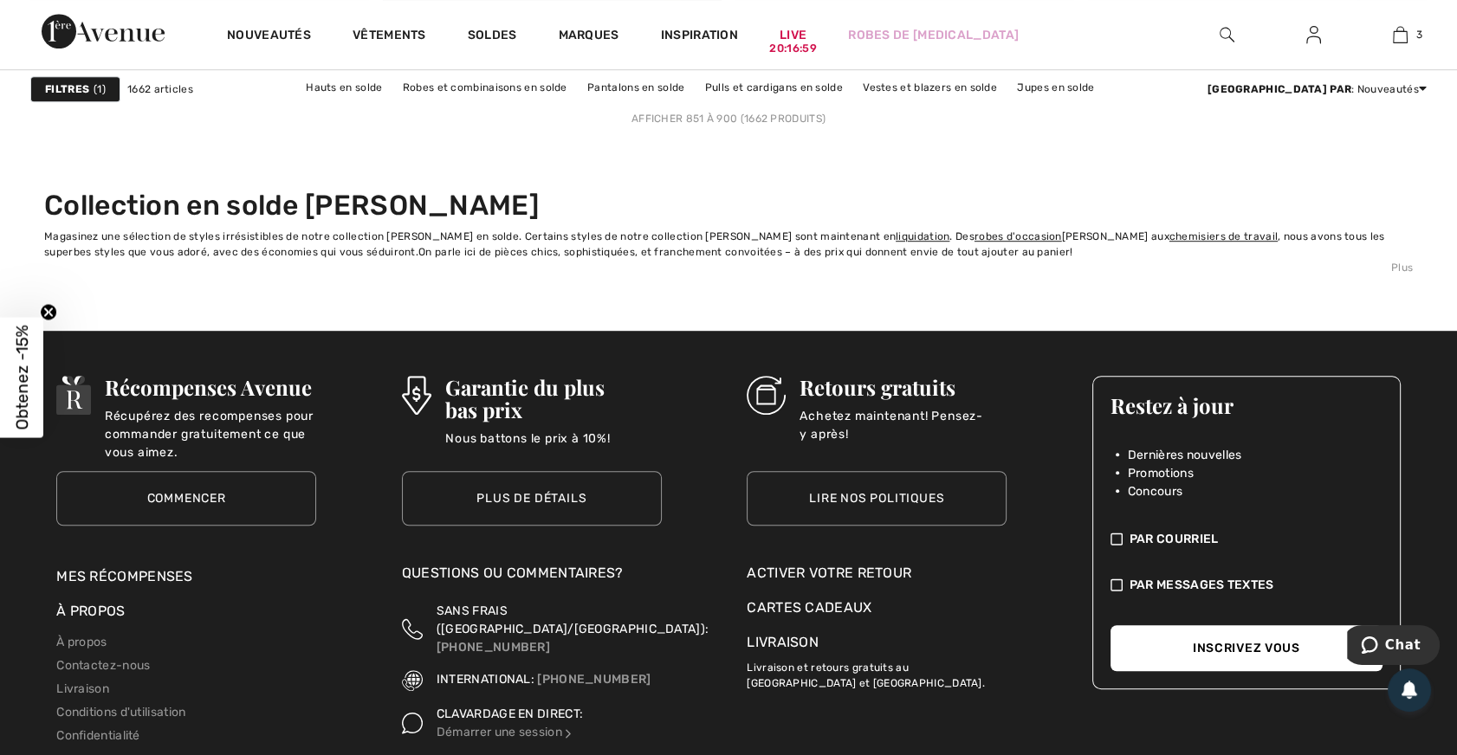
scroll to position [8932, 0]
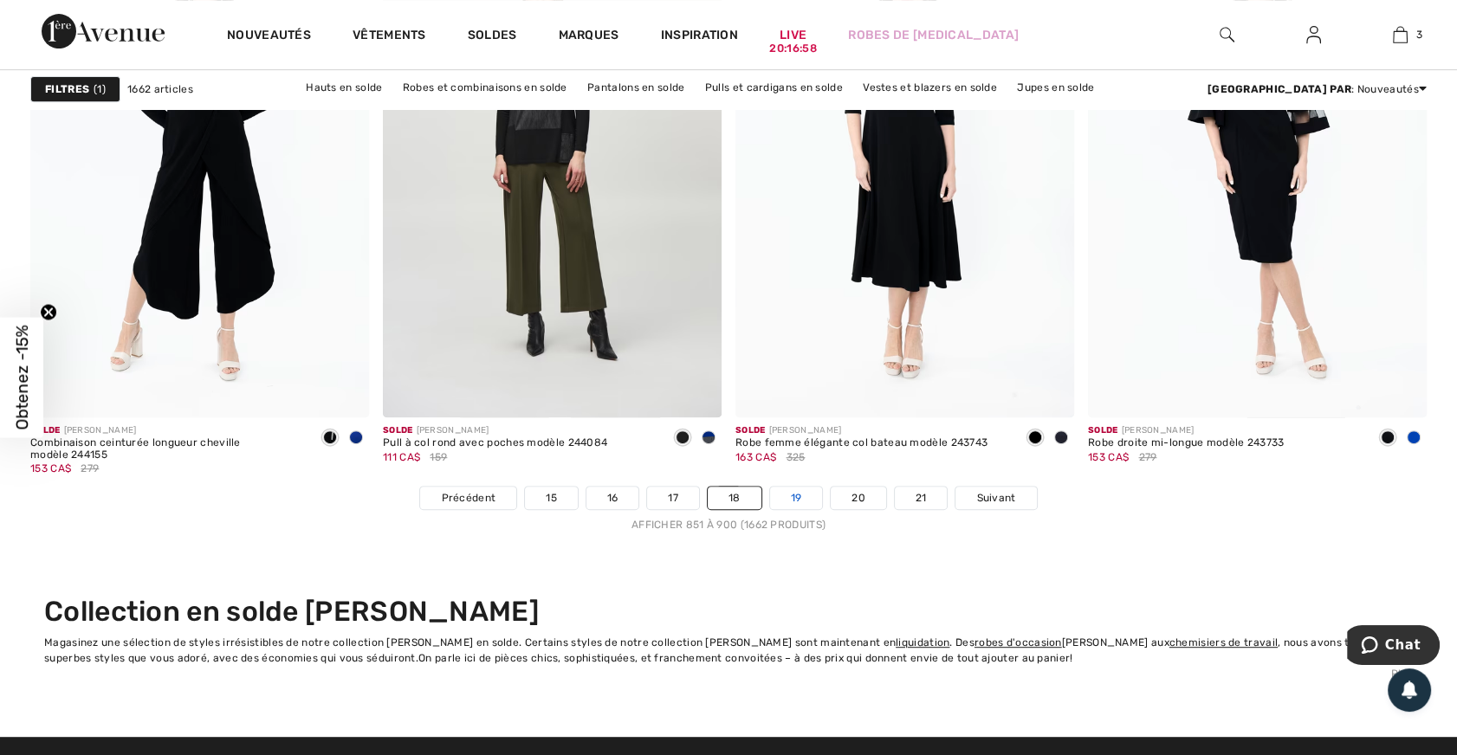
click at [800, 493] on link "19" at bounding box center [796, 498] width 53 height 23
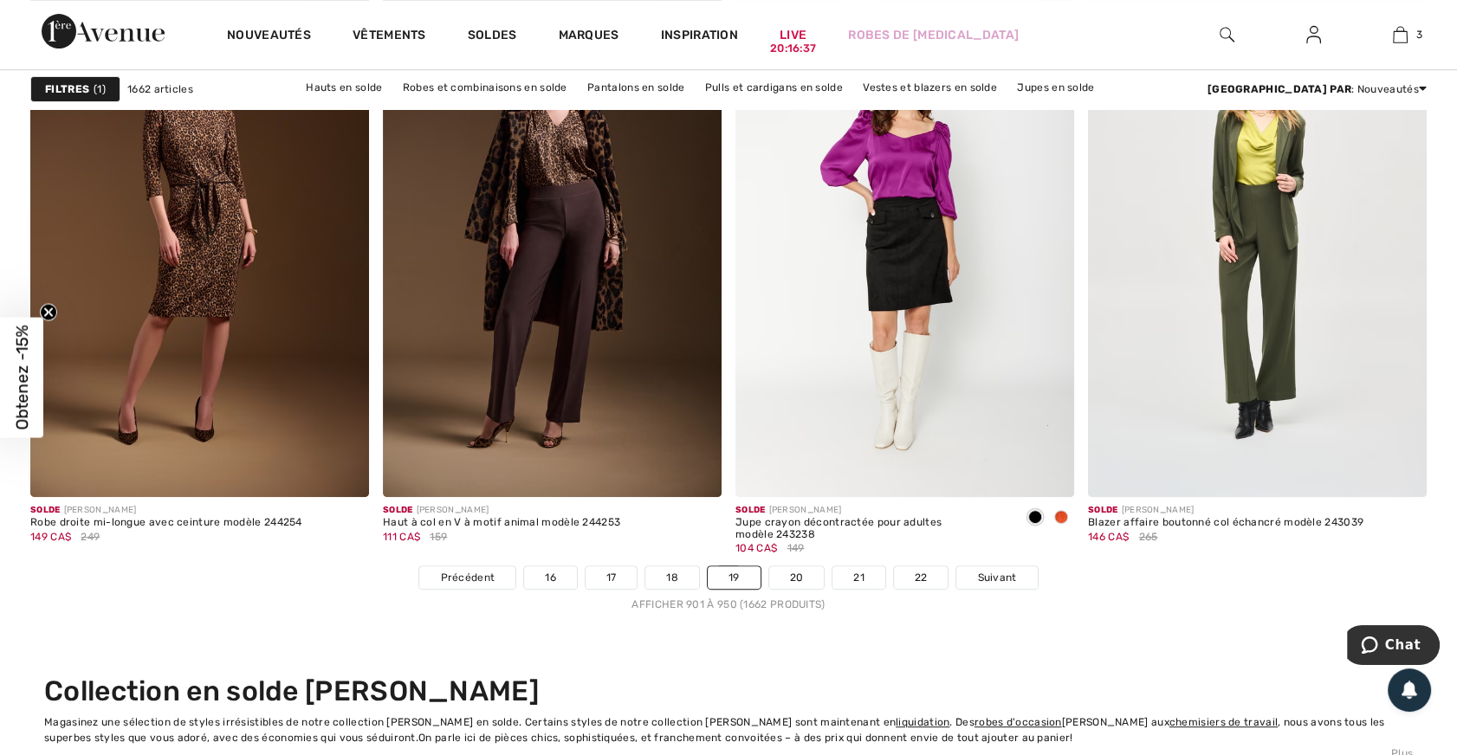
scroll to position [8886, 0]
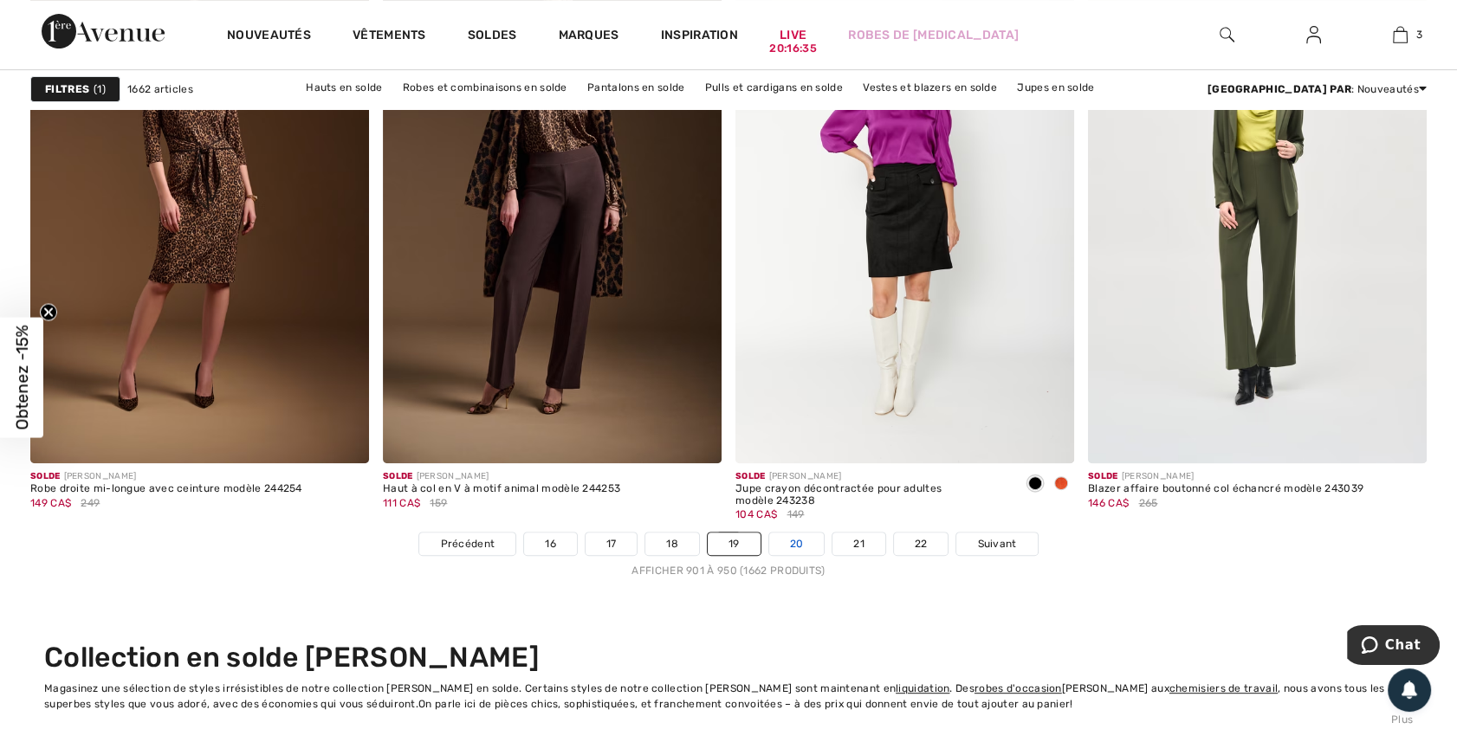
click at [804, 541] on link "20" at bounding box center [796, 544] width 55 height 23
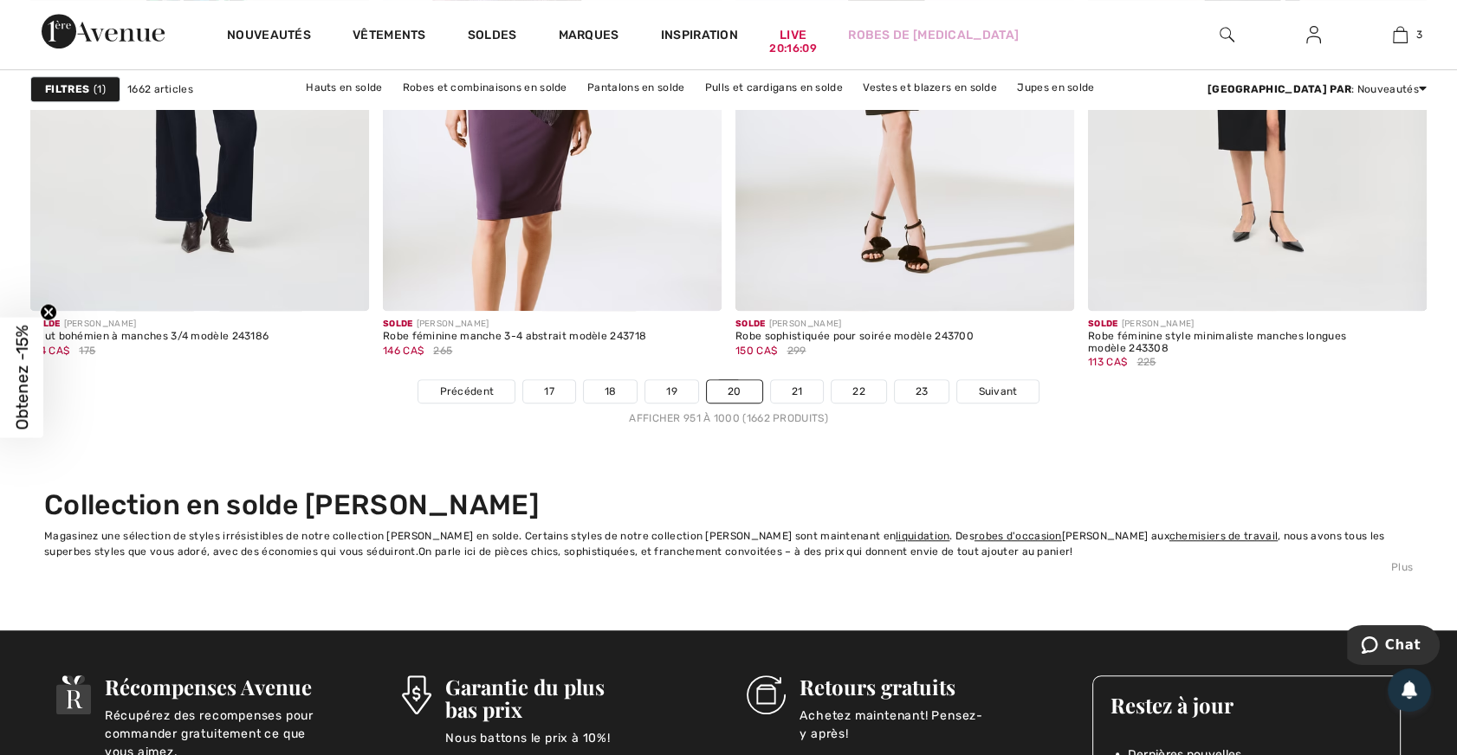
scroll to position [9056, 0]
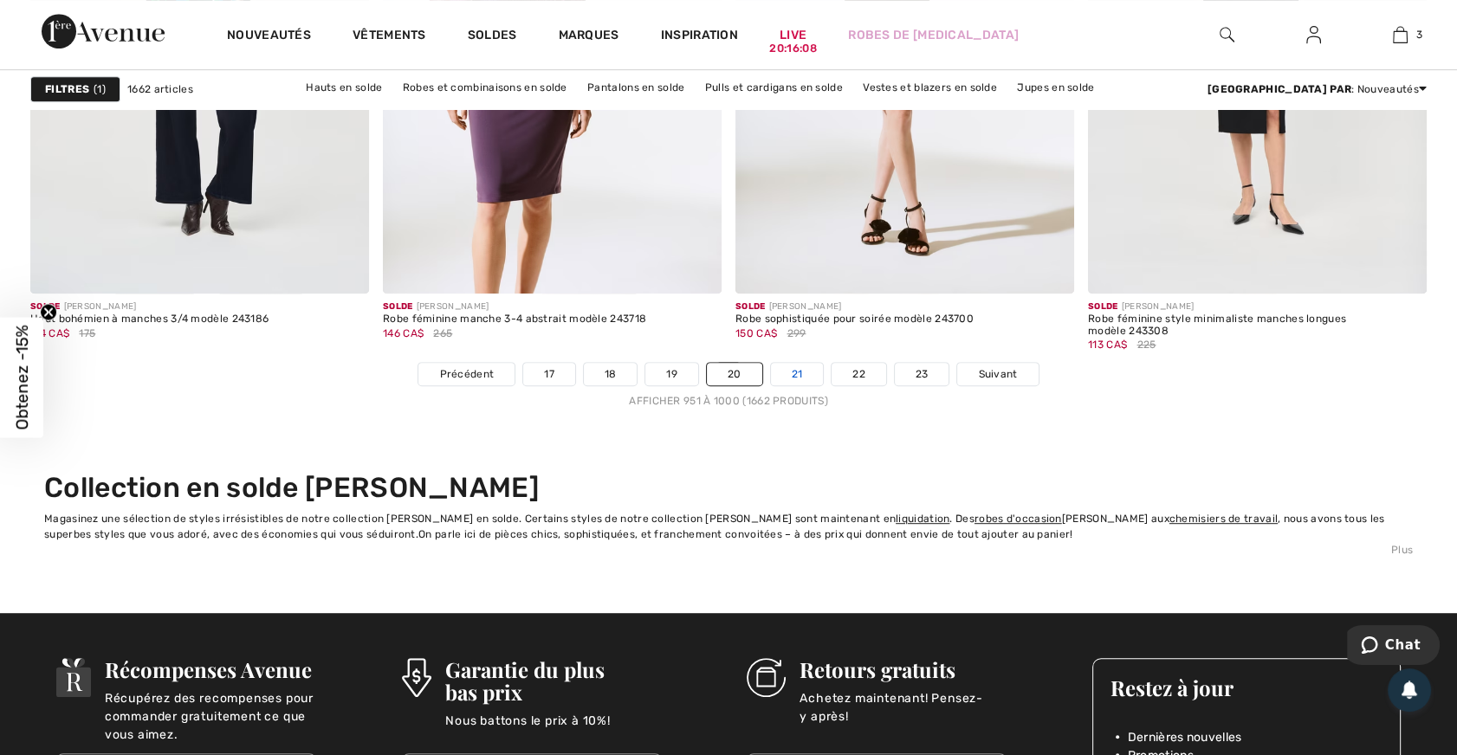
click at [801, 370] on link "21" at bounding box center [797, 374] width 53 height 23
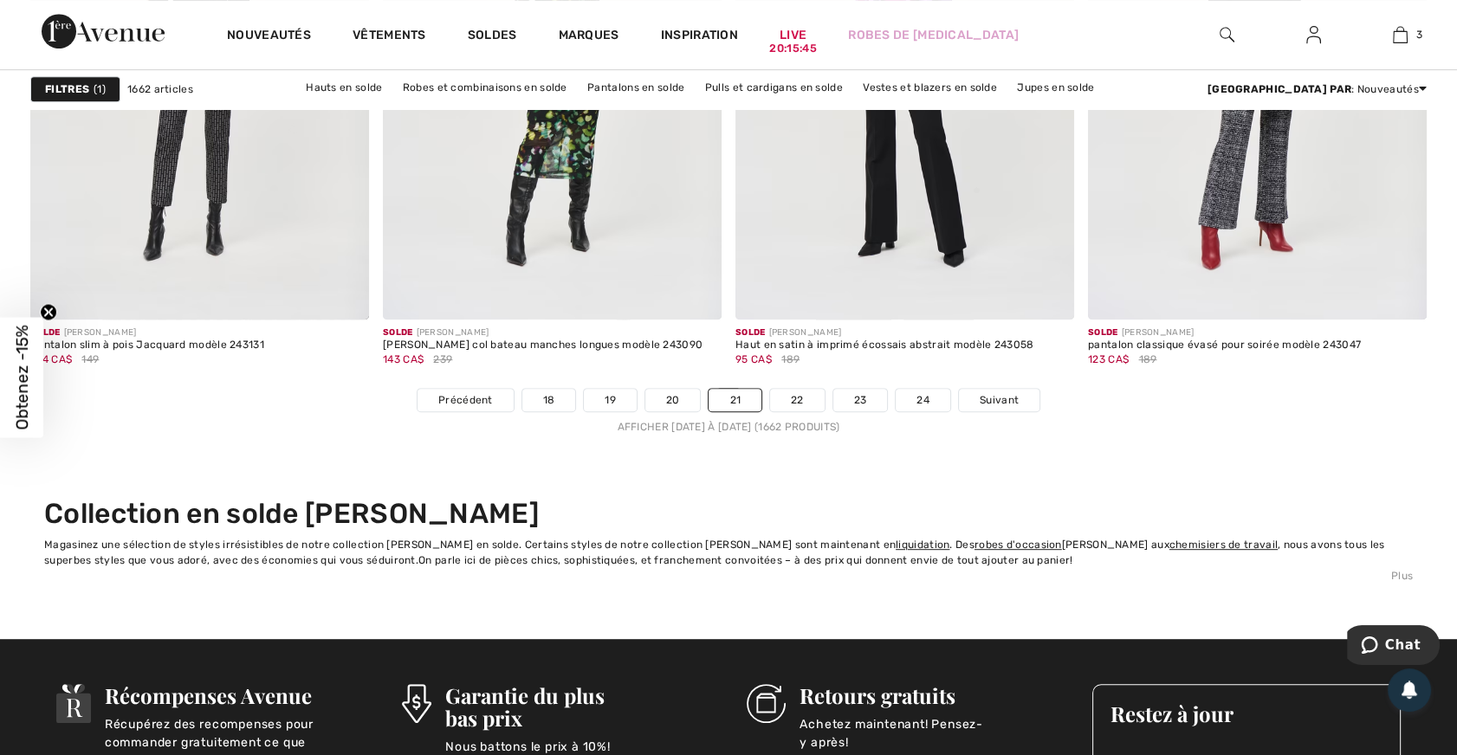
scroll to position [9056, 0]
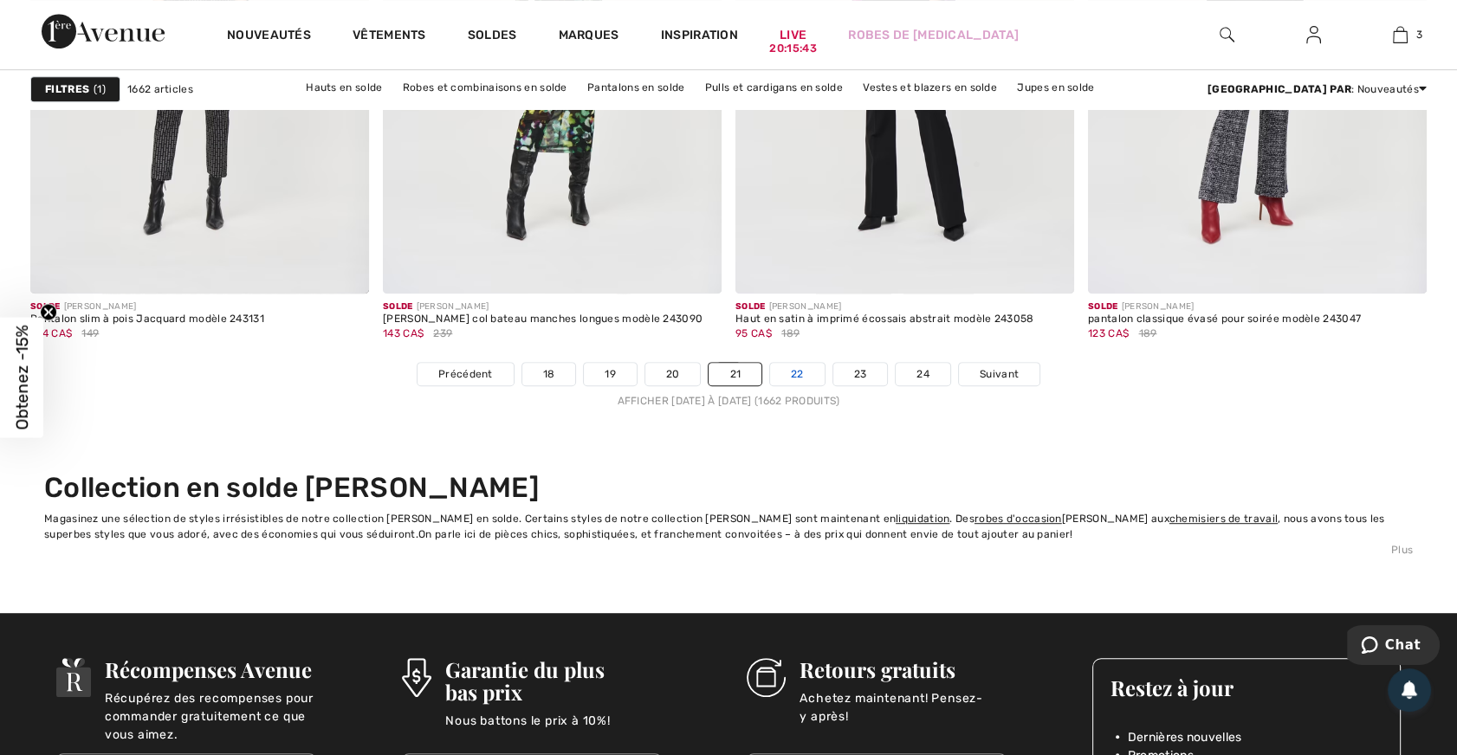
click at [796, 366] on link "22" at bounding box center [797, 374] width 55 height 23
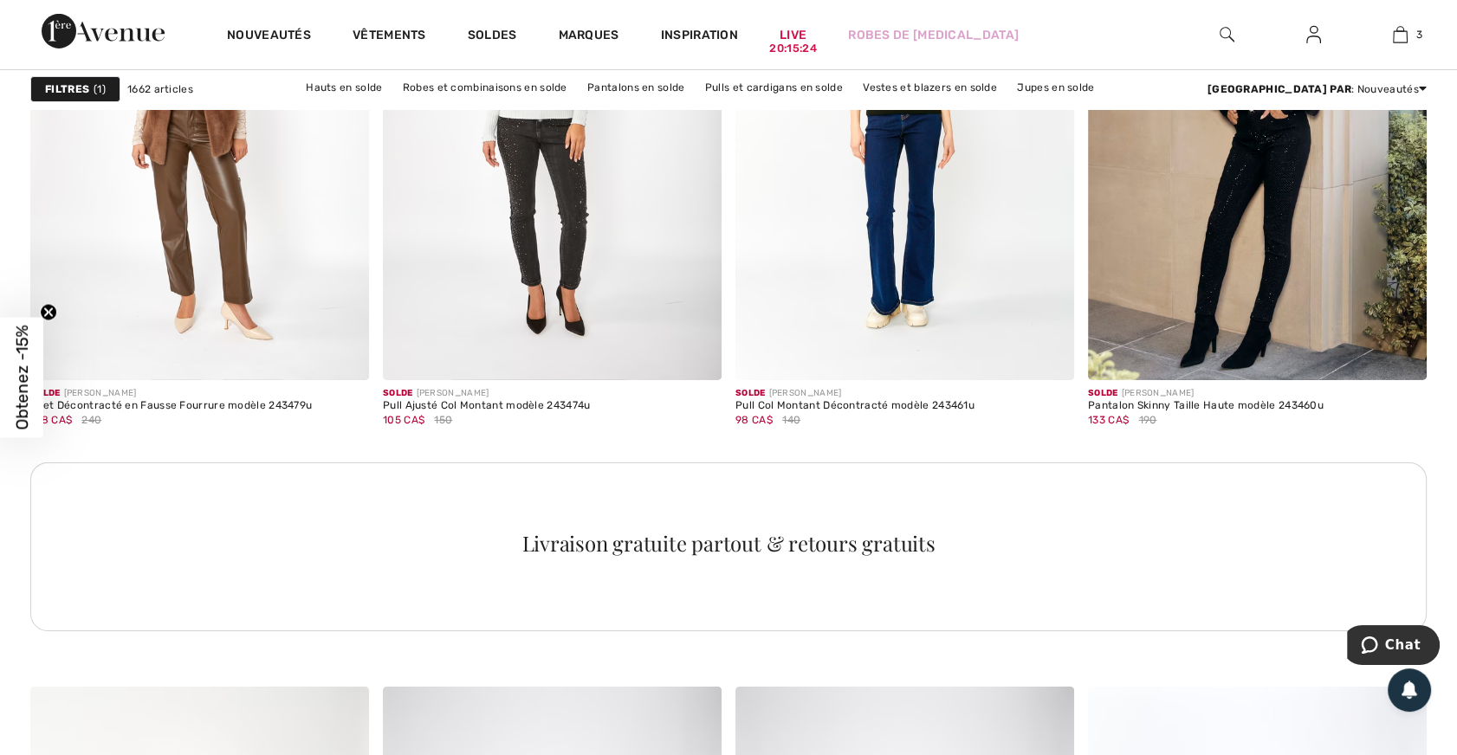
scroll to position [6849, 0]
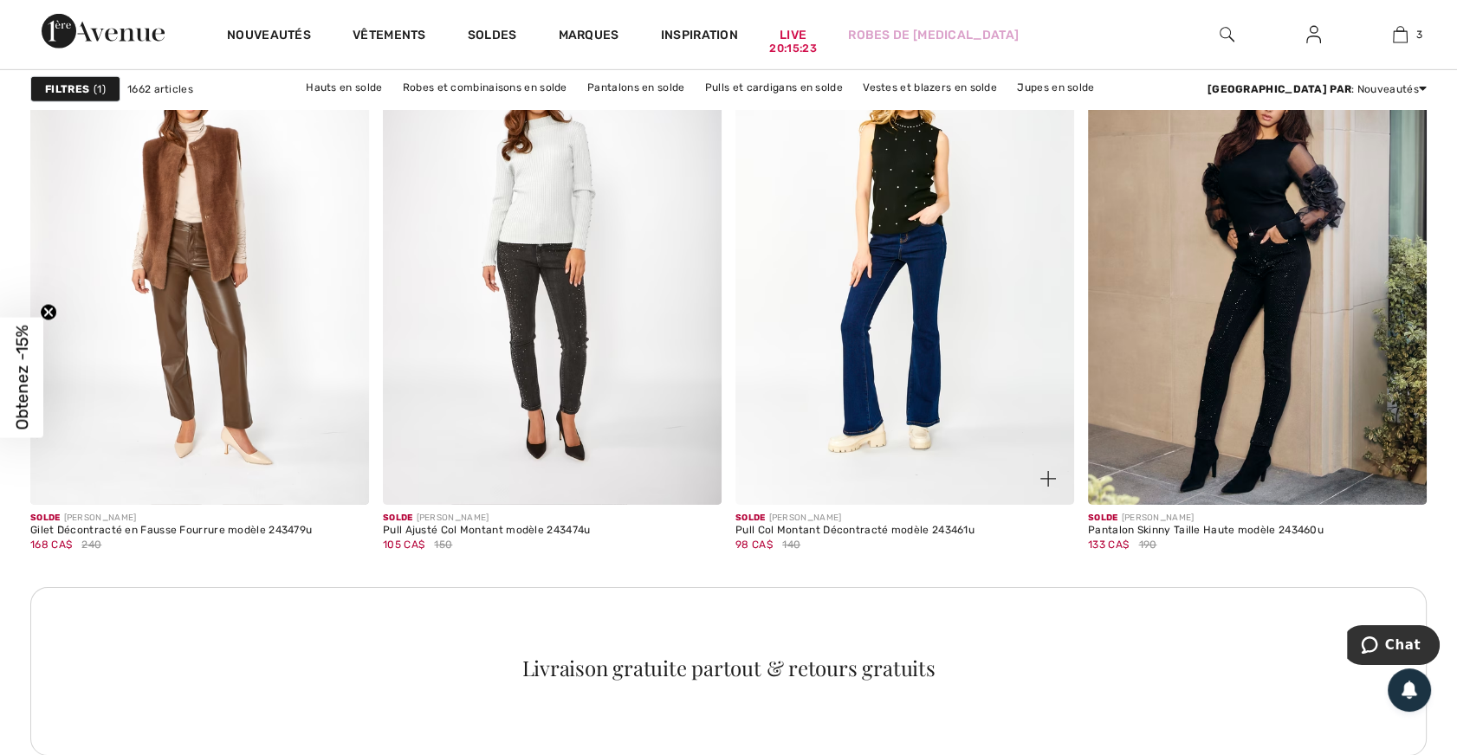
click at [901, 200] on img at bounding box center [904, 251] width 339 height 508
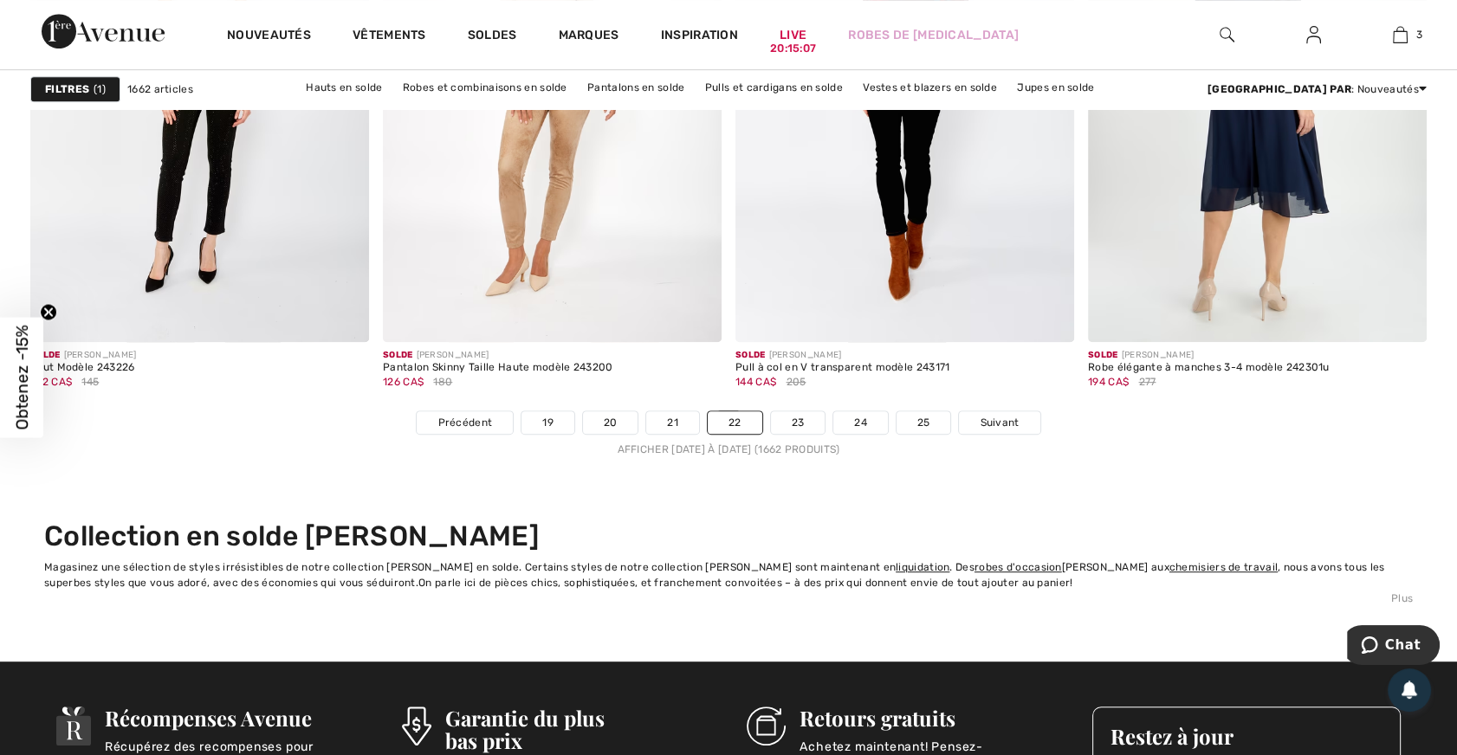
scroll to position [9053, 0]
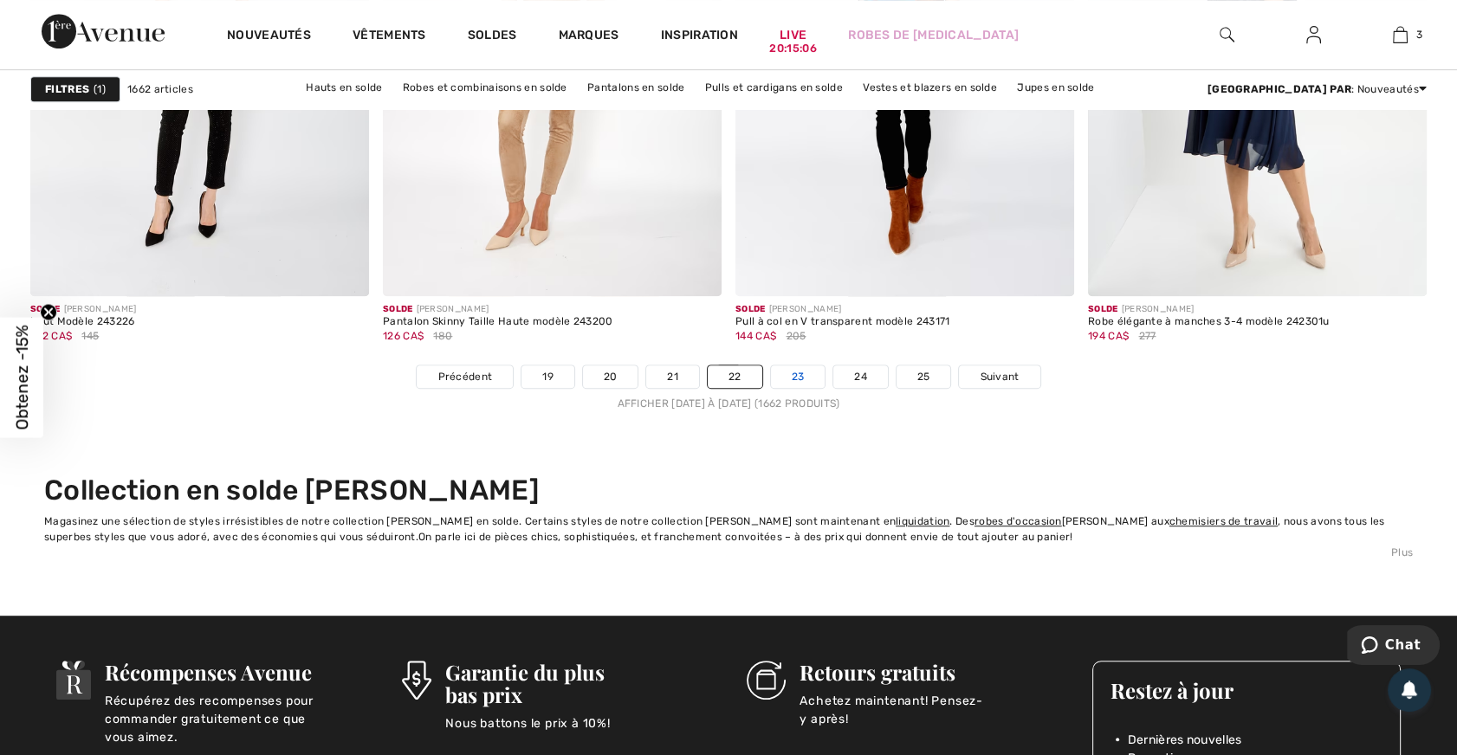
click at [796, 372] on link "23" at bounding box center [798, 377] width 55 height 23
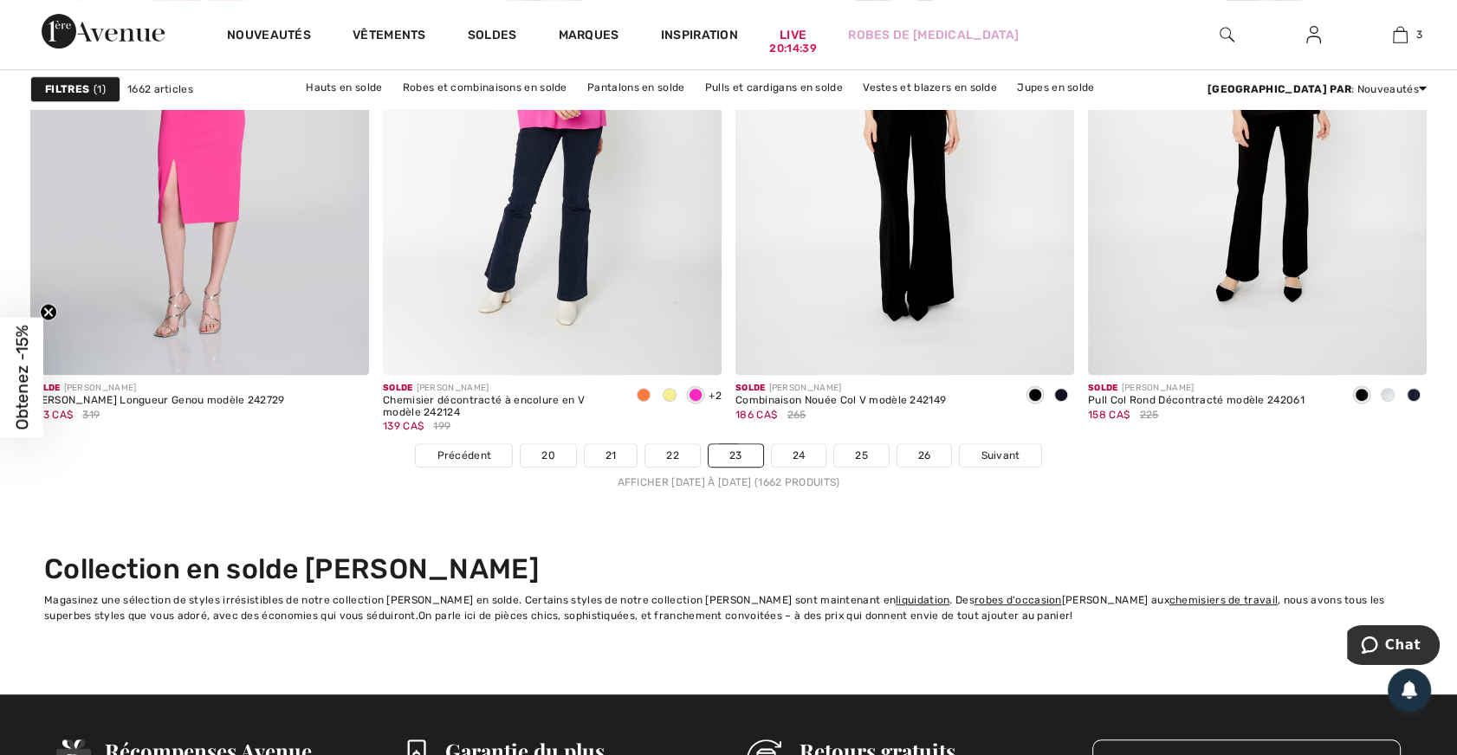
scroll to position [8977, 0]
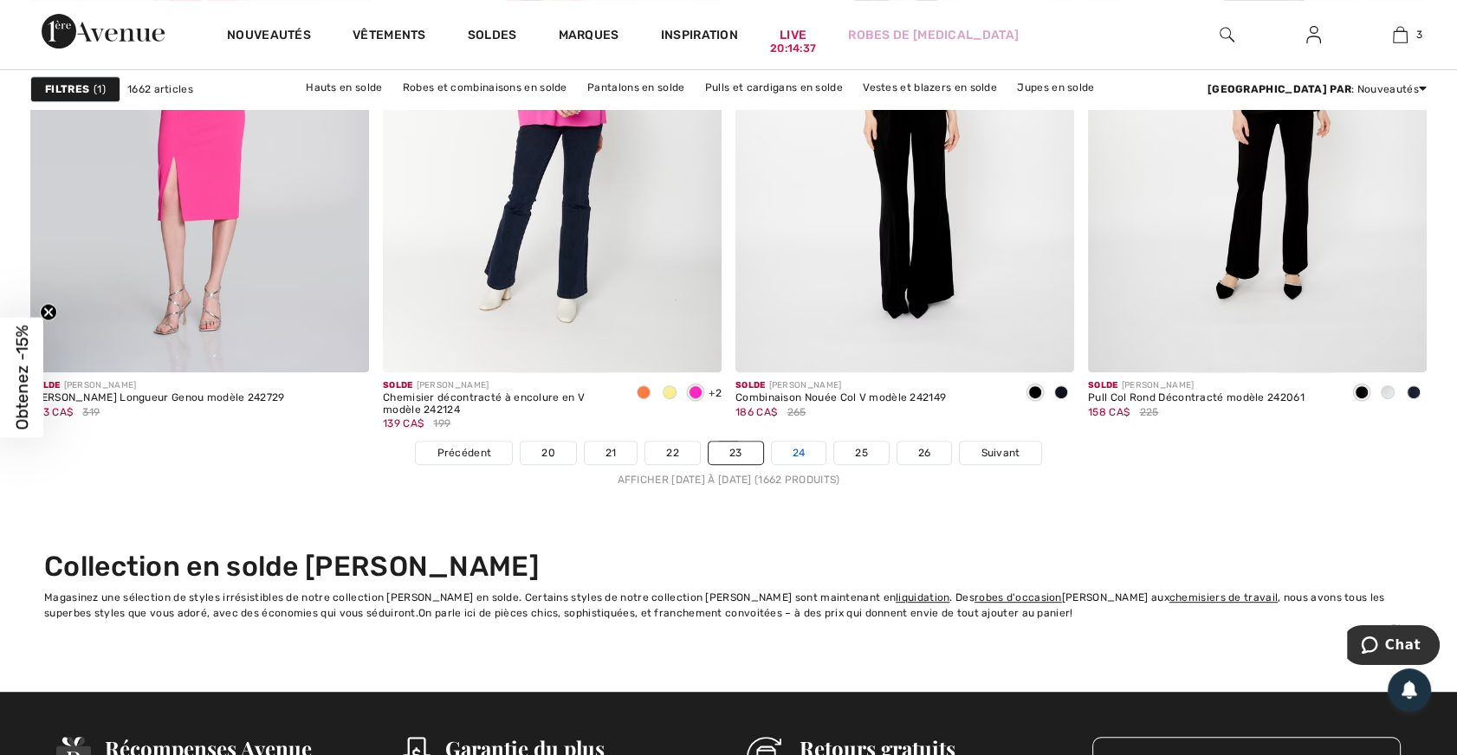
click at [800, 447] on link "24" at bounding box center [799, 453] width 55 height 23
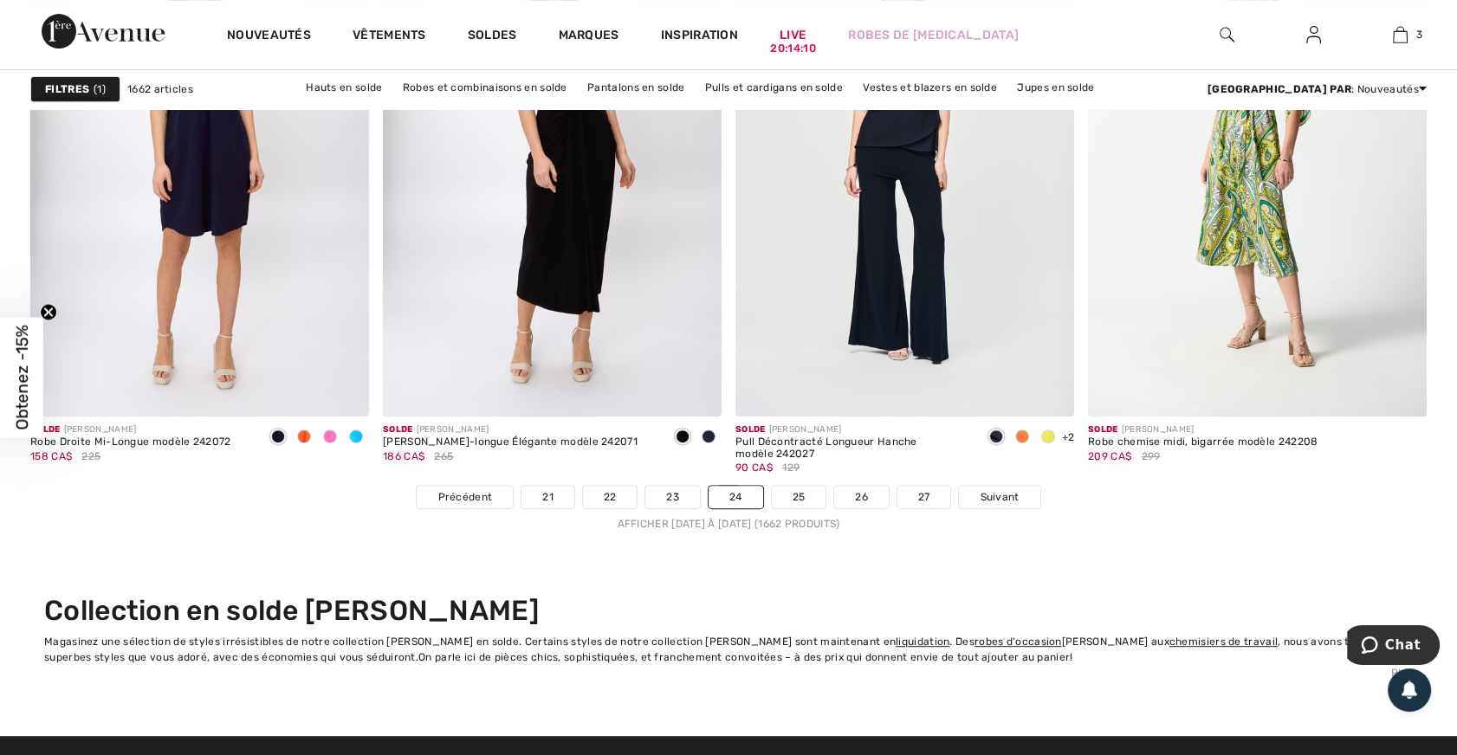
scroll to position [8910, 0]
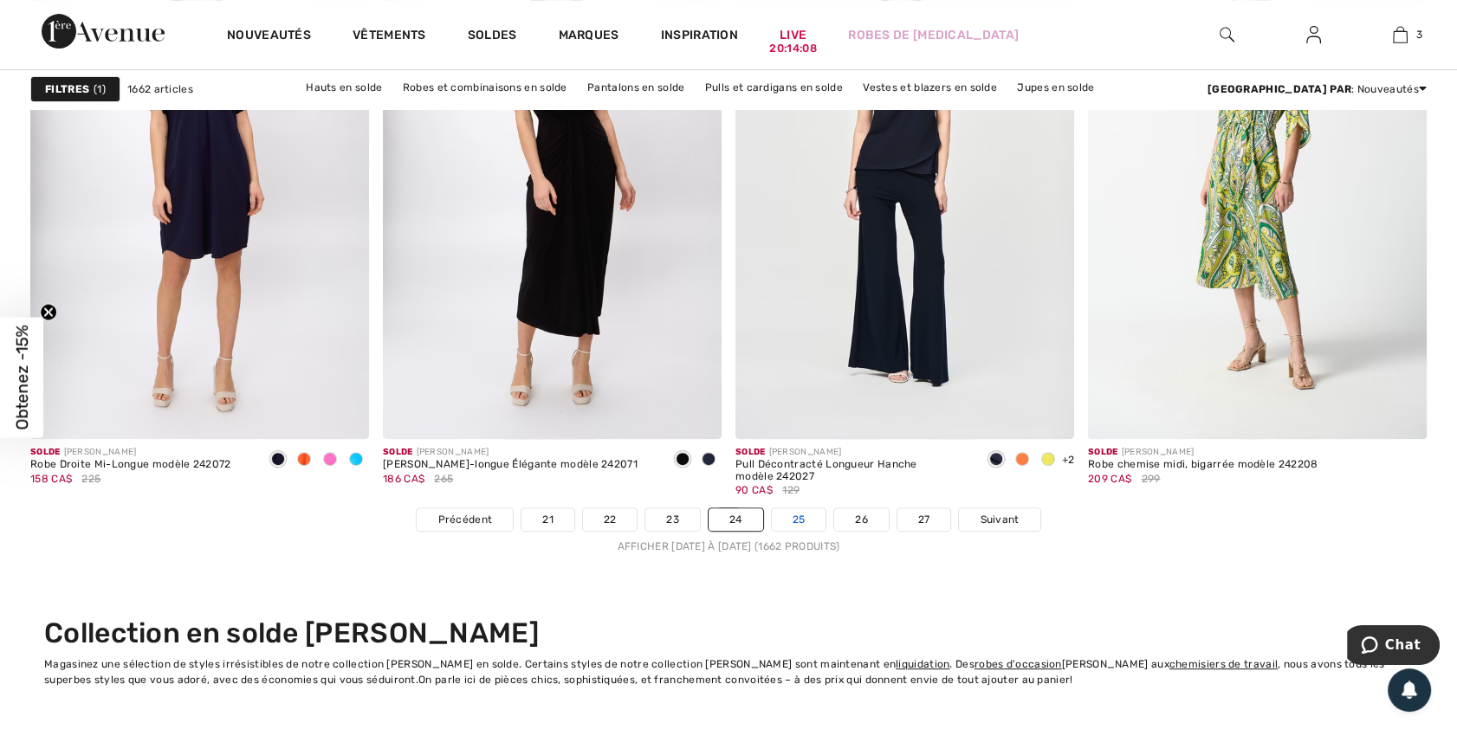
click at [796, 515] on link "25" at bounding box center [799, 519] width 55 height 23
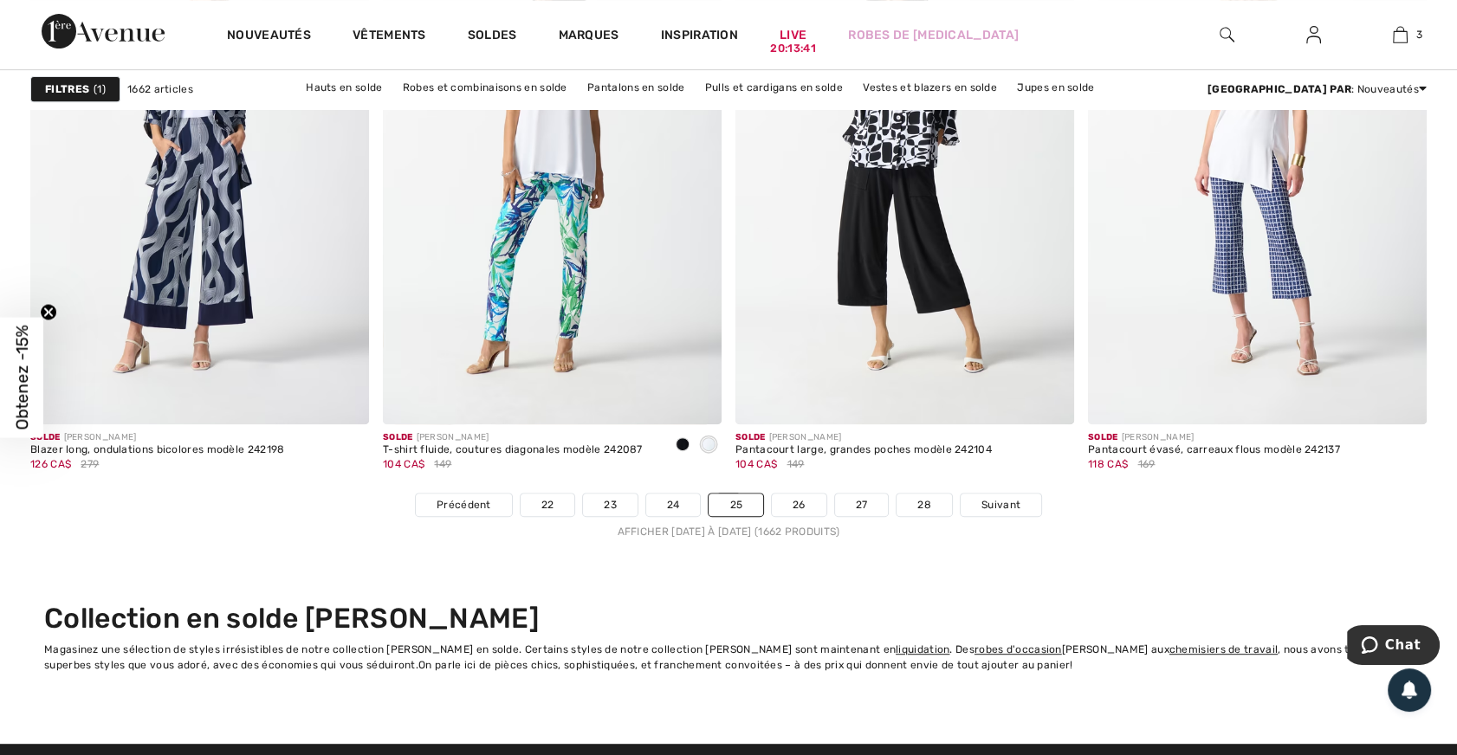
scroll to position [8977, 0]
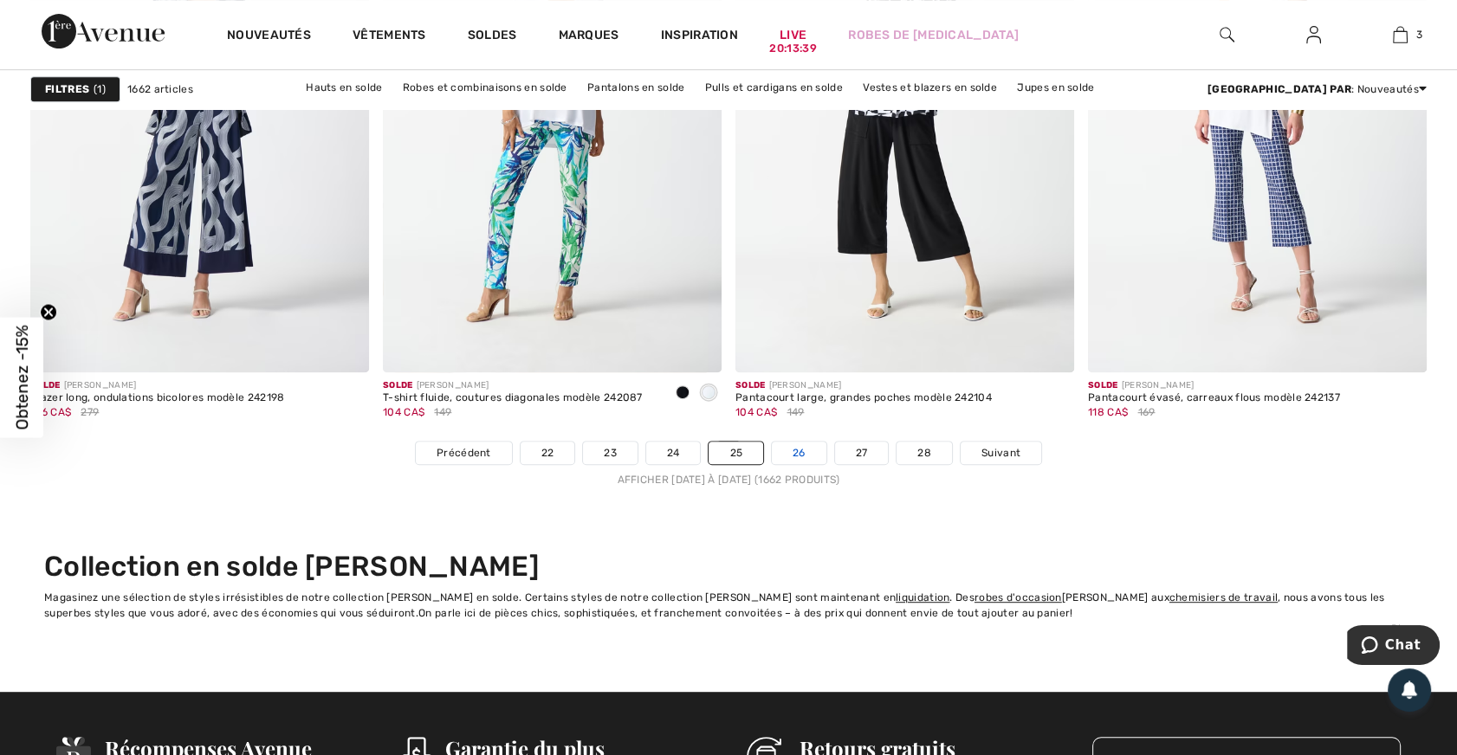
click at [801, 449] on link "26" at bounding box center [799, 453] width 55 height 23
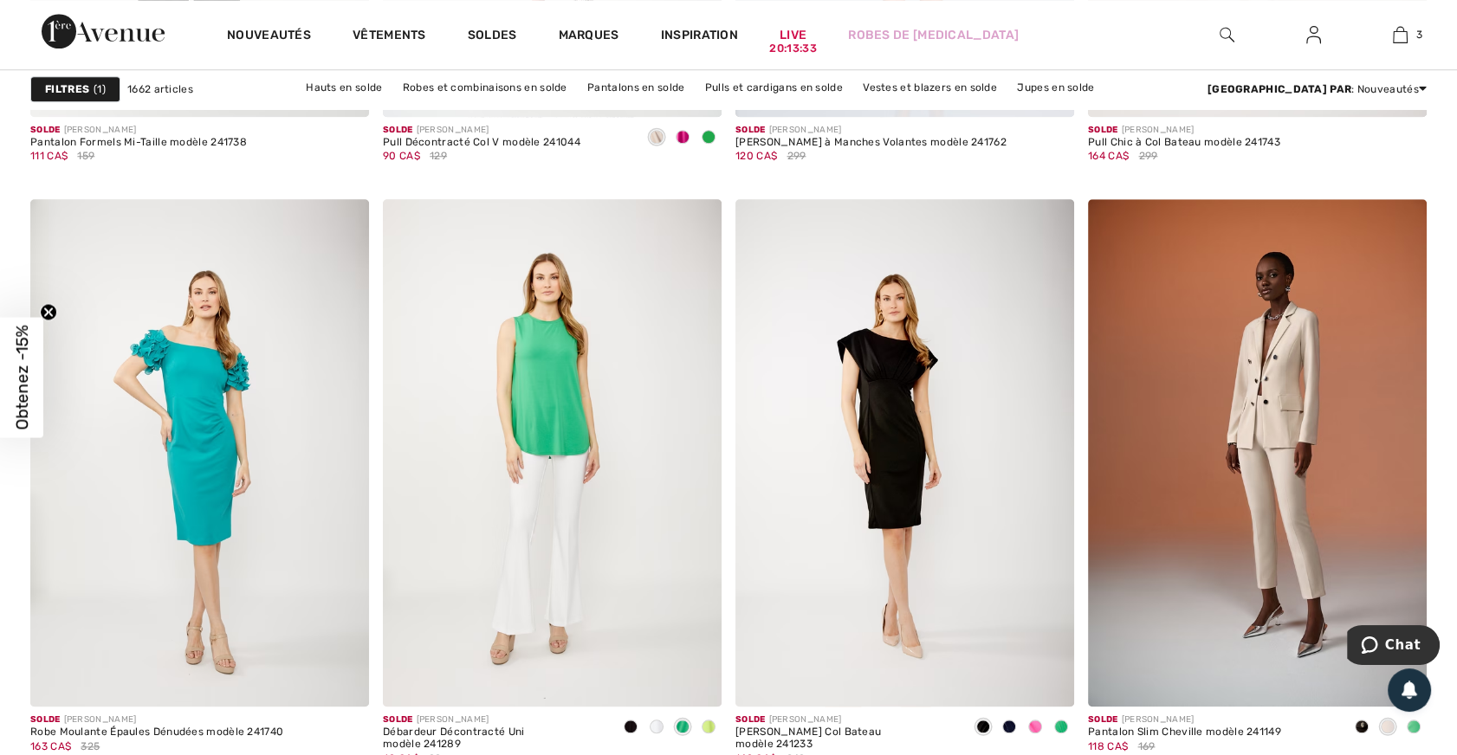
scroll to position [1968, 0]
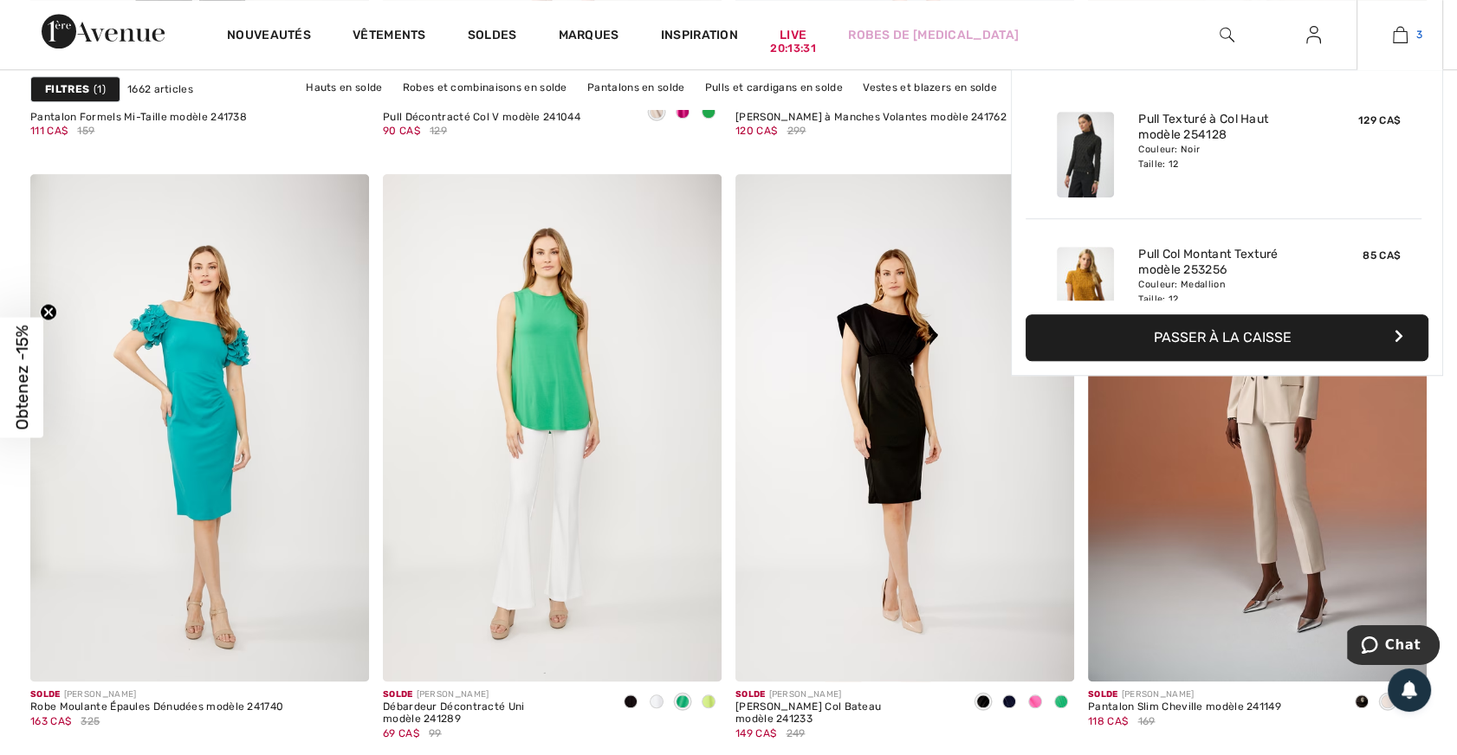
click at [1395, 35] on img at bounding box center [1400, 34] width 15 height 21
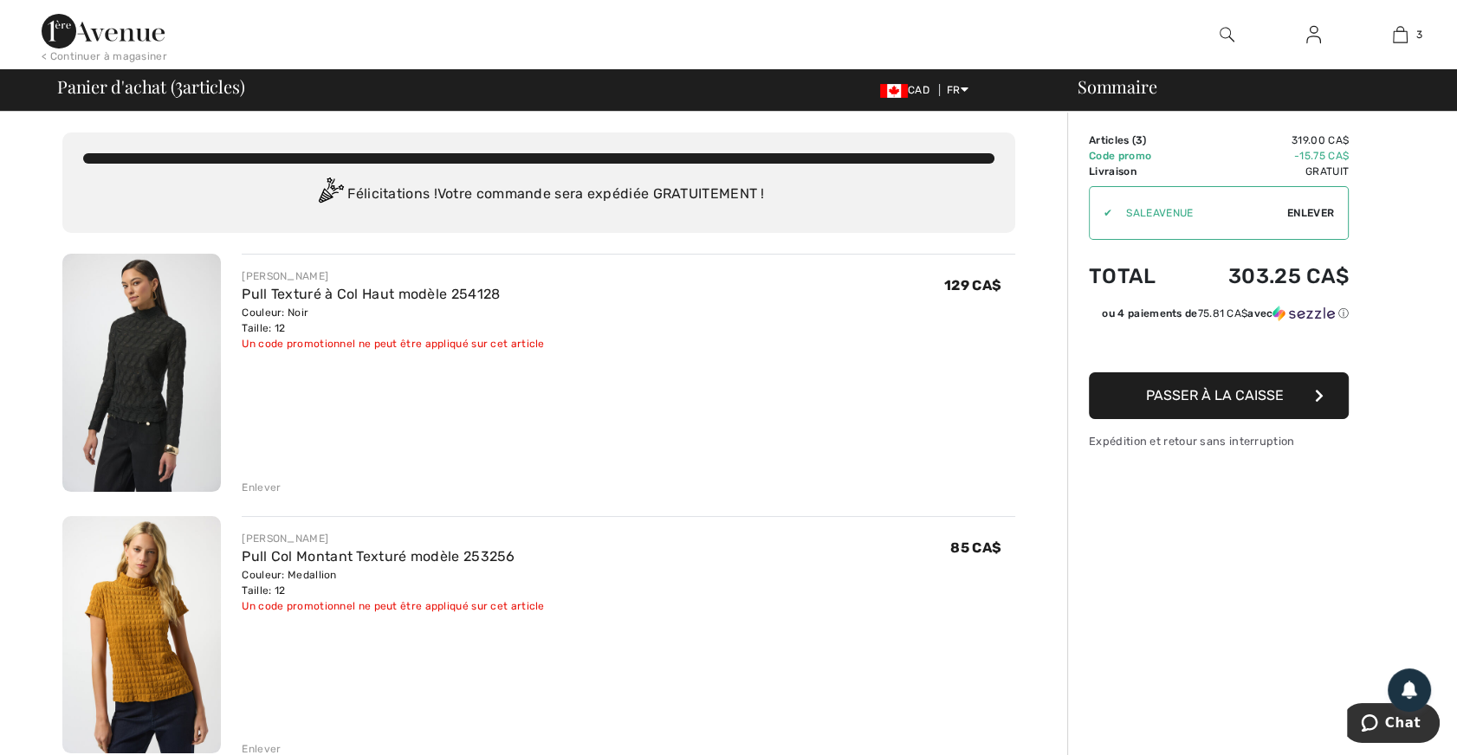
click at [264, 487] on div "Enlever" at bounding box center [261, 488] width 39 height 16
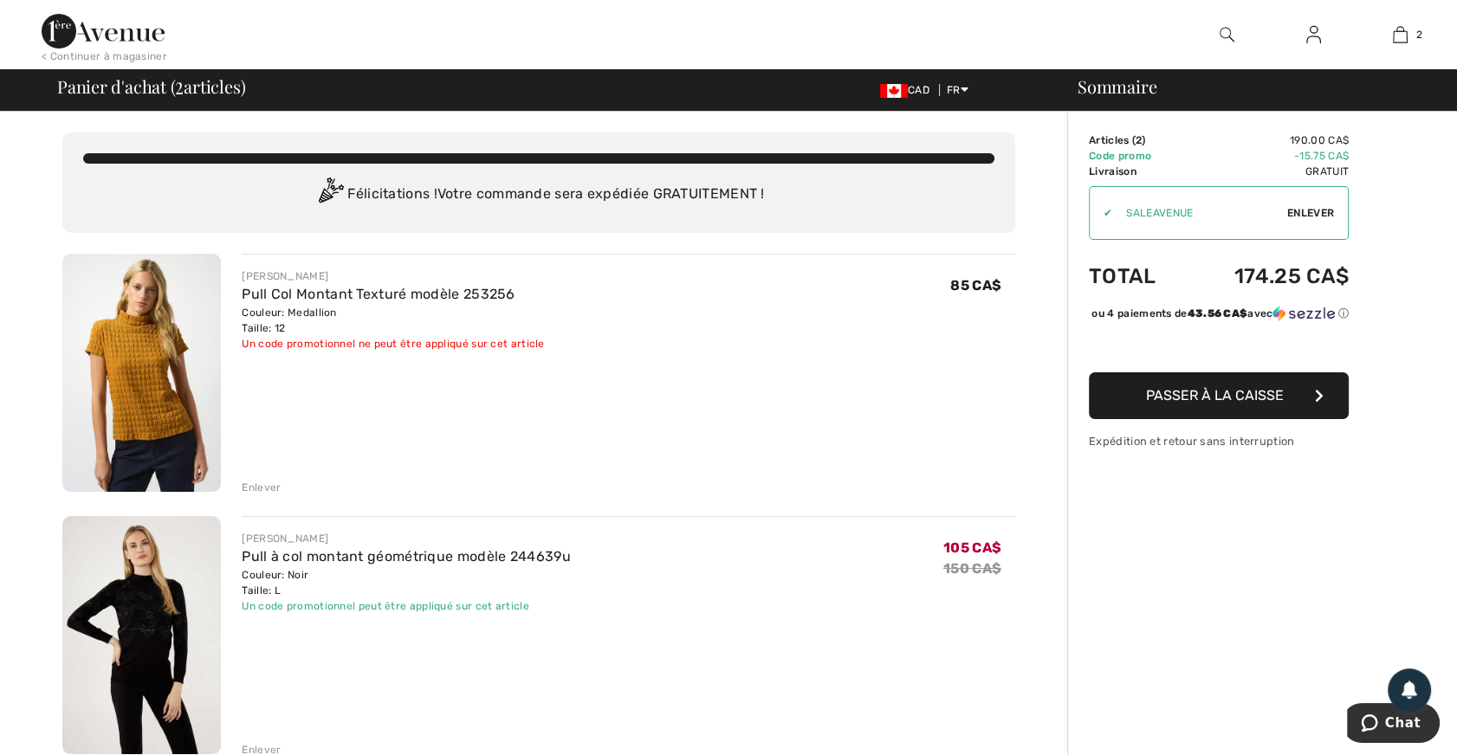
click at [267, 482] on div "Enlever" at bounding box center [261, 488] width 39 height 16
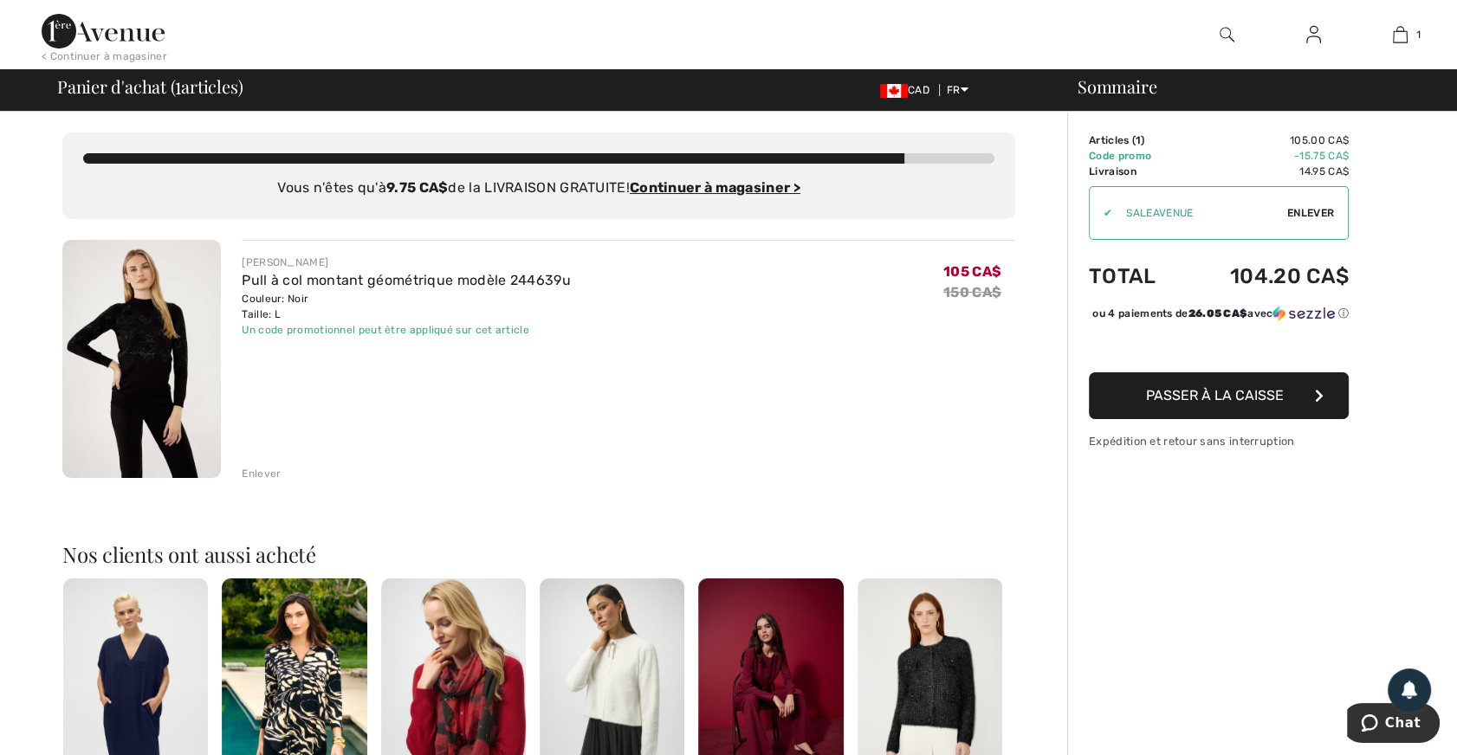
click at [264, 474] on div "Enlever" at bounding box center [261, 474] width 39 height 16
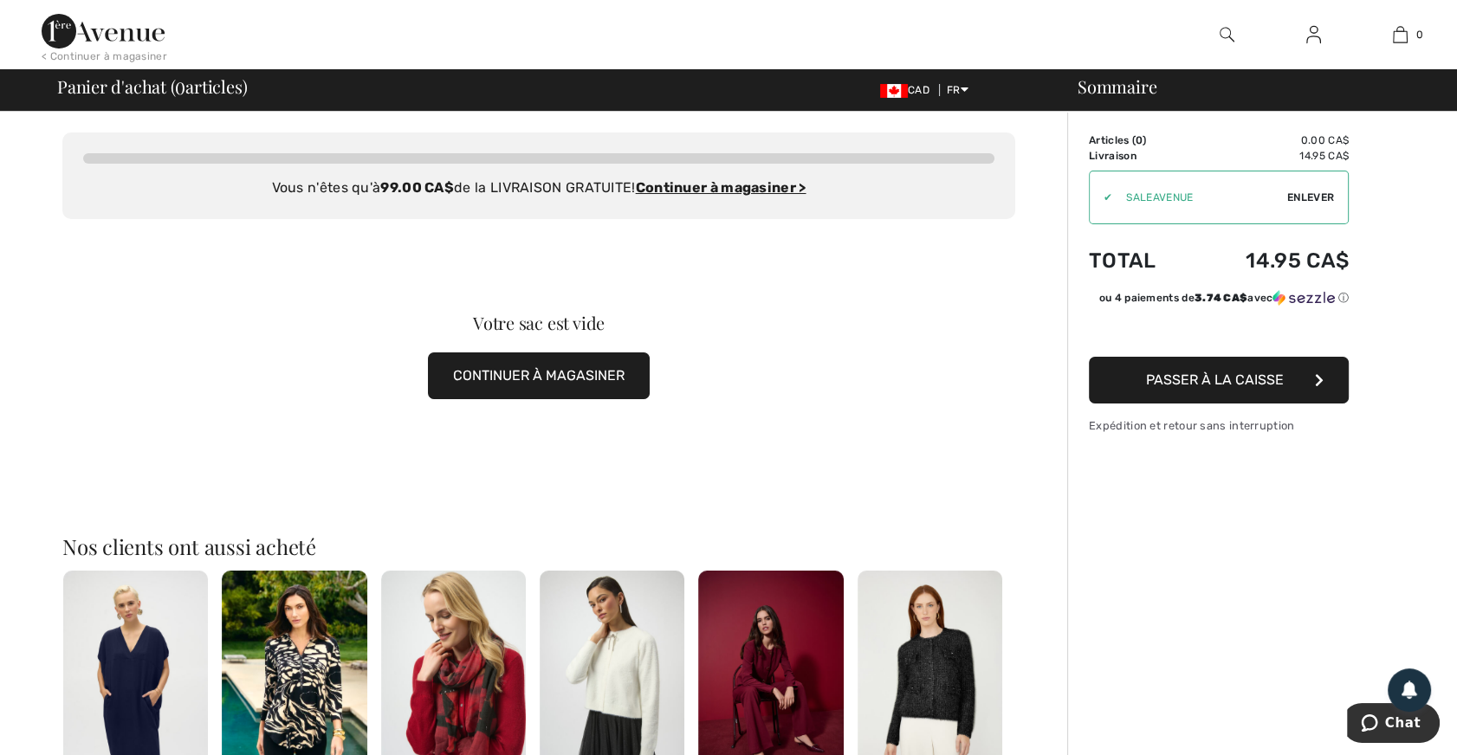
click at [1325, 193] on span "Enlever" at bounding box center [1310, 198] width 47 height 16
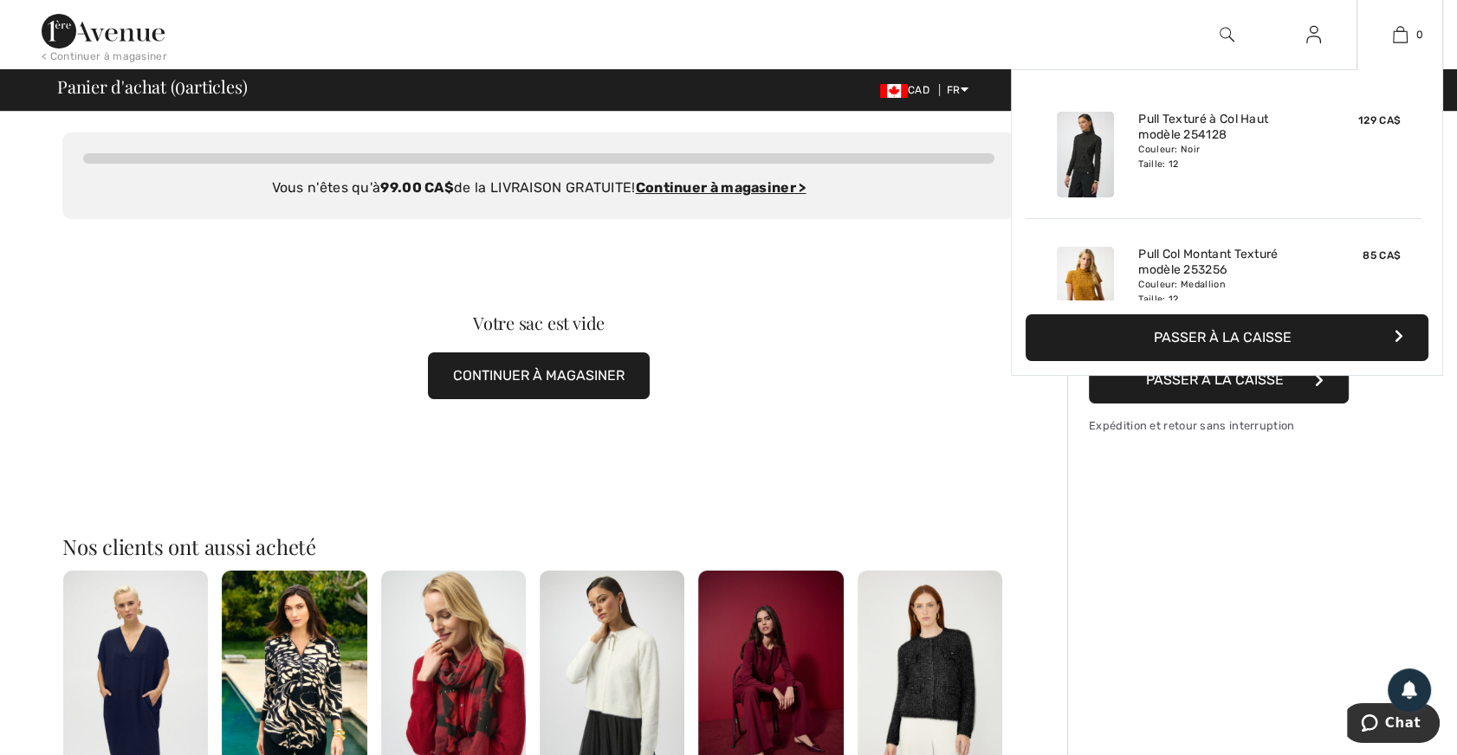
click at [1227, 334] on button "Passer à la caisse" at bounding box center [1227, 337] width 403 height 47
